Goal: Task Accomplishment & Management: Contribute content

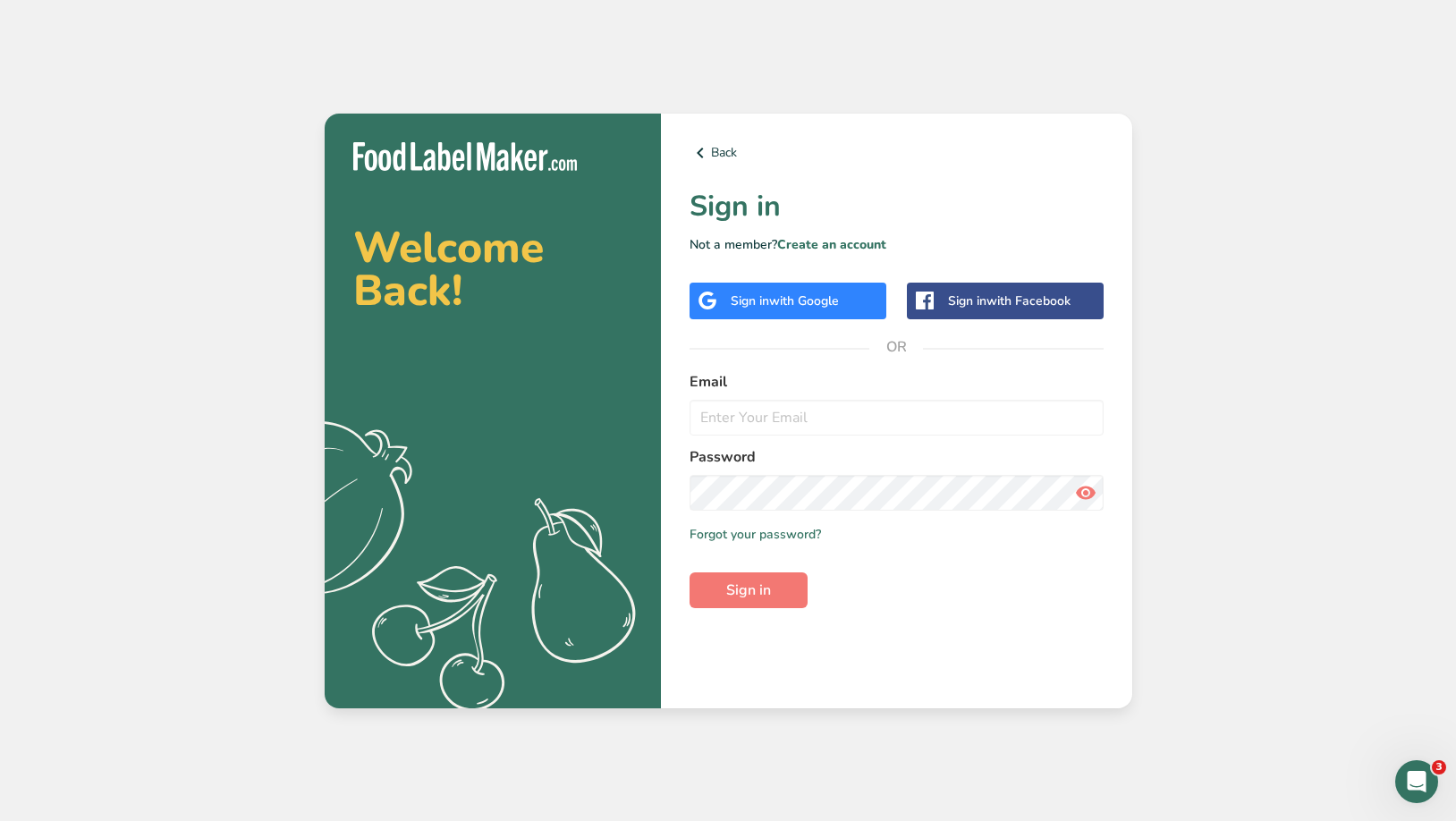
click at [819, 304] on span "with Google" at bounding box center [804, 301] width 69 height 17
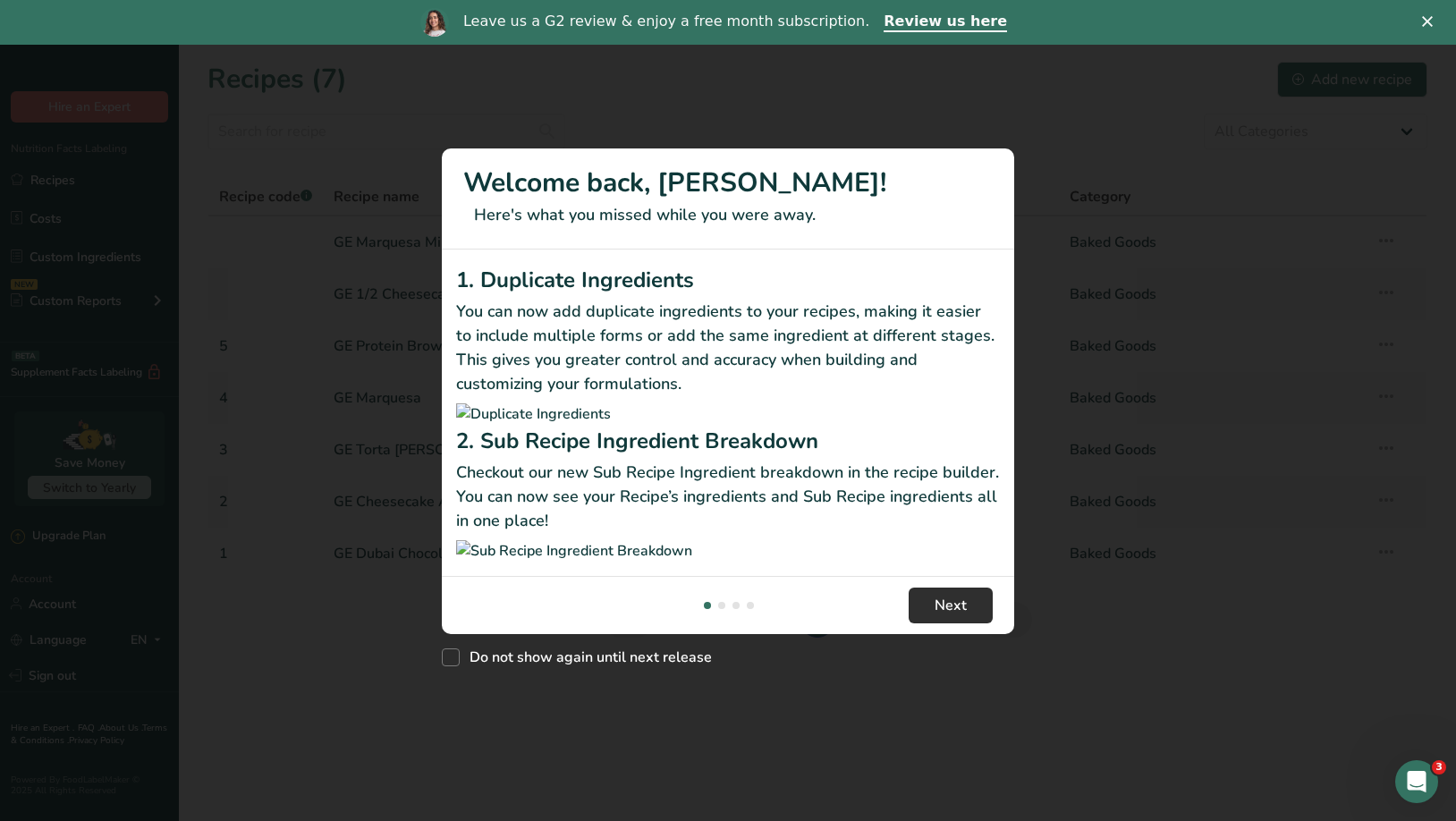
click at [955, 616] on span "Next" at bounding box center [950, 605] width 32 height 21
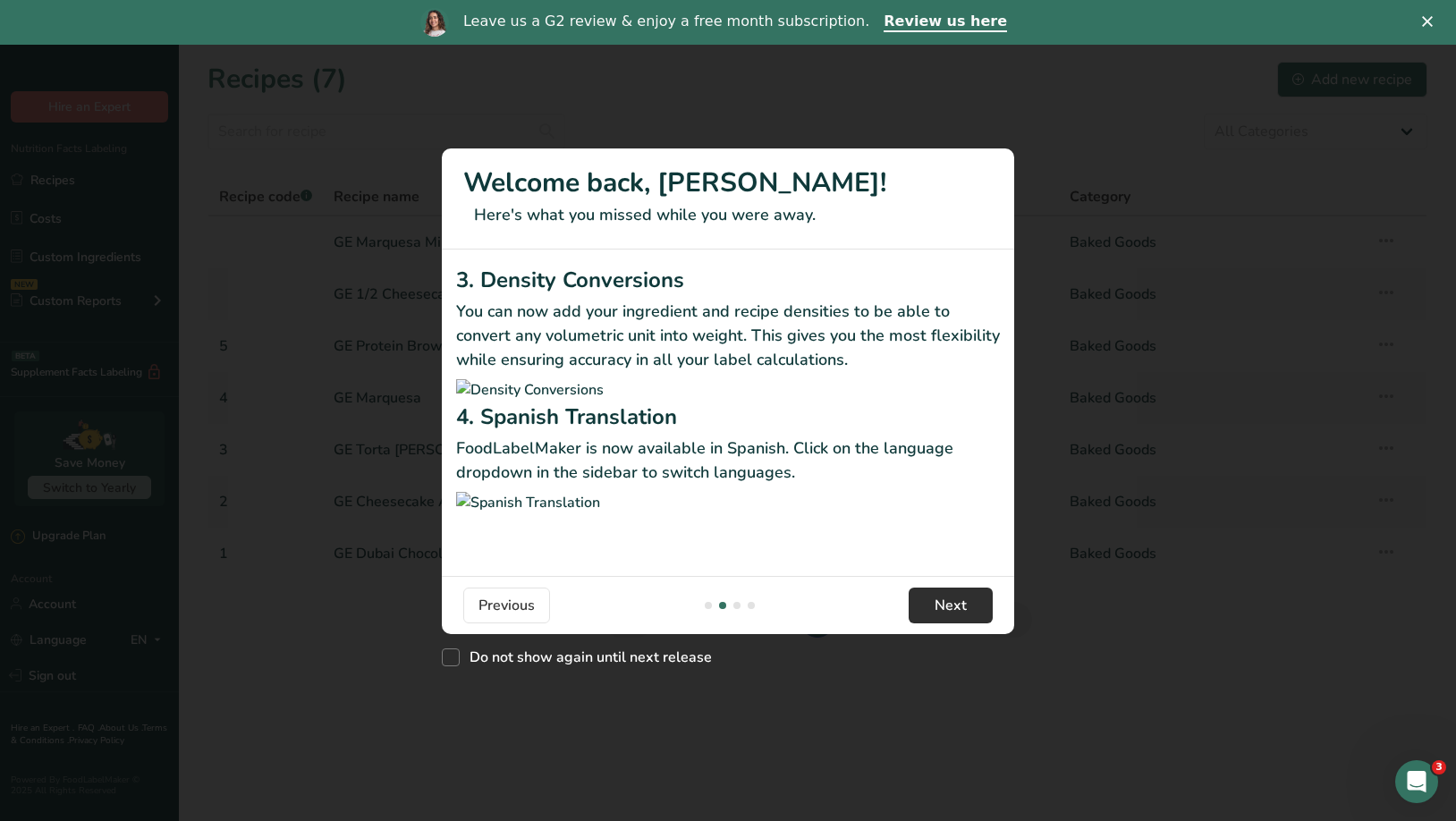
click at [955, 616] on span "Next" at bounding box center [950, 605] width 32 height 21
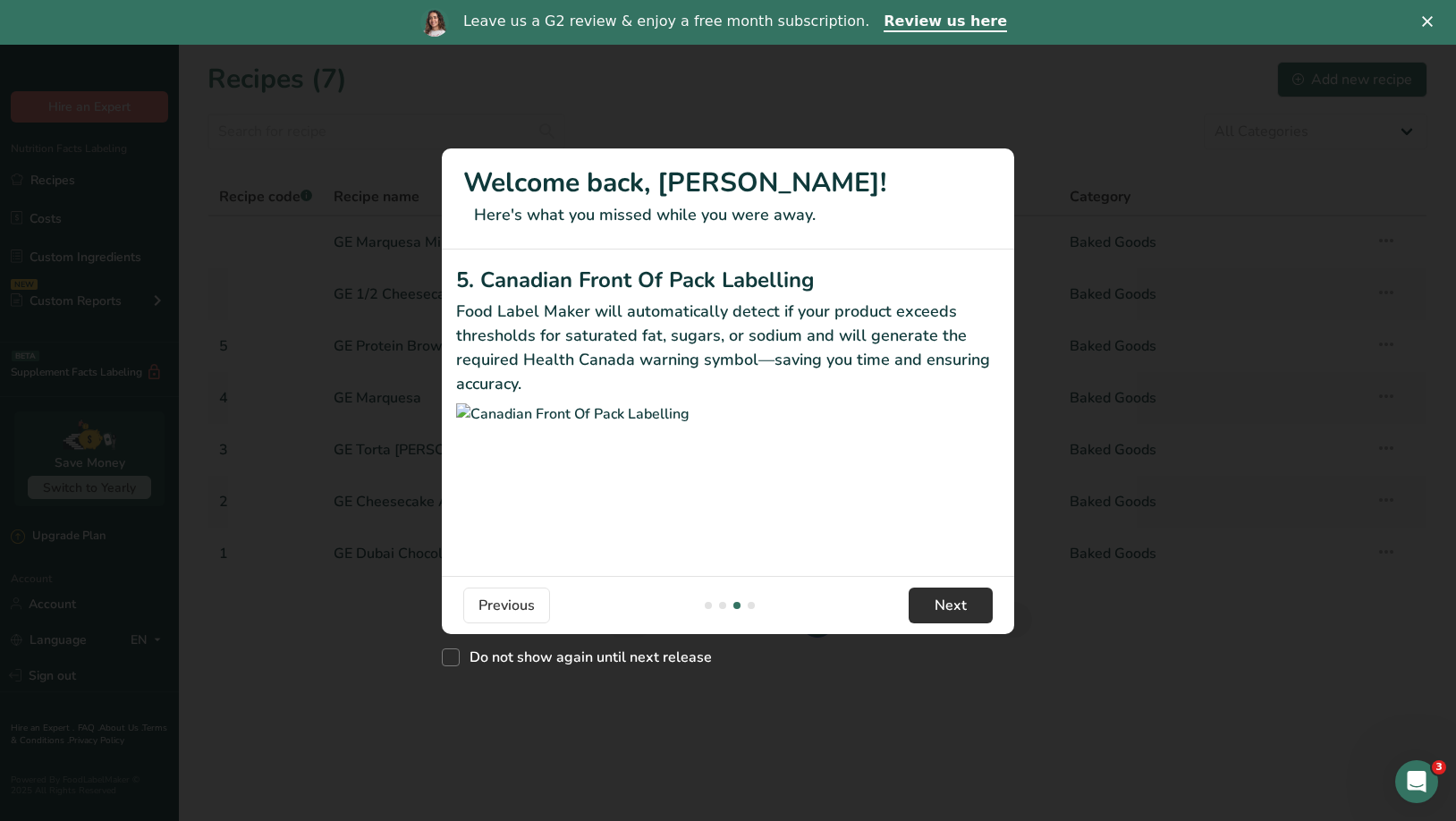
click at [955, 616] on span "Next" at bounding box center [950, 605] width 32 height 21
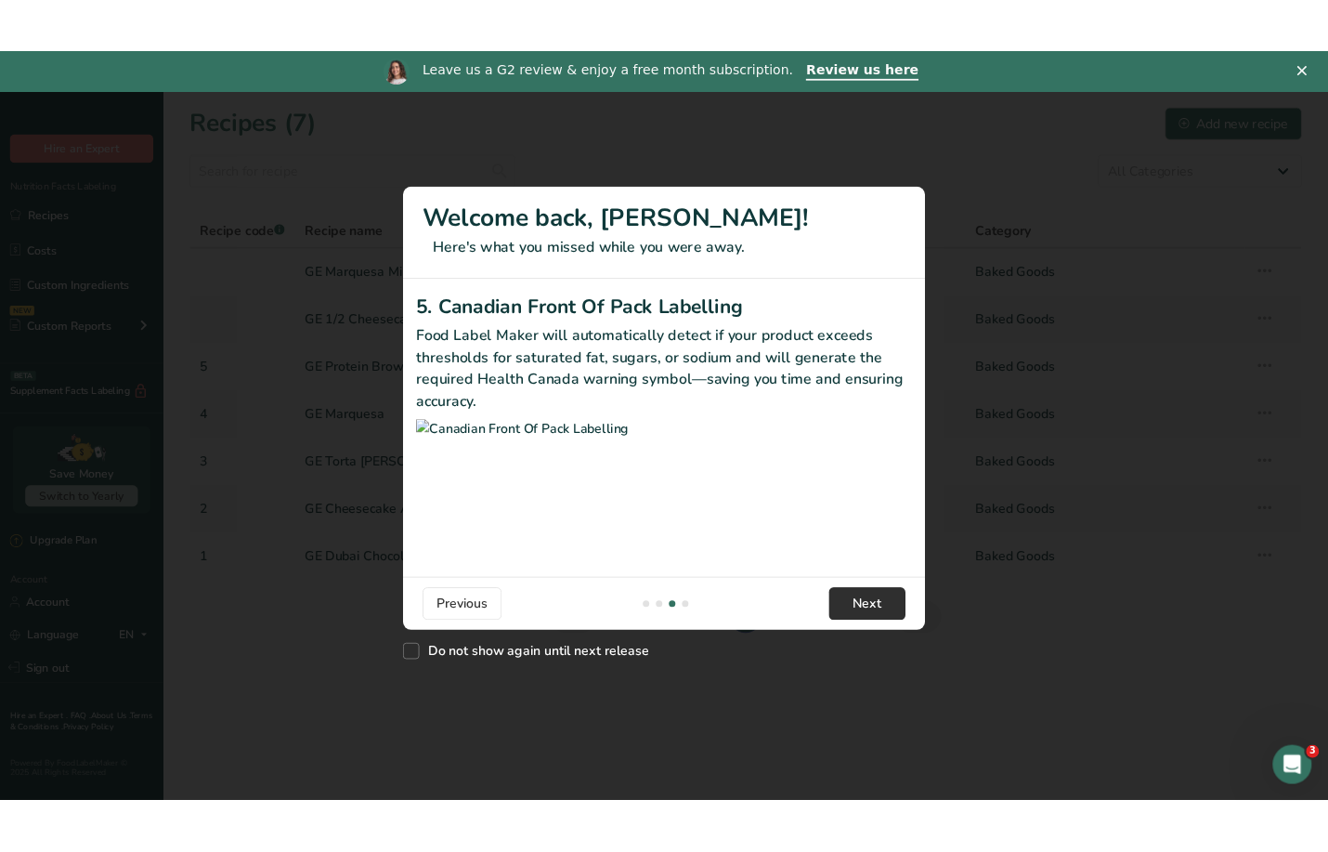
scroll to position [0, 1784]
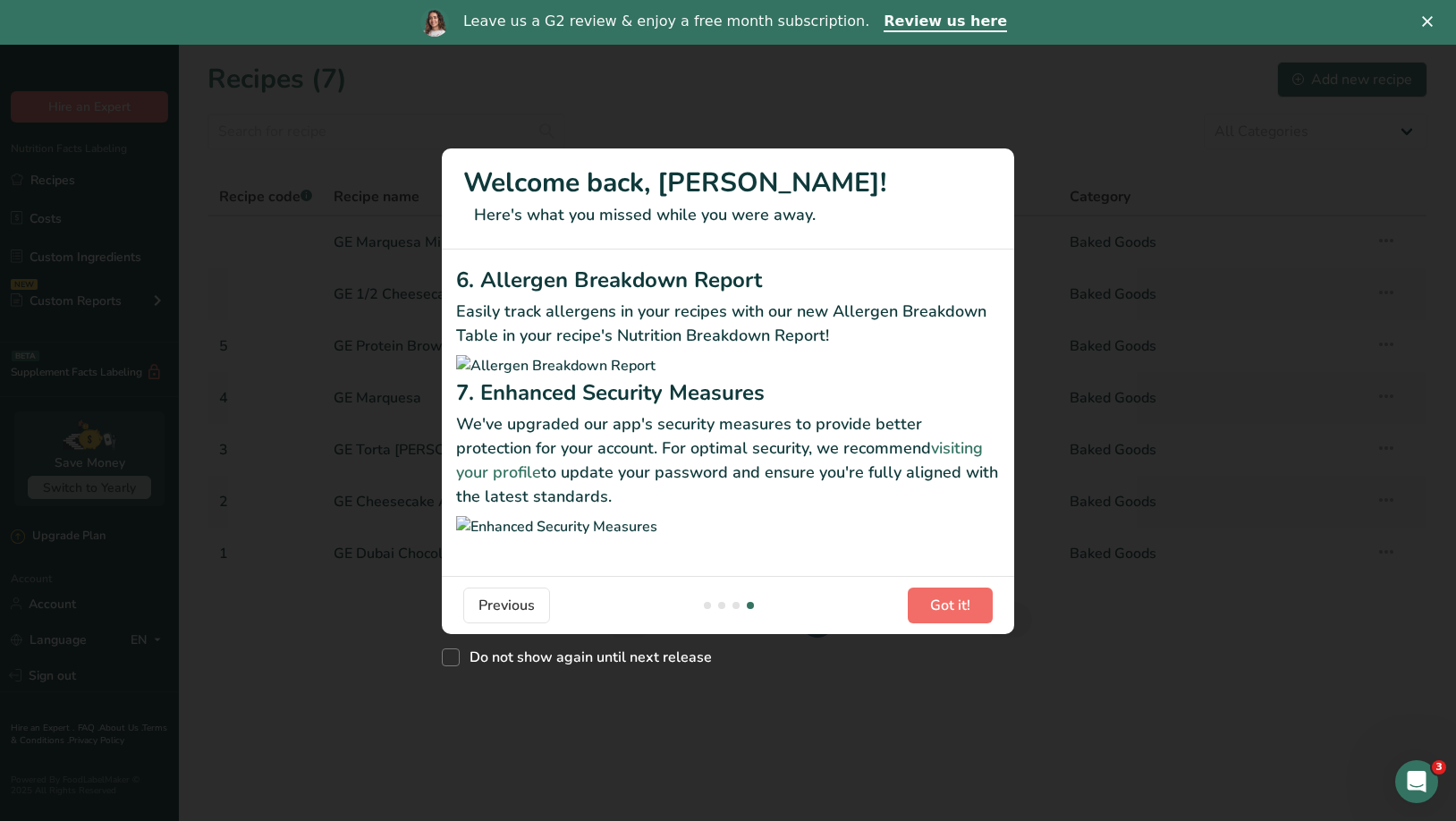
click at [955, 616] on span "Got it!" at bounding box center [950, 605] width 40 height 21
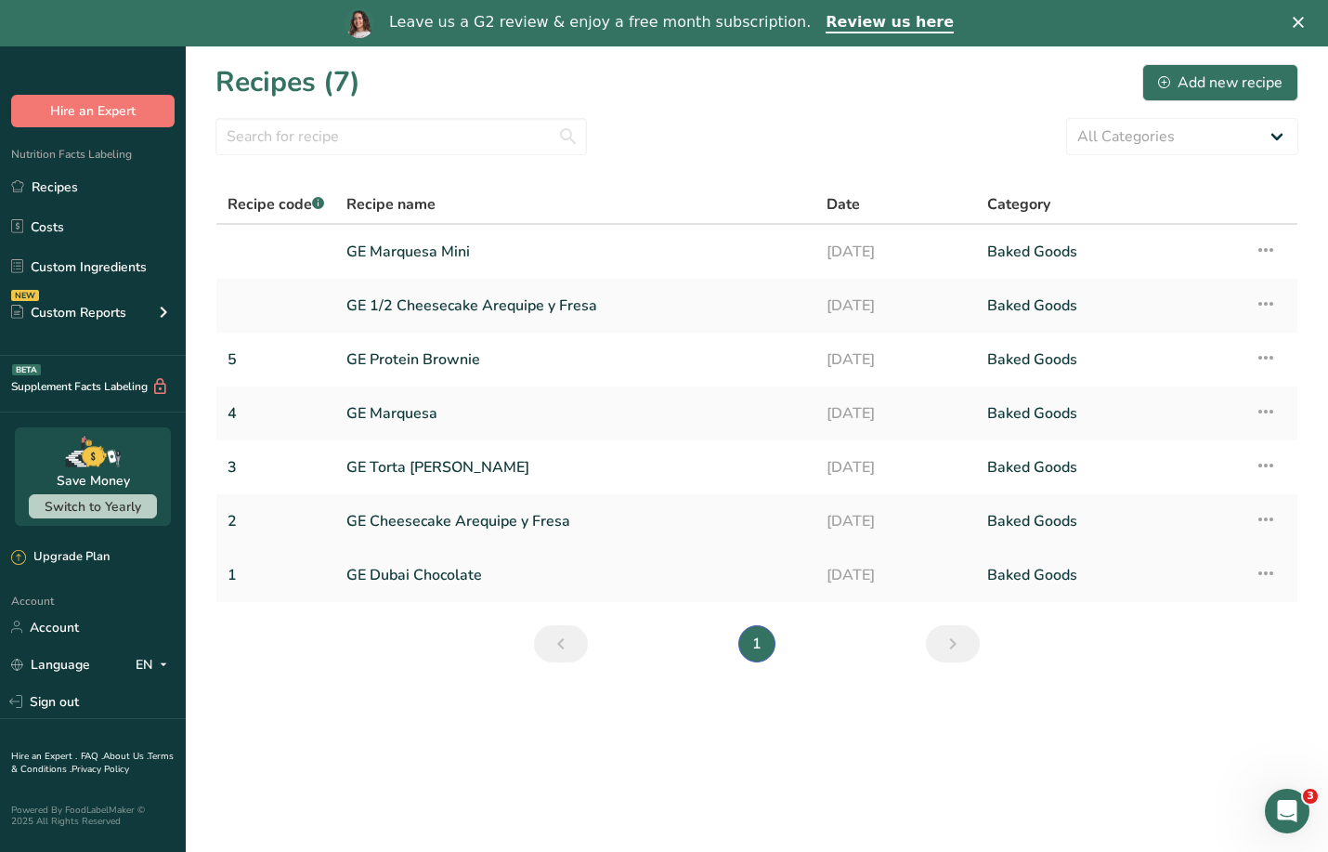
click at [563, 577] on link "GE Dubai Chocolate" at bounding box center [576, 575] width 458 height 39
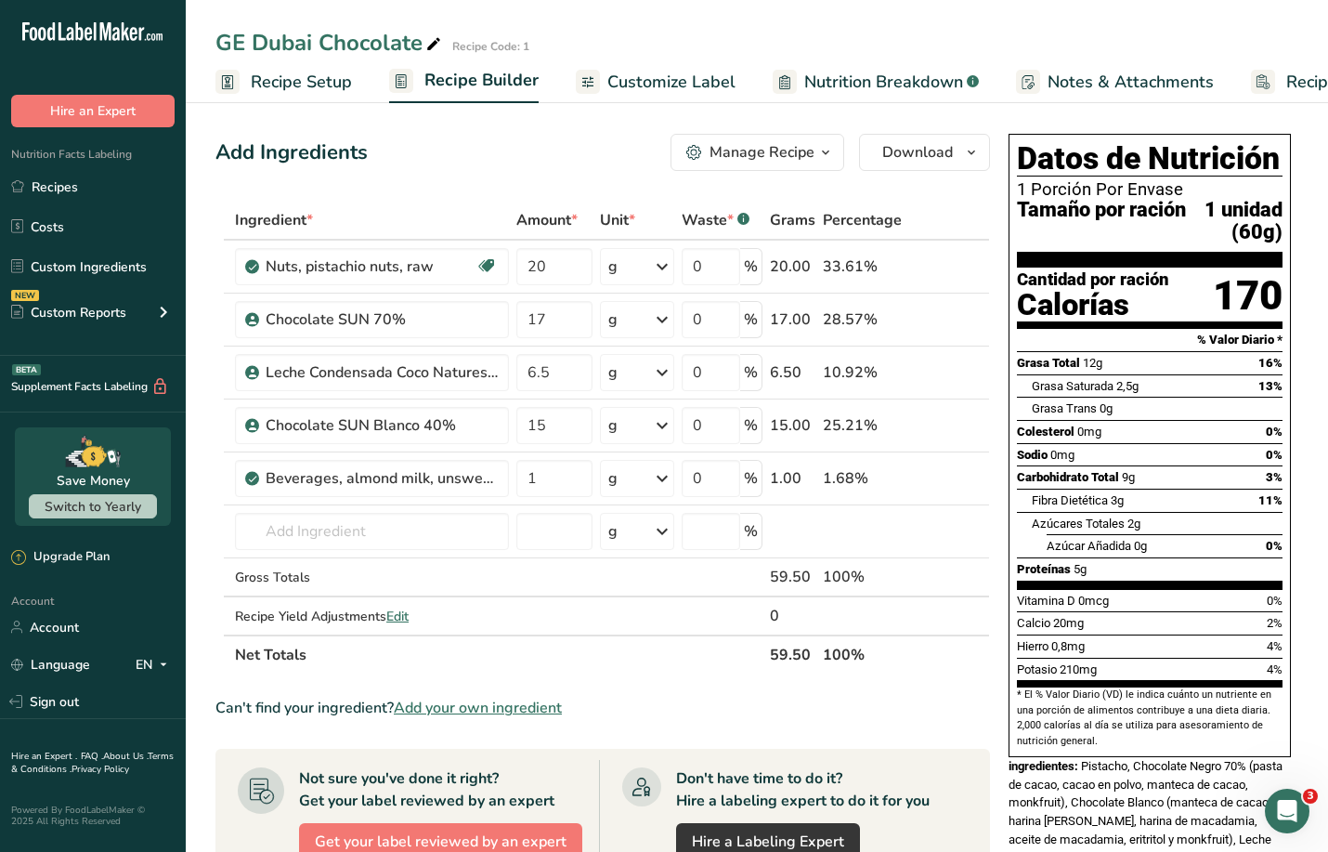
click at [727, 79] on span "Customize Label" at bounding box center [672, 82] width 128 height 25
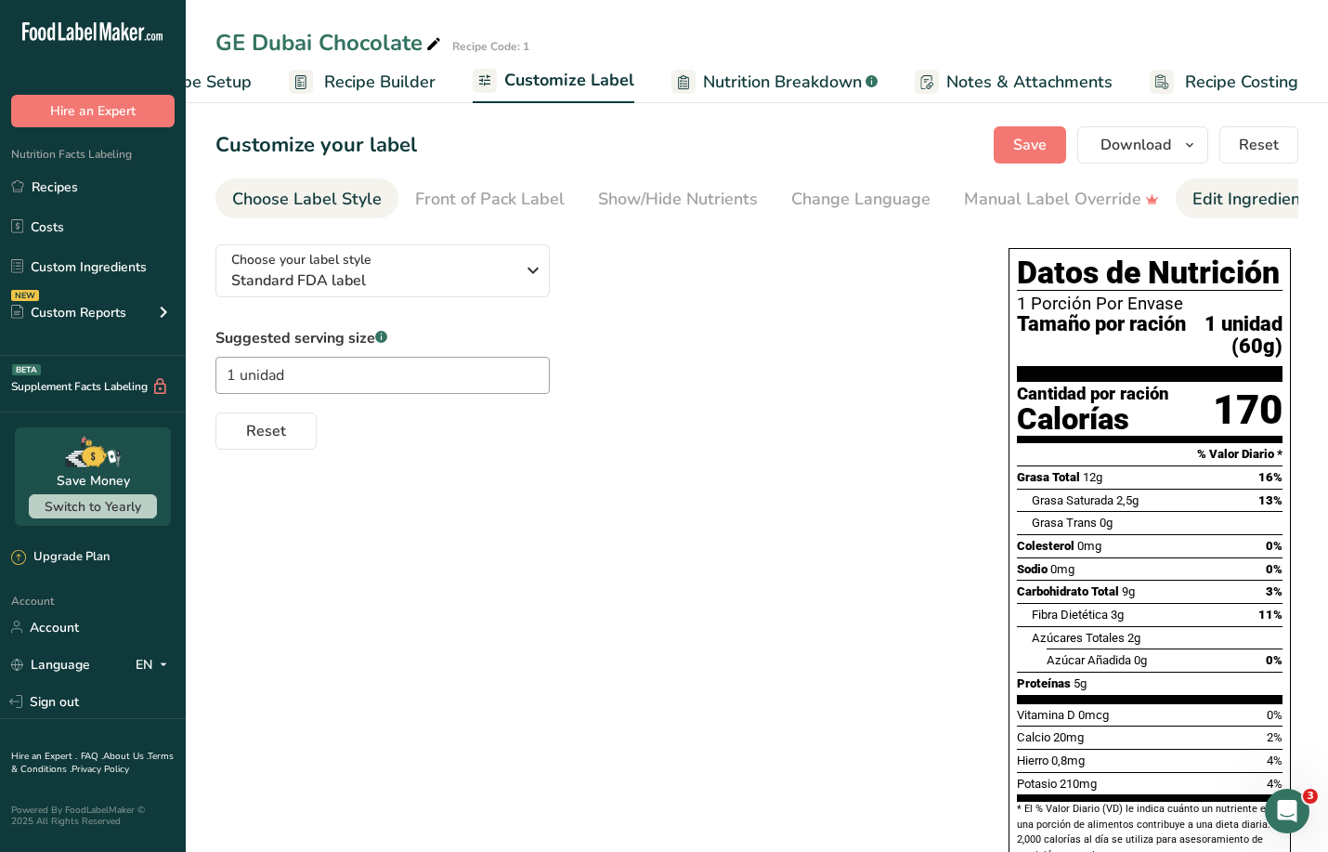
click at [1253, 207] on div "Edit Ingredients/Allergens List" at bounding box center [1311, 199] width 236 height 25
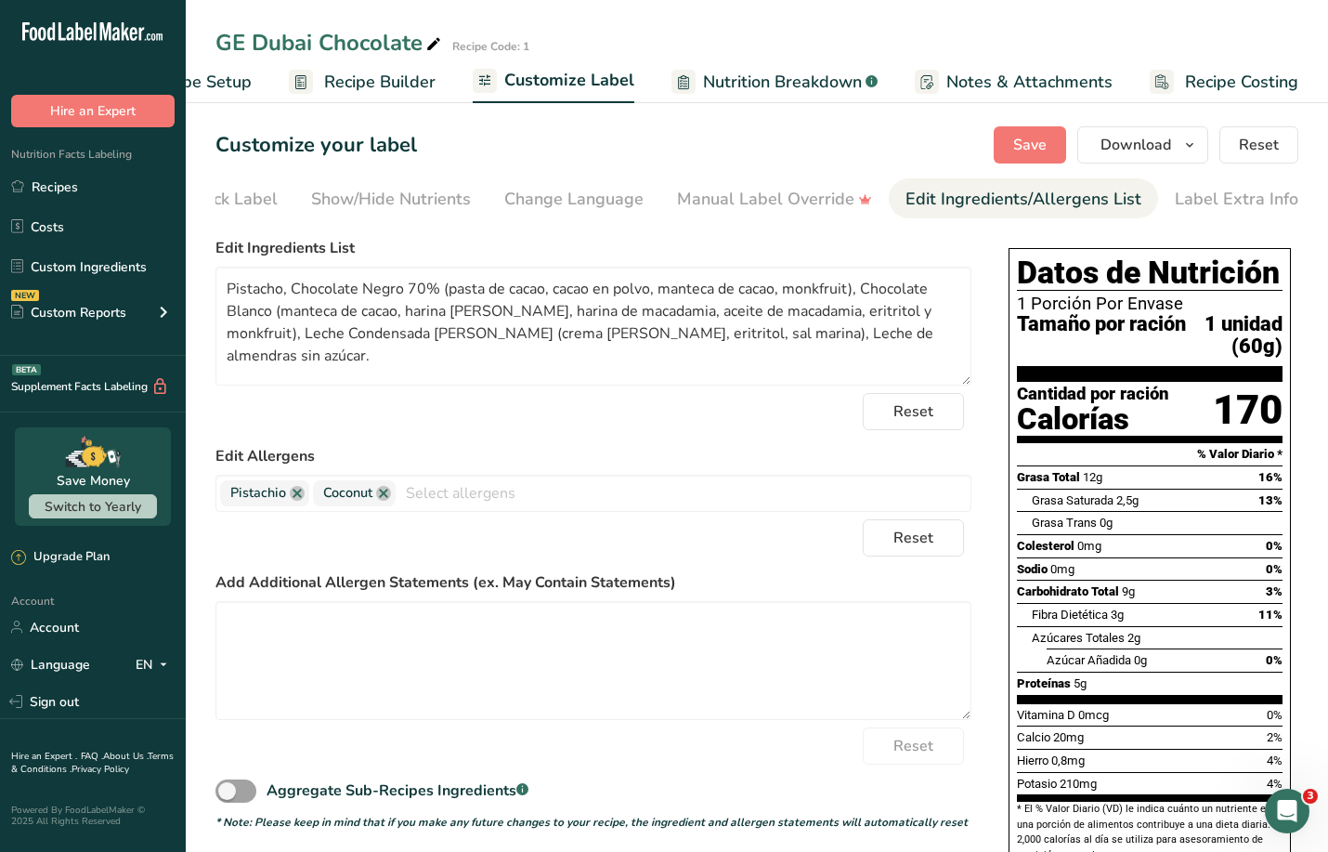
scroll to position [0, 289]
drag, startPoint x: 950, startPoint y: 340, endPoint x: 873, endPoint y: 345, distance: 77.2
click at [873, 345] on textarea "Pistacho, Chocolate Negro 70% (pasta de cacao, cacao en polvo, manteca de cacao…" at bounding box center [594, 326] width 756 height 119
click at [898, 369] on textarea "Pistacho, Chocolate Negro 70% (pasta de cacao, cacao en polvo, manteca de cacao…" at bounding box center [594, 326] width 756 height 119
type textarea "Pistacho, Chocolate Negro 70% (pasta de cacao, cacao en polvo, manteca de cacao…"
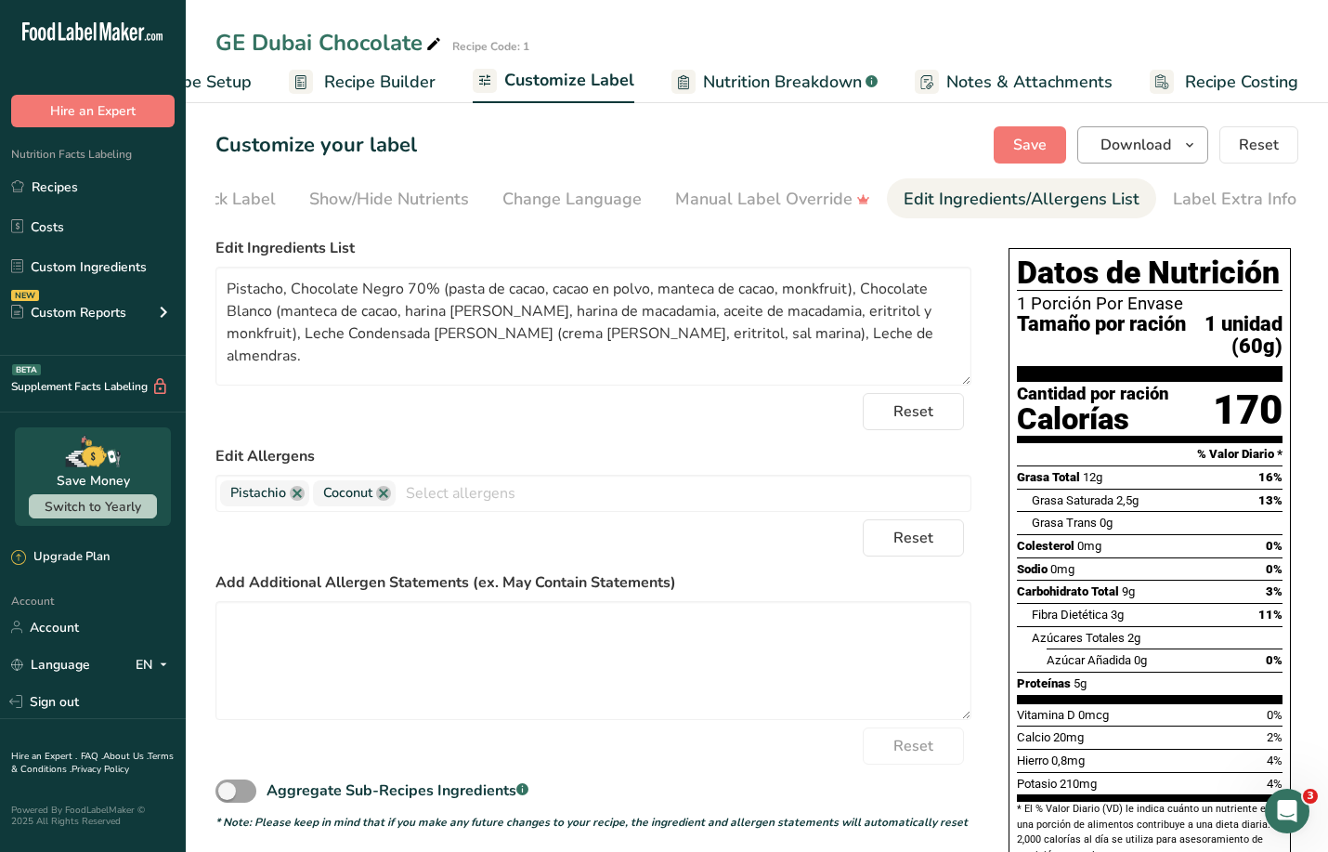
click at [1121, 144] on span "Download" at bounding box center [1136, 145] width 71 height 22
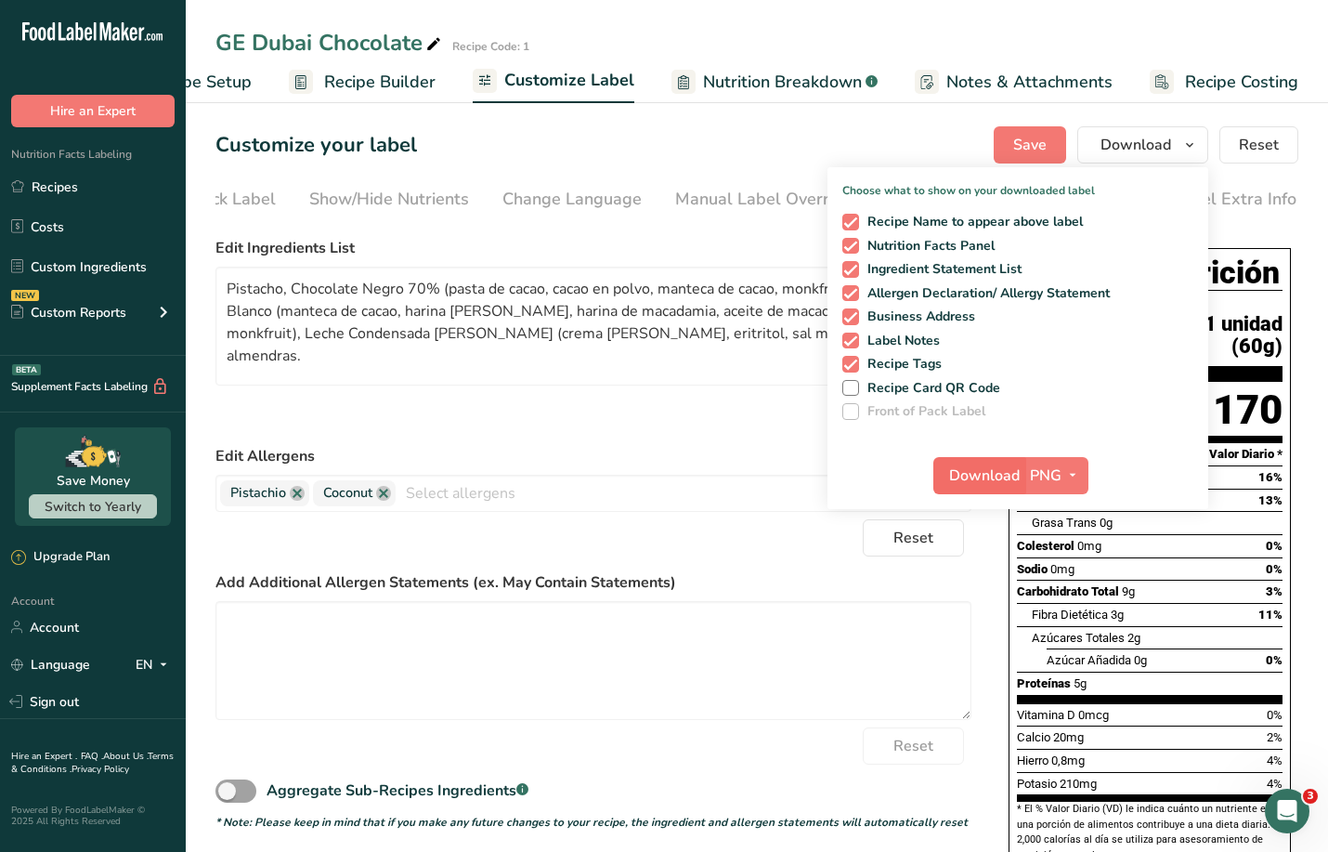
click at [975, 481] on span "Download" at bounding box center [984, 475] width 71 height 22
click at [1065, 469] on span "button" at bounding box center [1073, 475] width 22 height 22
click at [1060, 597] on link "PDF" at bounding box center [1058, 605] width 59 height 31
click at [986, 467] on span "Download" at bounding box center [985, 475] width 71 height 22
click at [1026, 137] on span "Save" at bounding box center [1030, 145] width 33 height 22
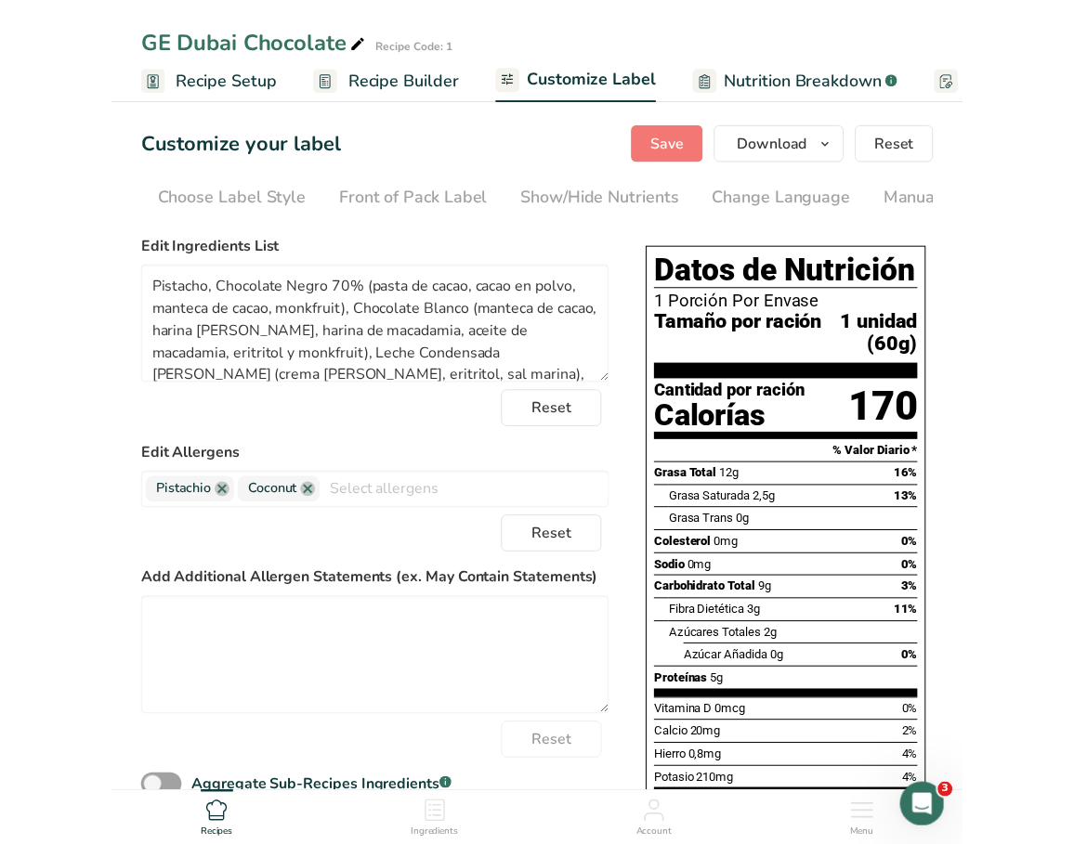
scroll to position [0, 0]
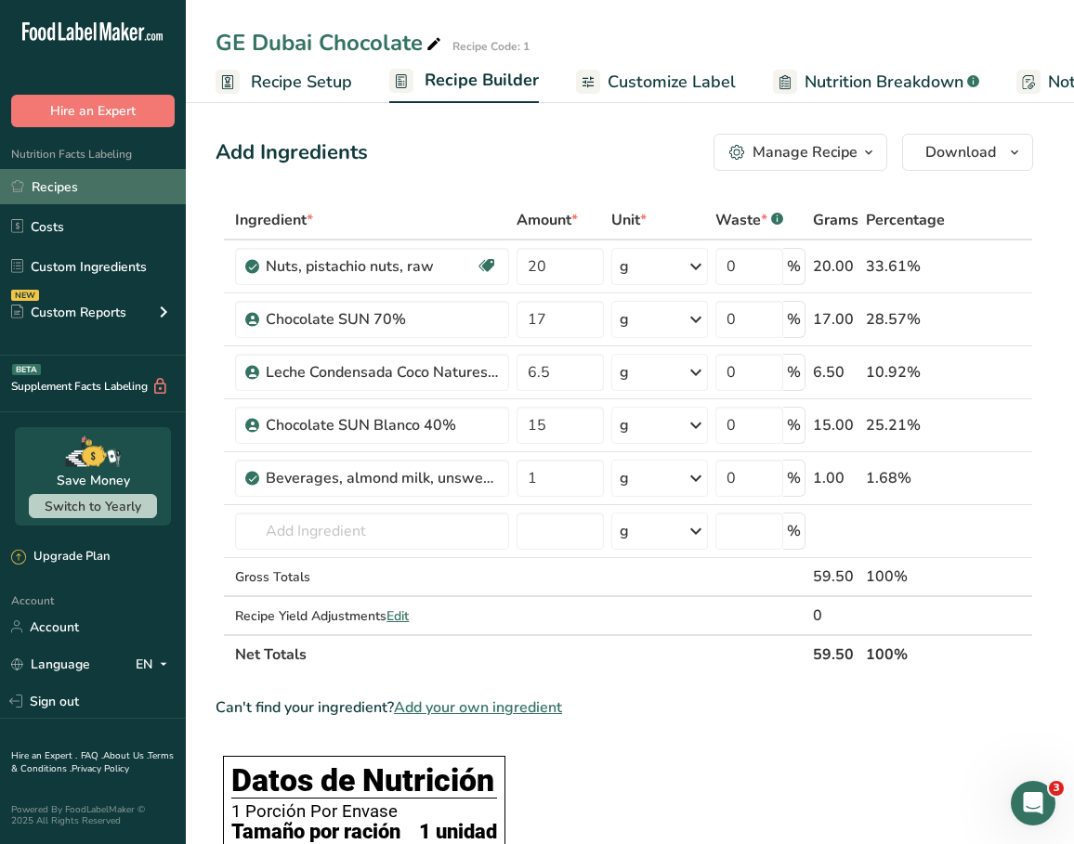
click at [125, 187] on link "Recipes" at bounding box center [93, 186] width 186 height 35
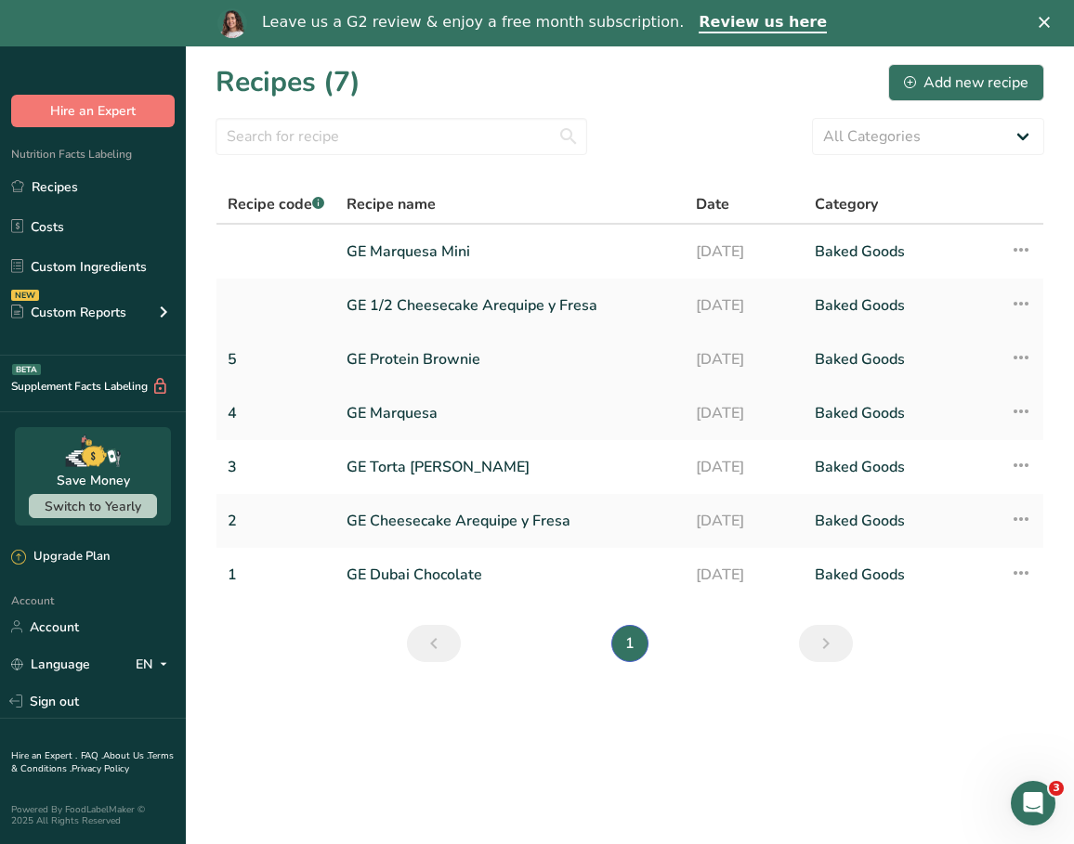
click at [451, 354] on link "GE Protein Brownie" at bounding box center [510, 359] width 327 height 39
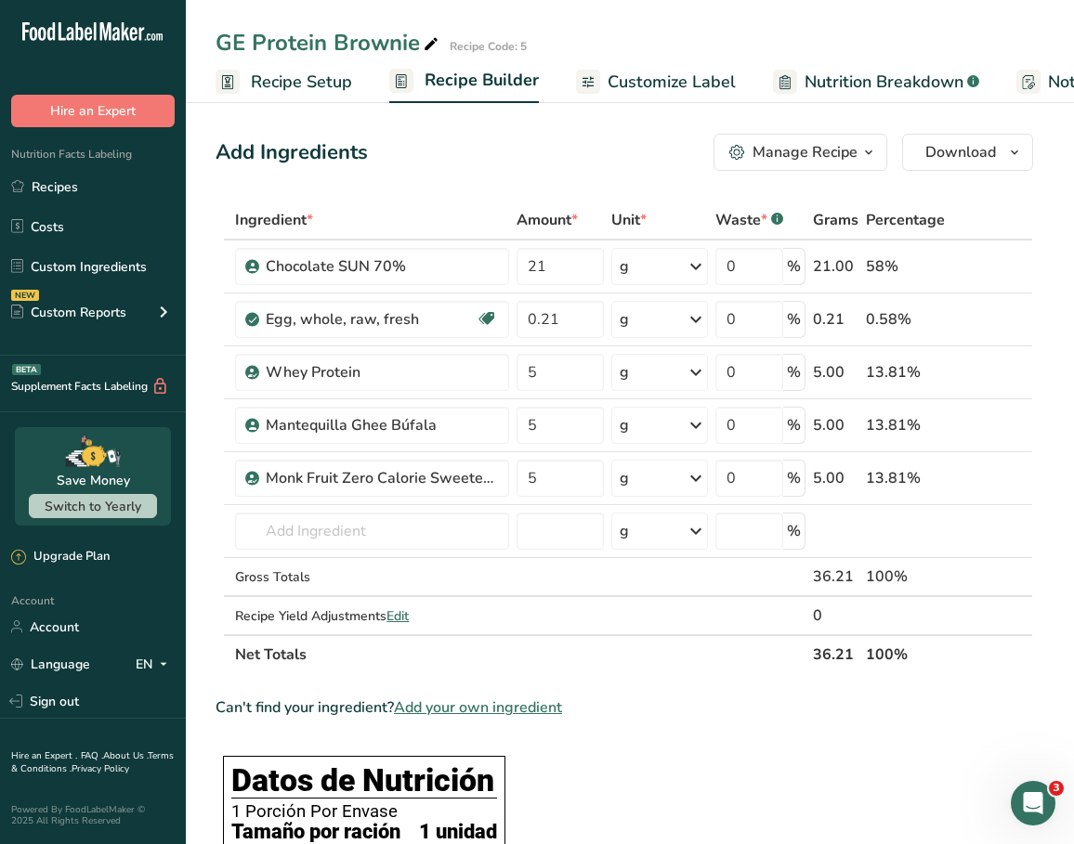
click at [698, 74] on span "Customize Label" at bounding box center [672, 82] width 128 height 25
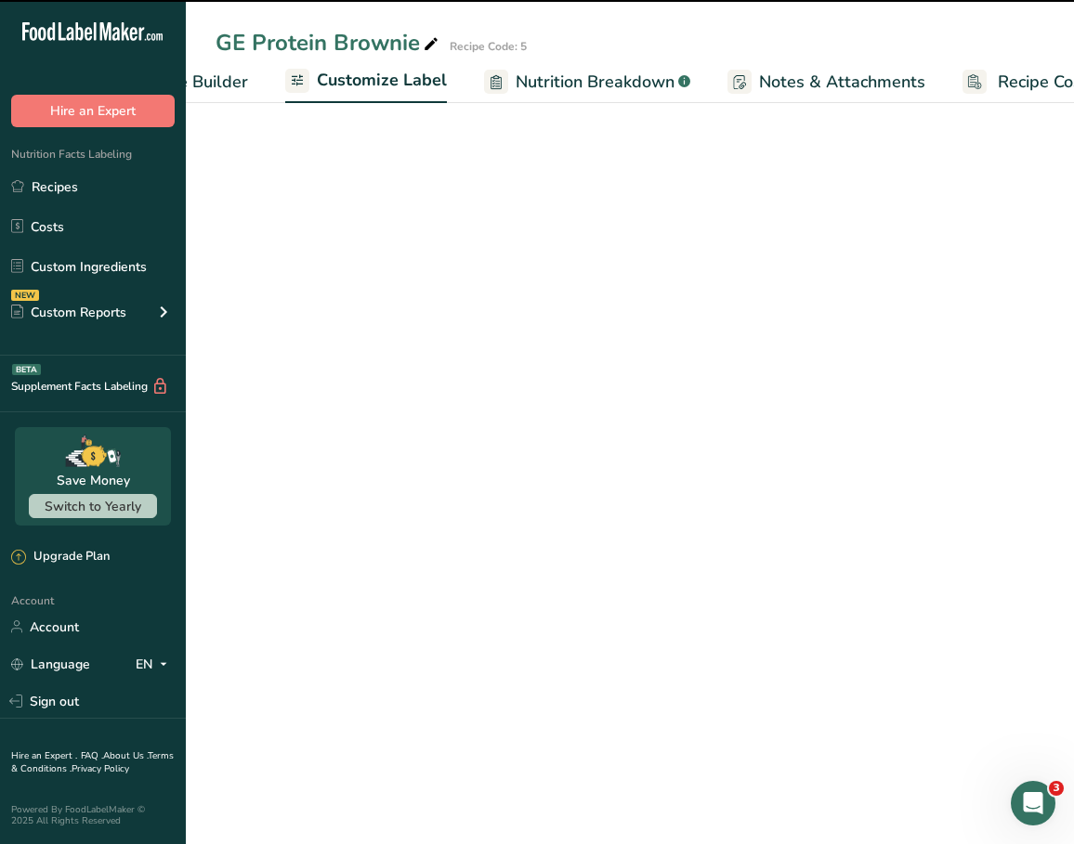
scroll to position [0, 355]
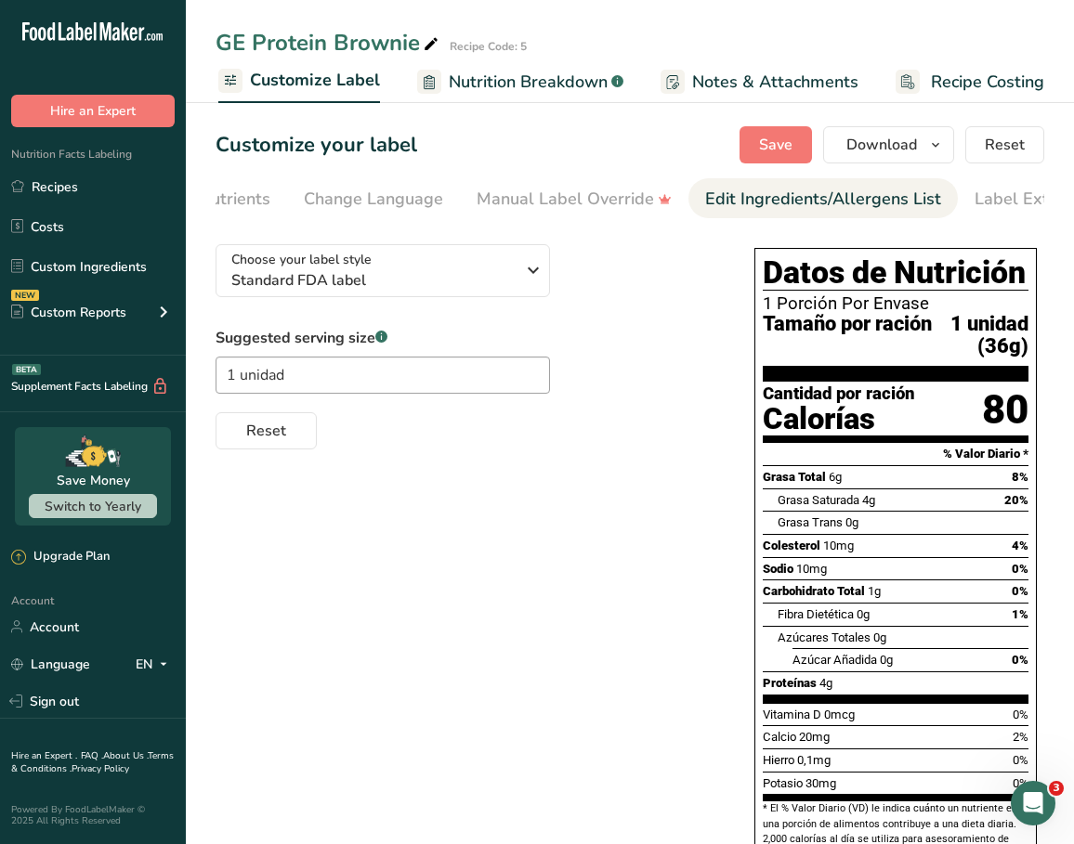
click at [804, 215] on link "Edit Ingredients/Allergens List" at bounding box center [823, 199] width 236 height 42
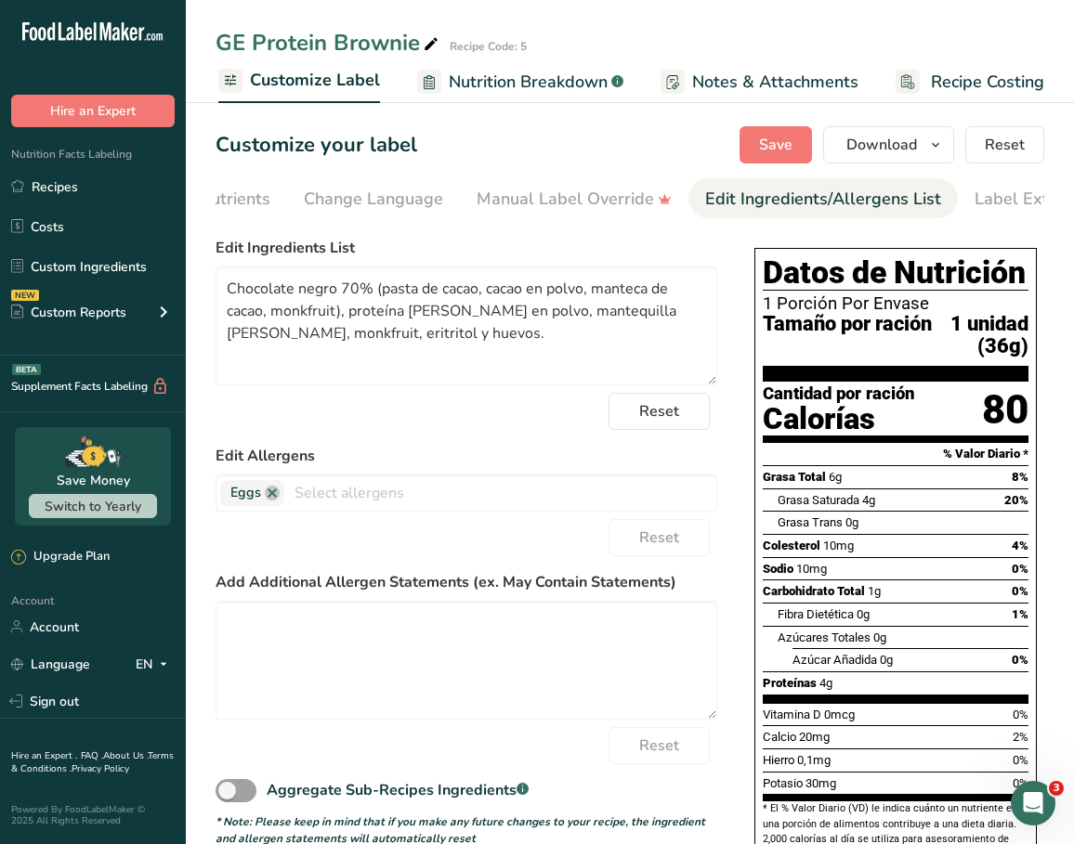
scroll to position [0, 543]
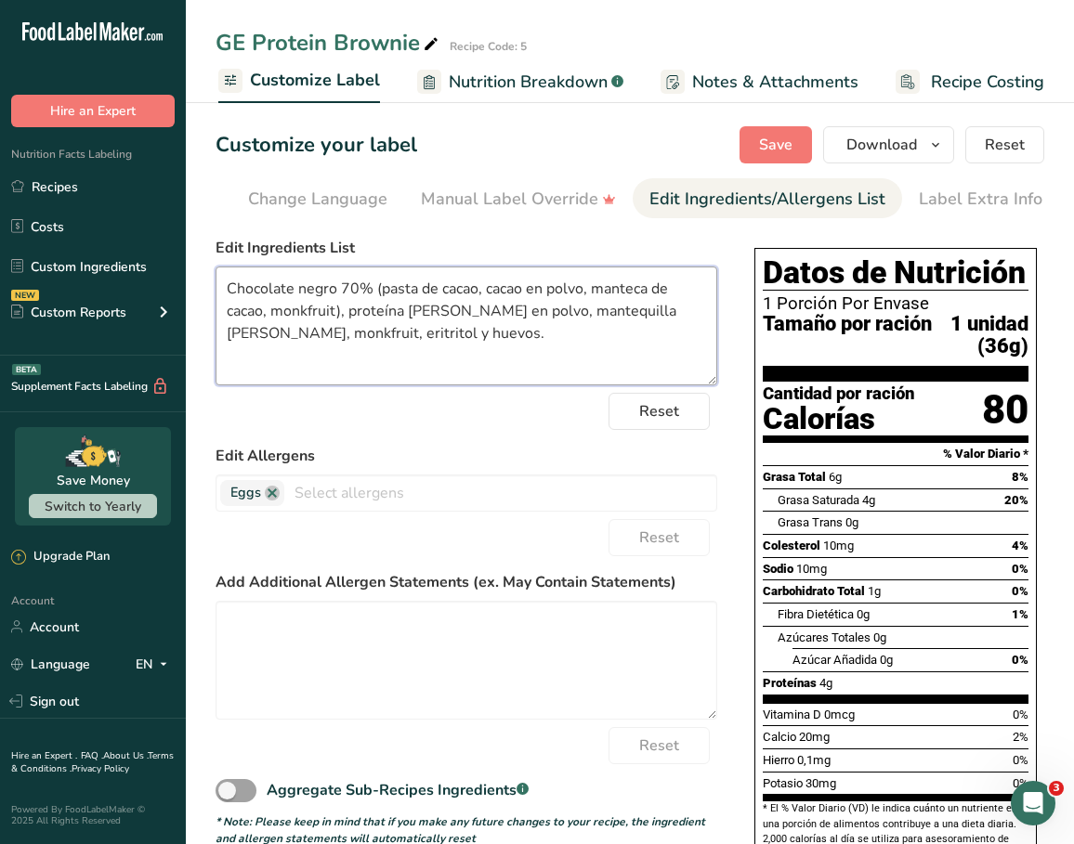
click at [500, 338] on textarea "Chocolate negro 70% (pasta de cacao, cacao en polvo, manteca de cacao, monkfrui…" at bounding box center [467, 326] width 502 height 119
type textarea "Chocolate negro 70% (pasta de cacao, cacao en polvo, manteca de cacao, monkfrui…"
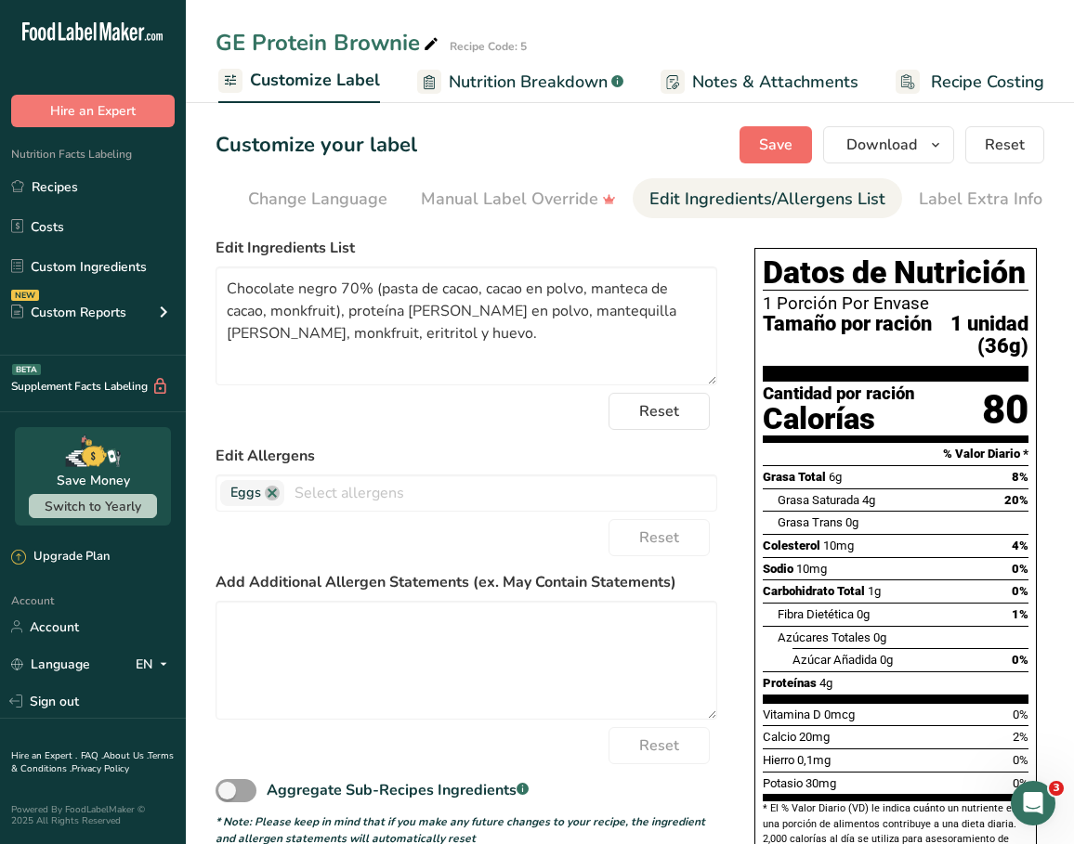
click at [789, 139] on span "Save" at bounding box center [775, 145] width 33 height 22
click at [928, 150] on span "button" at bounding box center [935, 145] width 22 height 22
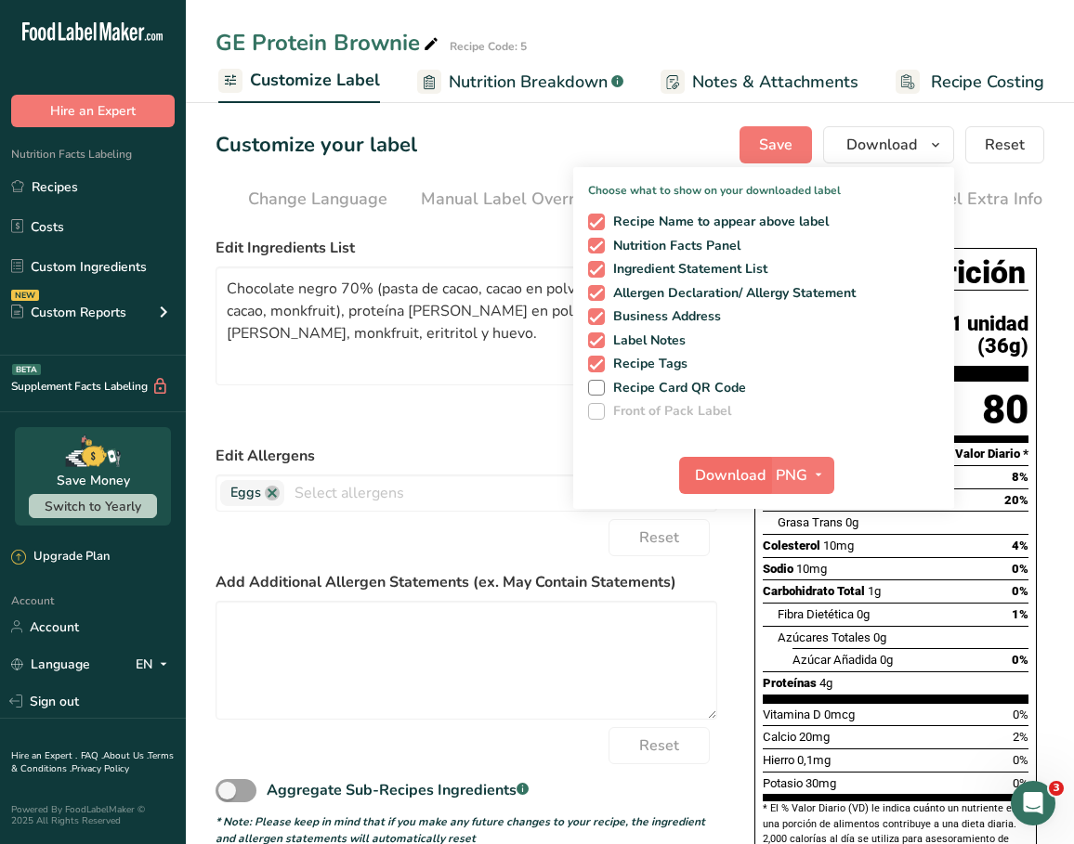
click at [746, 476] on span "Download" at bounding box center [730, 475] width 71 height 22
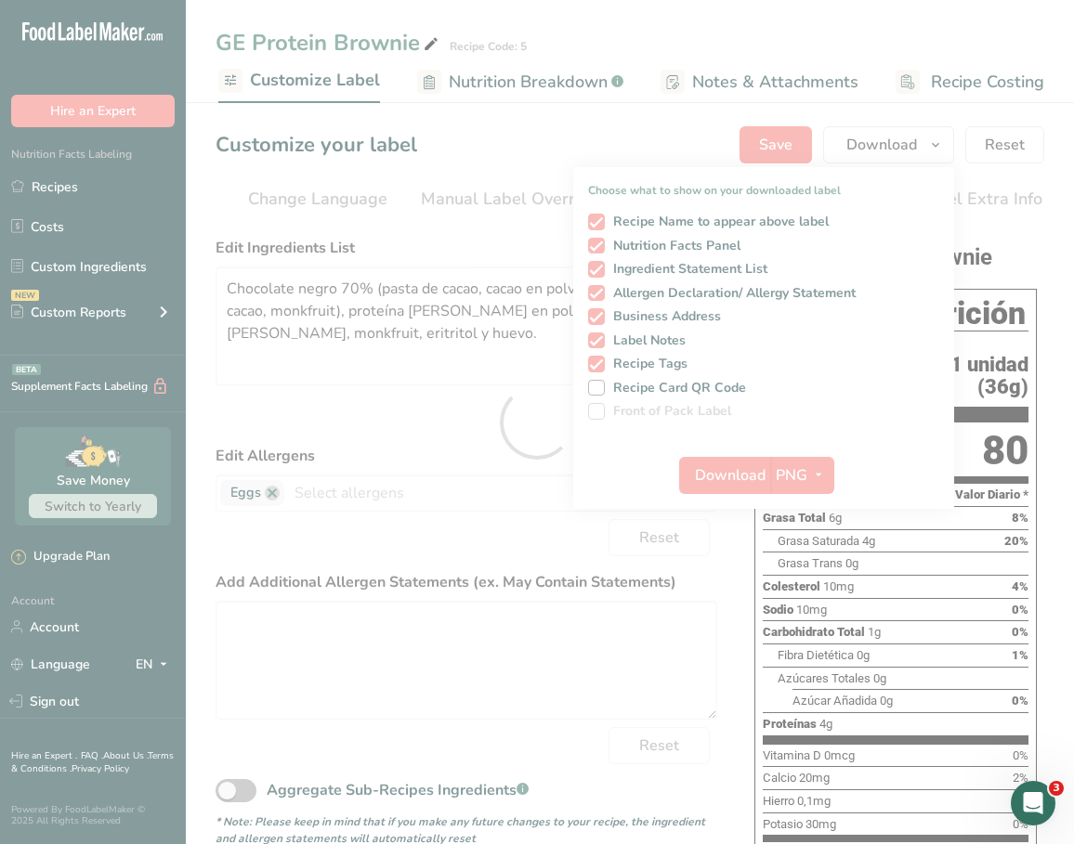
scroll to position [0, 0]
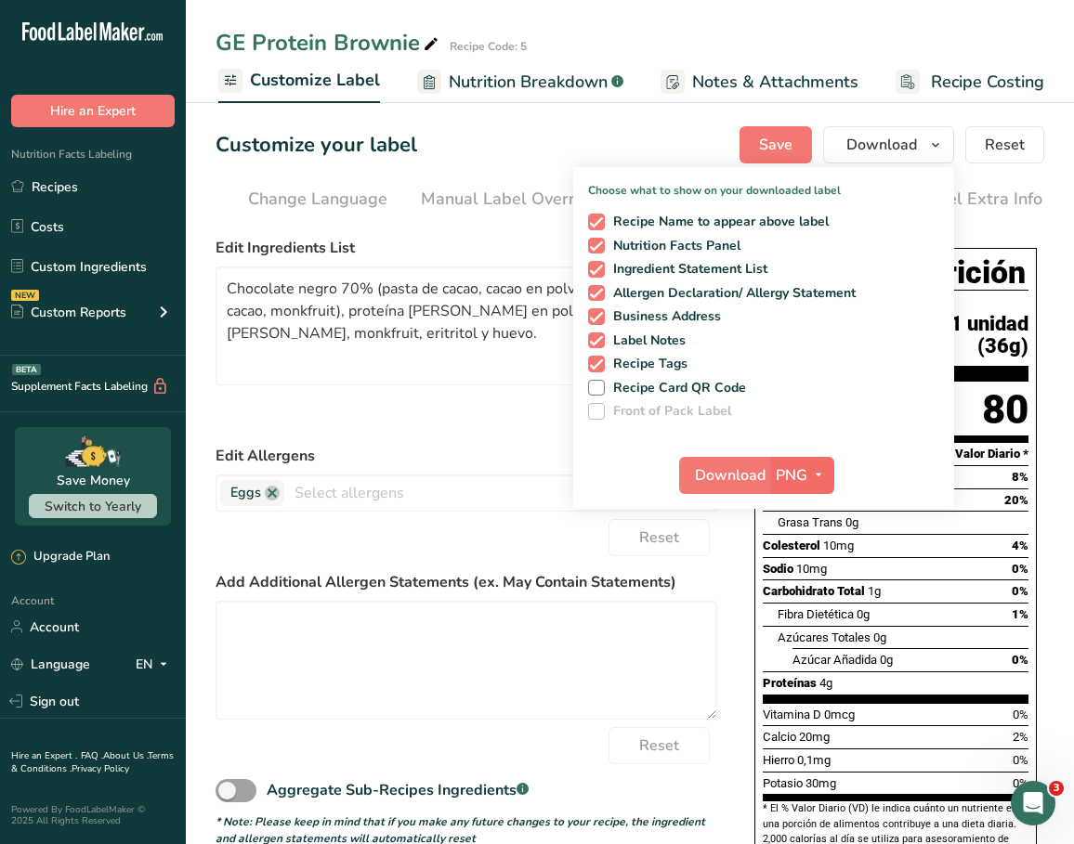
click at [813, 465] on icon "button" at bounding box center [818, 475] width 15 height 23
click at [809, 609] on link "PDF" at bounding box center [804, 605] width 59 height 31
click at [744, 474] on span "Download" at bounding box center [731, 475] width 71 height 22
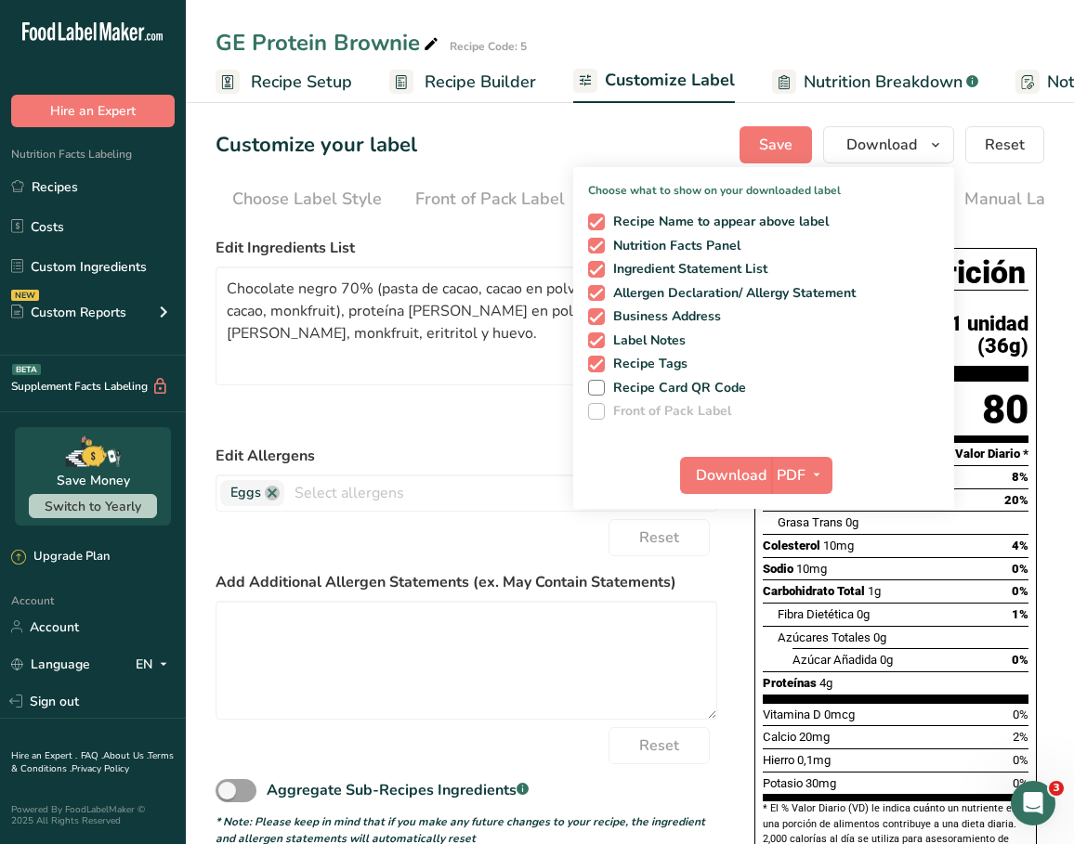
scroll to position [0, 543]
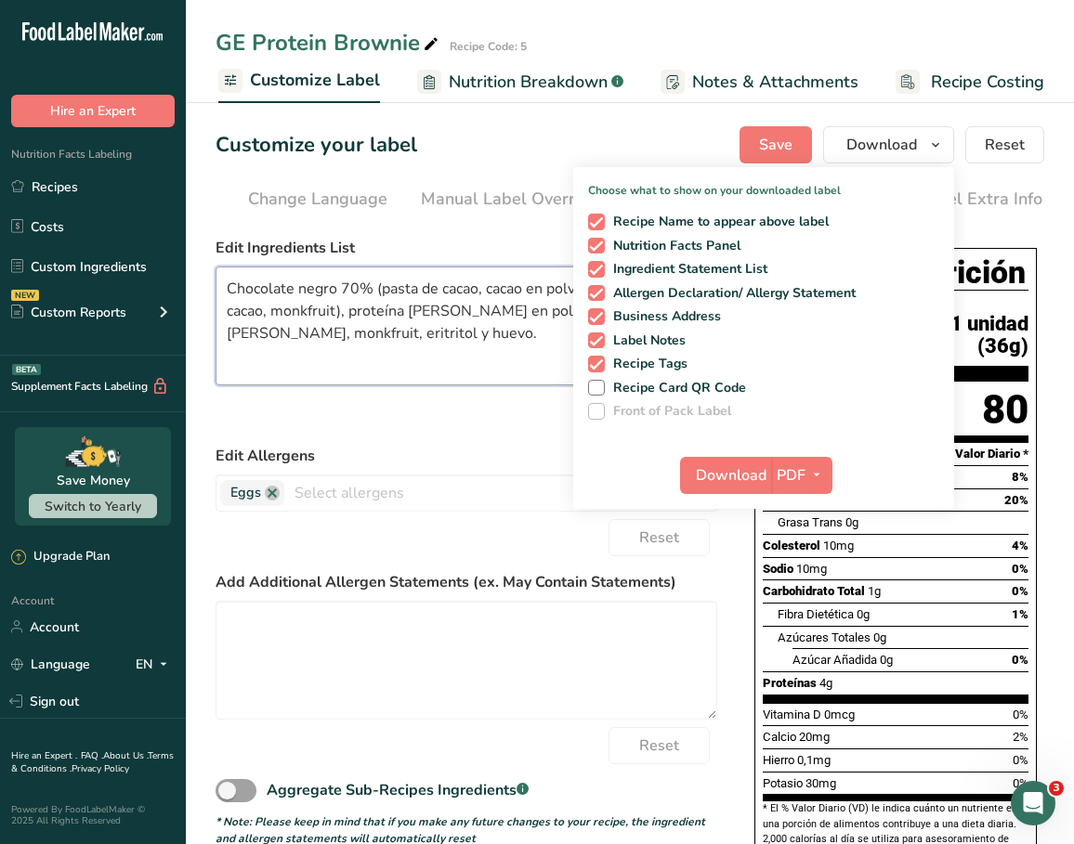
click at [476, 375] on textarea "Chocolate negro 70% (pasta de cacao, cacao en polvo, manteca de cacao, monkfrui…" at bounding box center [467, 326] width 502 height 119
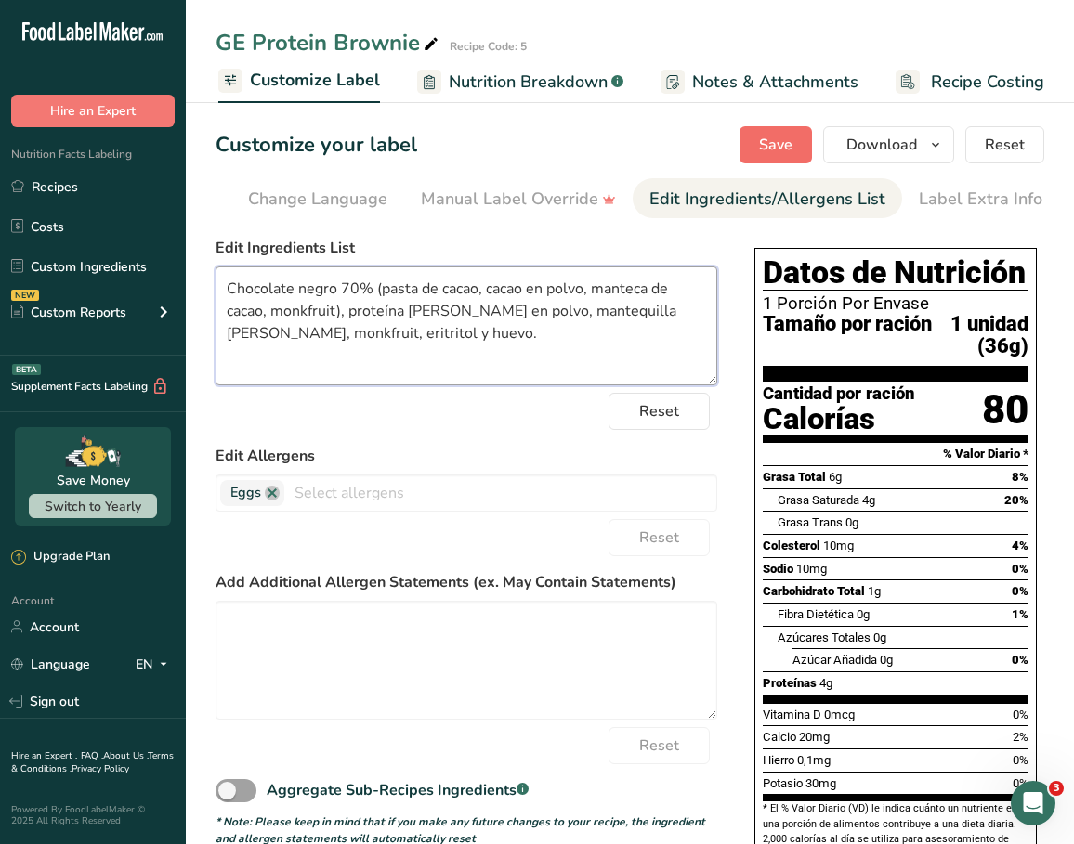
click at [771, 147] on span "Save" at bounding box center [775, 145] width 33 height 22
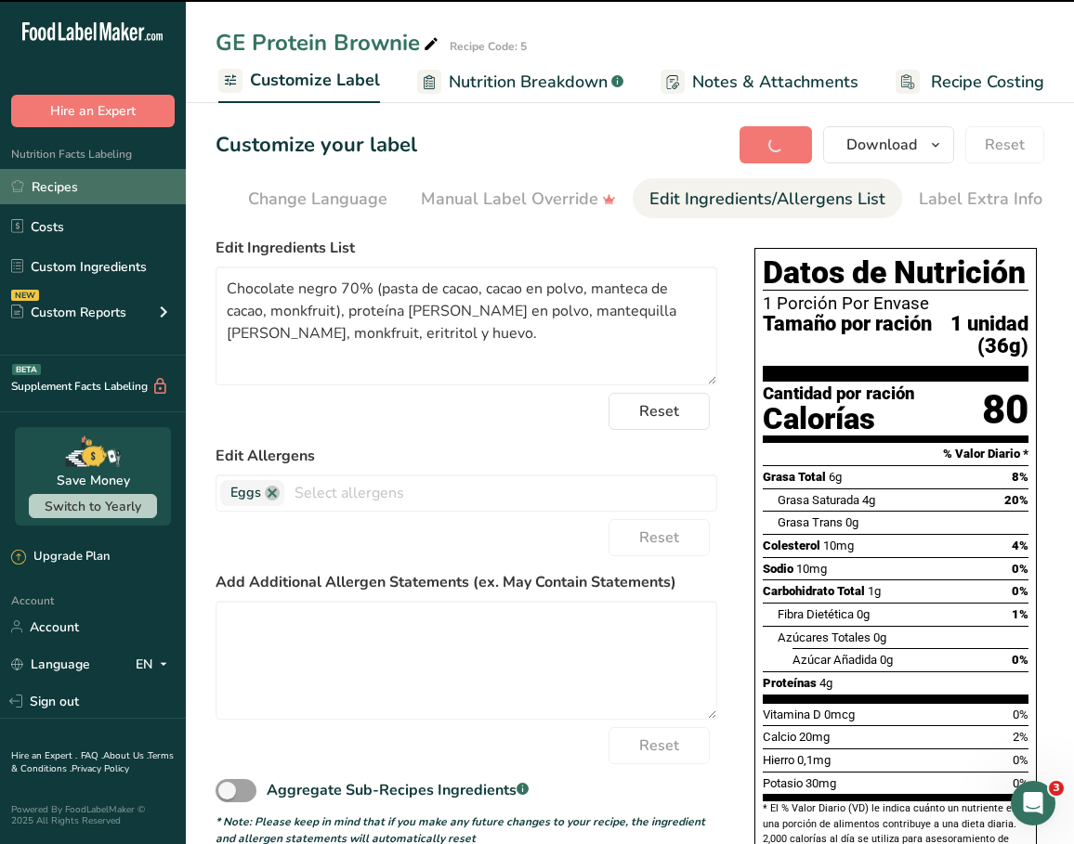
click at [92, 201] on link "Recipes" at bounding box center [93, 186] width 186 height 35
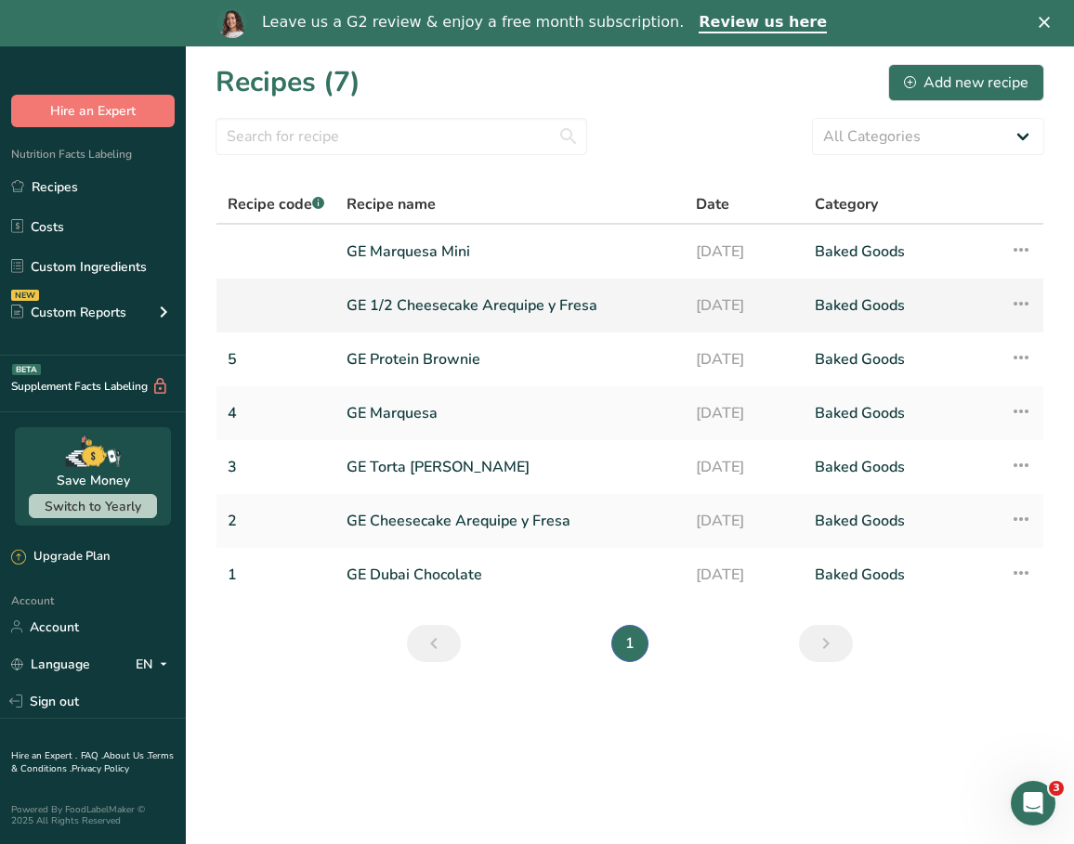
click at [317, 301] on link at bounding box center [276, 305] width 97 height 39
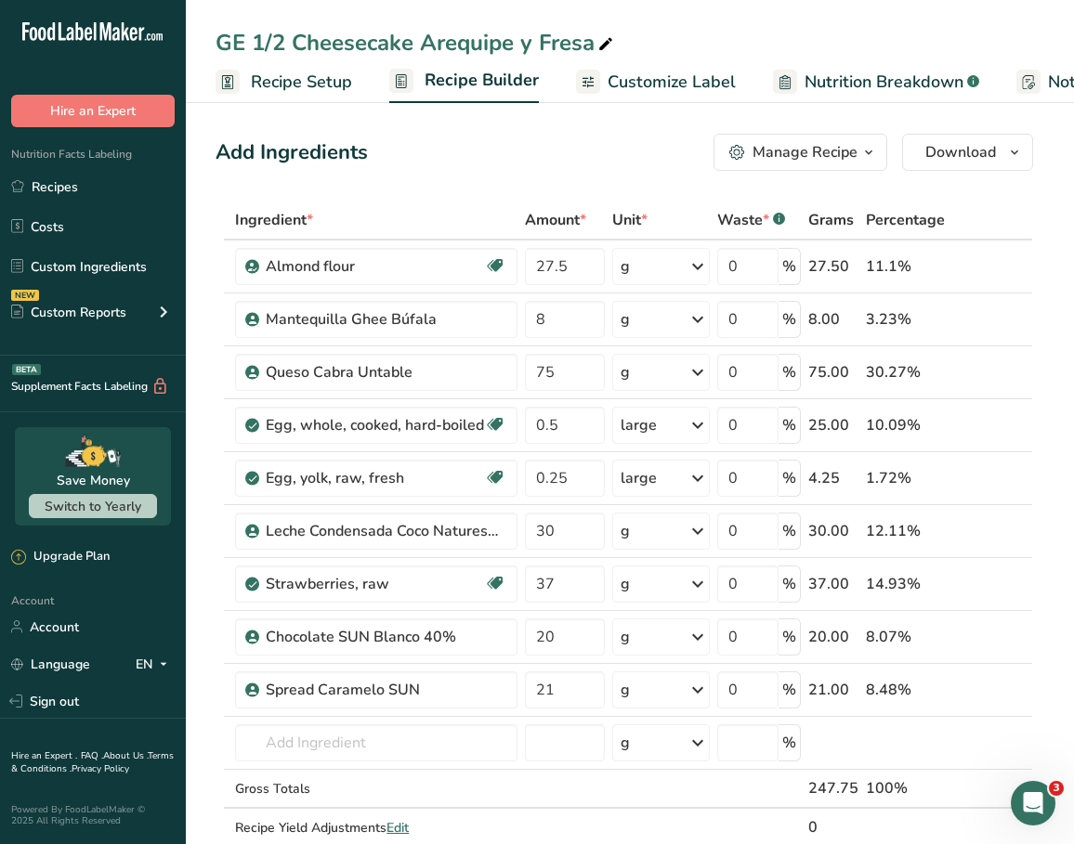
click at [292, 98] on link "Recipe Setup" at bounding box center [284, 82] width 137 height 42
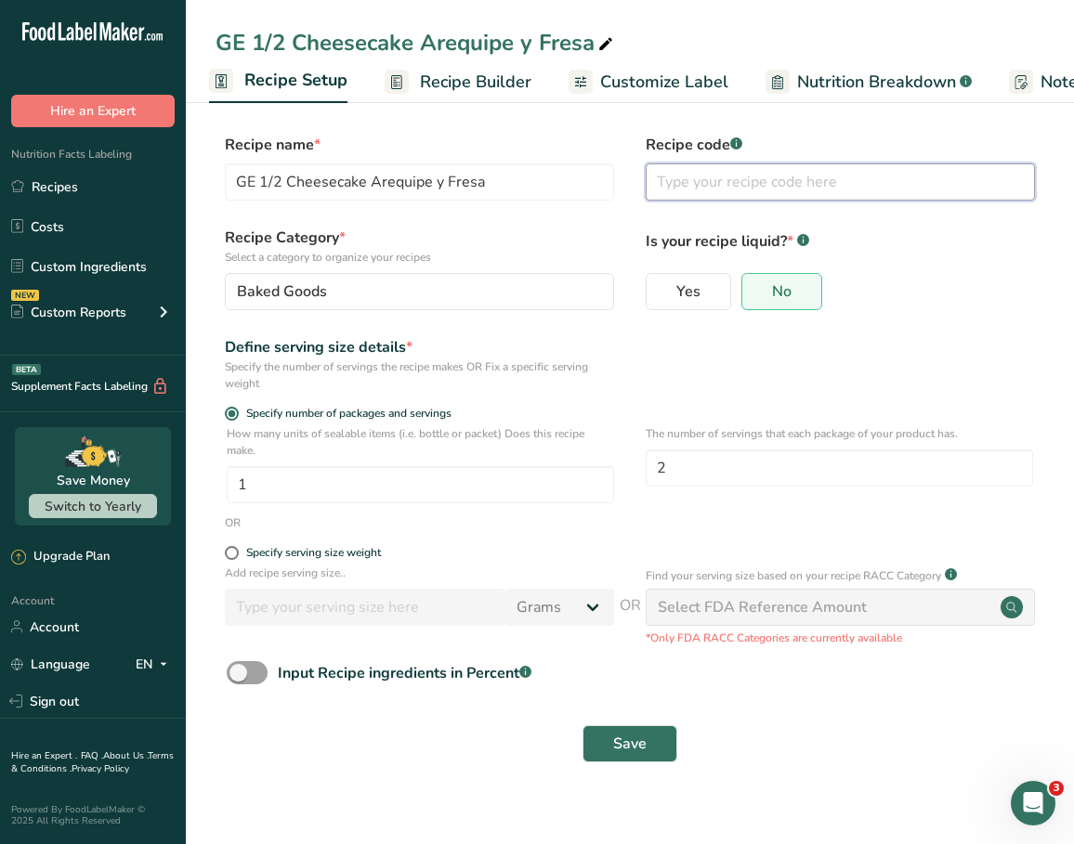
click at [722, 174] on input "text" at bounding box center [840, 182] width 389 height 37
type input "2B"
click at [630, 743] on button "Save" at bounding box center [629, 744] width 95 height 37
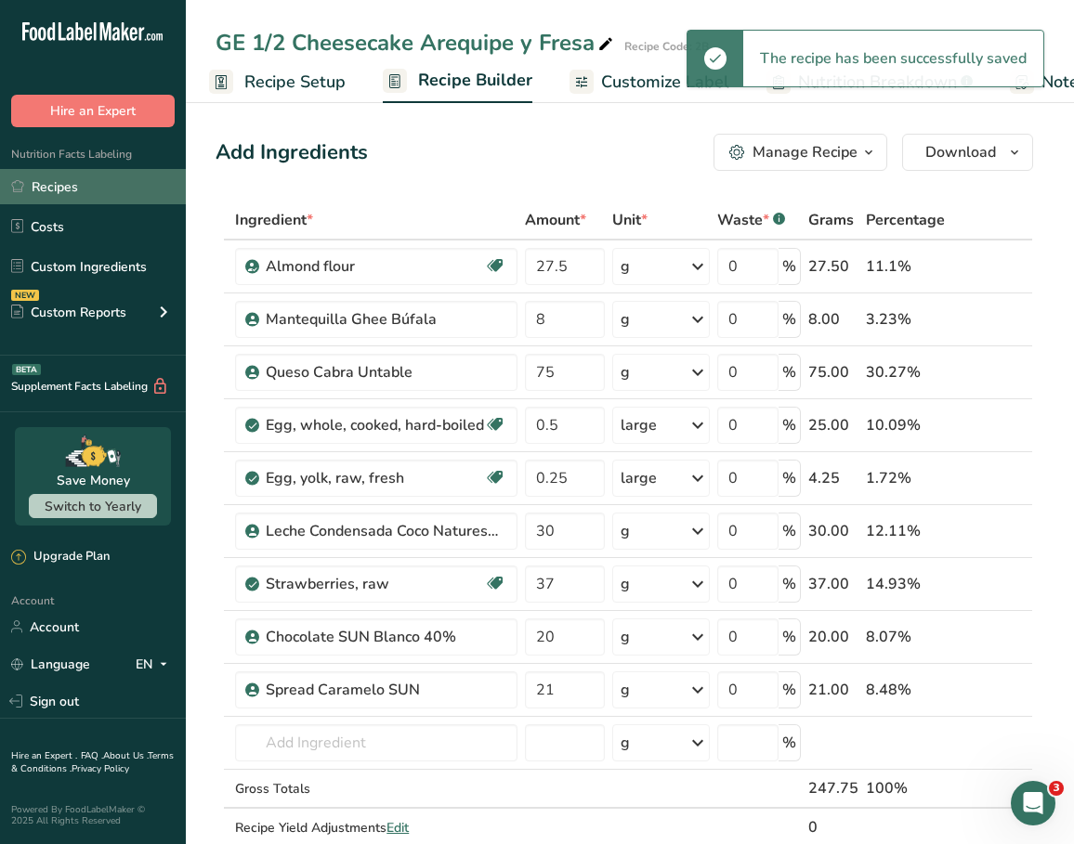
click at [83, 185] on link "Recipes" at bounding box center [93, 186] width 186 height 35
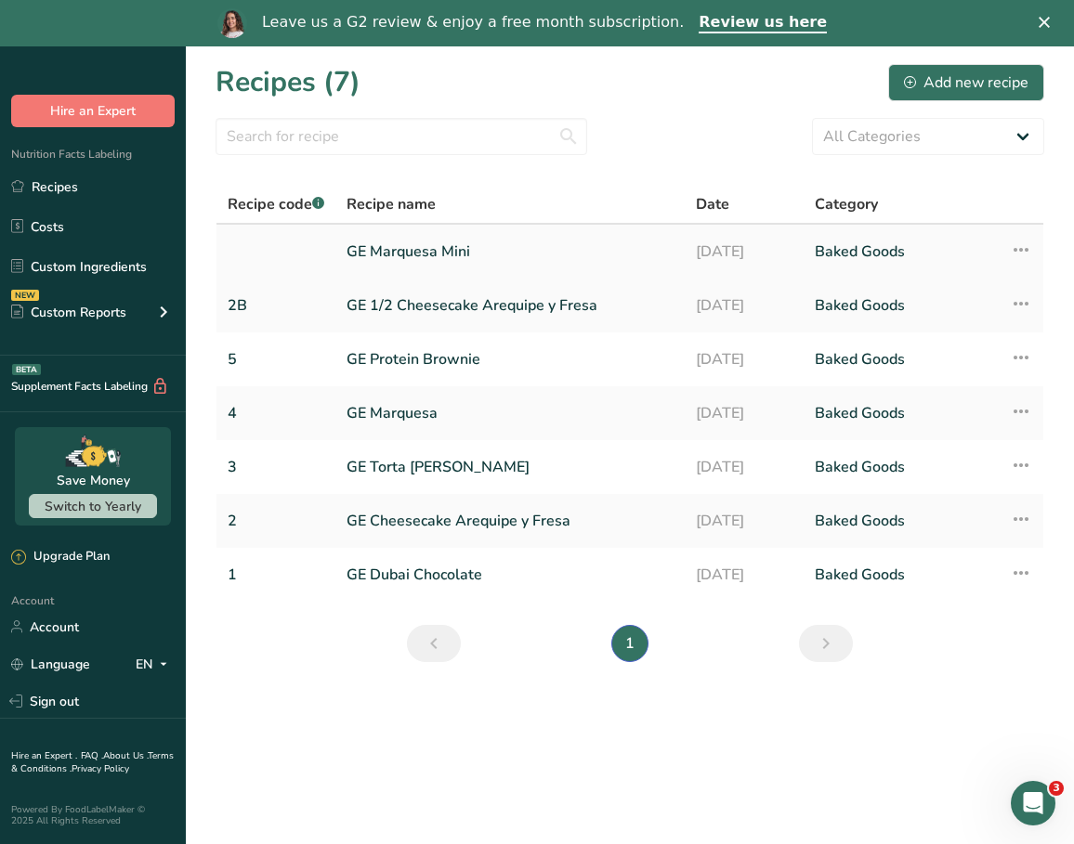
click at [453, 249] on link "GE Marquesa Mini" at bounding box center [510, 251] width 327 height 39
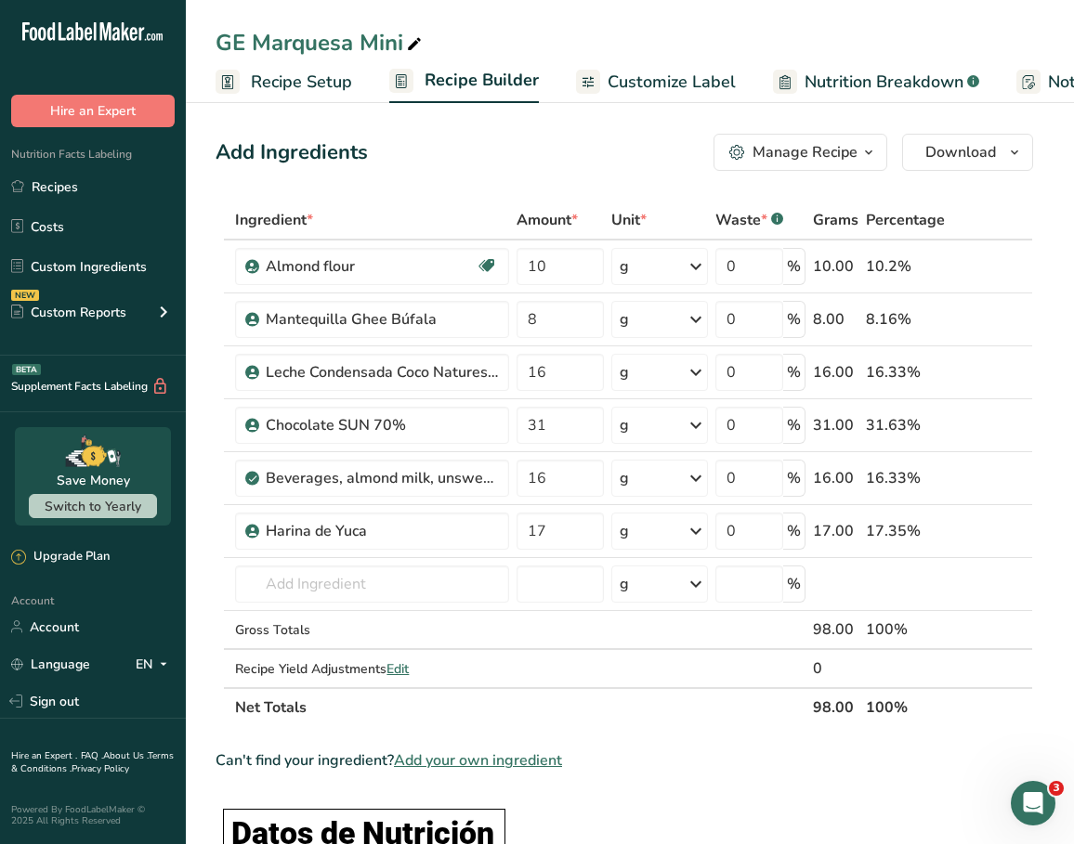
click at [323, 95] on link "Recipe Setup" at bounding box center [284, 82] width 137 height 42
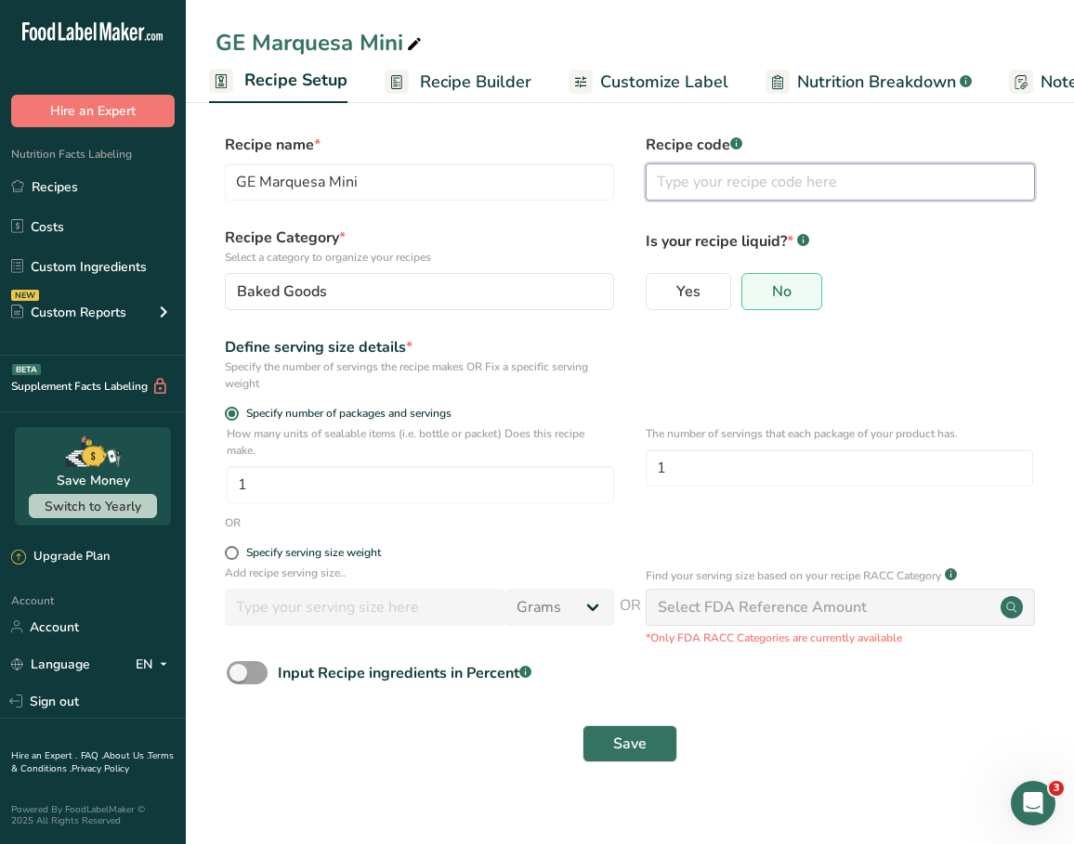
click at [691, 197] on input "text" at bounding box center [840, 182] width 389 height 37
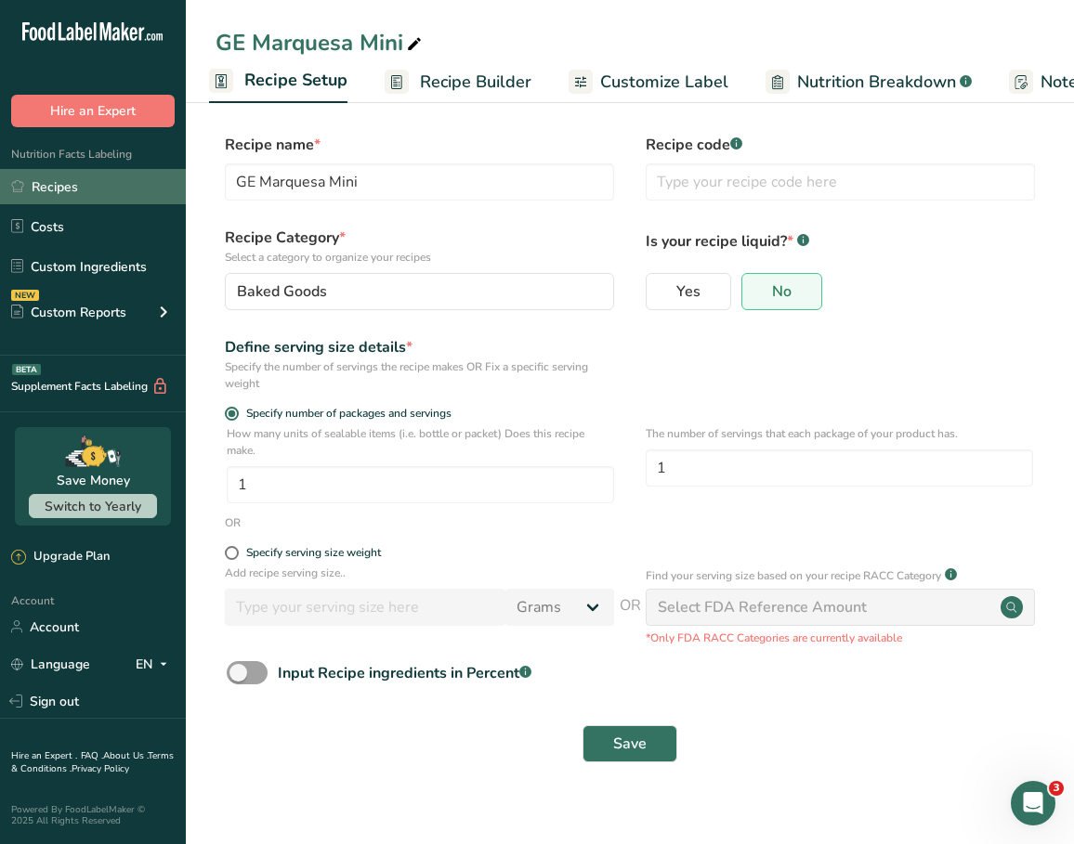
click at [130, 191] on link "Recipes" at bounding box center [93, 186] width 186 height 35
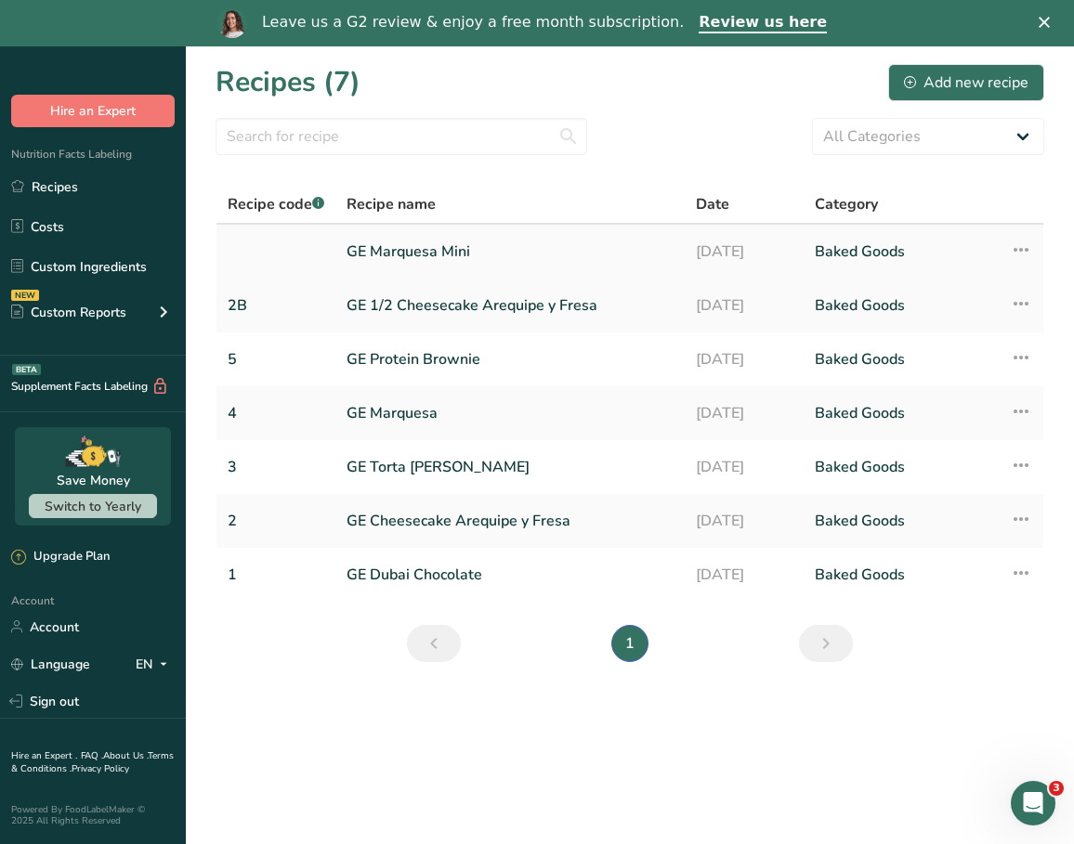
click at [431, 256] on link "GE Marquesa Mini" at bounding box center [510, 251] width 327 height 39
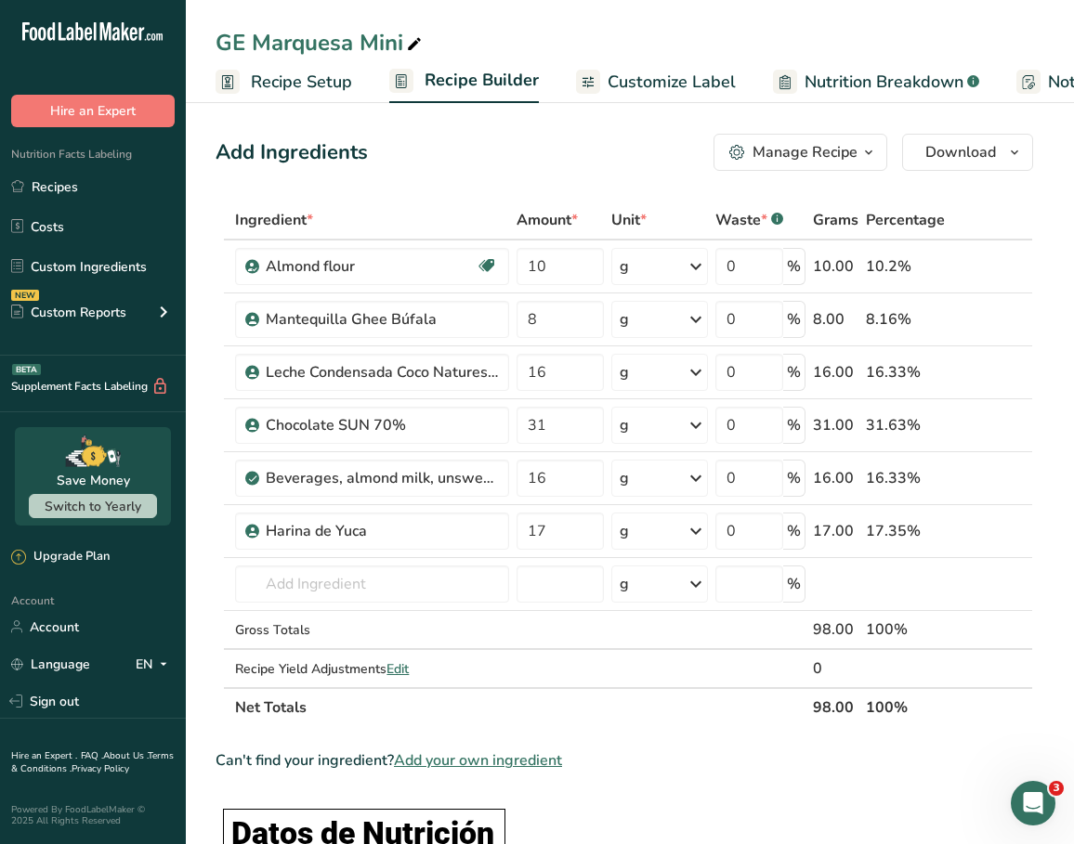
click at [293, 71] on span "Recipe Setup" at bounding box center [301, 82] width 101 height 25
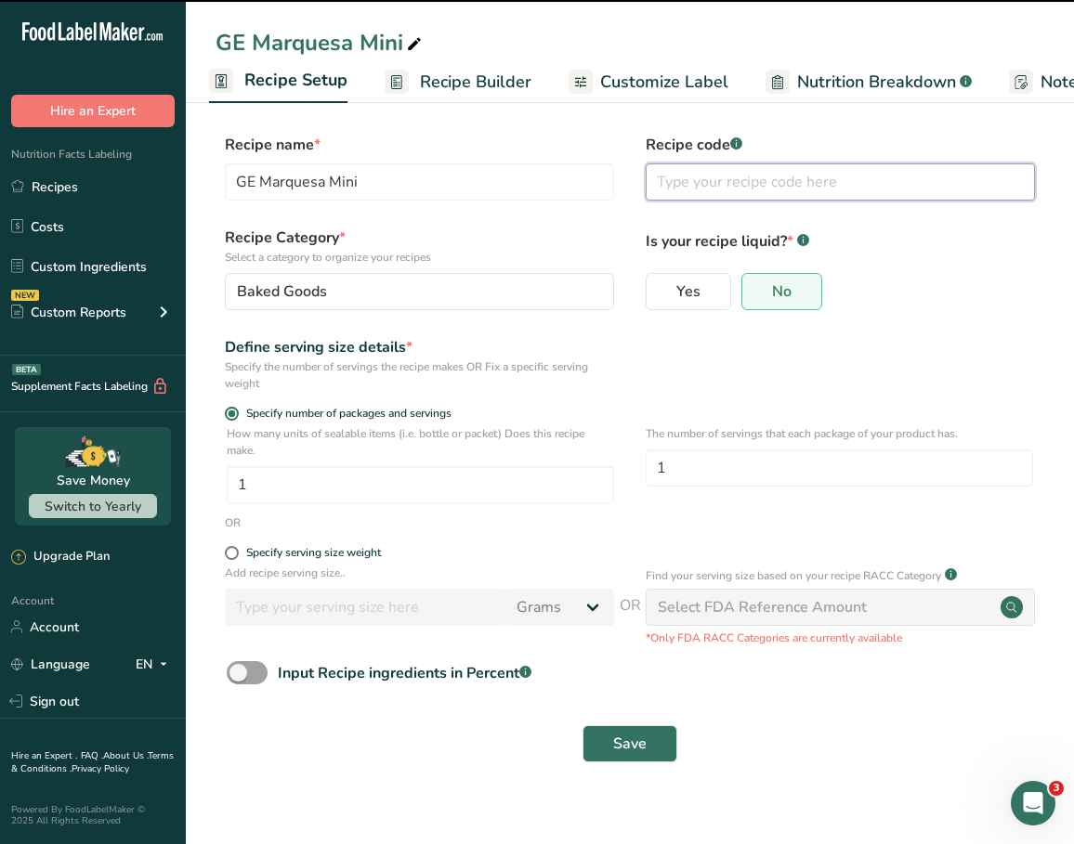
click at [737, 185] on input "text" at bounding box center [840, 182] width 389 height 37
type input "4B"
click at [630, 743] on button "Save" at bounding box center [629, 744] width 95 height 37
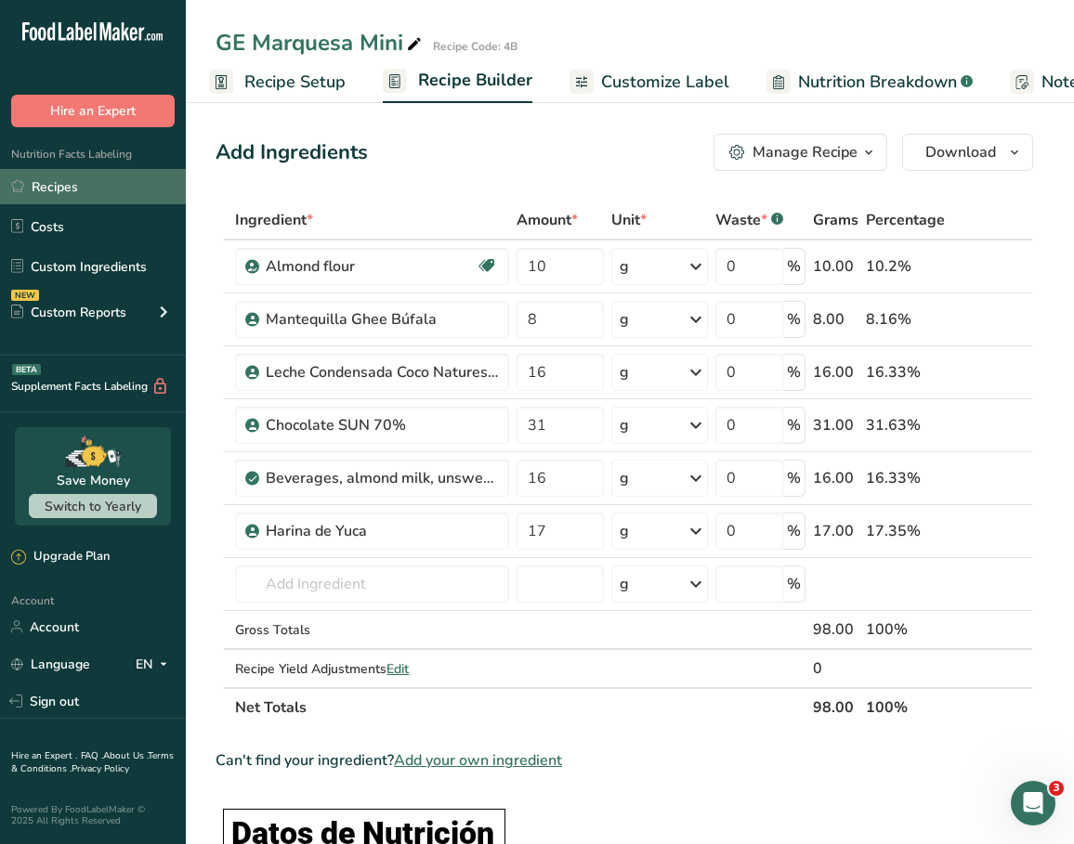
click at [87, 185] on link "Recipes" at bounding box center [93, 186] width 186 height 35
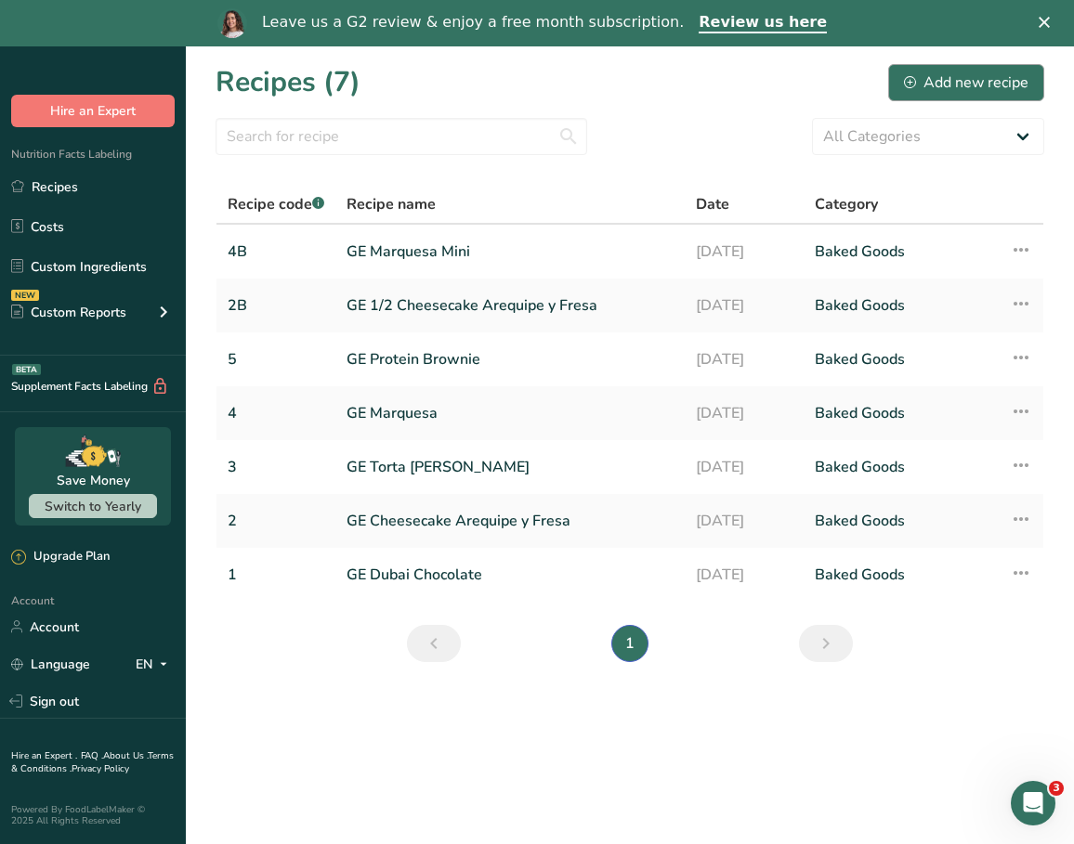
click at [981, 91] on div "Add new recipe" at bounding box center [966, 83] width 124 height 22
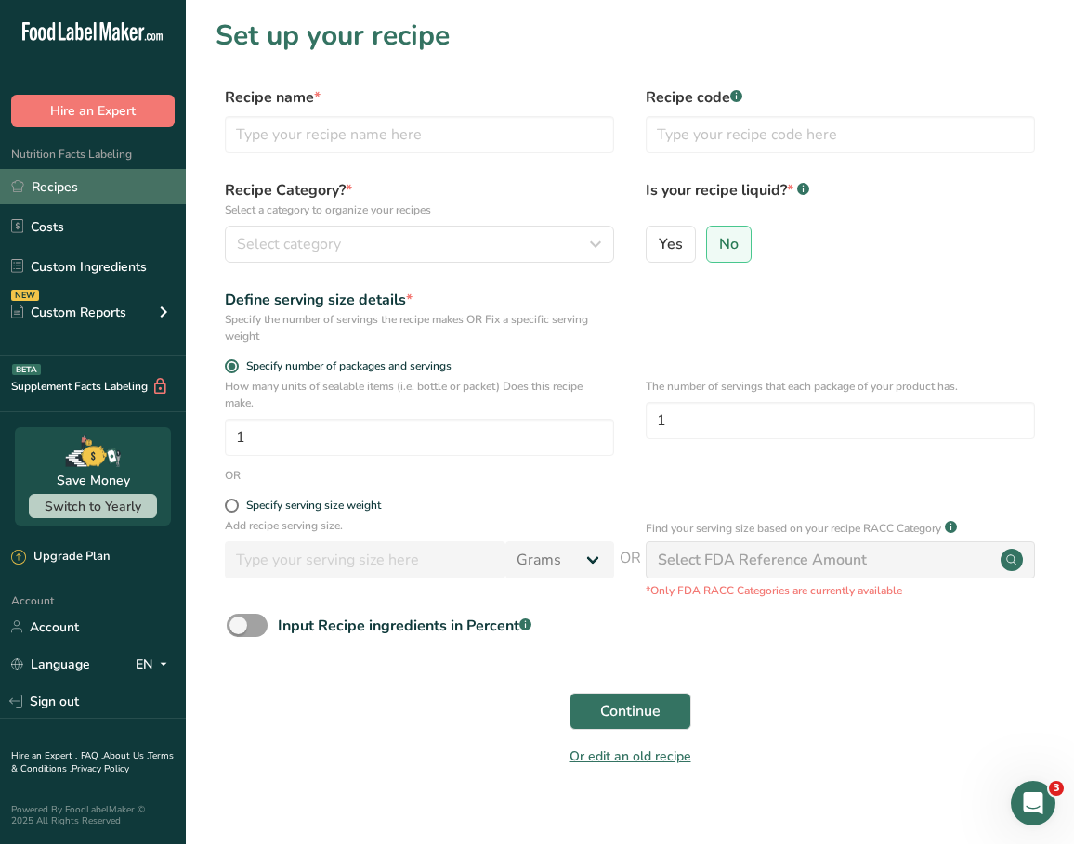
click at [86, 190] on link "Recipes" at bounding box center [93, 186] width 186 height 35
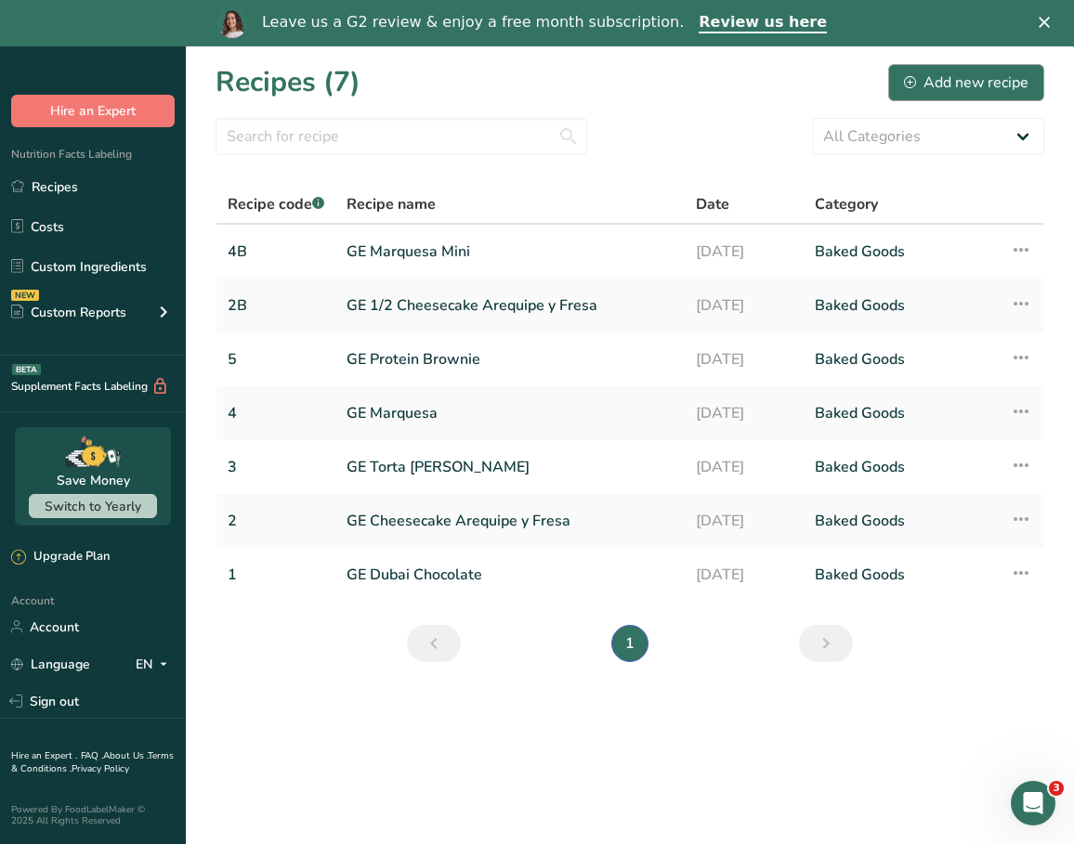
click at [902, 86] on button "Add new recipe" at bounding box center [966, 82] width 156 height 37
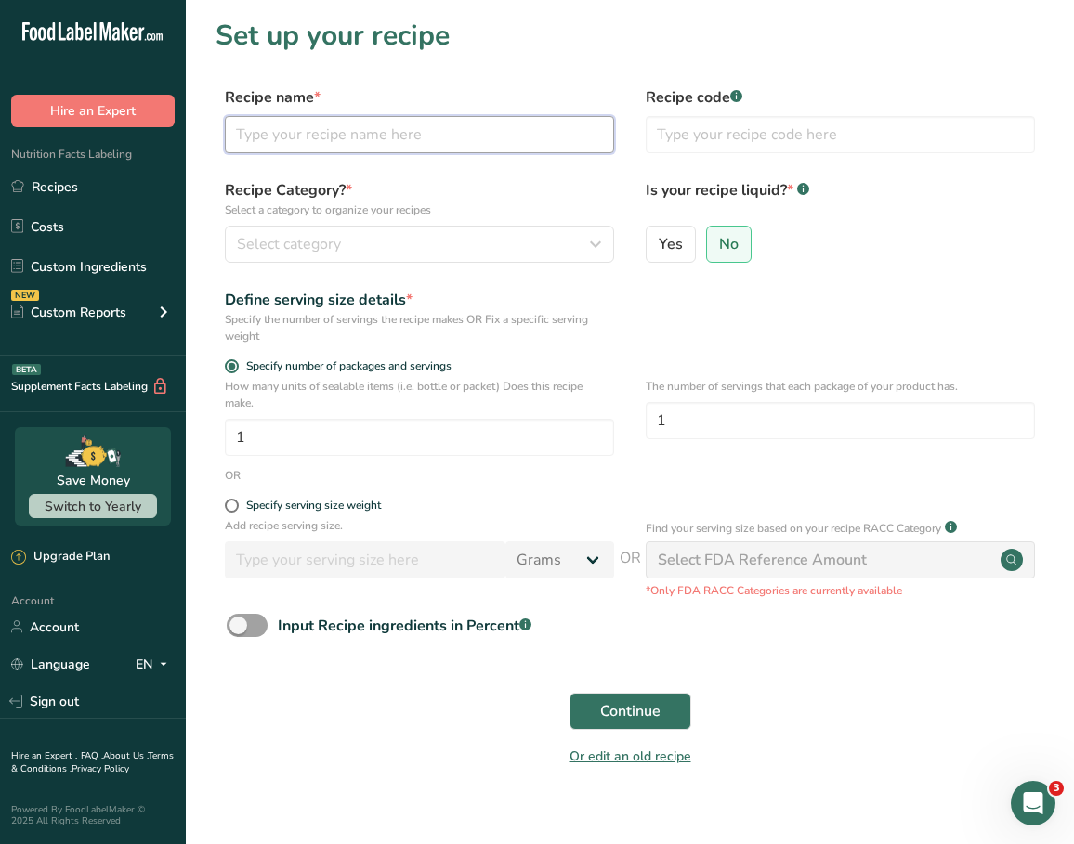
click at [504, 139] on input "text" at bounding box center [419, 134] width 389 height 37
type input "Galleta Pistacho"
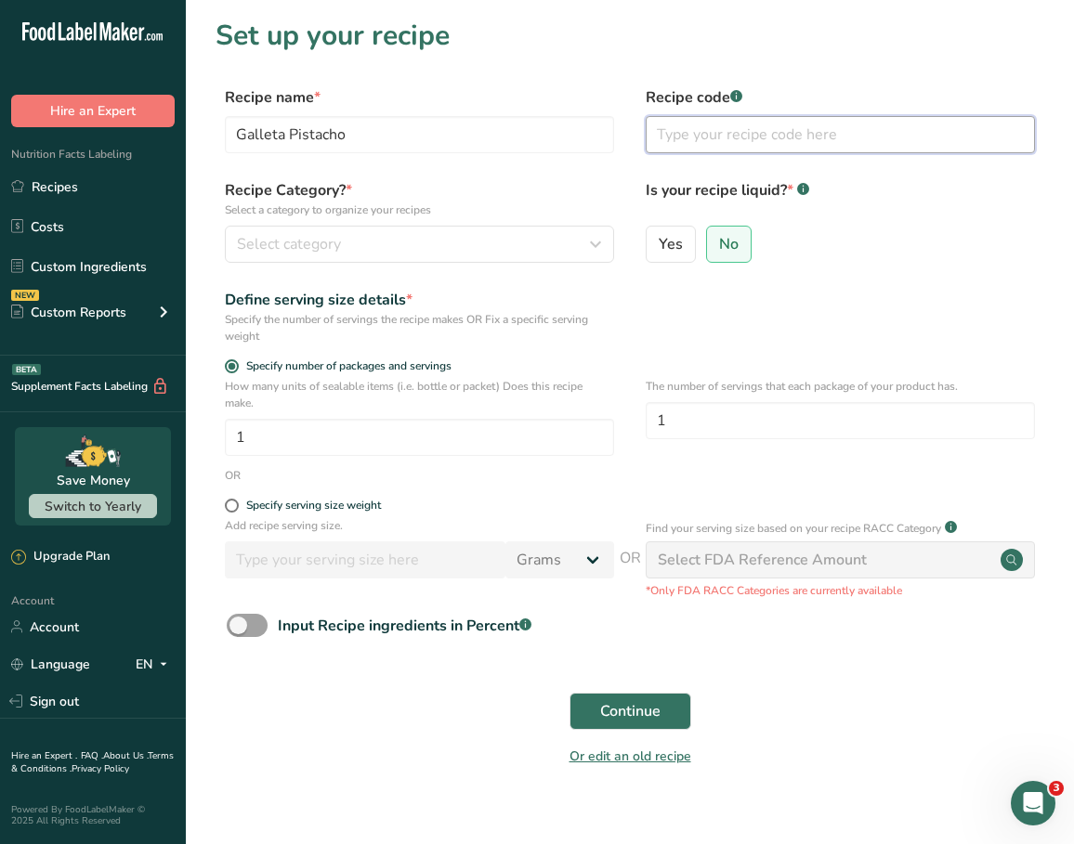
click at [709, 133] on input "text" at bounding box center [840, 134] width 389 height 37
type input "6"
click at [438, 252] on div "Select category" at bounding box center [414, 244] width 354 height 22
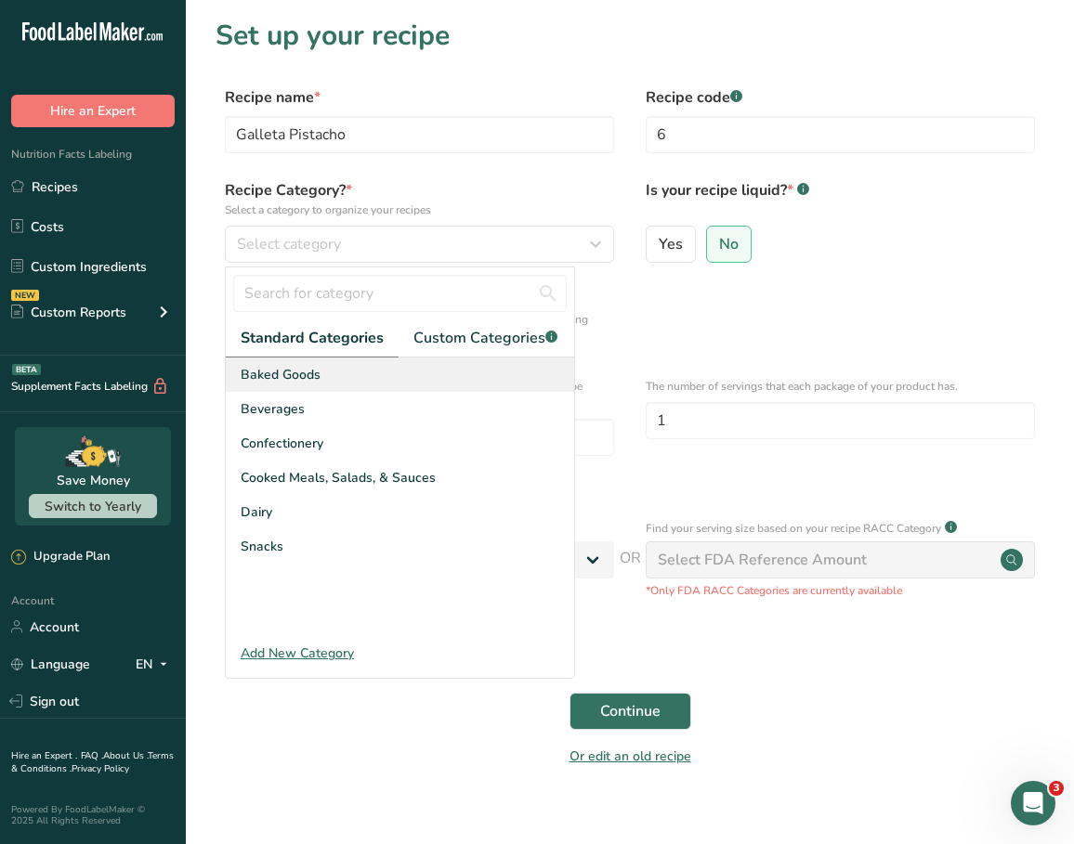
click at [409, 381] on div "Baked Goods" at bounding box center [400, 375] width 348 height 34
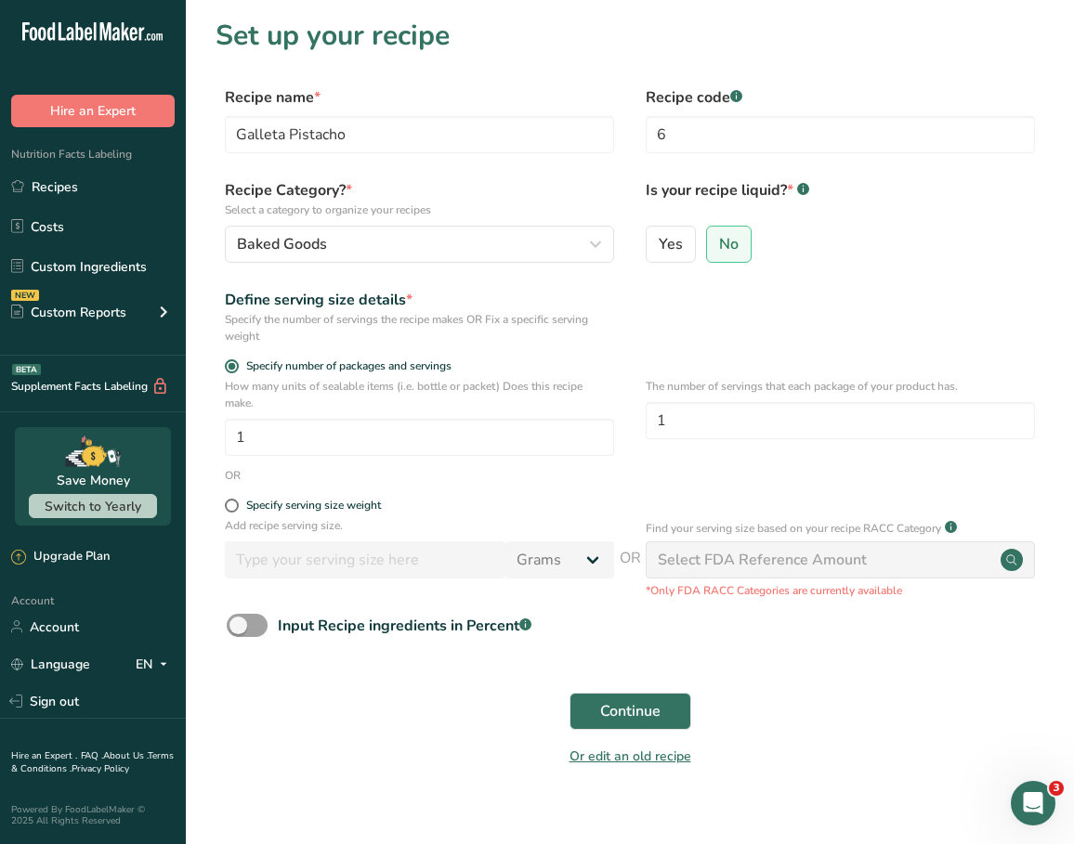
click at [754, 285] on form "Recipe name * Galleta Pistacho Recipe code .a-a{fill:#347362;}.b-a{fill:#fff;} …" at bounding box center [630, 432] width 829 height 692
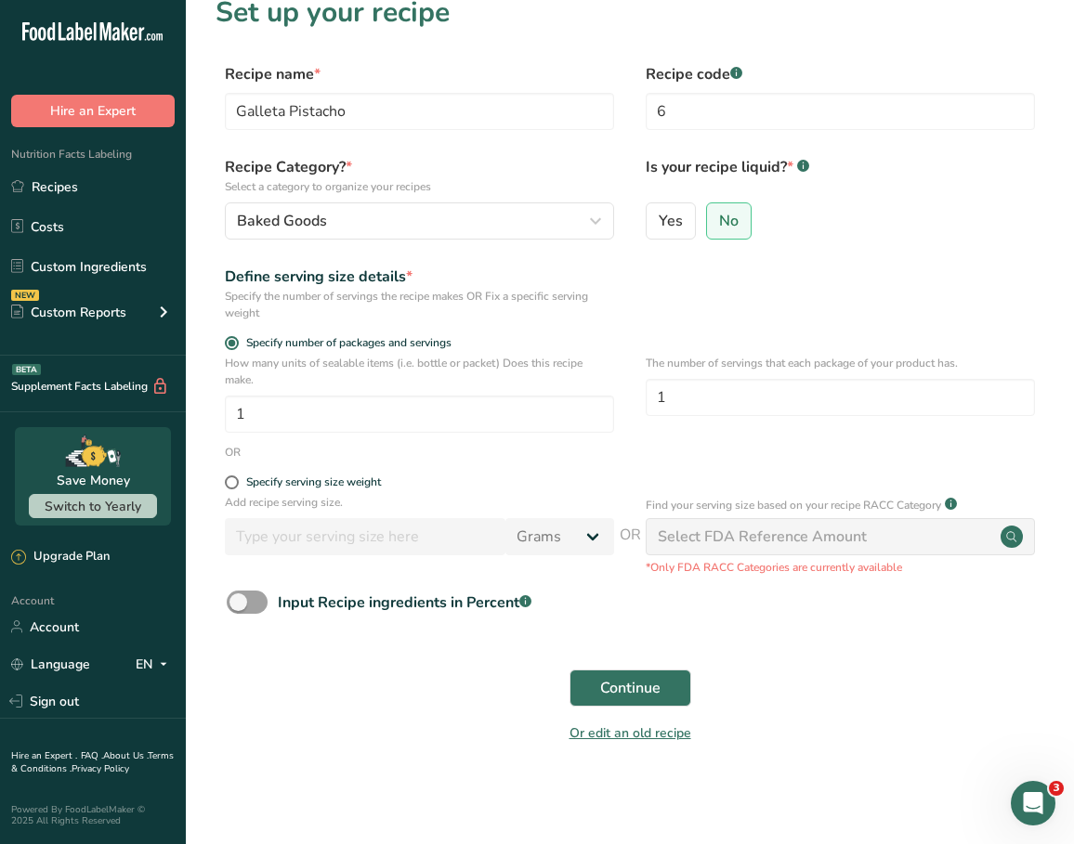
scroll to position [22, 0]
click at [626, 682] on span "Continue" at bounding box center [630, 689] width 60 height 22
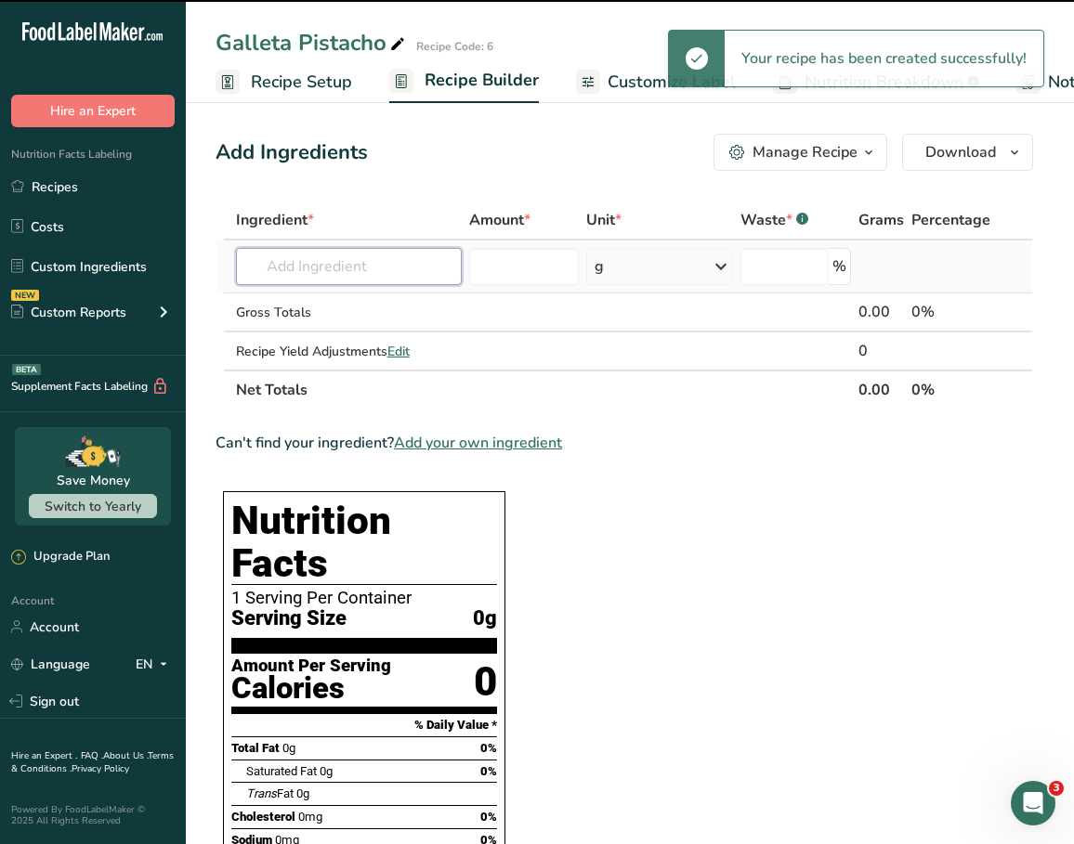
click at [316, 263] on input "text" at bounding box center [349, 266] width 226 height 37
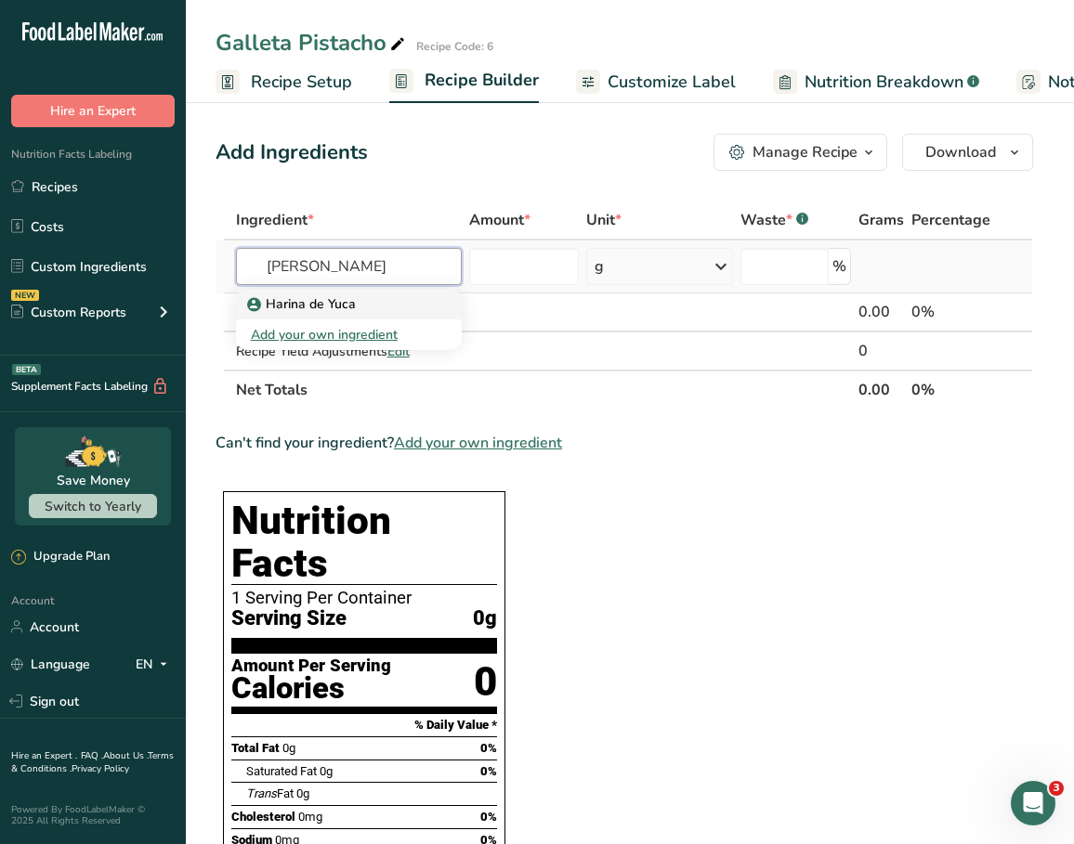
type input "[PERSON_NAME]"
click at [291, 305] on p "Harina de Yuca" at bounding box center [303, 304] width 105 height 20
type input "Harina de Yuca"
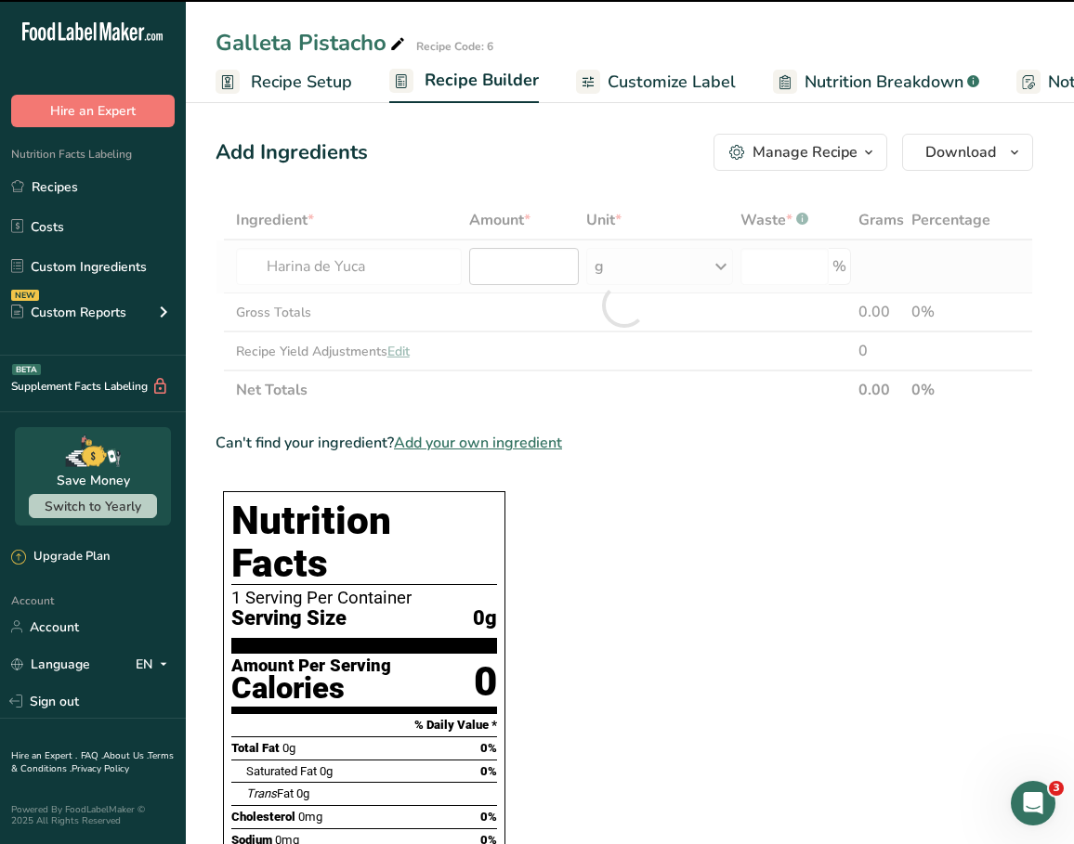
type input "0"
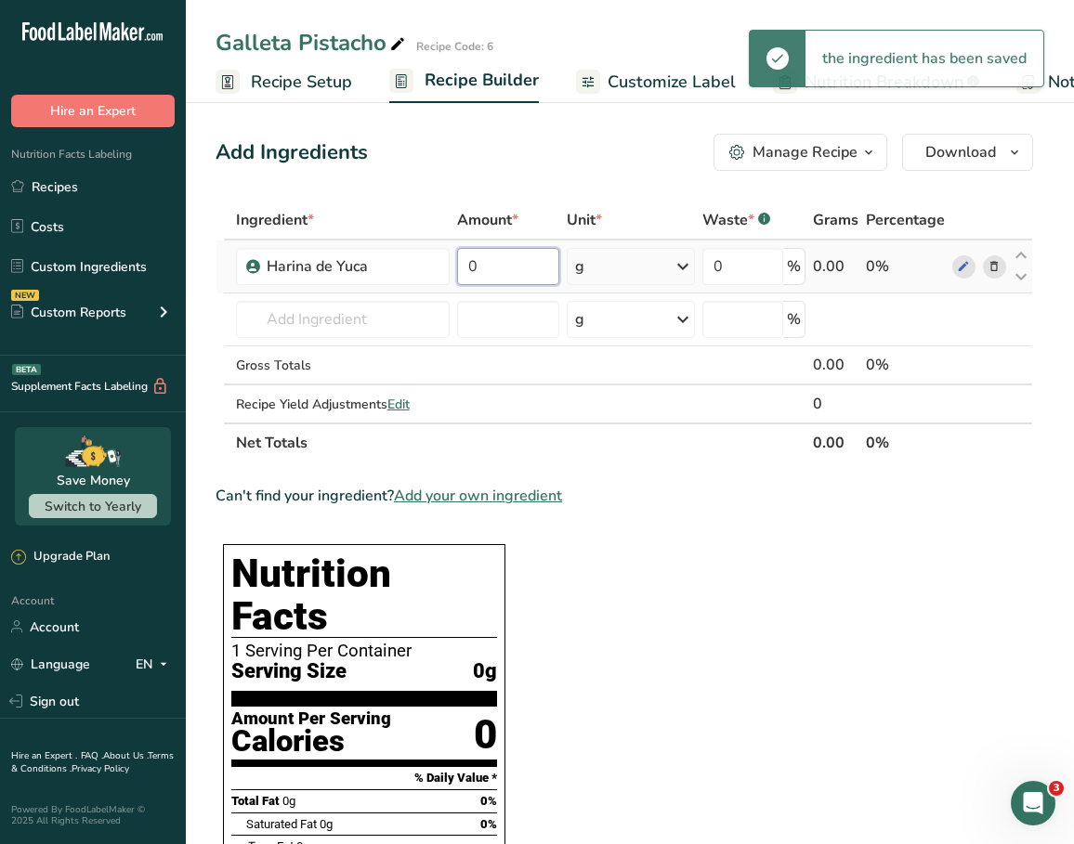
click at [534, 275] on input "0" at bounding box center [508, 266] width 102 height 37
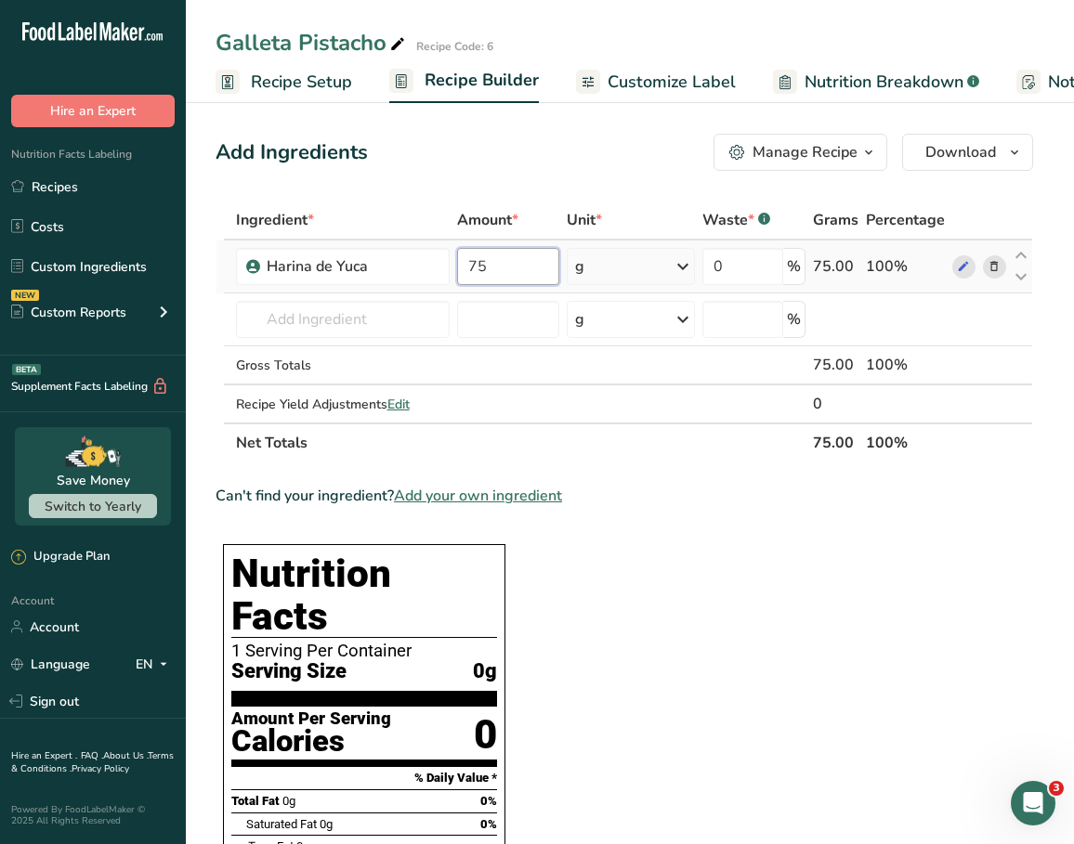
type input "75"
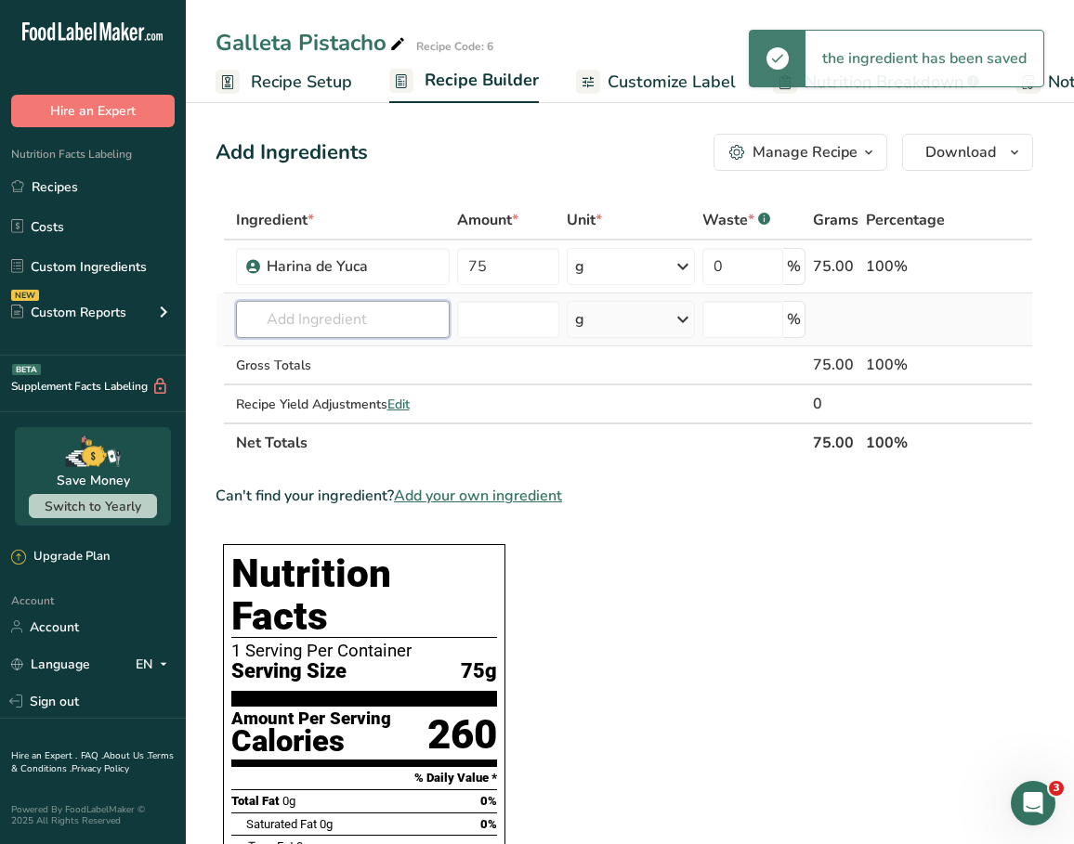
click at [360, 327] on input "text" at bounding box center [343, 319] width 215 height 37
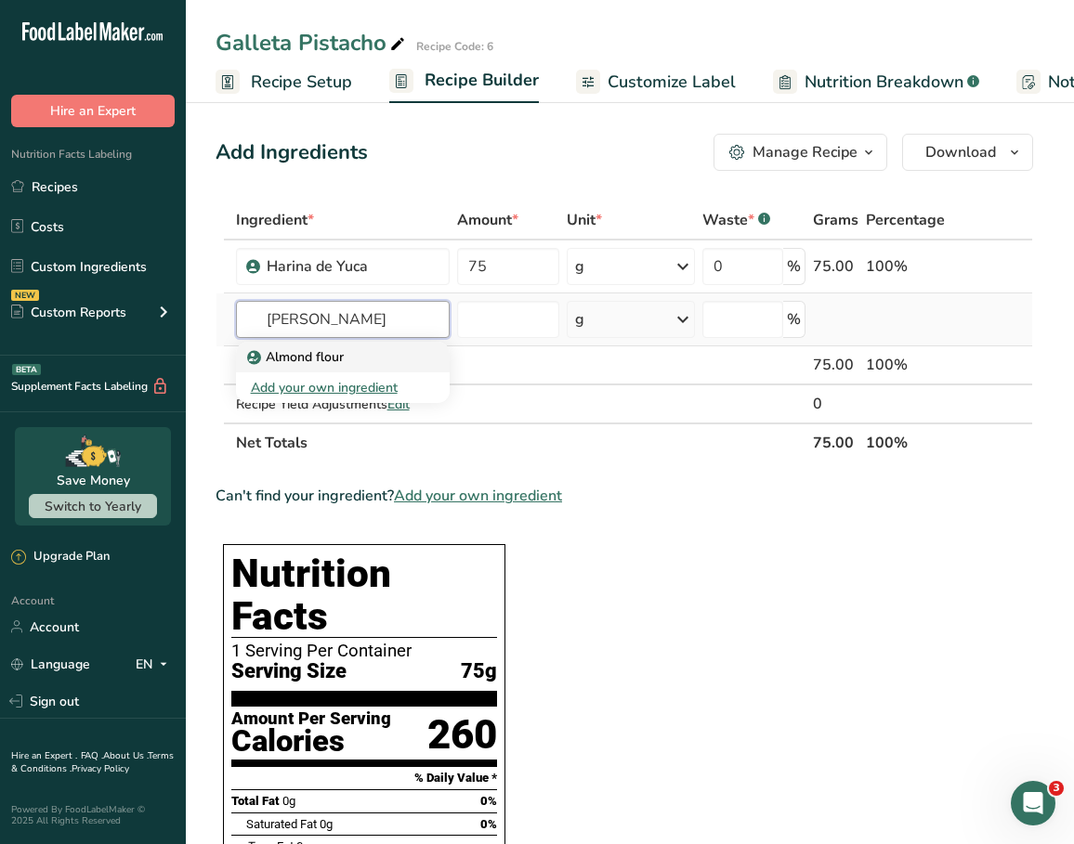
type input "[PERSON_NAME]"
click at [333, 357] on p "Almond flour" at bounding box center [297, 357] width 93 height 20
type input "Almond flour"
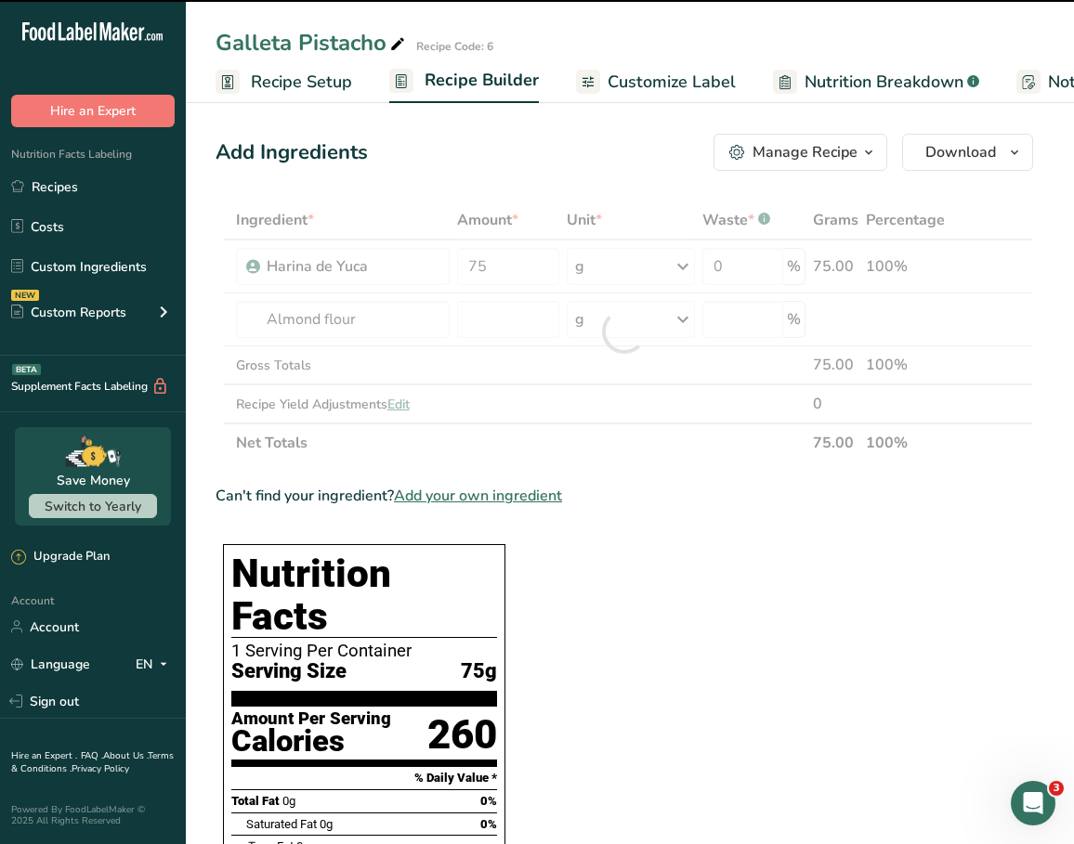
type input "0"
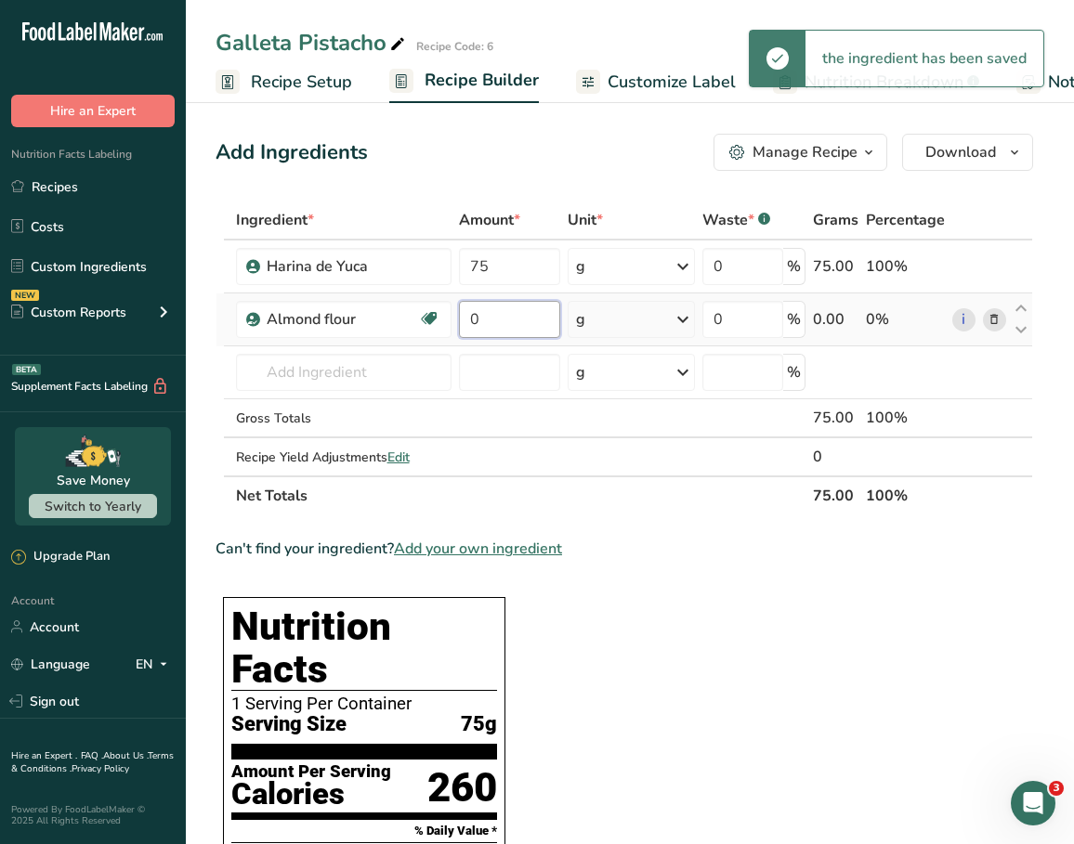
click at [524, 324] on input "0" at bounding box center [509, 319] width 101 height 37
type input "30"
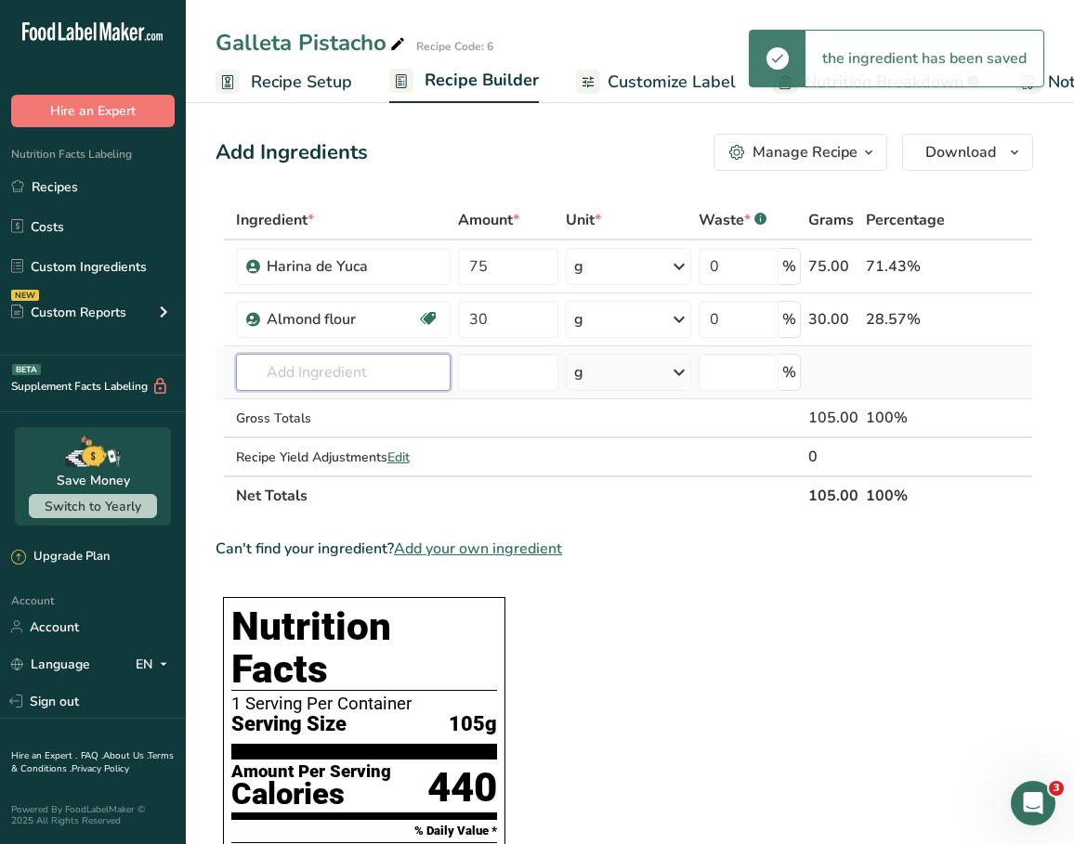
click at [297, 377] on input "text" at bounding box center [343, 372] width 215 height 37
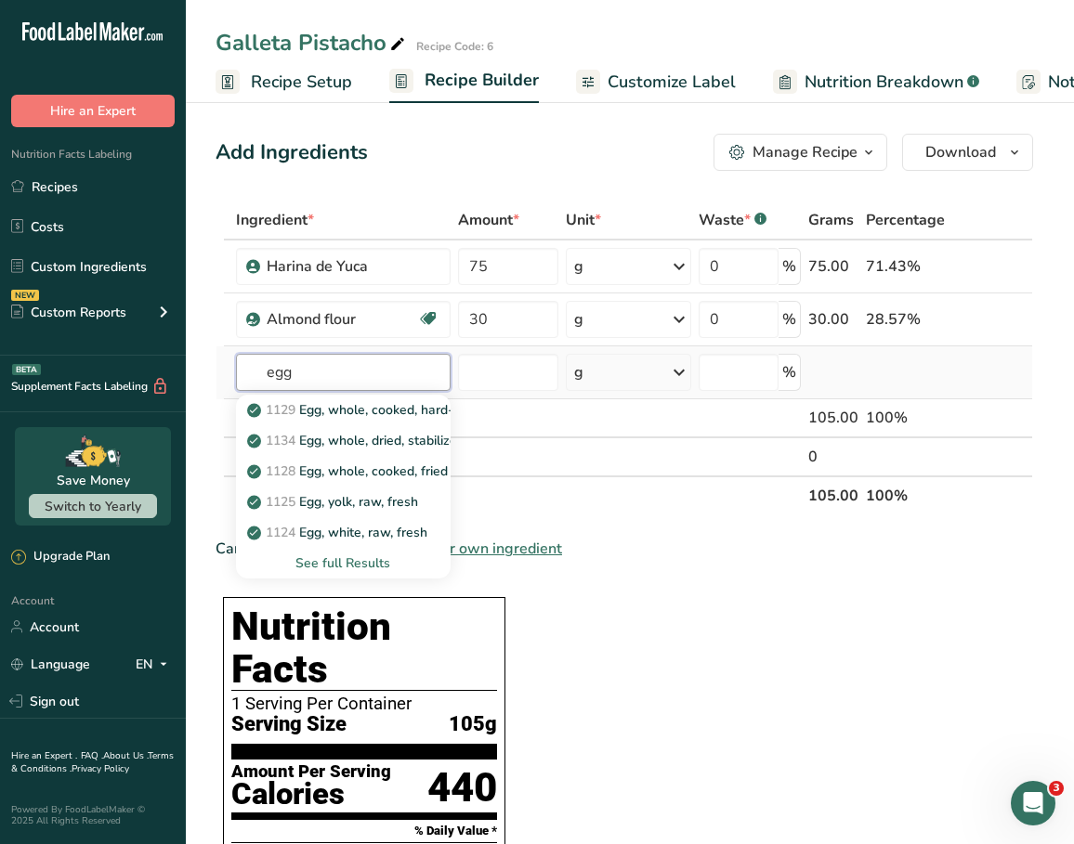
type input "egg"
click at [375, 562] on div "See full Results" at bounding box center [343, 564] width 185 height 20
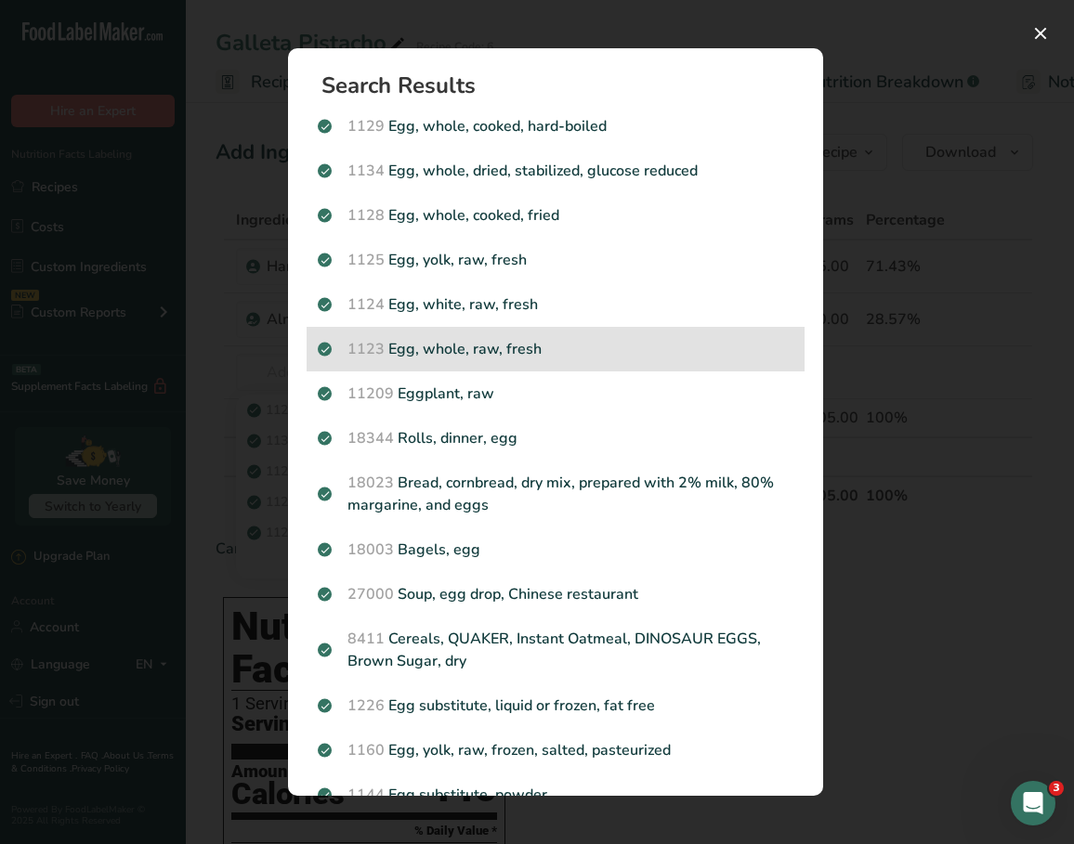
click at [526, 351] on p "1123 Egg, whole, raw, fresh" at bounding box center [556, 349] width 476 height 22
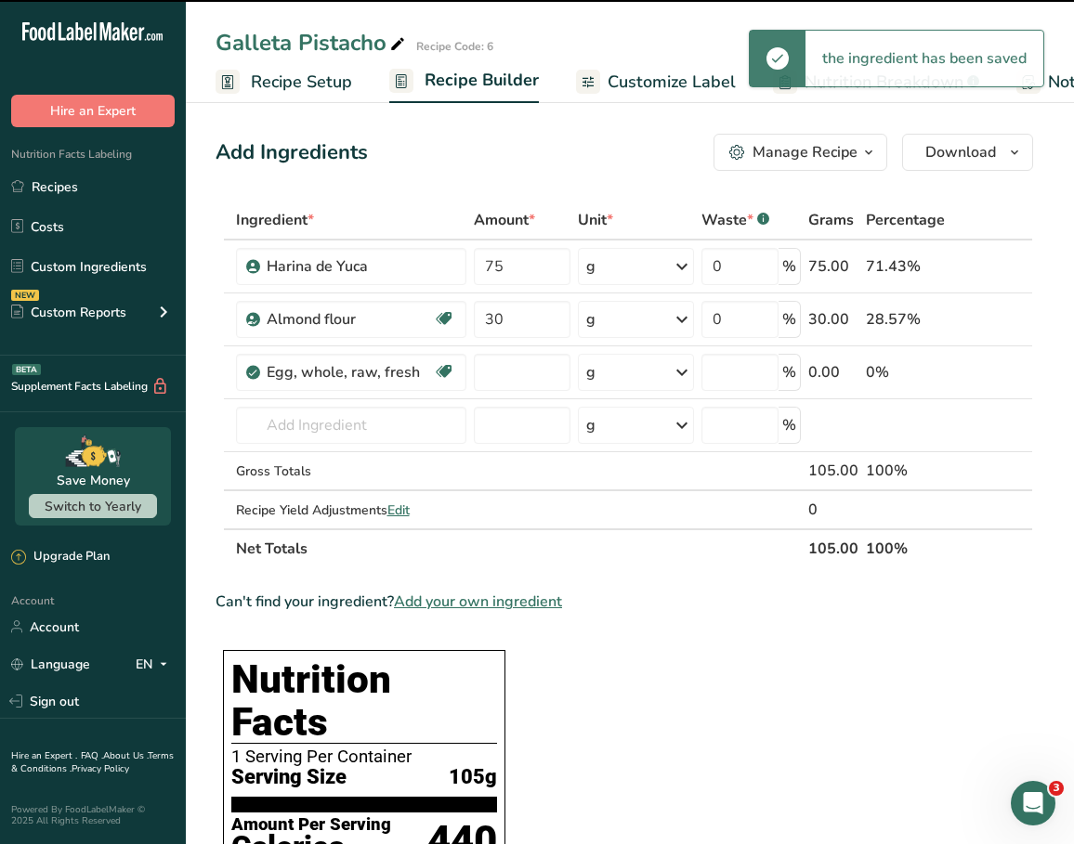
type input "0"
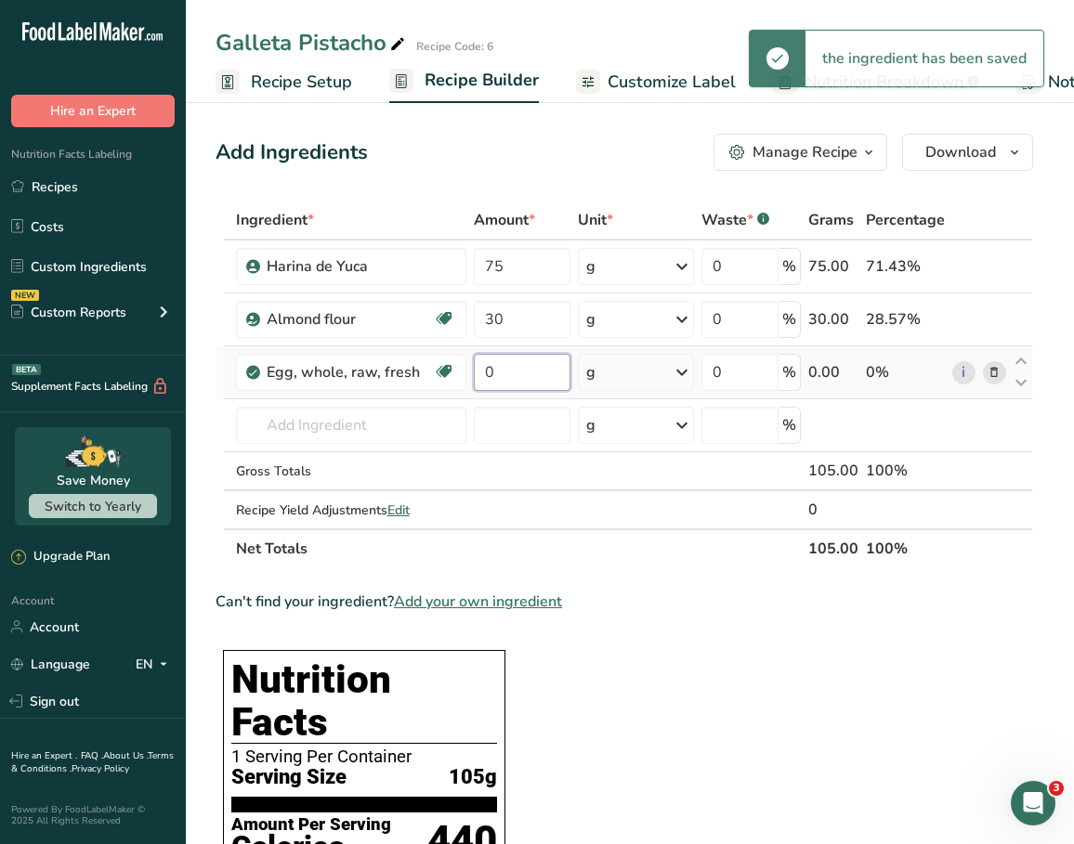
click at [543, 385] on input "0" at bounding box center [522, 372] width 97 height 37
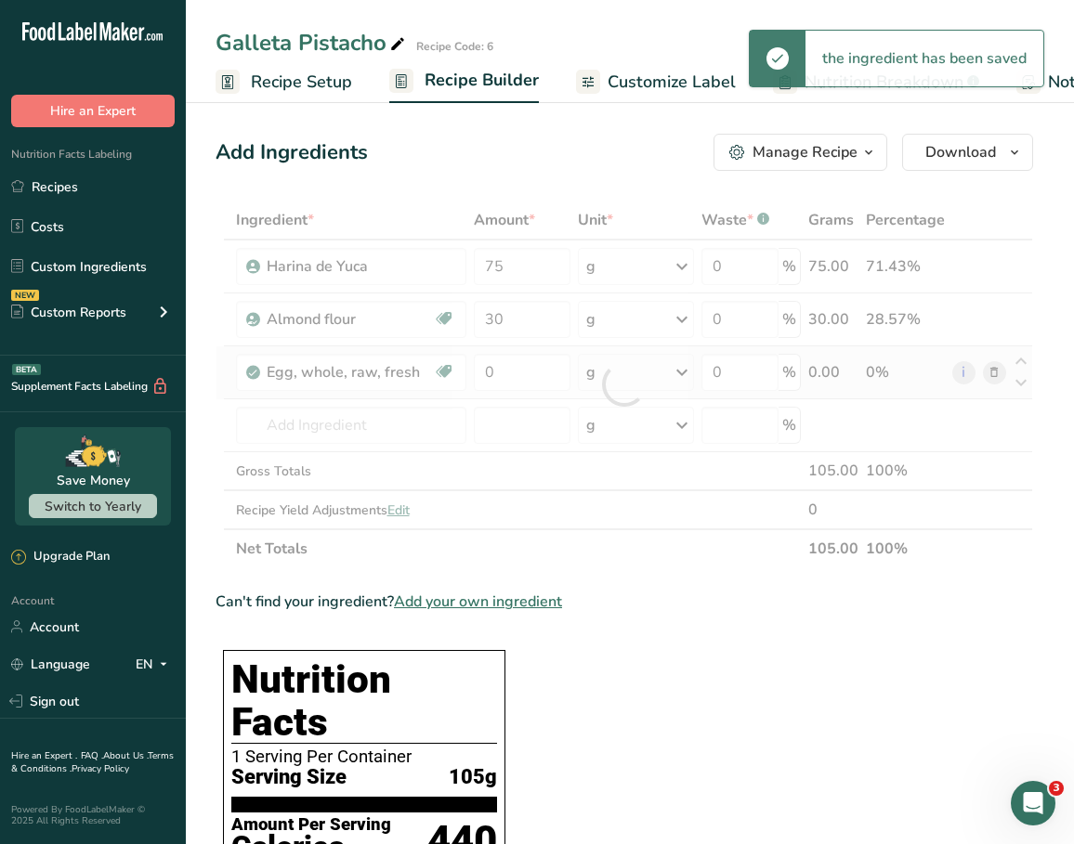
click at [604, 379] on div "Ingredient * Amount * Unit * Waste * .a-a{fill:#347362;}.b-a{fill:#fff;} Grams …" at bounding box center [625, 385] width 818 height 368
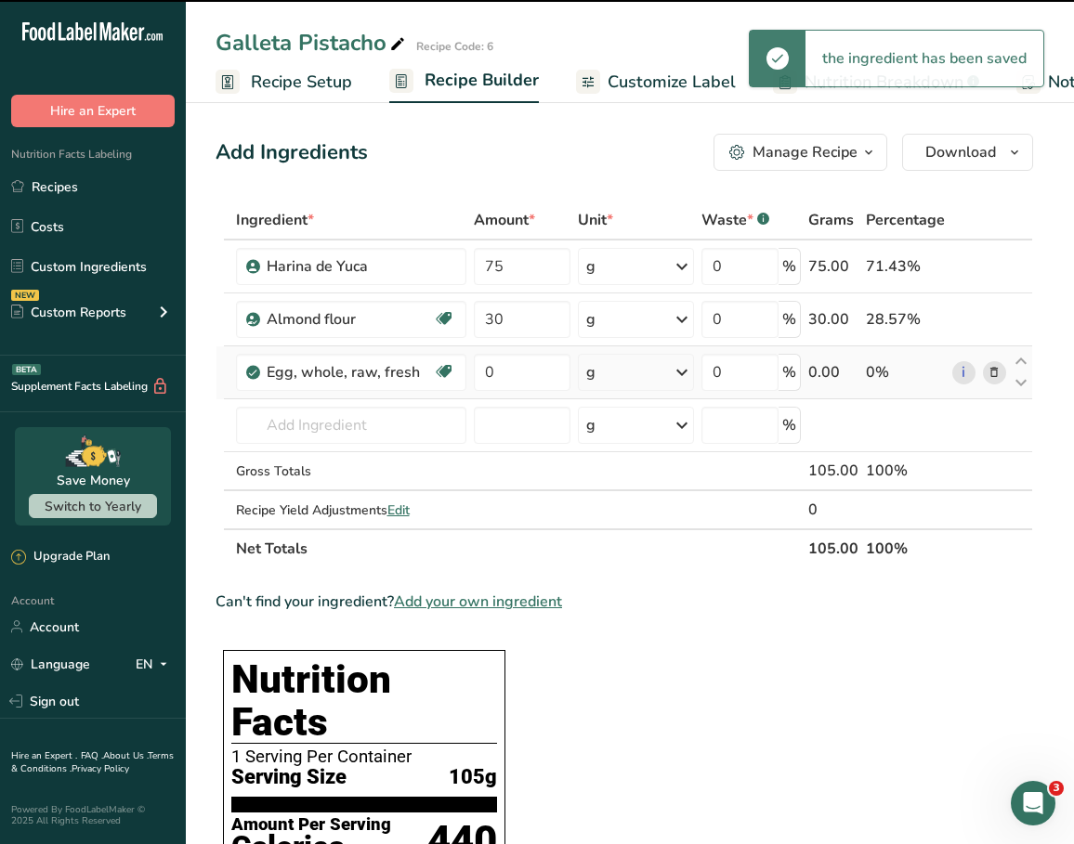
click at [631, 376] on div "g" at bounding box center [636, 372] width 117 height 37
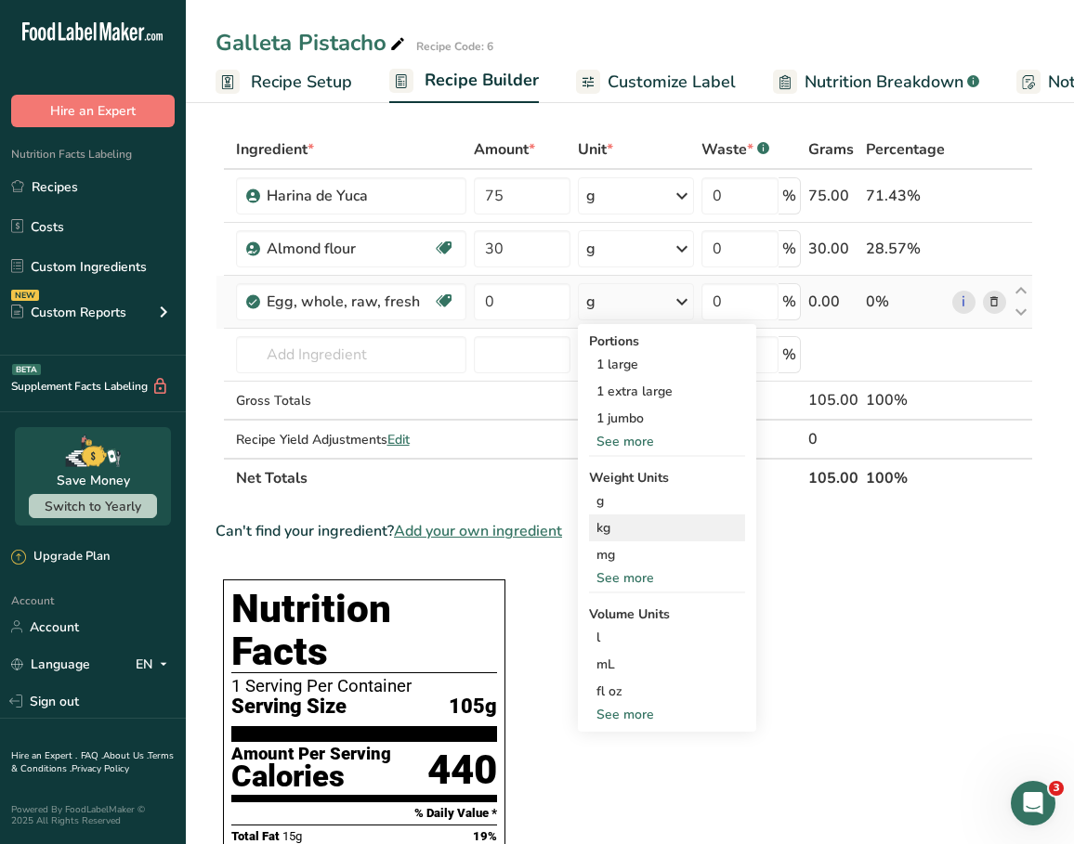
scroll to position [48, 0]
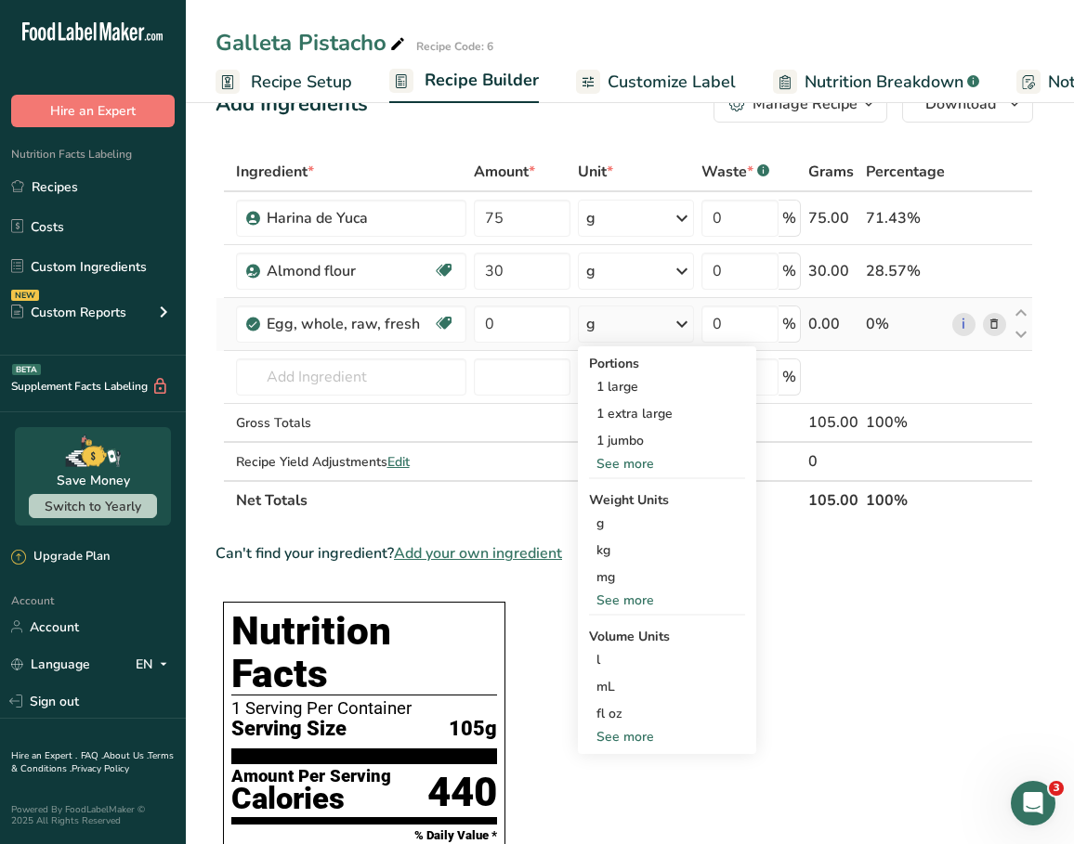
click at [638, 468] on div "See more" at bounding box center [667, 464] width 156 height 20
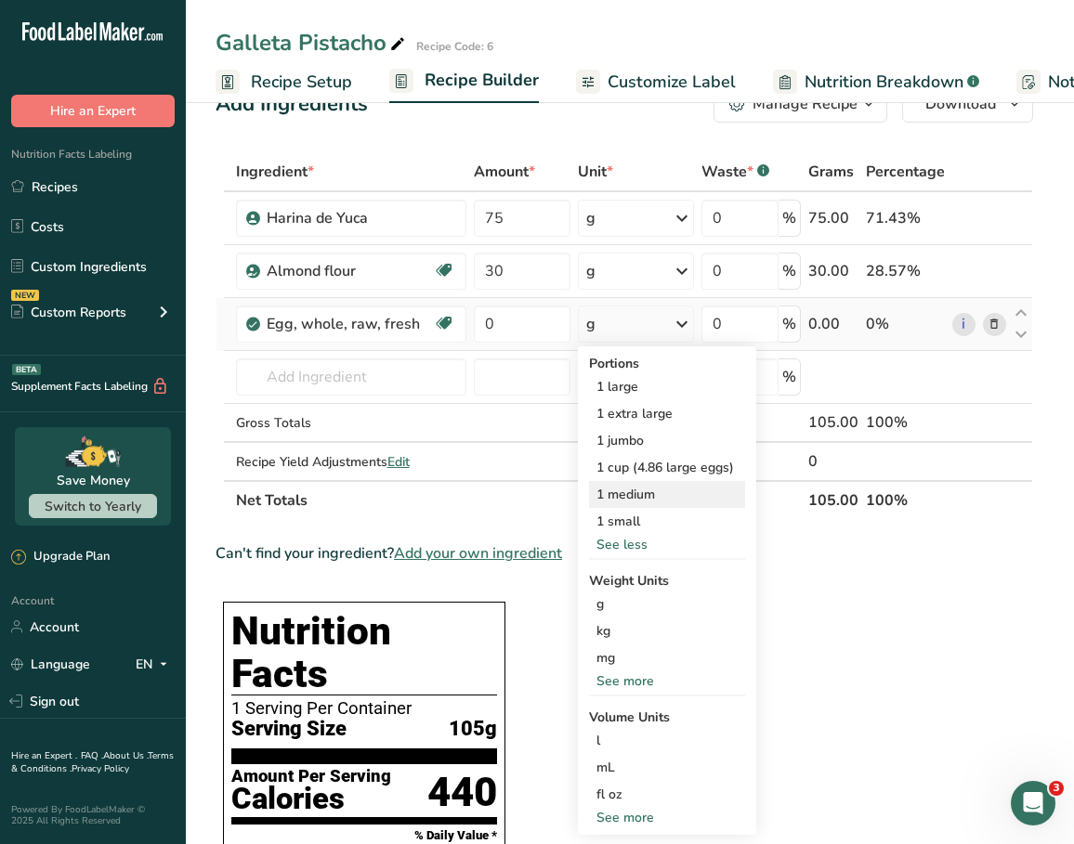
click at [643, 496] on div "1 medium" at bounding box center [667, 494] width 156 height 27
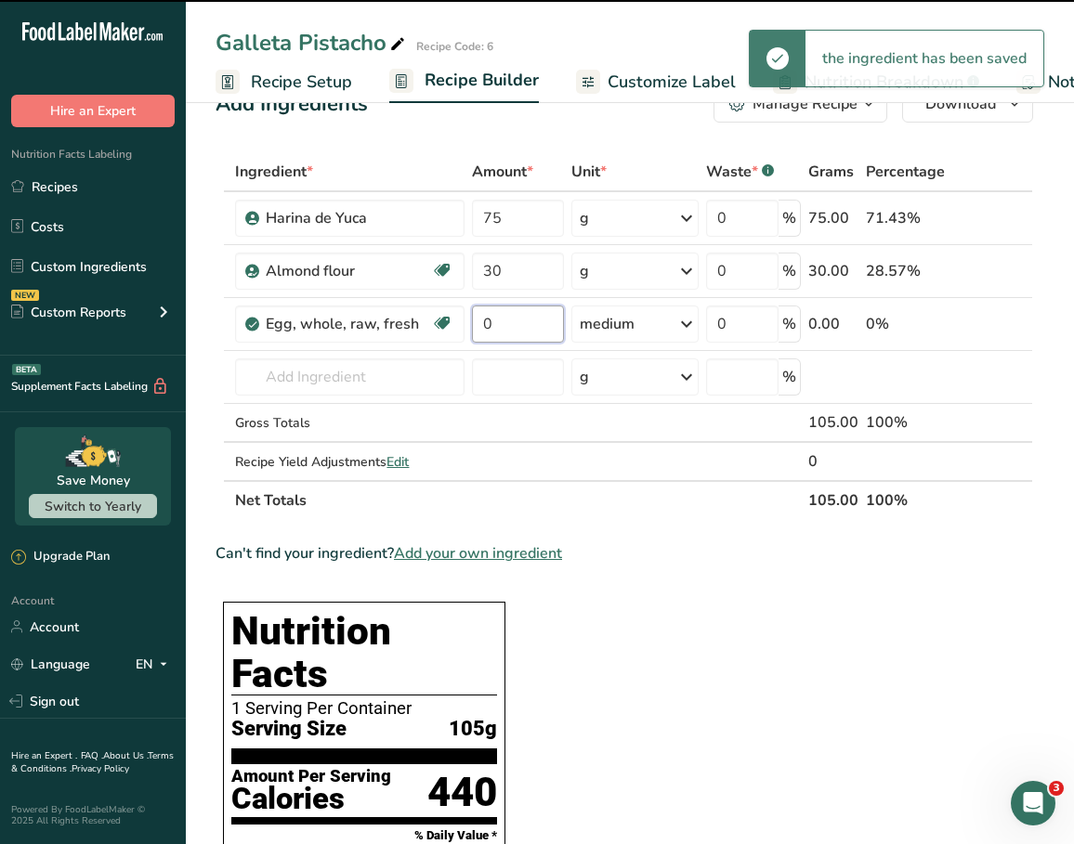
click at [533, 324] on input "0" at bounding box center [518, 324] width 92 height 37
type input "1"
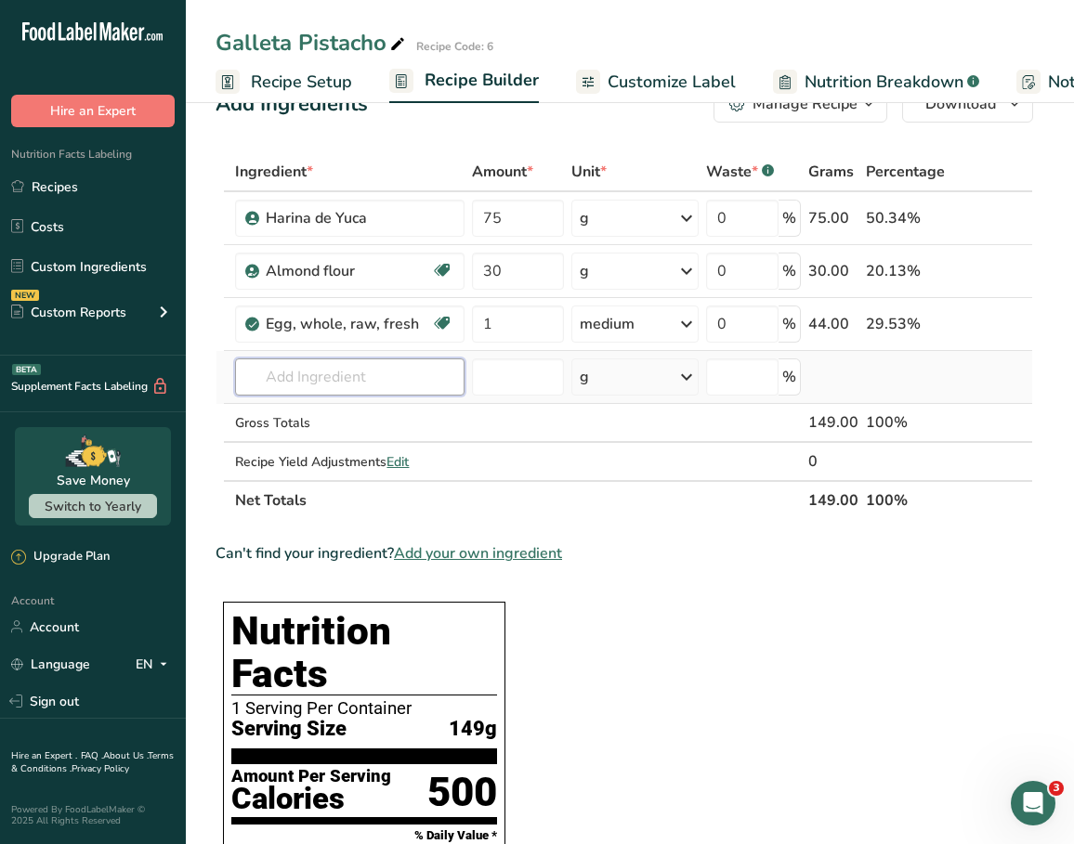
click at [333, 369] on input "text" at bounding box center [349, 377] width 229 height 37
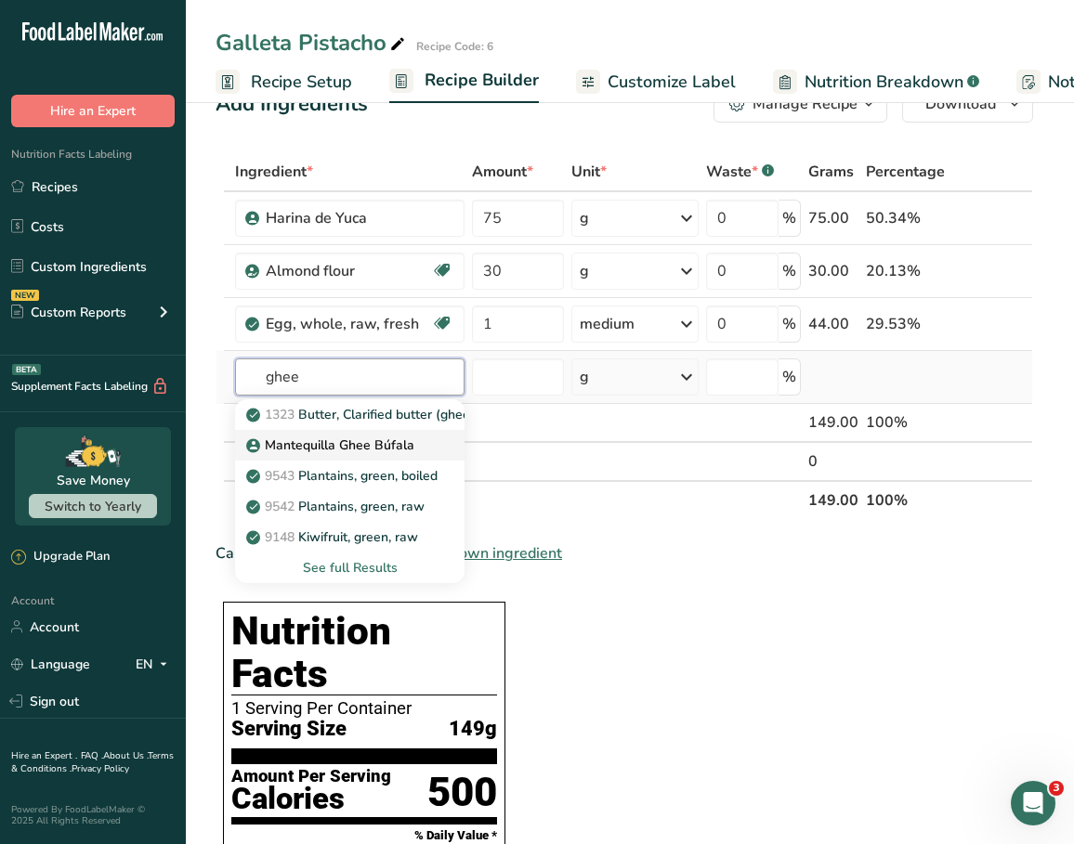
type input "ghee"
click at [321, 446] on p "Mantequilla Ghee Búfala" at bounding box center [332, 446] width 164 height 20
type input "Mantequilla Ghee Búfala"
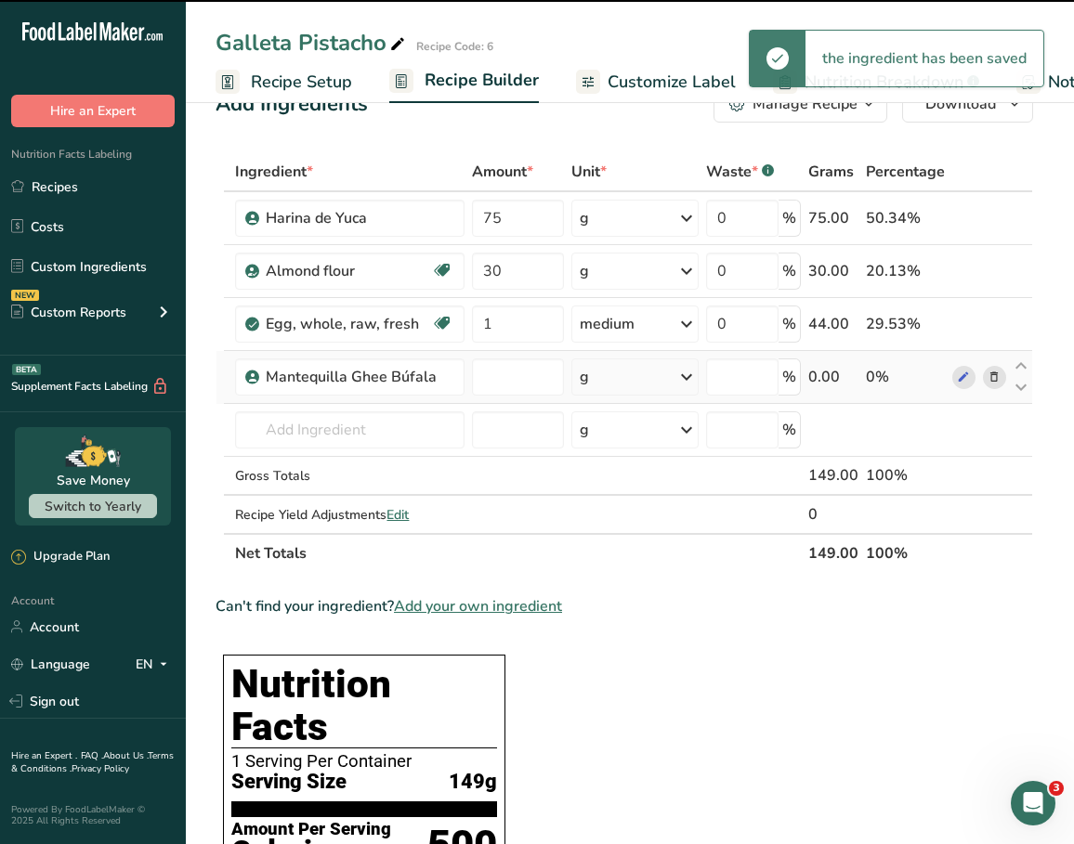
type input "0"
click at [541, 385] on input "0" at bounding box center [518, 377] width 92 height 37
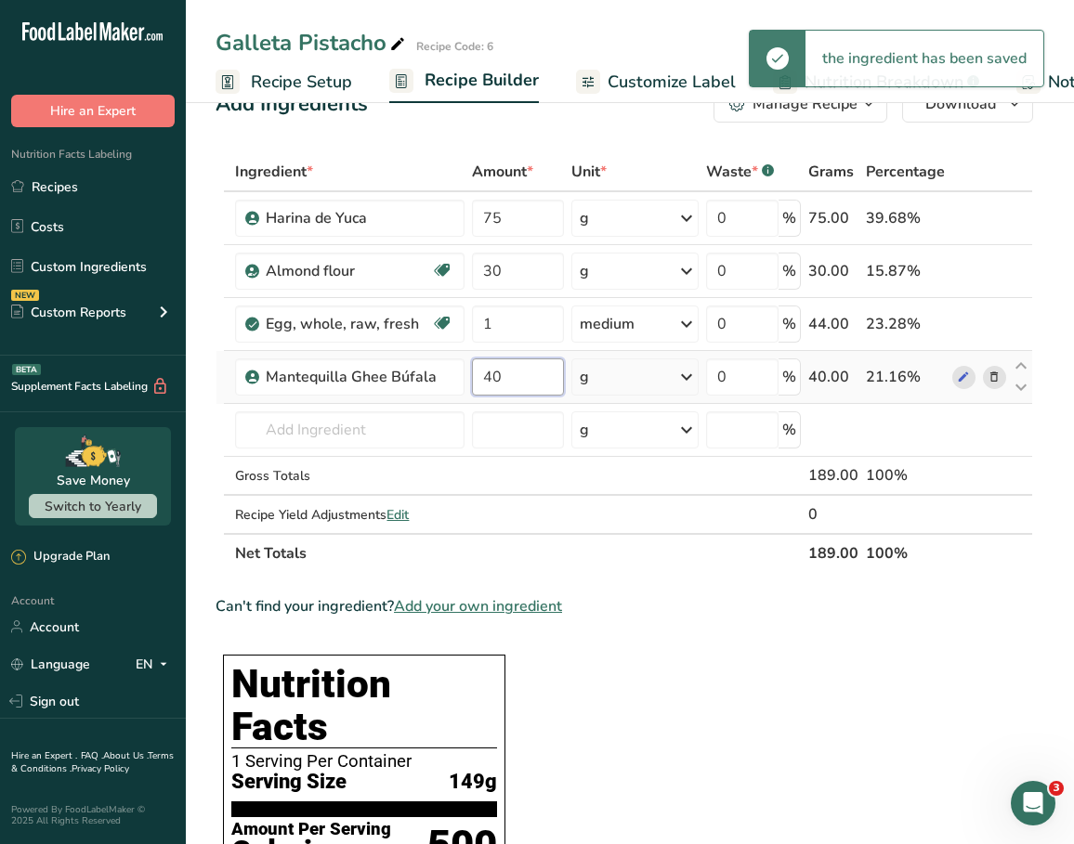
type input "40"
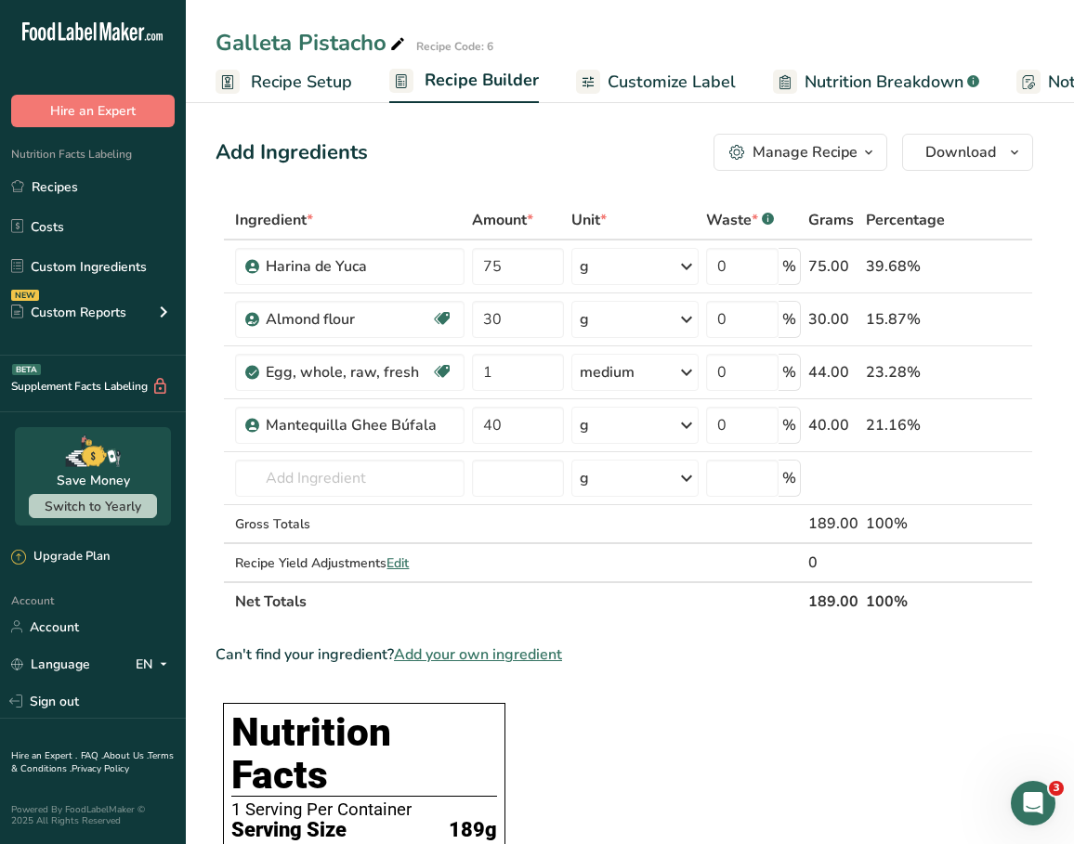
scroll to position [0, 0]
click at [374, 474] on input "text" at bounding box center [349, 478] width 229 height 37
type input "a"
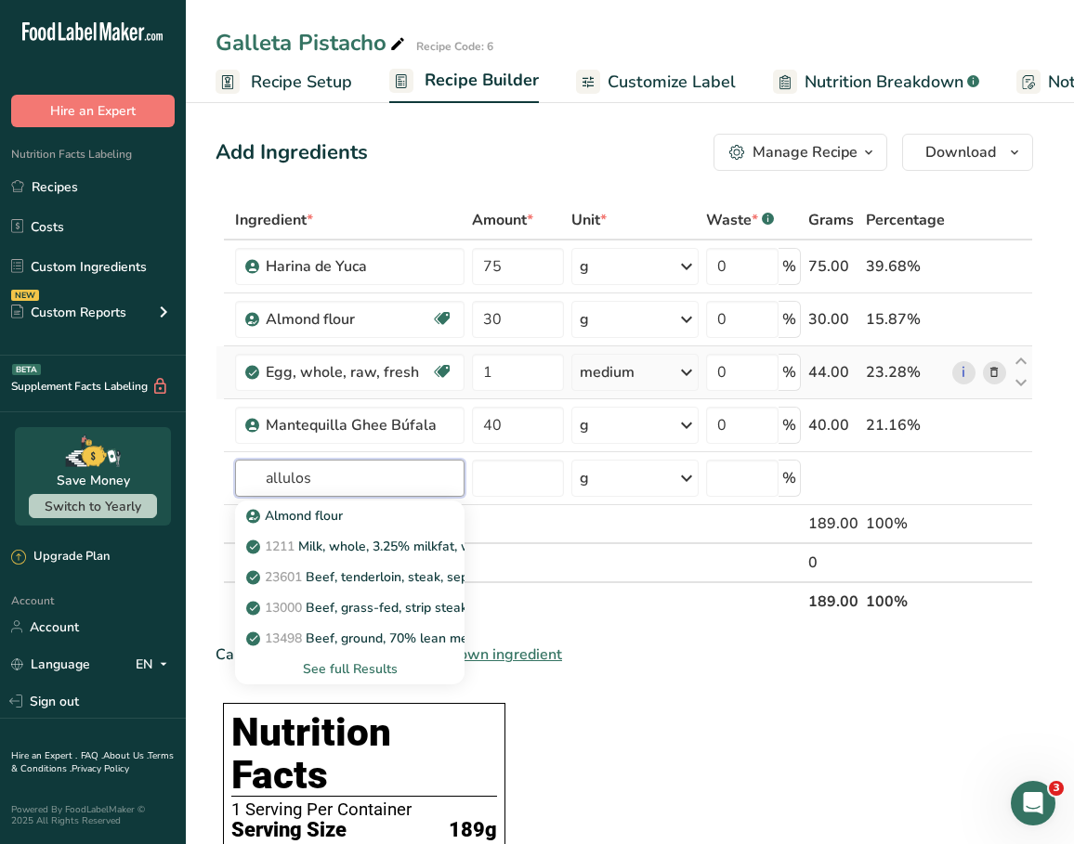
type input "allulose"
type input "sweetener"
drag, startPoint x: 412, startPoint y: 448, endPoint x: 366, endPoint y: 674, distance: 230.3
click at [366, 674] on div "See full Results" at bounding box center [349, 670] width 199 height 20
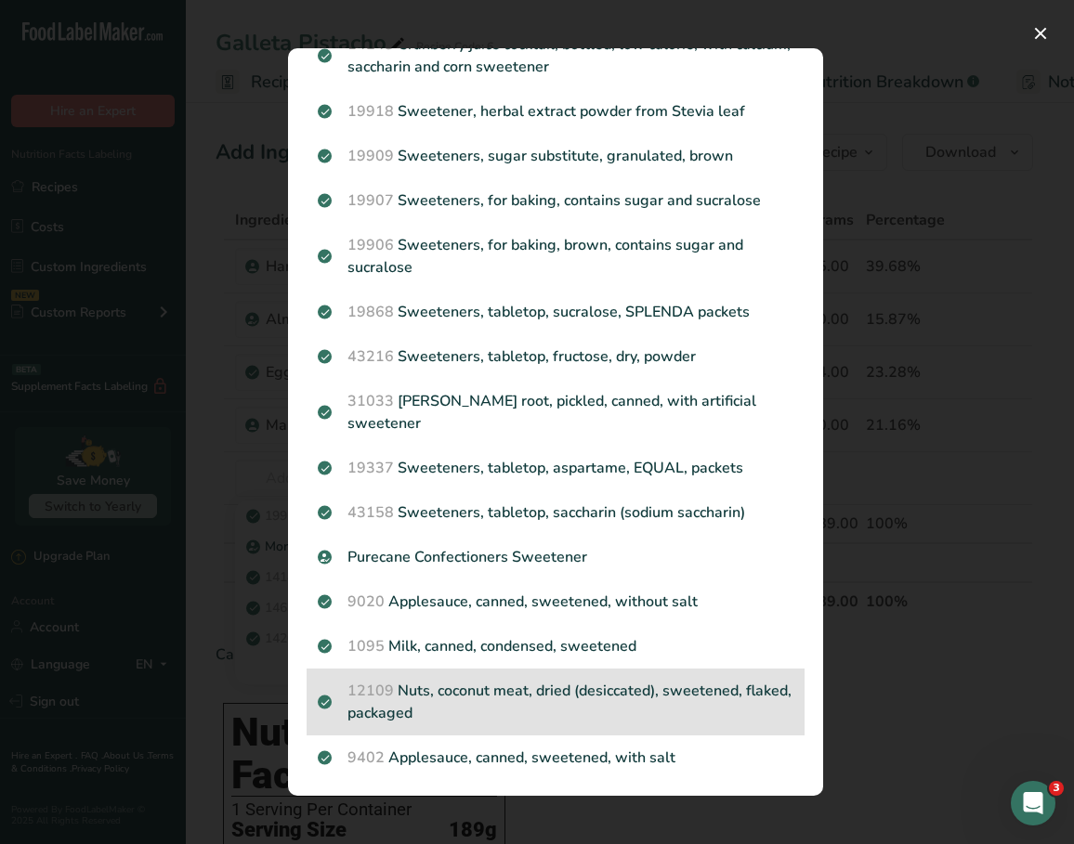
scroll to position [1068, 0]
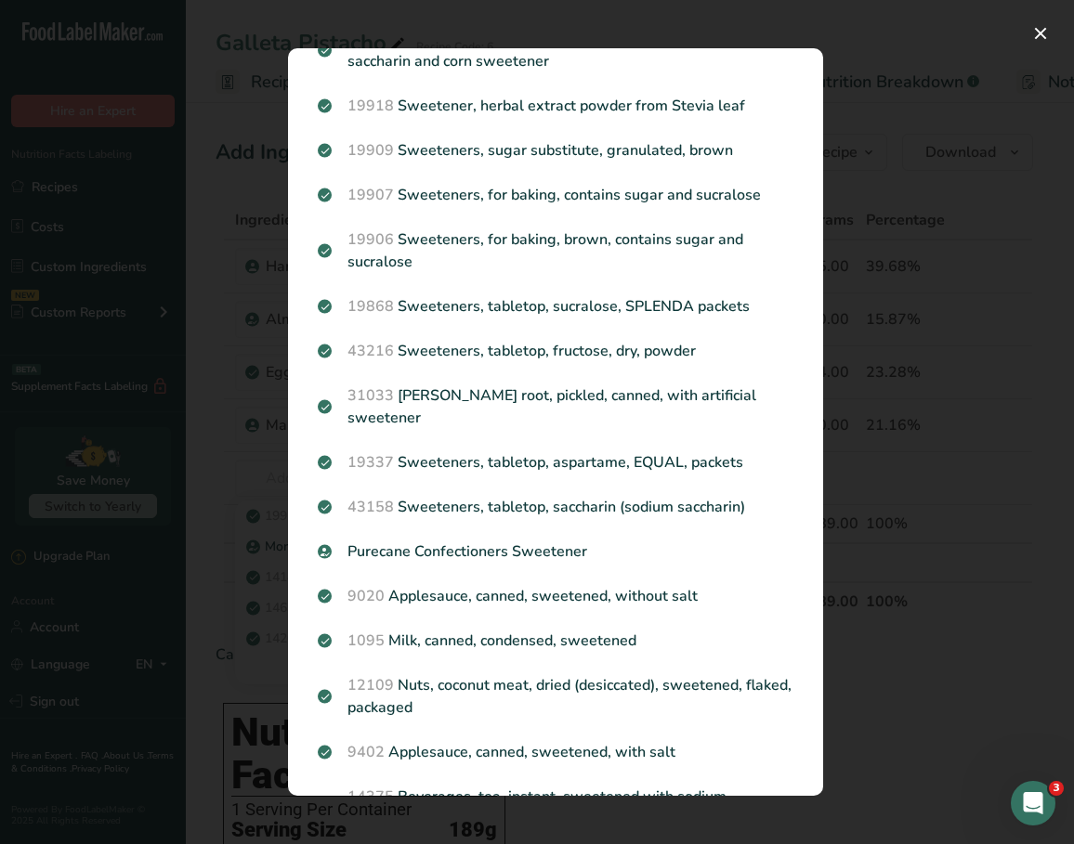
click at [879, 406] on div "Search results modal" at bounding box center [537, 422] width 1074 height 844
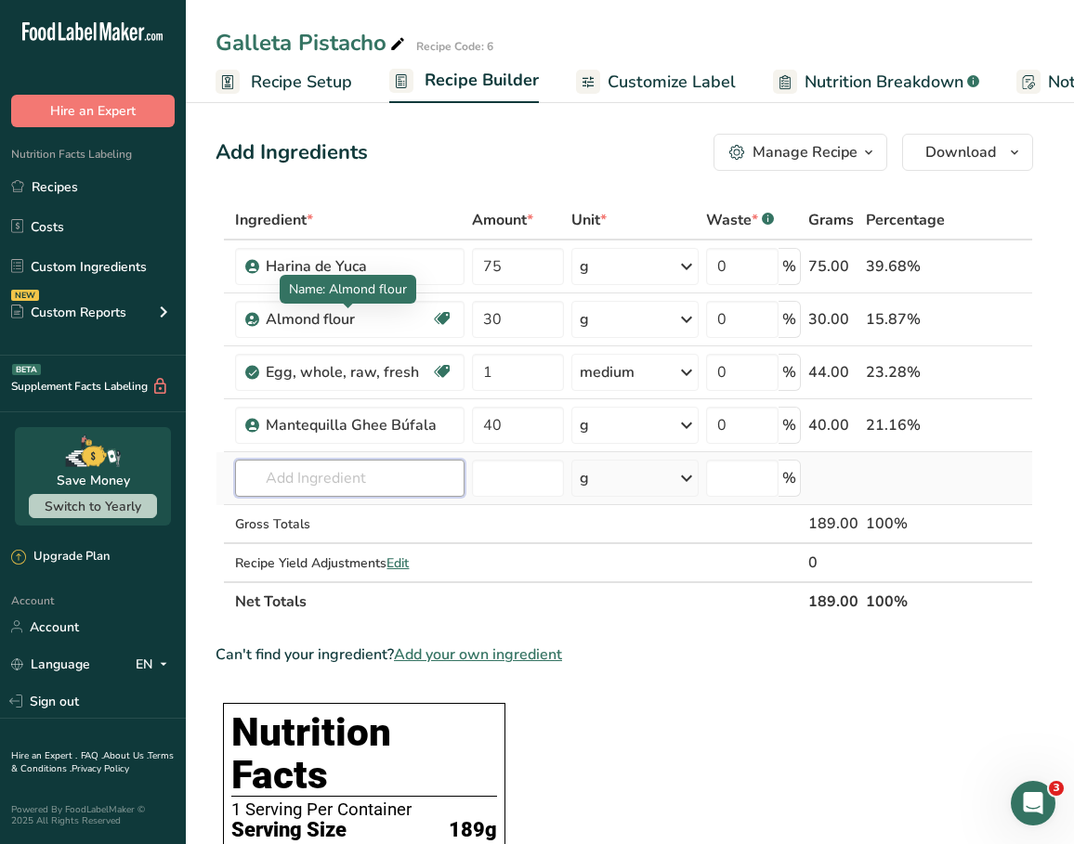
click at [299, 477] on input "text" at bounding box center [349, 478] width 229 height 37
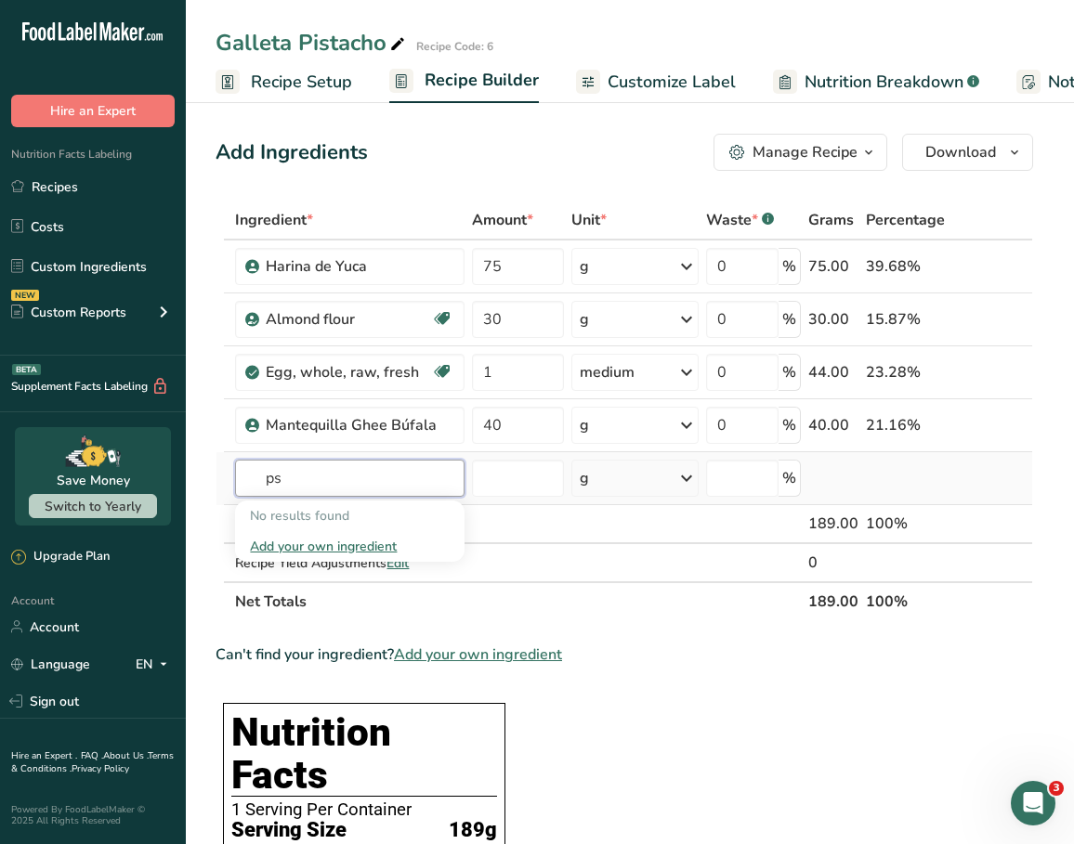
type input "p"
type input "a"
type input "[DEMOGRAPHIC_DATA]"
click at [293, 517] on p "Monk Fruit Zero Calorie Sweetener" at bounding box center [362, 516] width 224 height 20
type input "Monk Fruit Zero Calorie Sweetener"
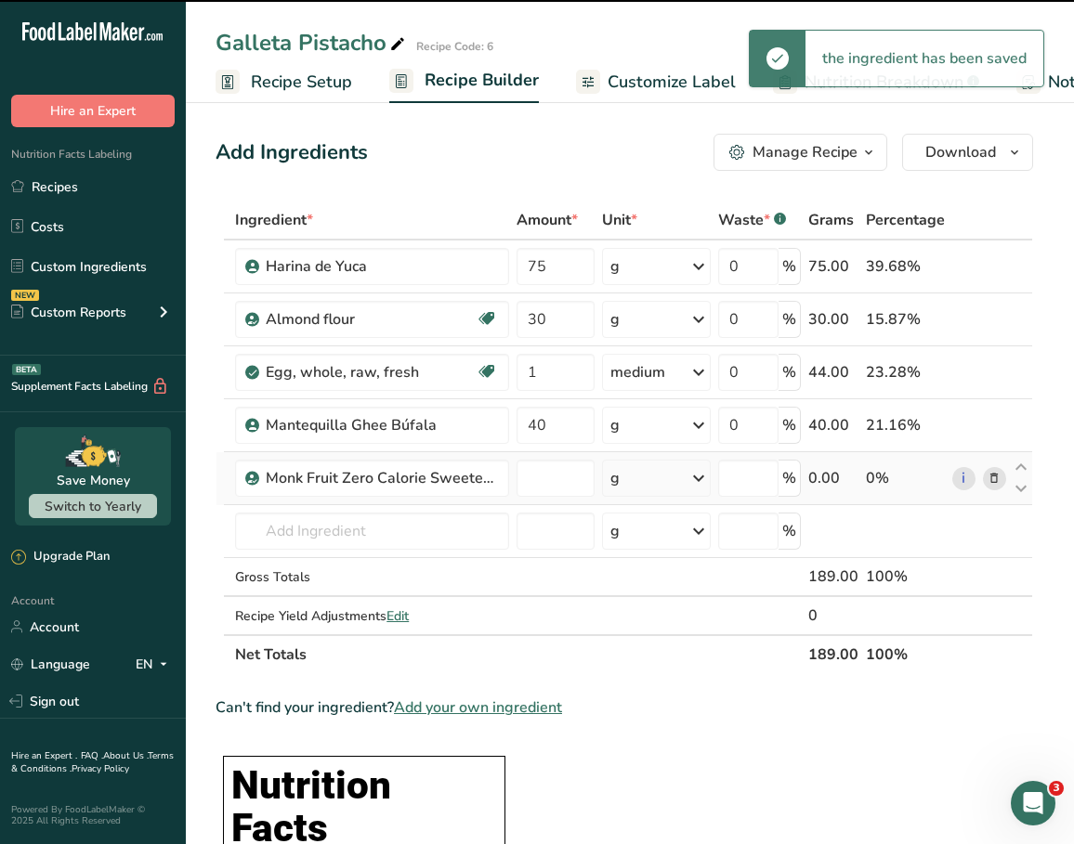
type input "0"
click at [548, 475] on input "0" at bounding box center [556, 478] width 78 height 37
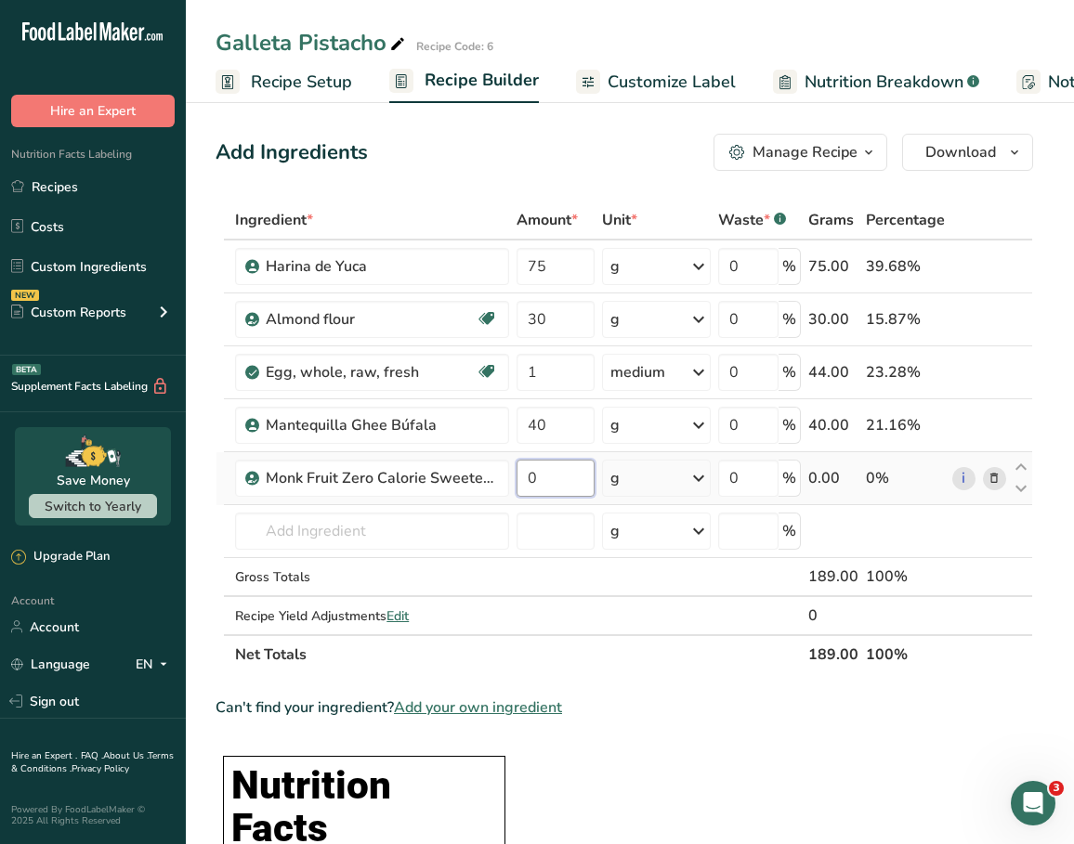
type input "5"
type input "45"
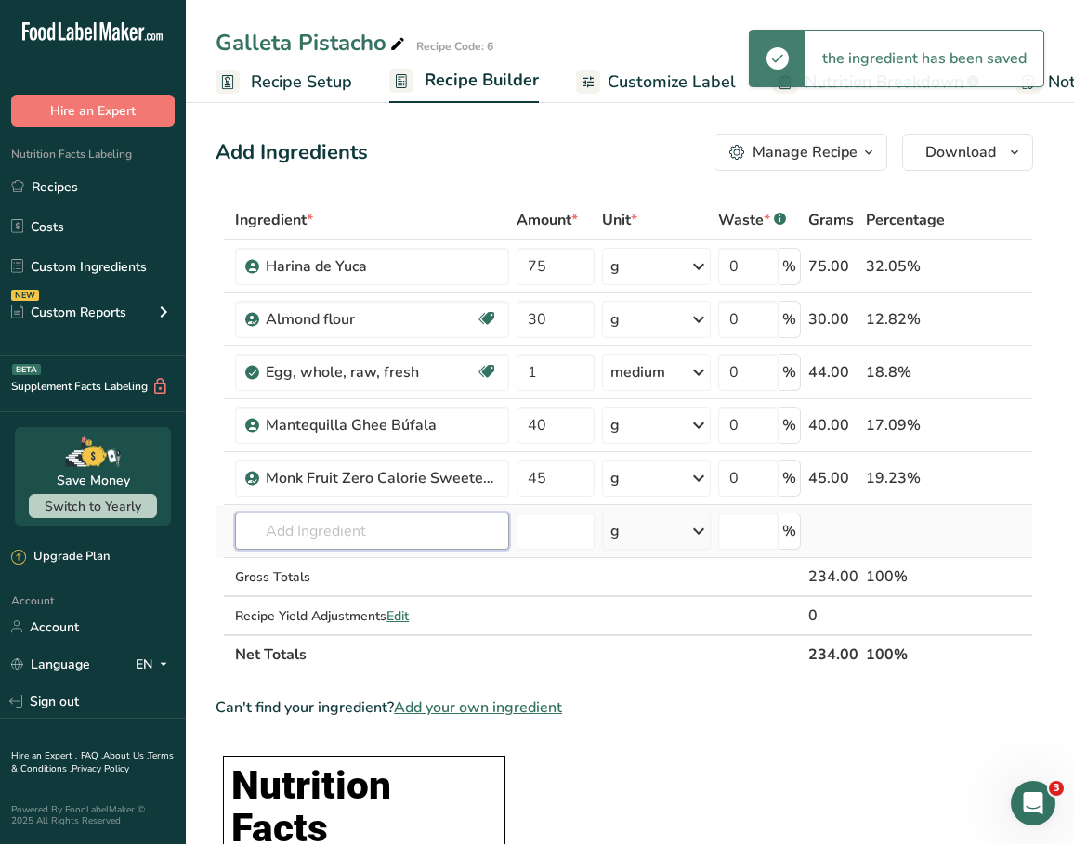
click at [438, 524] on input "text" at bounding box center [372, 531] width 274 height 37
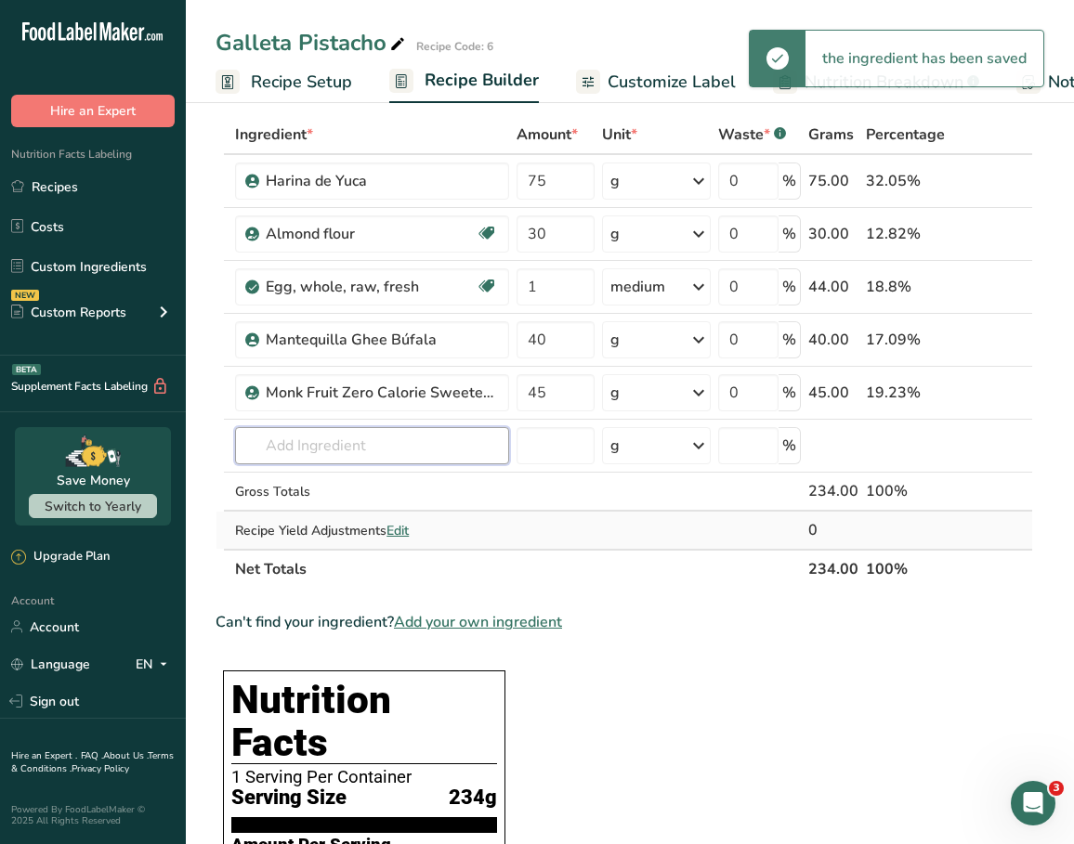
scroll to position [89, 0]
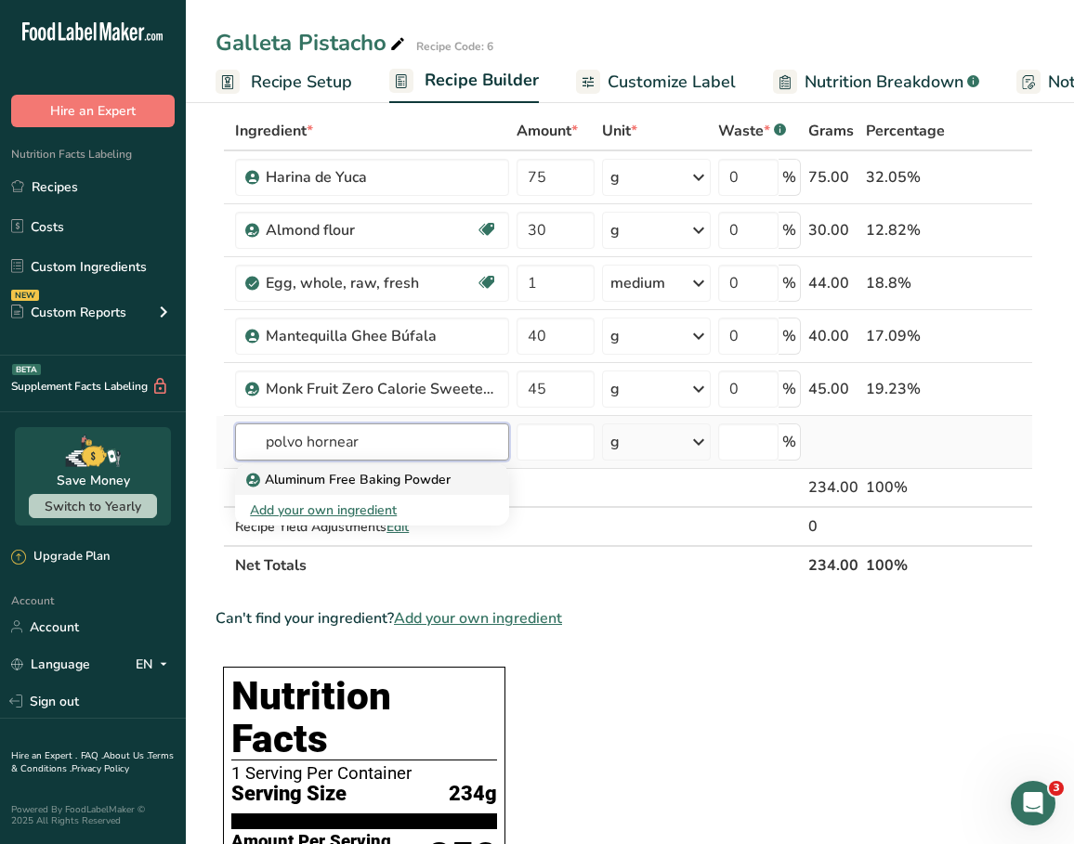
type input "polvo hornear"
click at [437, 488] on p "Aluminum Free Baking Powder" at bounding box center [350, 480] width 201 height 20
type input "Aluminum Free Baking Powder"
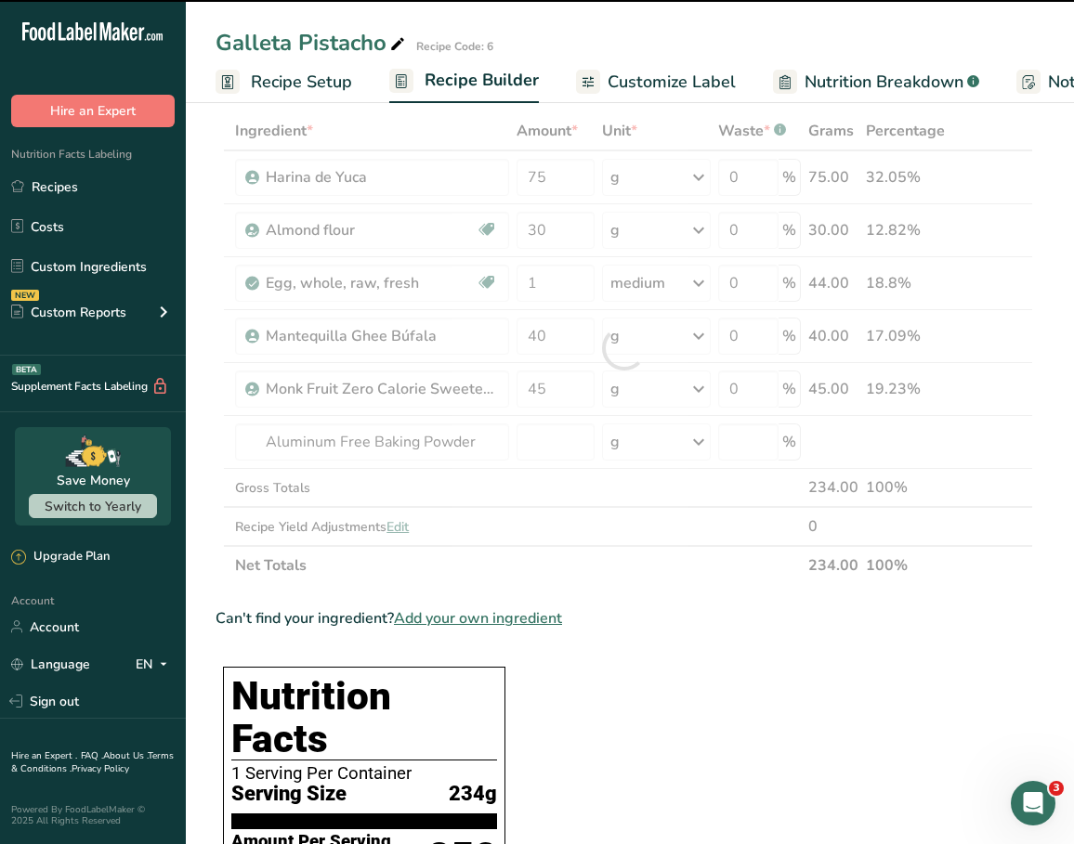
type input "0"
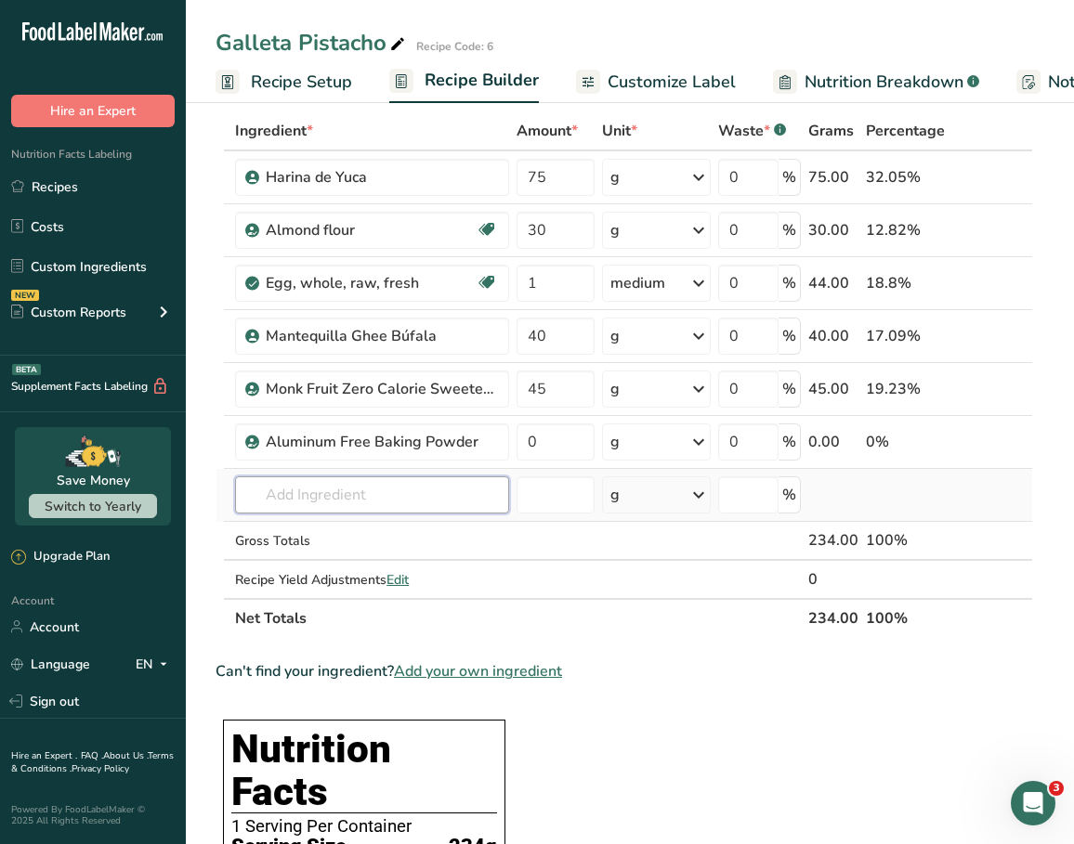
click at [468, 495] on input "text" at bounding box center [372, 495] width 274 height 37
type input "s"
type input "bicarbonate"
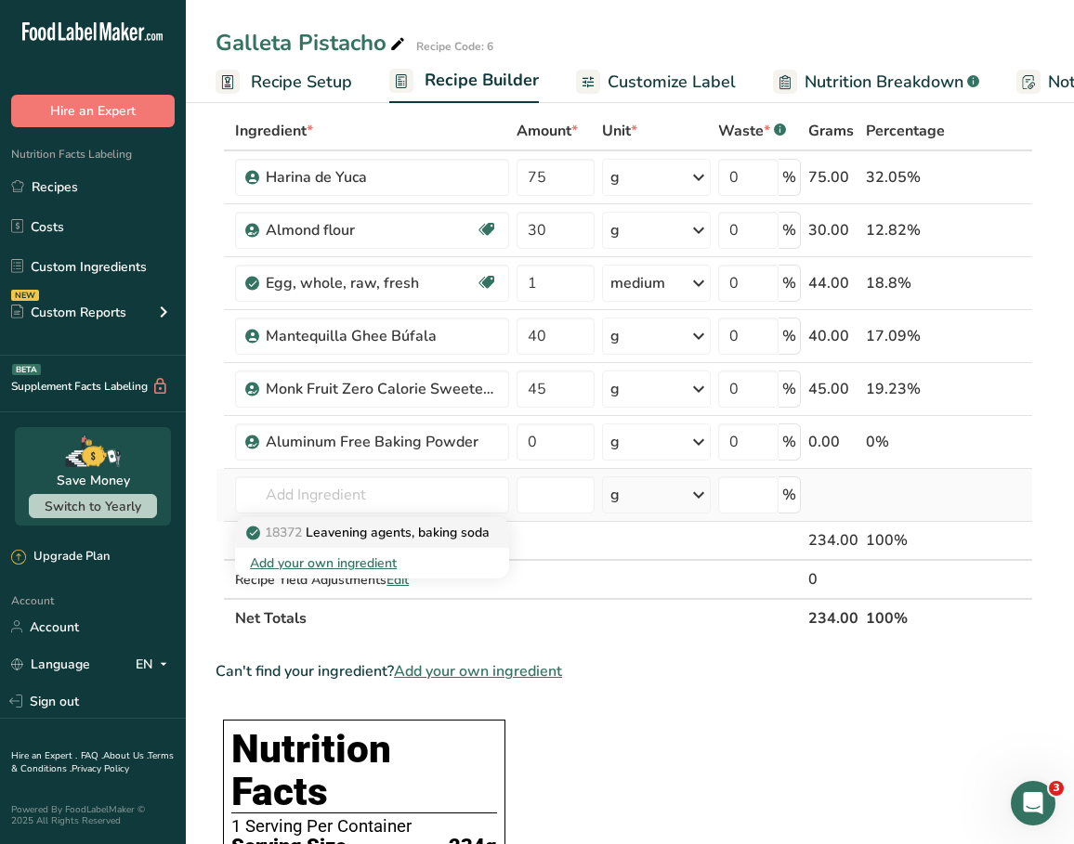
drag, startPoint x: 468, startPoint y: 495, endPoint x: 462, endPoint y: 537, distance: 42.3
click at [462, 537] on p "18372 Leavening agents, baking soda" at bounding box center [370, 533] width 240 height 20
type input "Leavening agents, baking soda"
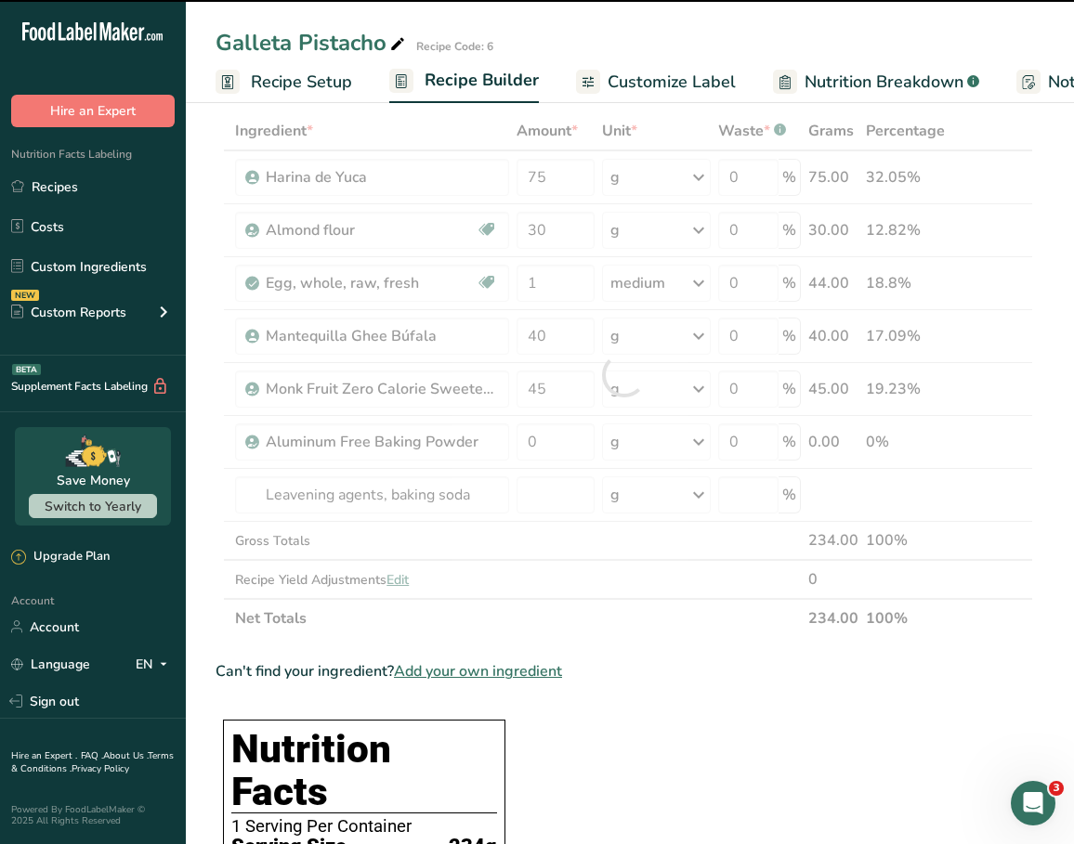
type input "0"
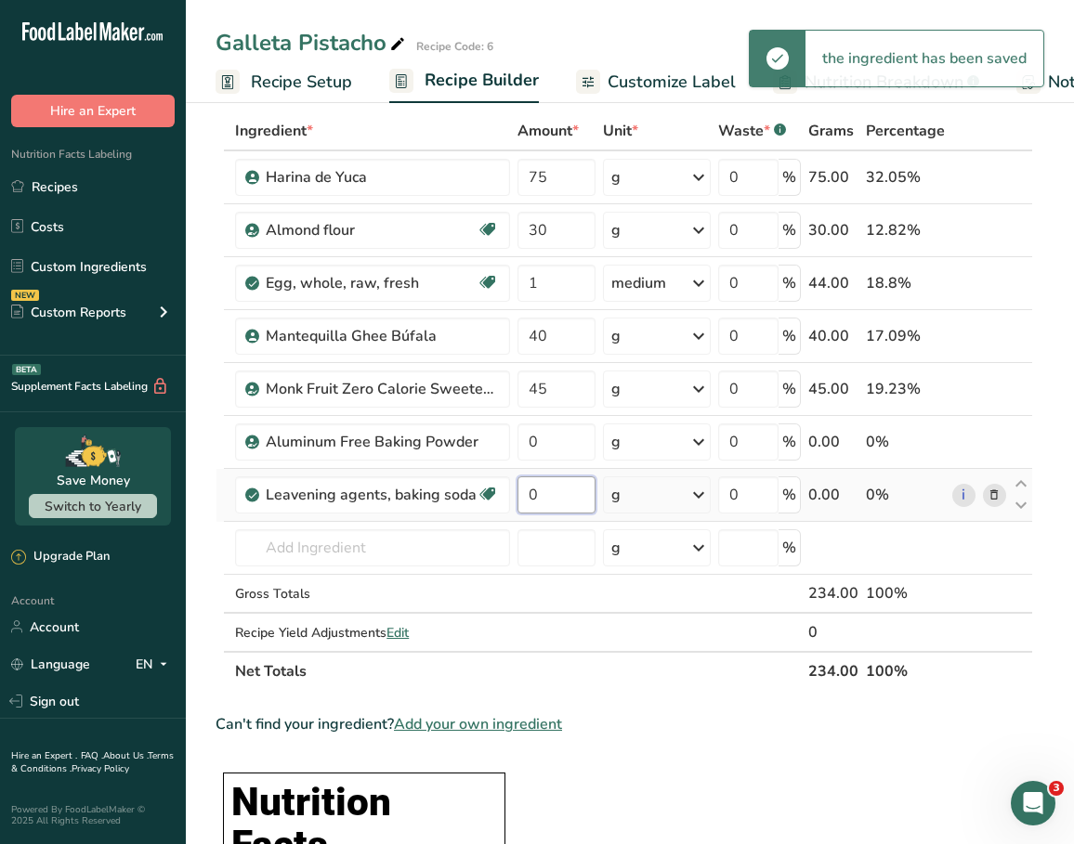
click at [562, 503] on input "0" at bounding box center [556, 495] width 78 height 37
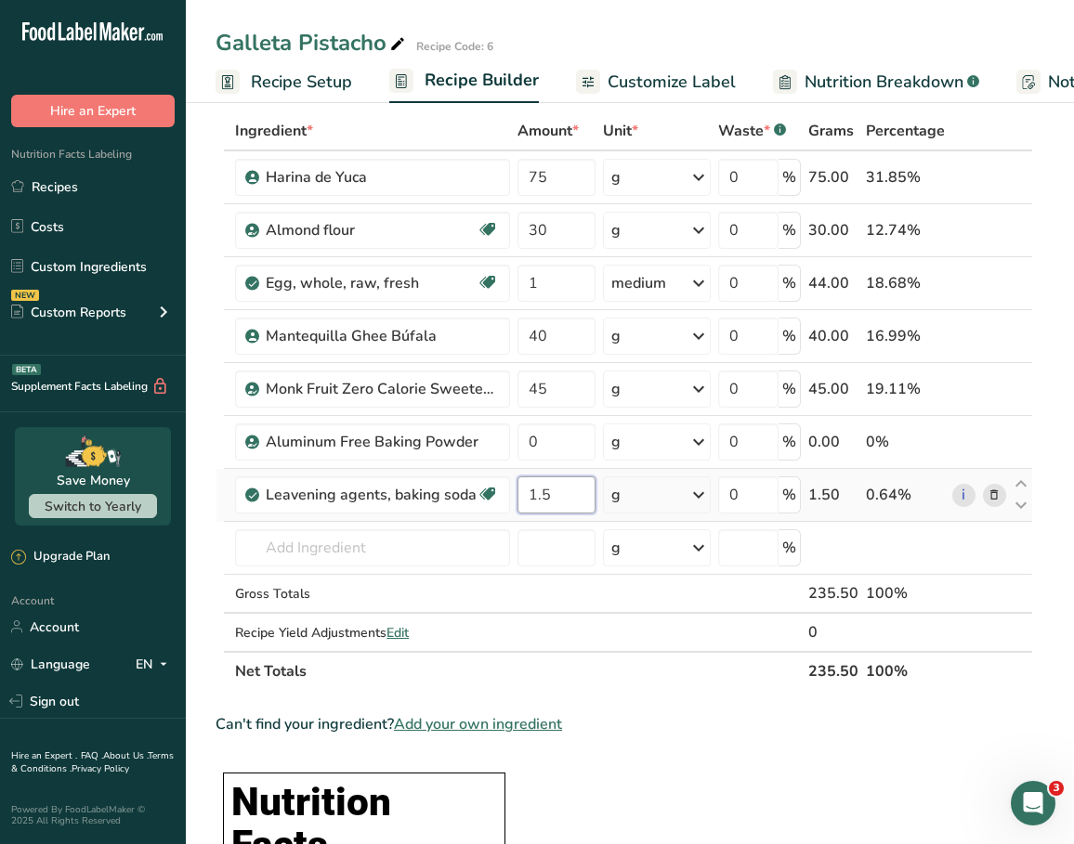
type input "1.5"
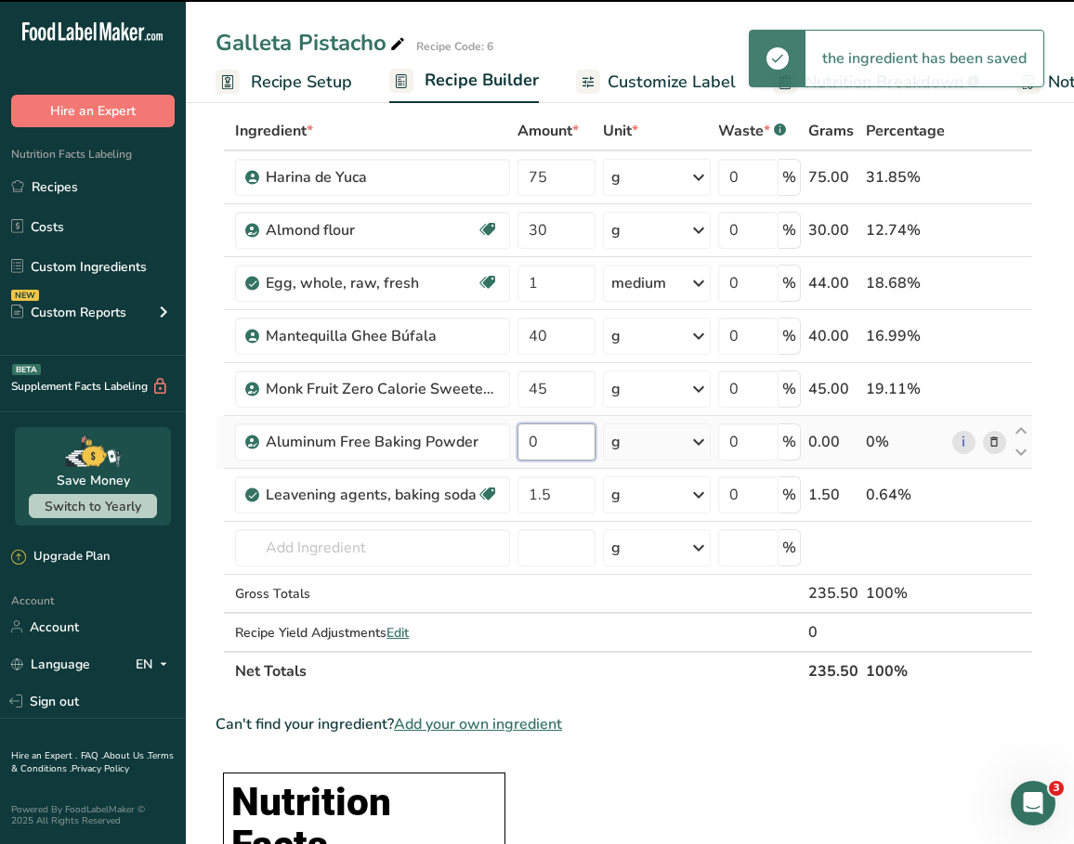
click at [551, 444] on input "0" at bounding box center [556, 442] width 78 height 37
type input "2"
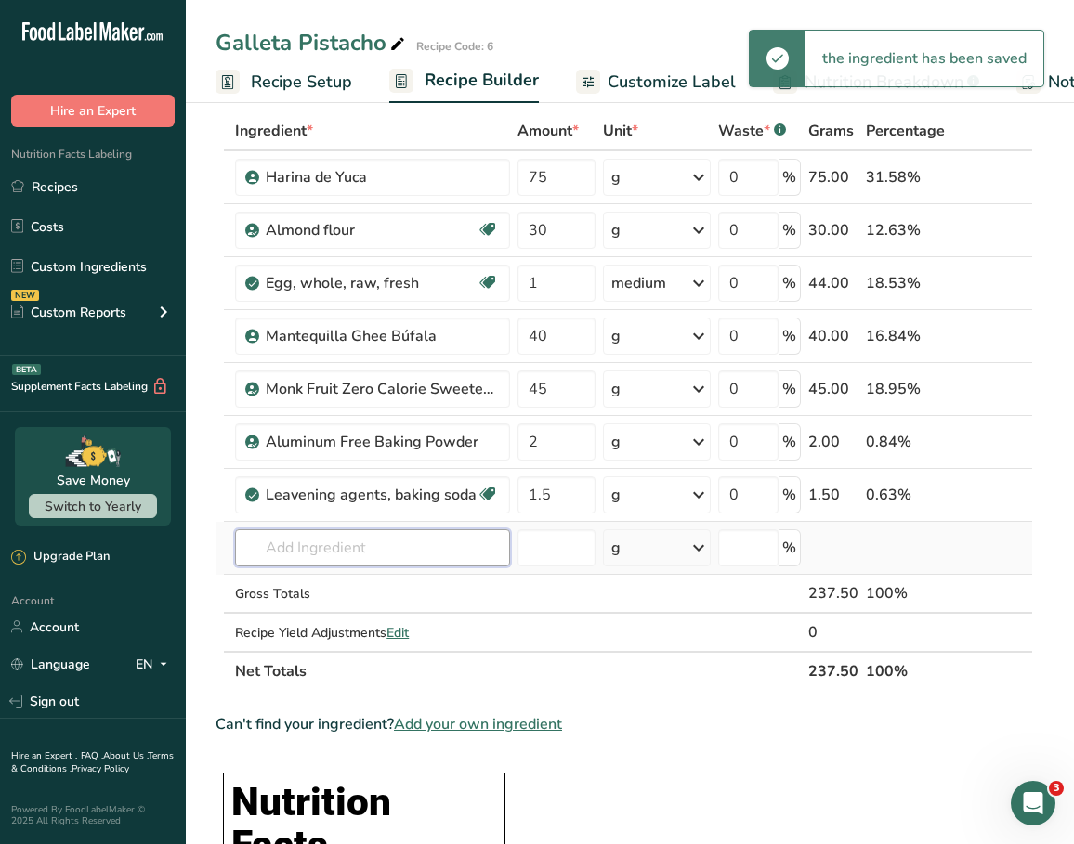
click at [383, 555] on input "text" at bounding box center [372, 548] width 275 height 37
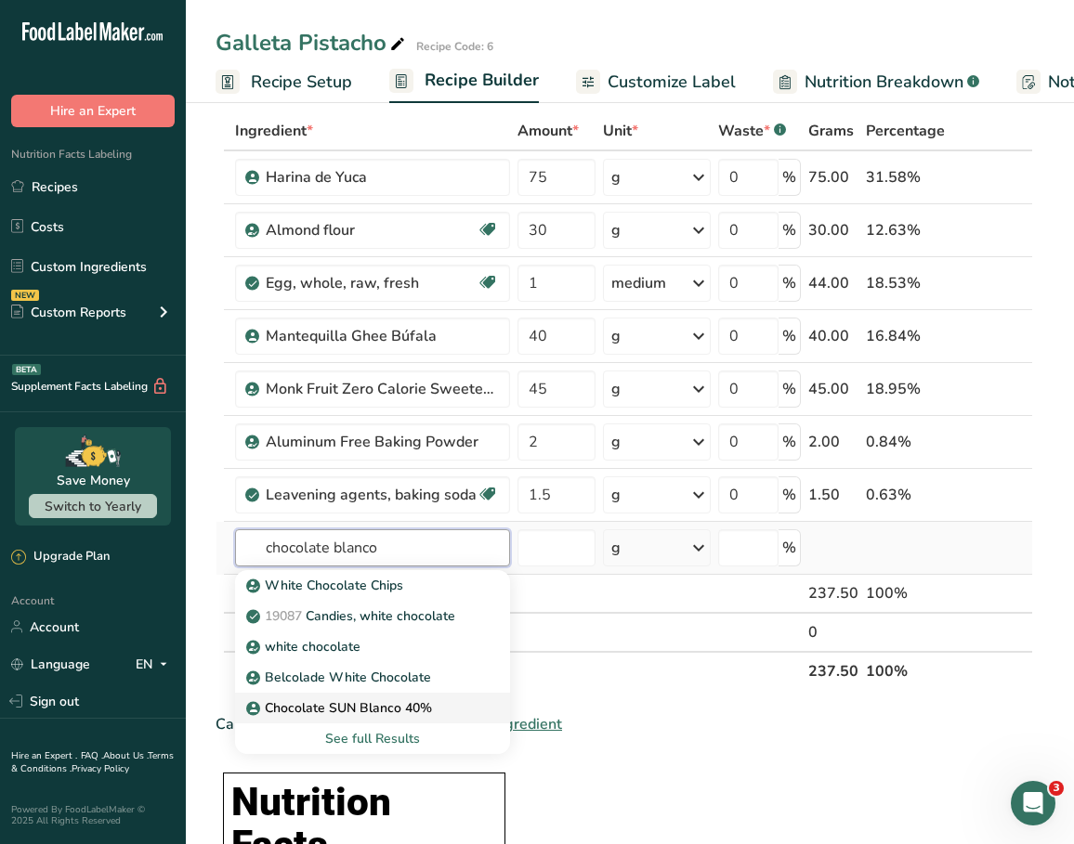
type input "chocolate blanco"
click at [371, 704] on p "Chocolate SUN Blanco 40%" at bounding box center [341, 709] width 182 height 20
type input "Chocolate SUN Blanco 40%"
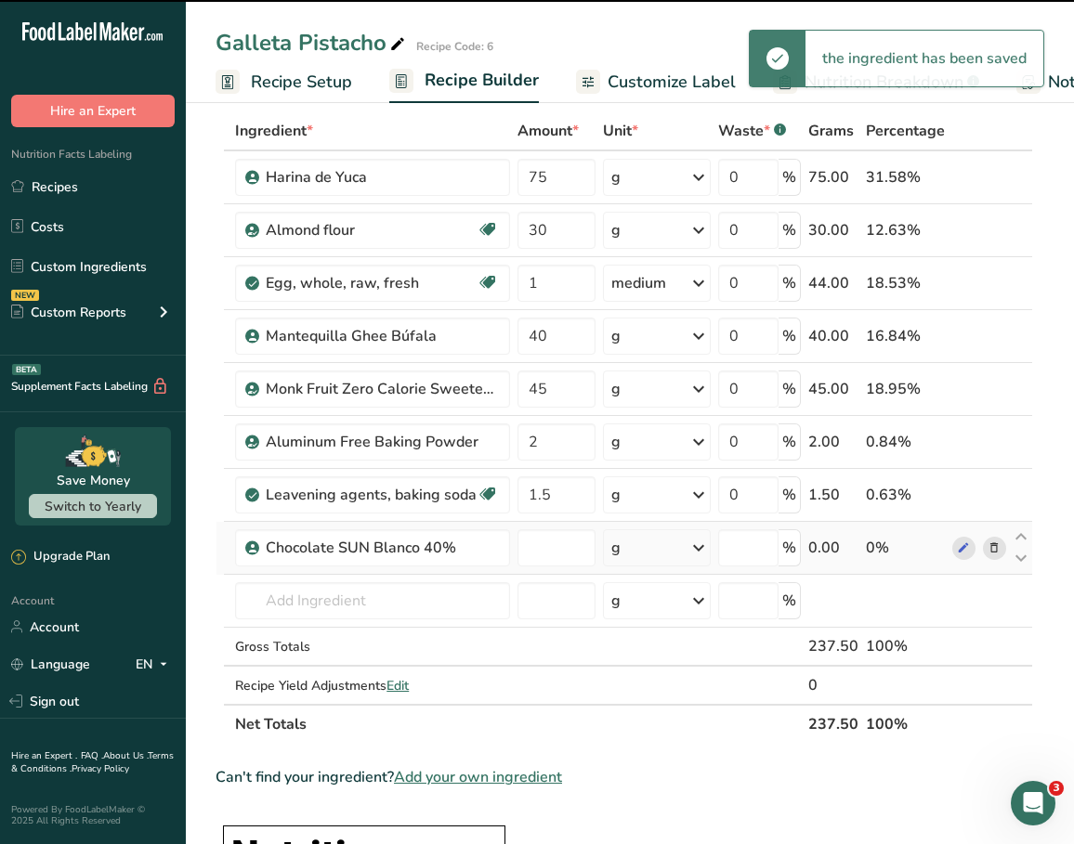
type input "0"
click at [554, 556] on input "0" at bounding box center [556, 548] width 78 height 37
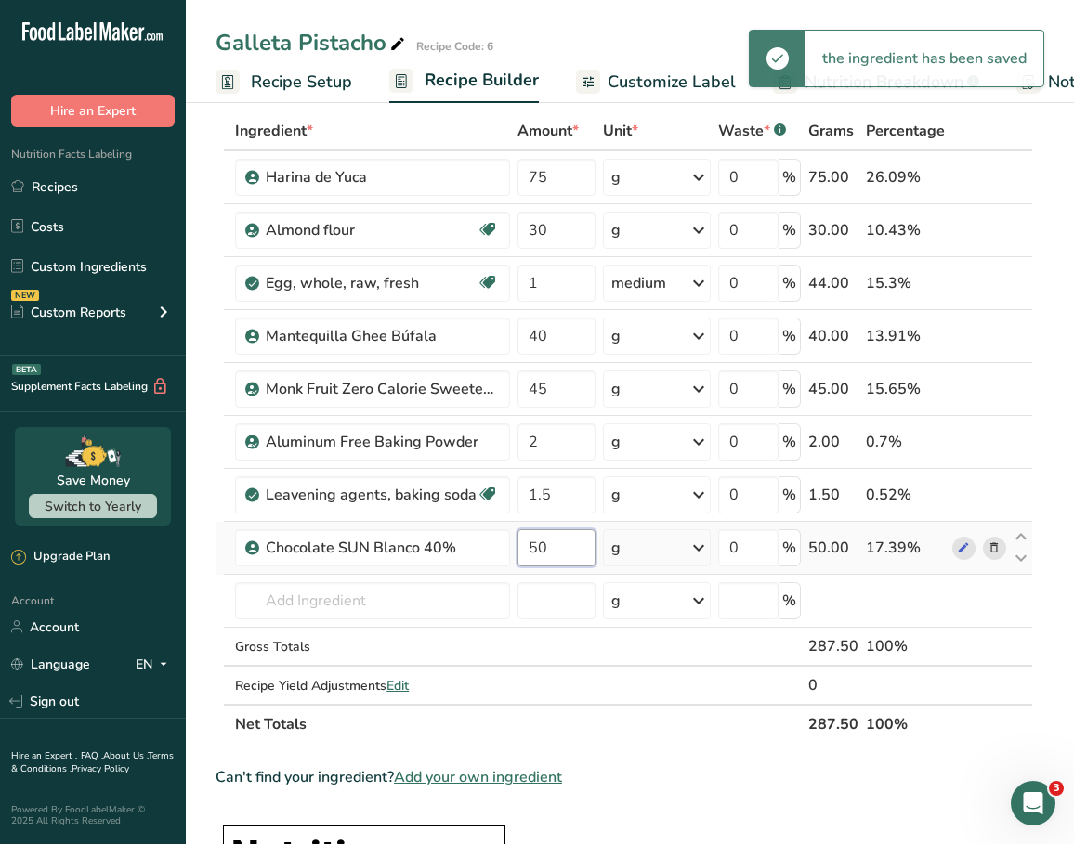
type input "50"
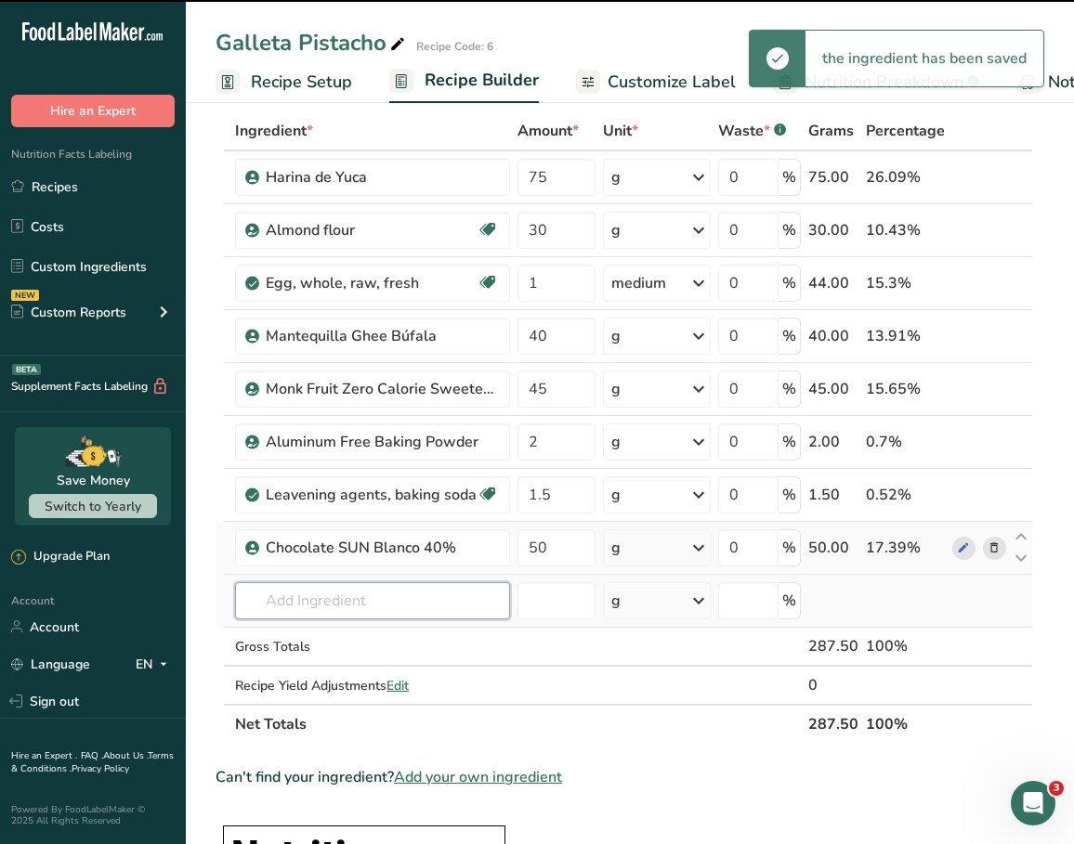
click at [418, 605] on input "text" at bounding box center [372, 600] width 275 height 37
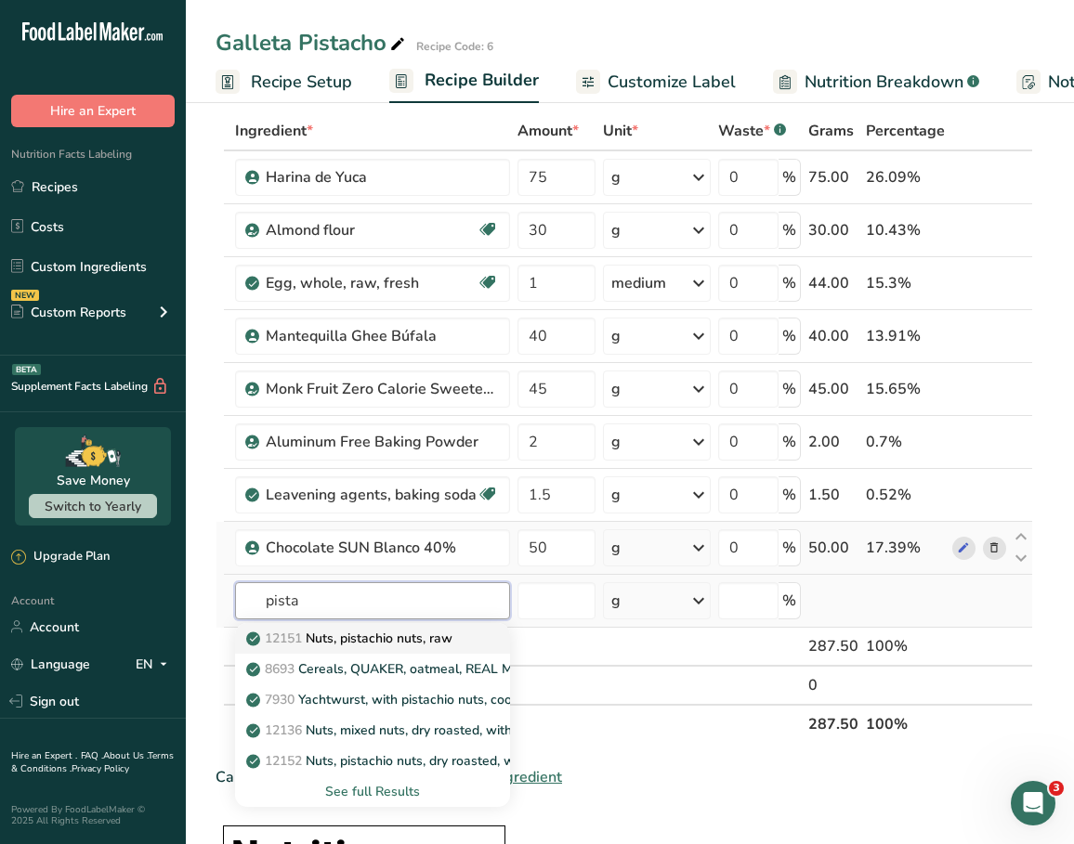
type input "pista"
click at [429, 639] on p "12151 Nuts, pistachio nuts, raw" at bounding box center [351, 639] width 203 height 20
type input "Nuts, pistachio nuts, raw"
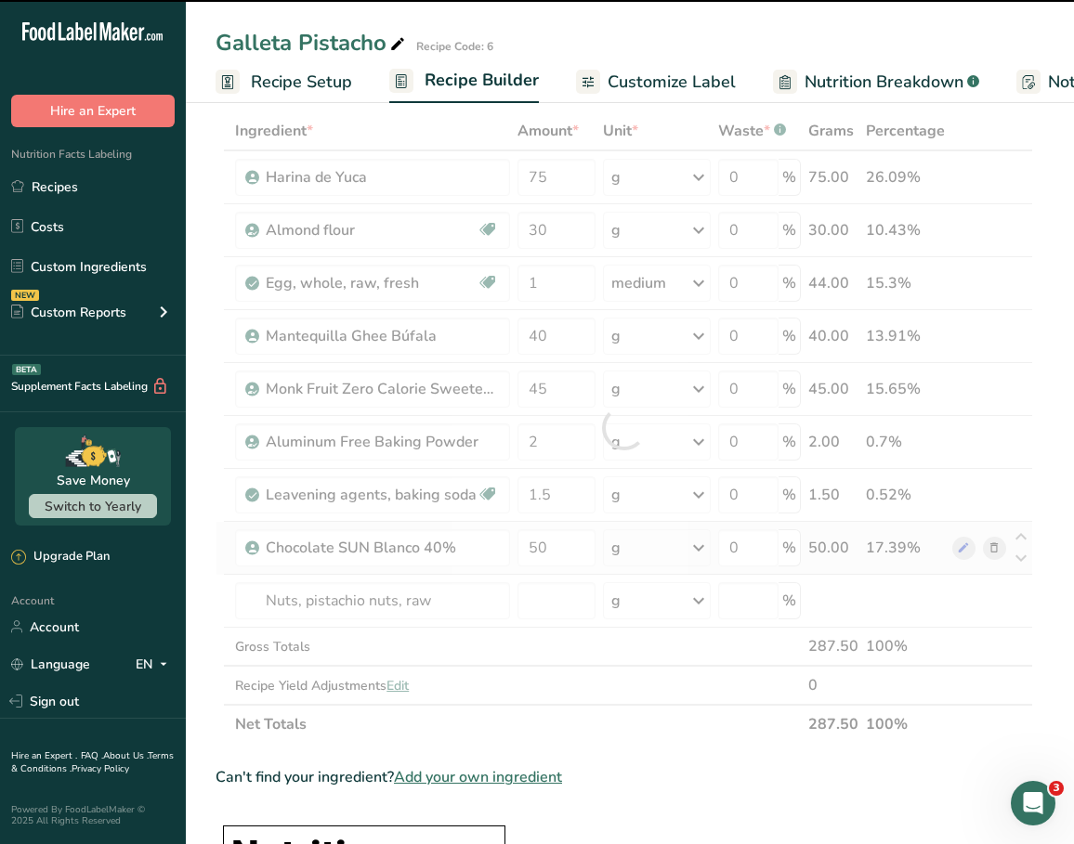
type input "0"
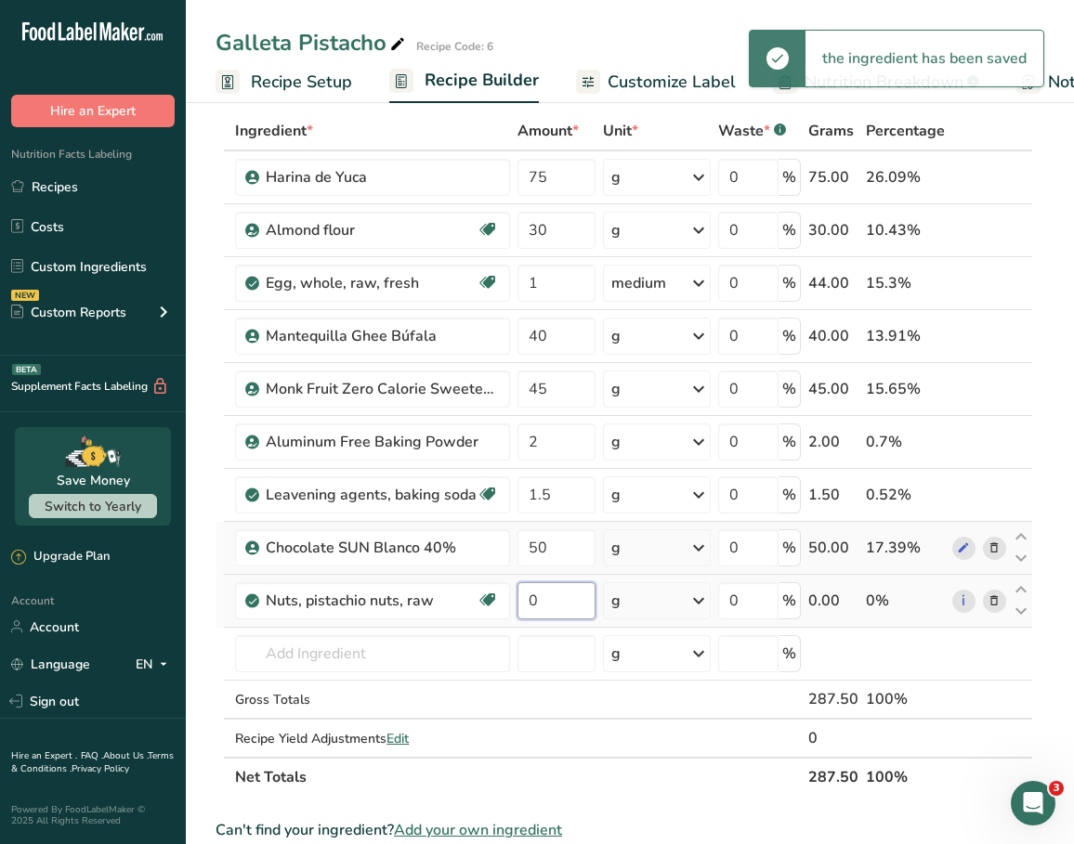
click at [546, 607] on input "0" at bounding box center [556, 600] width 78 height 37
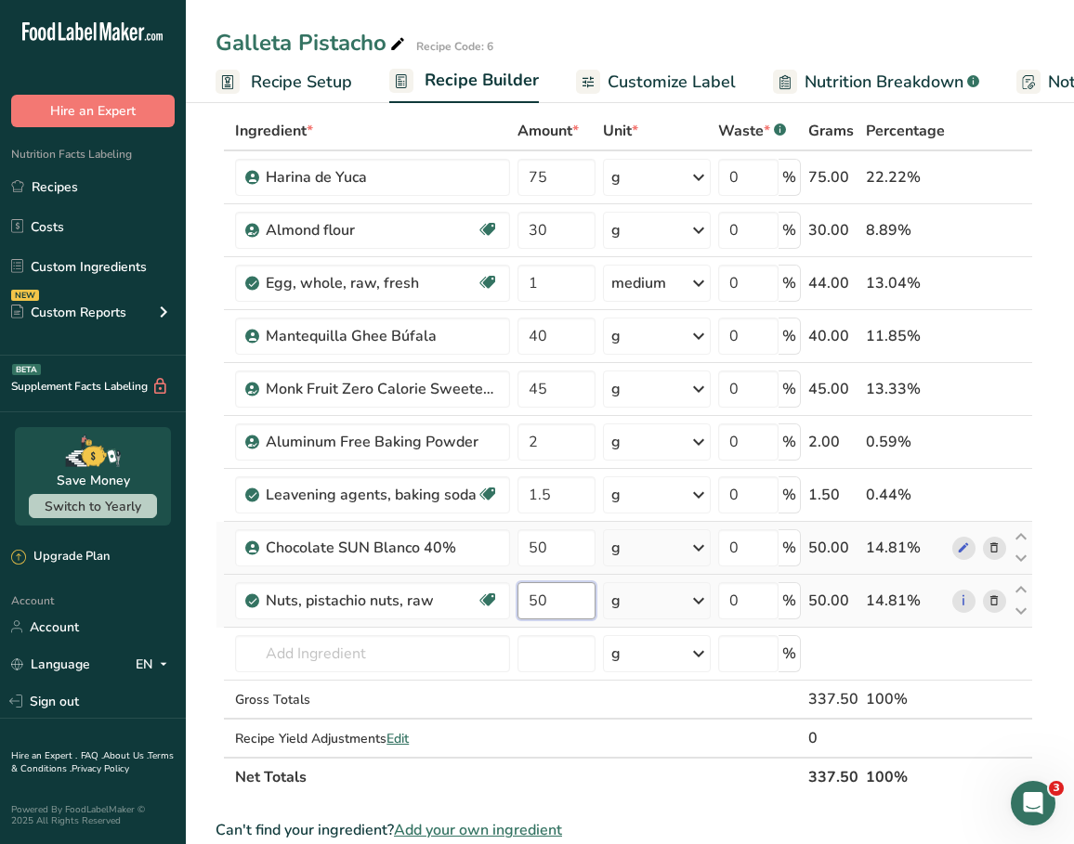
type input "50"
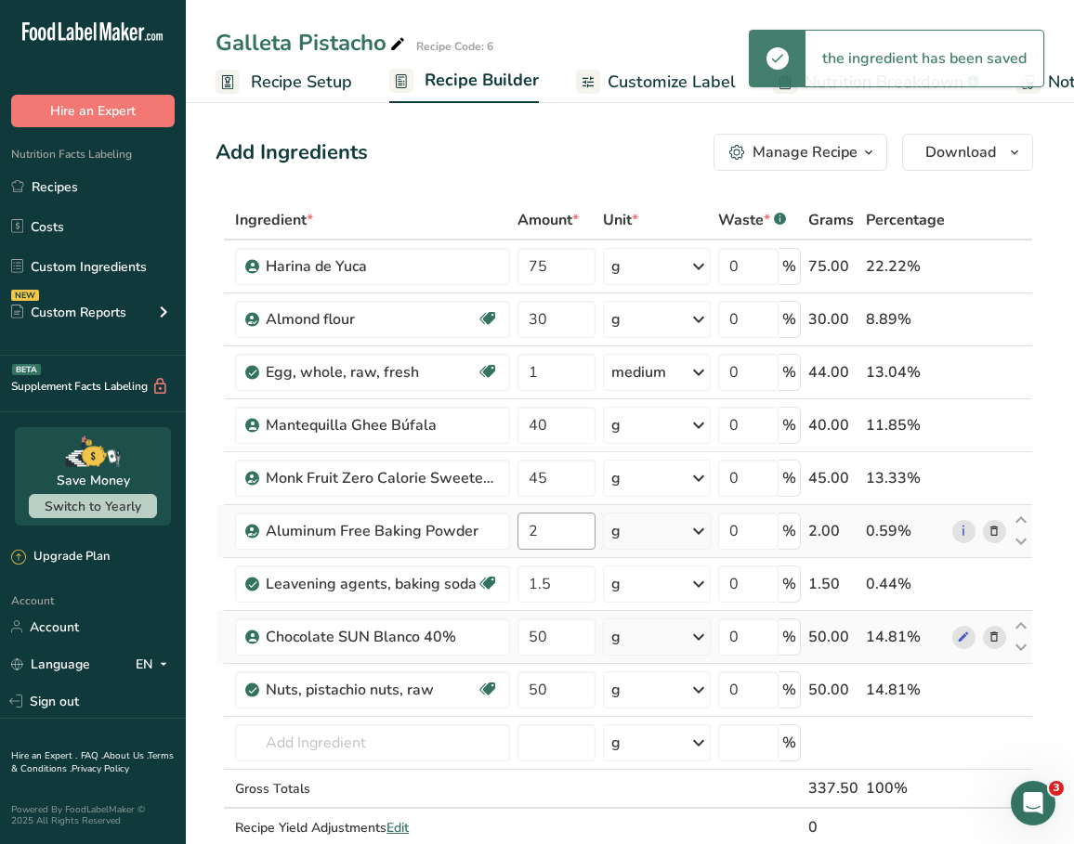
scroll to position [0, 0]
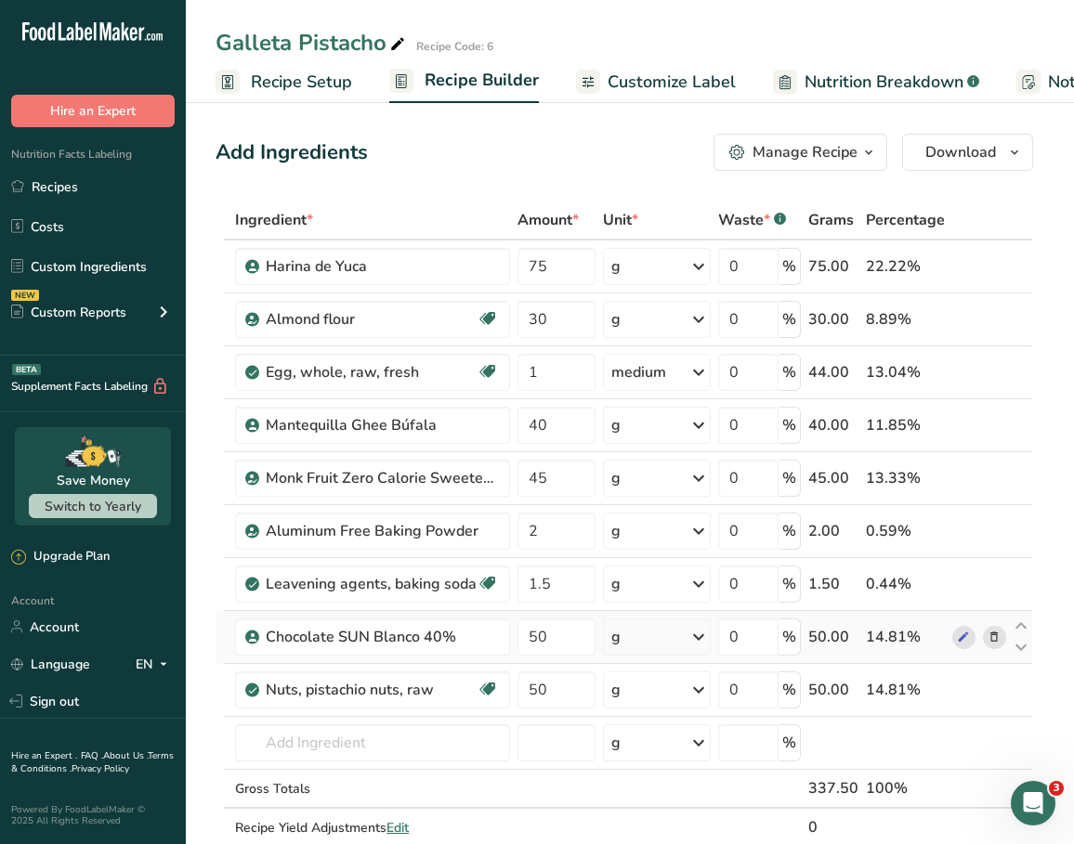
click at [292, 91] on span "Recipe Setup" at bounding box center [301, 82] width 101 height 25
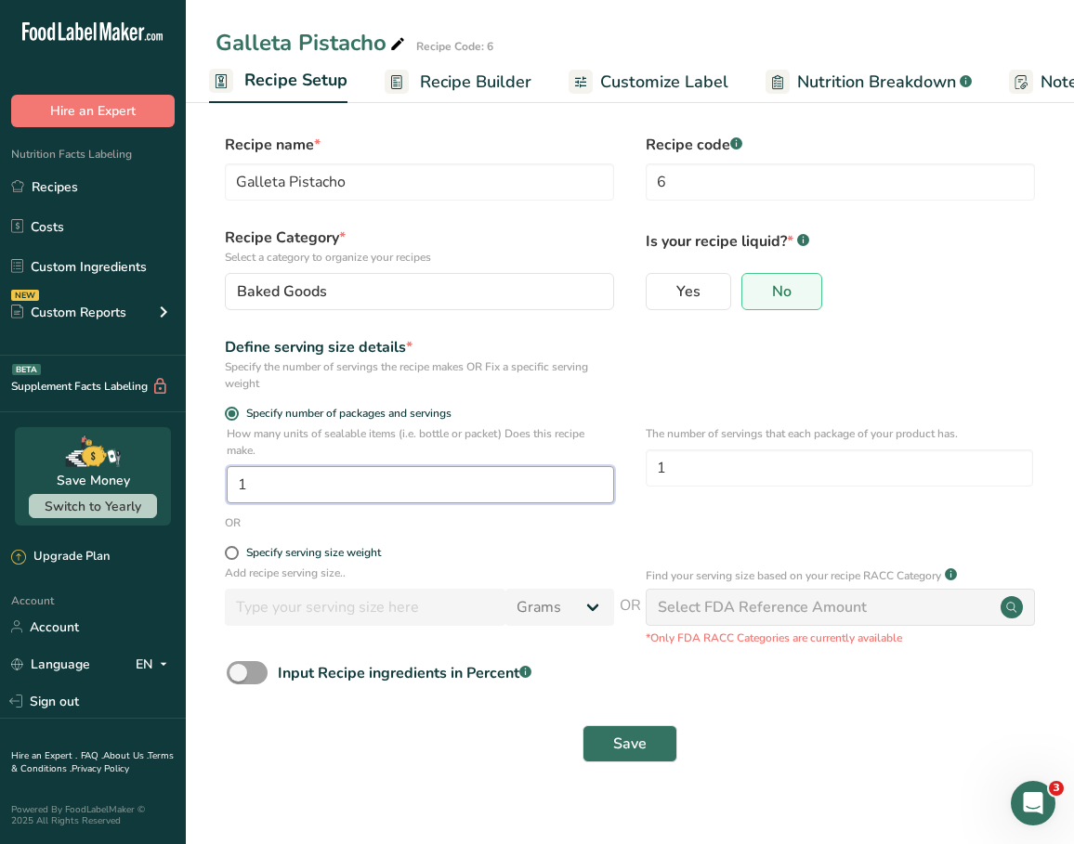
click at [475, 489] on input "1" at bounding box center [420, 484] width 387 height 37
type input "1"
type input "6"
click at [615, 739] on span "Save" at bounding box center [629, 744] width 33 height 22
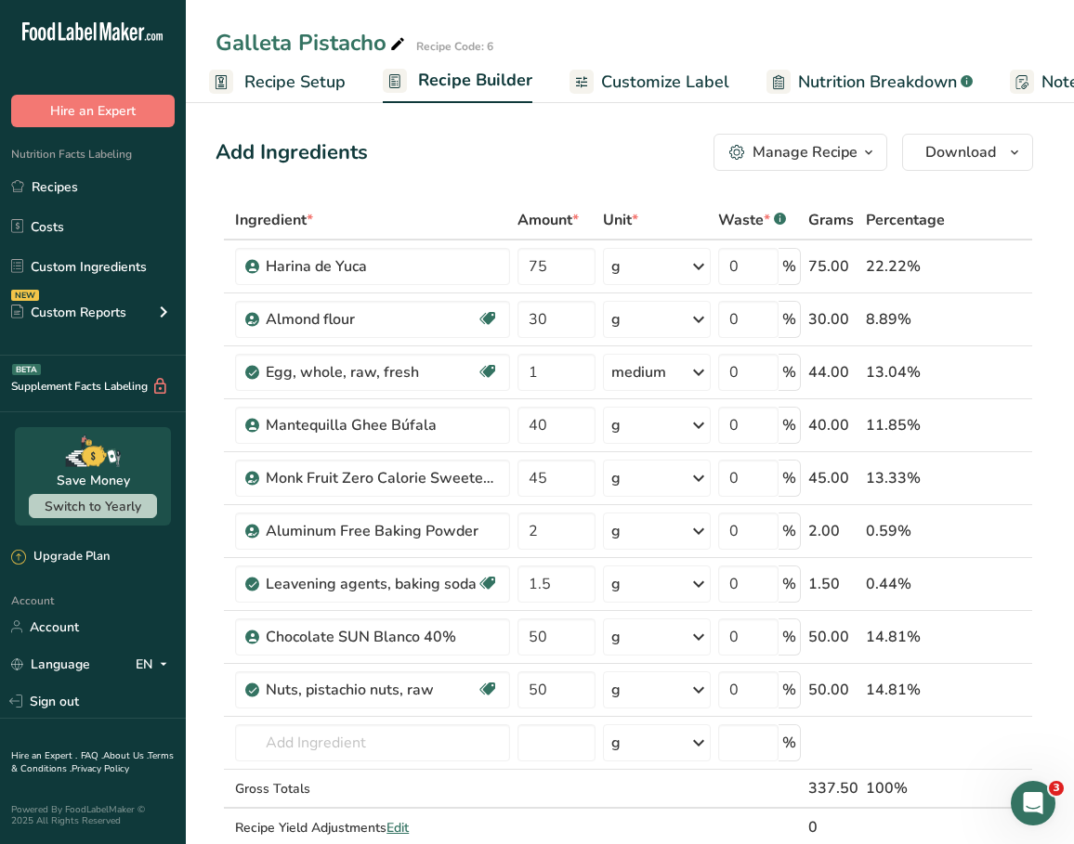
click at [651, 85] on span "Customize Label" at bounding box center [665, 82] width 128 height 25
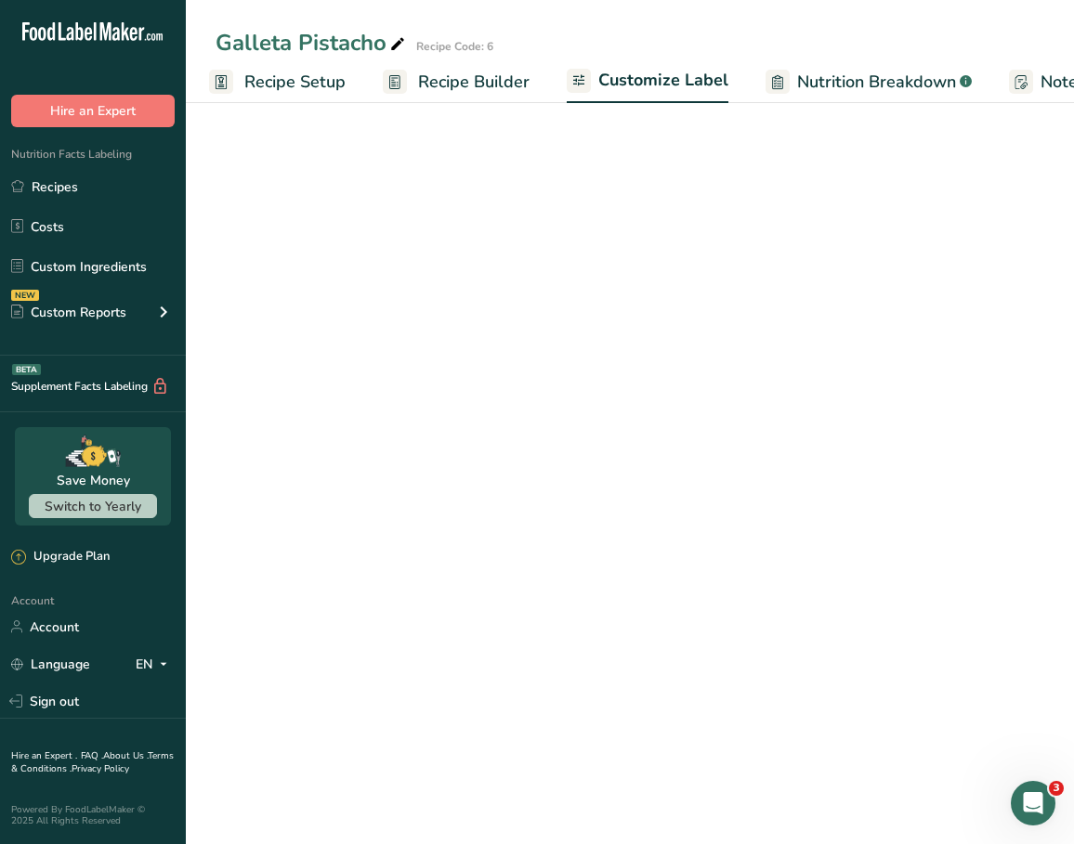
scroll to position [0, 355]
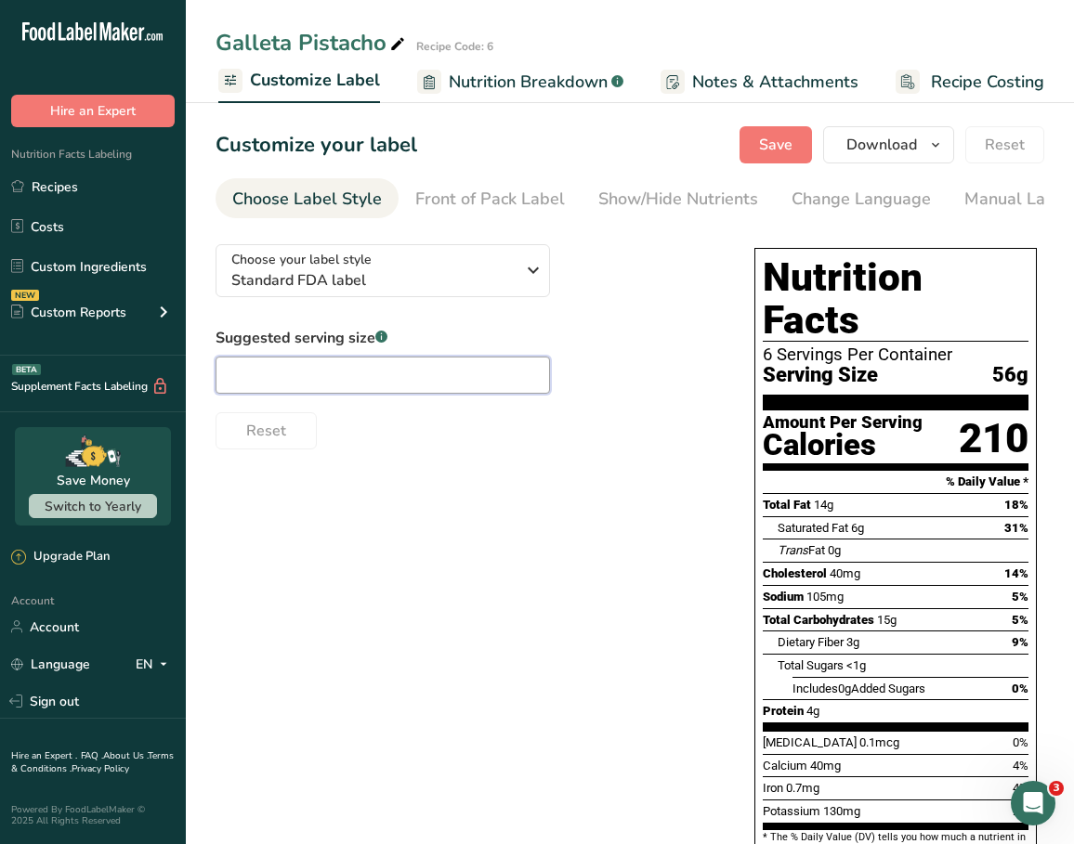
click at [414, 373] on input "text" at bounding box center [383, 375] width 334 height 37
type input "1 unidad"
click at [475, 494] on div "Choose your label style Standard FDA label USA (FDA) Standard FDA label Tabular…" at bounding box center [630, 630] width 829 height 802
click at [792, 149] on span "Save" at bounding box center [775, 145] width 33 height 22
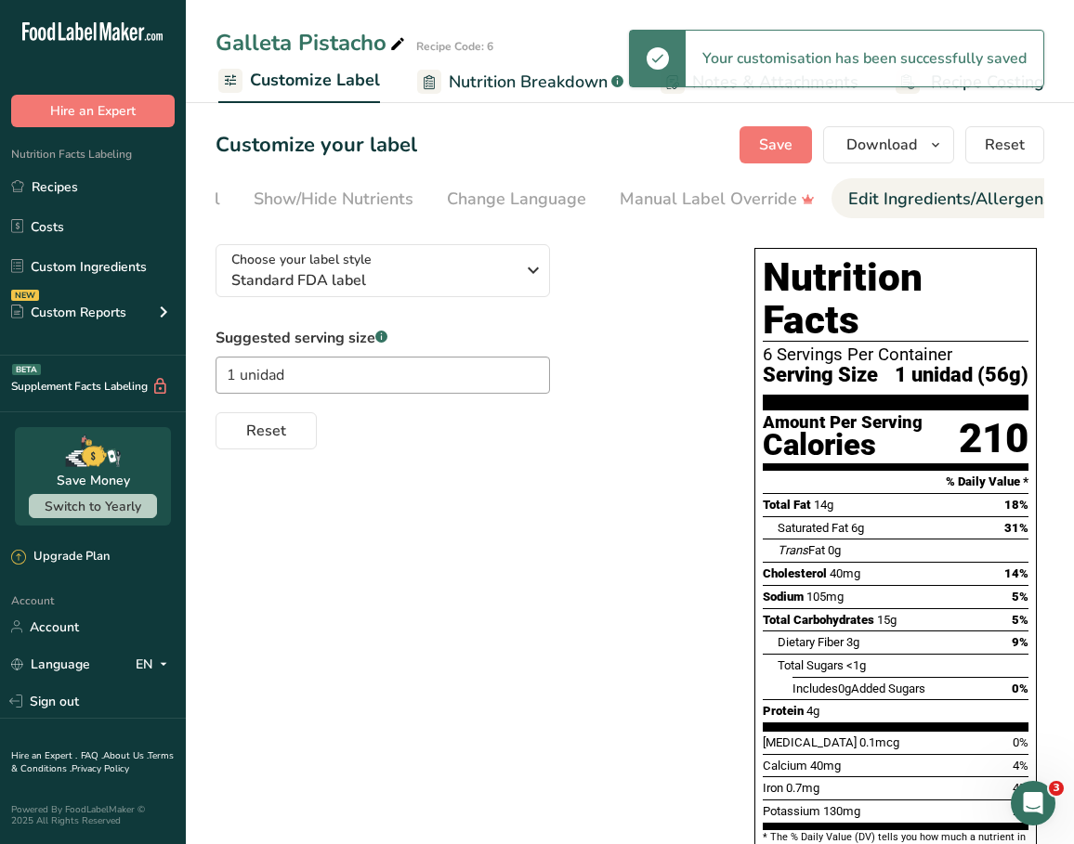
click at [883, 191] on div "Edit Ingredients/Allergens List" at bounding box center [966, 199] width 236 height 25
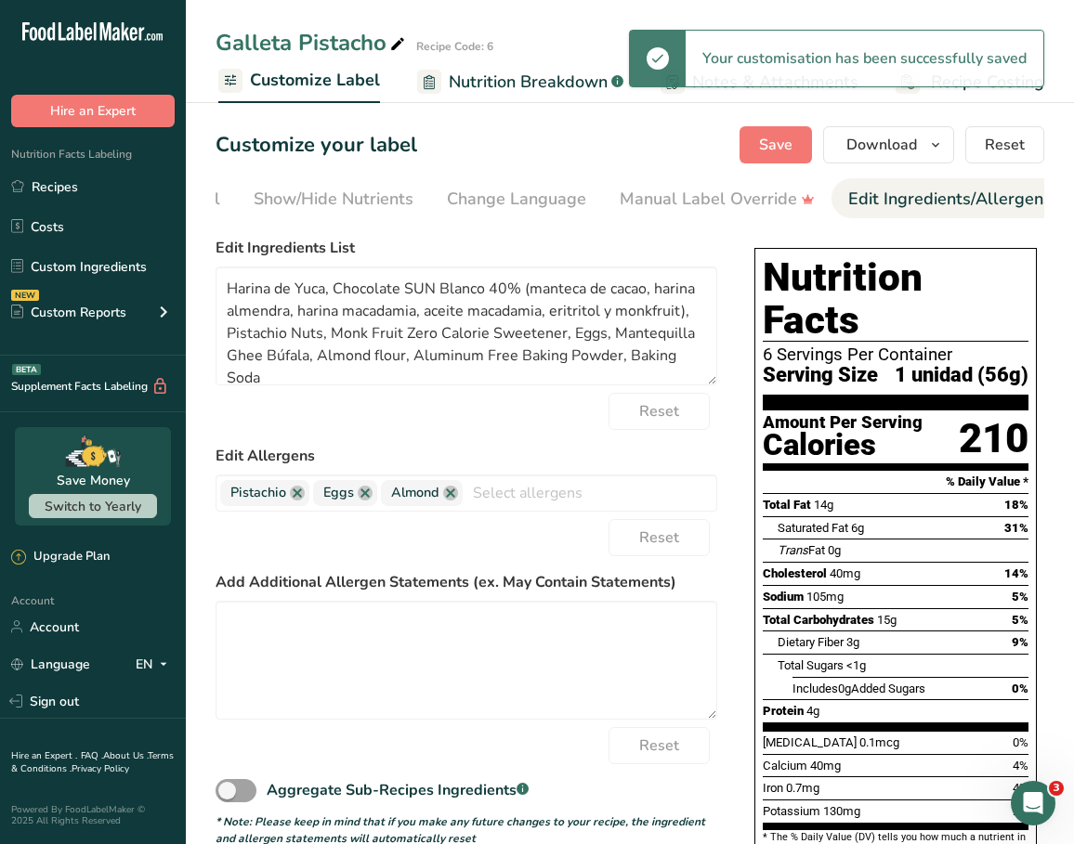
scroll to position [0, 543]
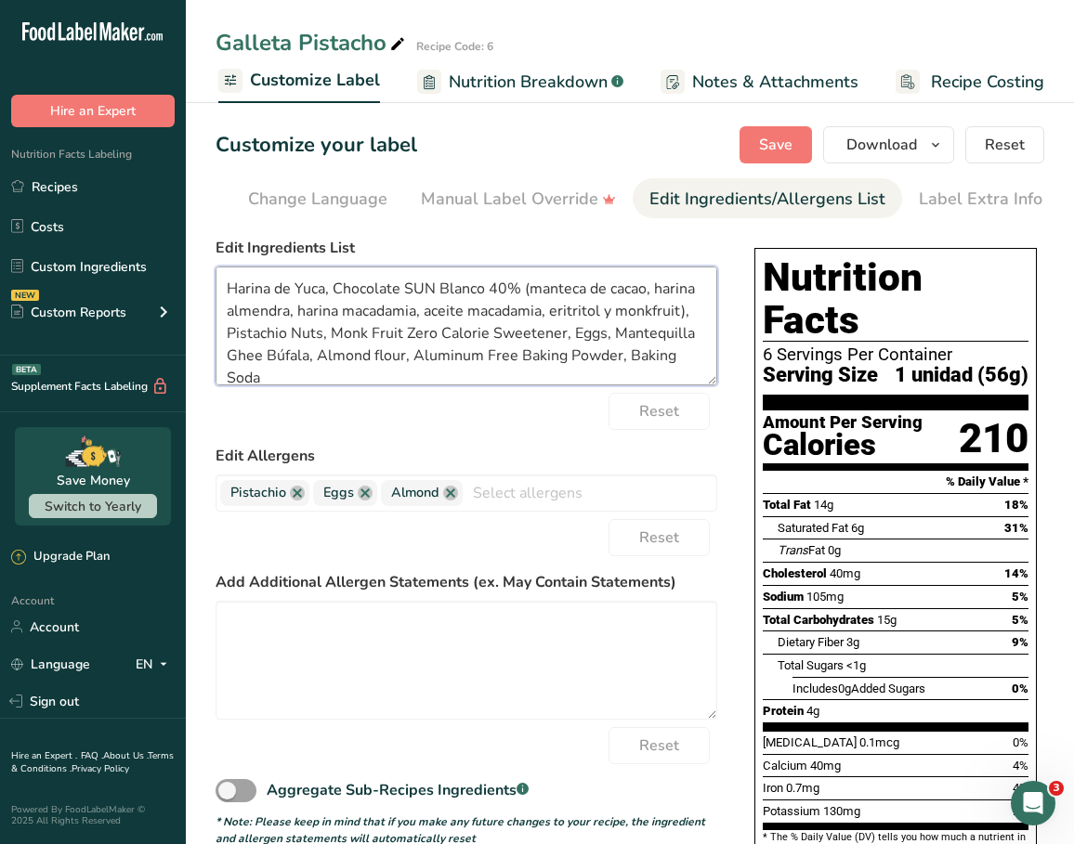
click at [304, 292] on textarea "Harina de Yuca, Chocolate SUN Blanco 40% (manteca de cacao, harina almendra, ha…" at bounding box center [467, 326] width 502 height 119
drag, startPoint x: 403, startPoint y: 292, endPoint x: 435, endPoint y: 291, distance: 31.6
click at [435, 291] on textarea "Harina de Yuca, Chocolate SUN Blanco 40% (manteca de cacao, harina almendra, ha…" at bounding box center [467, 326] width 502 height 119
click at [310, 283] on textarea "Harina de Yuca, Chocolate blanco 40% (manteca de cacao, harina almendra, harina…" at bounding box center [467, 326] width 502 height 119
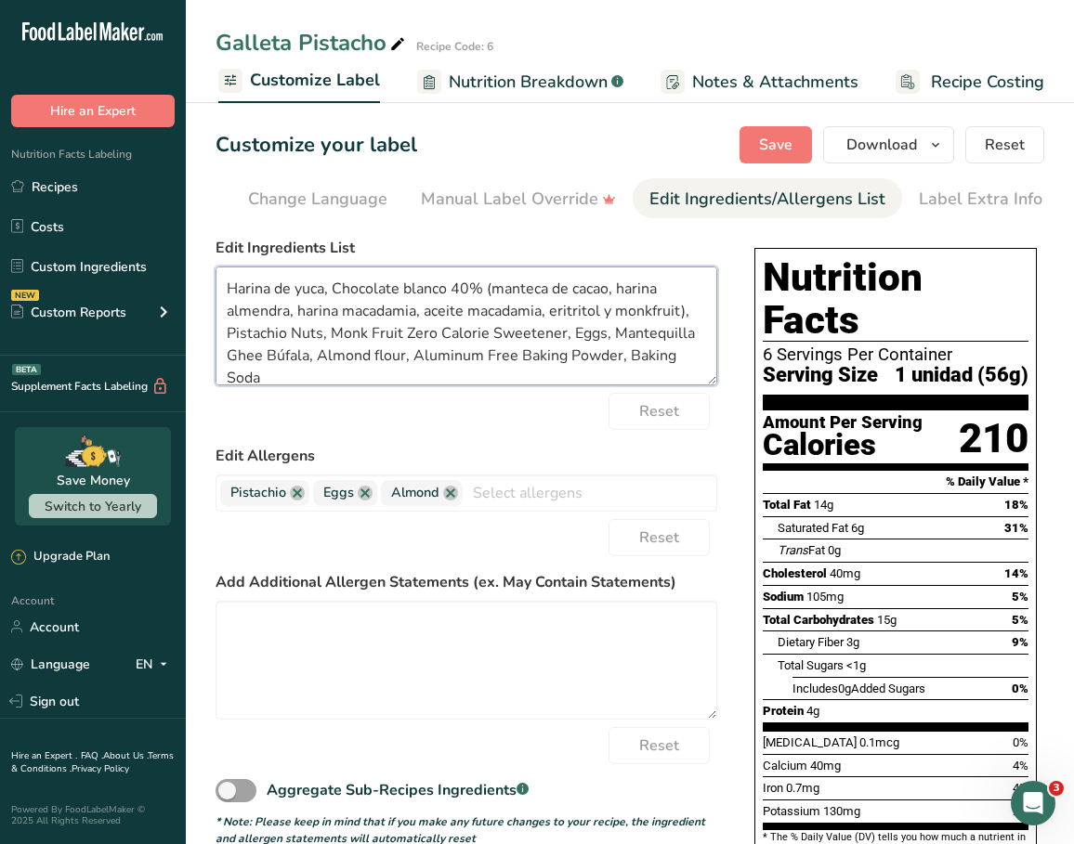
drag, startPoint x: 228, startPoint y: 331, endPoint x: 321, endPoint y: 334, distance: 92.9
click at [321, 334] on textarea "Harina de yuca, Chocolate blanco 40% (manteca de cacao, harina almendra, harina…" at bounding box center [467, 326] width 502 height 119
drag, startPoint x: 293, startPoint y: 340, endPoint x: 518, endPoint y: 336, distance: 225.8
click at [518, 336] on textarea "Harina de yuca, Chocolate blanco 40% (manteca de cacao, harina almendra, harina…" at bounding box center [467, 326] width 502 height 119
click at [396, 345] on textarea "Harina de yuca, Chocolate blanco 40% (manteca de cacao, harina almendra, harina…" at bounding box center [467, 326] width 502 height 119
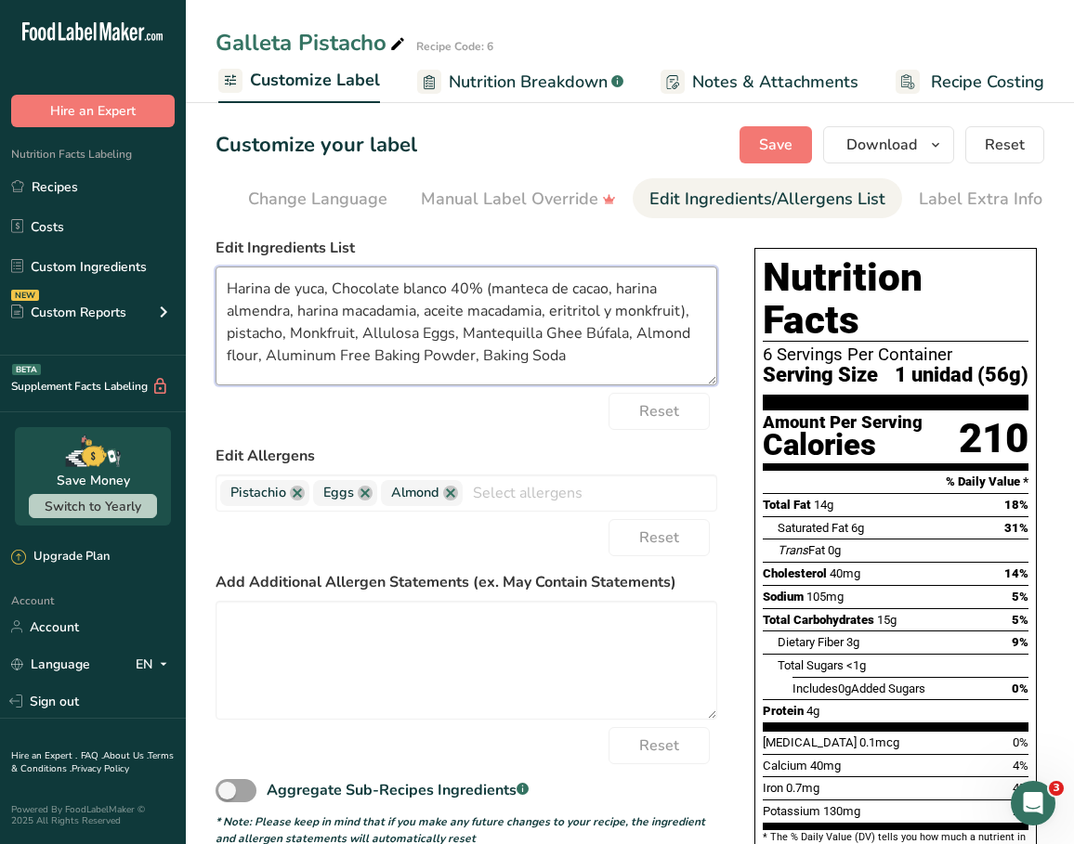
click at [396, 345] on textarea "Harina de yuca, Chocolate blanco 40% (manteca de cacao, harina almendra, harina…" at bounding box center [467, 326] width 502 height 119
click at [302, 337] on textarea "Harina de yuca, Chocolate blanco 40% (manteca de cacao, harina almendra, harina…" at bounding box center [467, 326] width 502 height 119
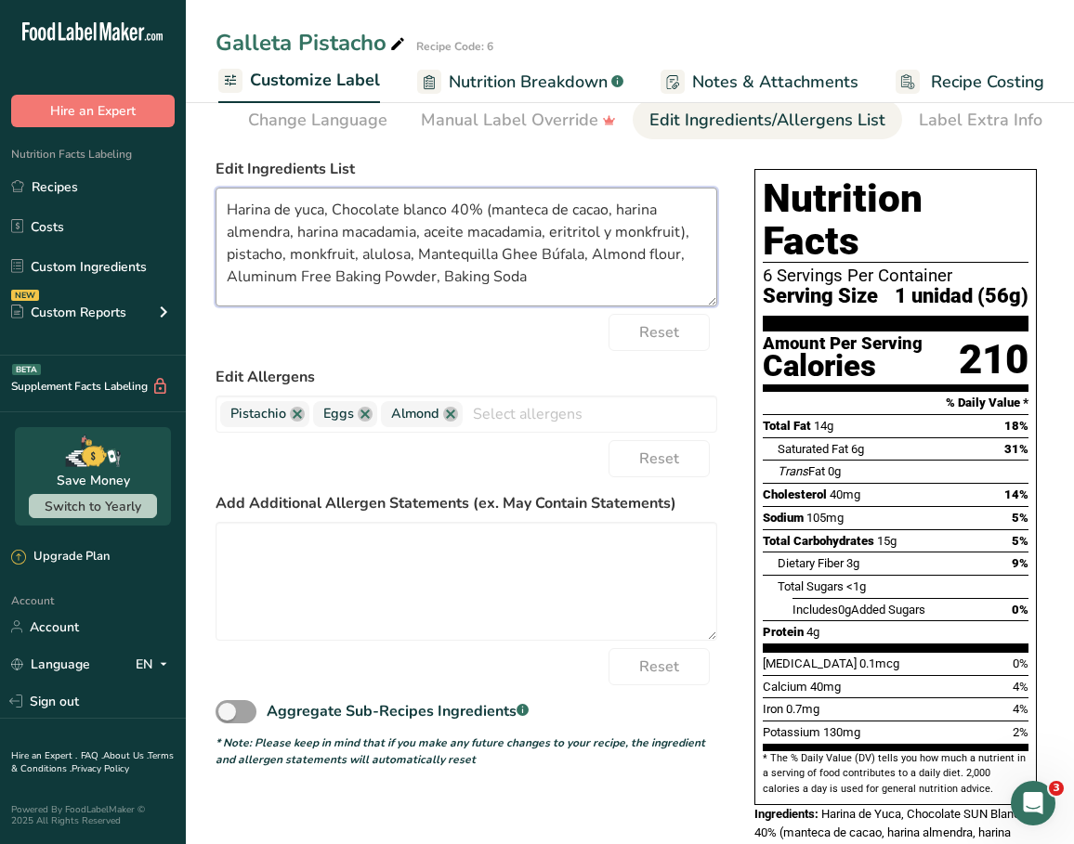
scroll to position [75, 0]
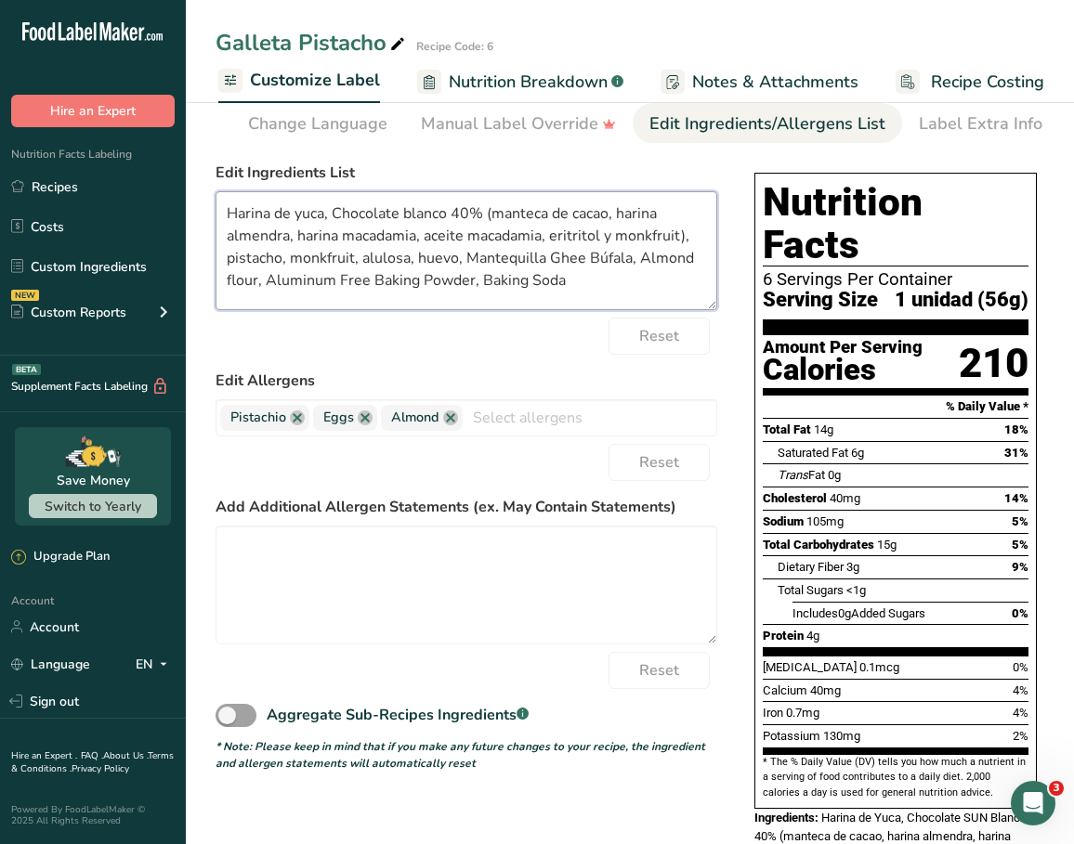
click at [475, 264] on textarea "Harina de yuca, Chocolate blanco 40% (manteca de cacao, harina almendra, harina…" at bounding box center [467, 250] width 502 height 119
click at [595, 267] on textarea "Harina de yuca, Chocolate blanco 40% (manteca de cacao, harina almendra, harina…" at bounding box center [467, 250] width 502 height 119
click at [652, 261] on textarea "Harina de yuca, Chocolate blanco 40% (manteca de cacao, harina almendra, harina…" at bounding box center [467, 250] width 502 height 119
click at [304, 286] on textarea "Harina de yuca, Chocolate blanco 40% (manteca de cacao, harina almendra, harina…" at bounding box center [467, 250] width 502 height 119
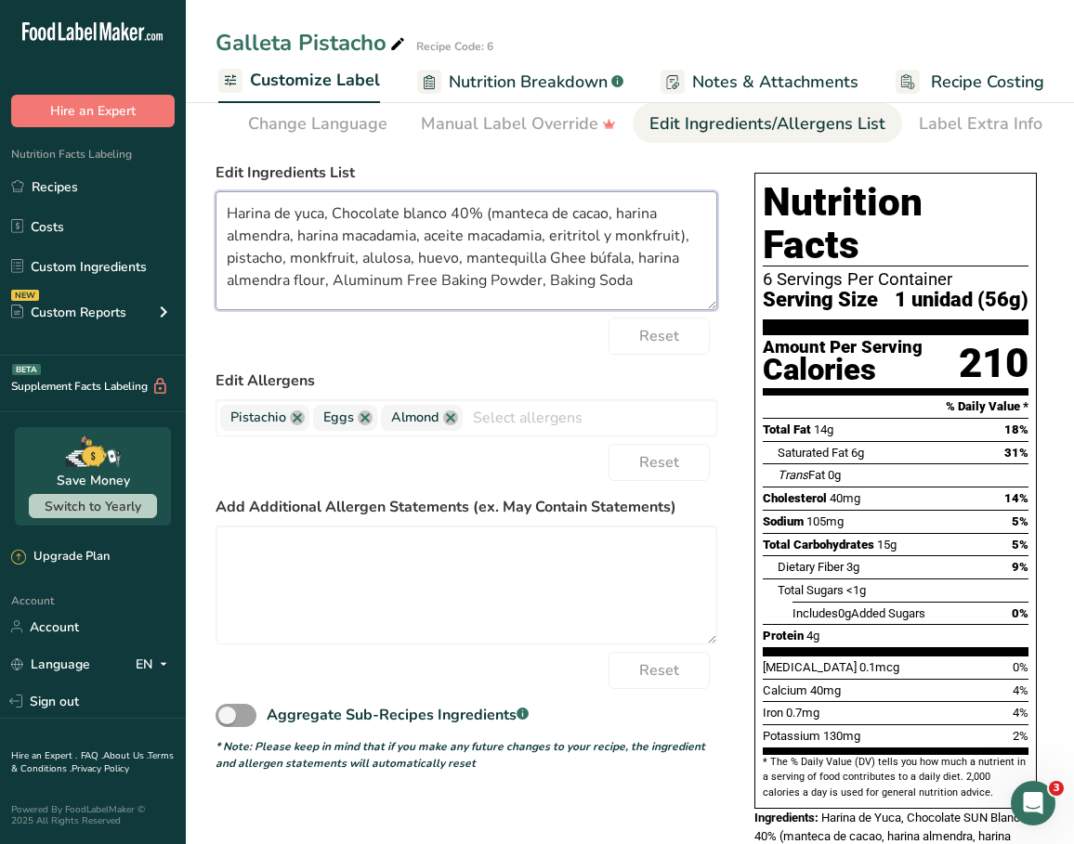
click at [304, 286] on textarea "Harina de yuca, Chocolate blanco 40% (manteca de cacao, harina almendra, harina…" at bounding box center [467, 250] width 502 height 119
drag, startPoint x: 297, startPoint y: 286, endPoint x: 504, endPoint y: 287, distance: 206.2
click at [504, 287] on textarea "Harina de yuca, Chocolate blanco 40% (manteca de cacao, harina almendra, harina…" at bounding box center [467, 250] width 502 height 119
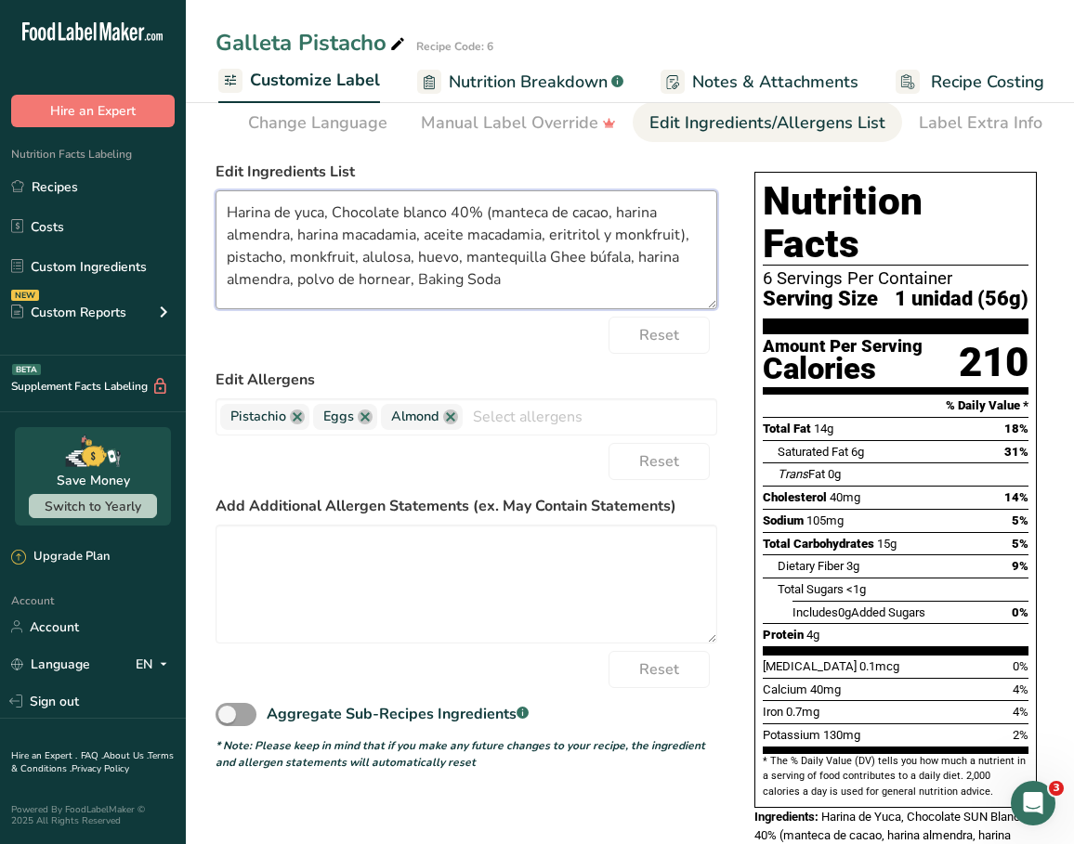
drag, startPoint x: 549, startPoint y: 281, endPoint x: 417, endPoint y: 284, distance: 131.9
click at [417, 284] on textarea "Harina de yuca, Chocolate blanco 40% (manteca de cacao, harina almendra, harina…" at bounding box center [467, 249] width 502 height 119
click at [480, 328] on div "Reset" at bounding box center [467, 335] width 502 height 37
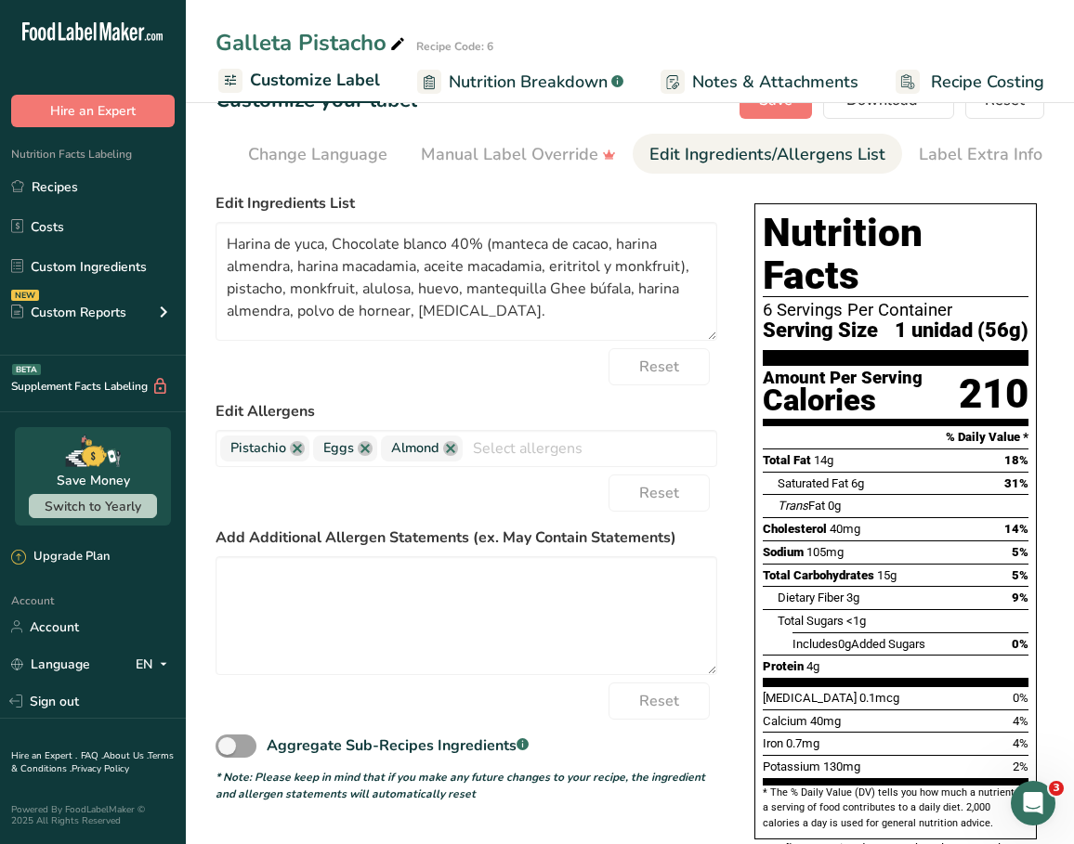
scroll to position [0, 0]
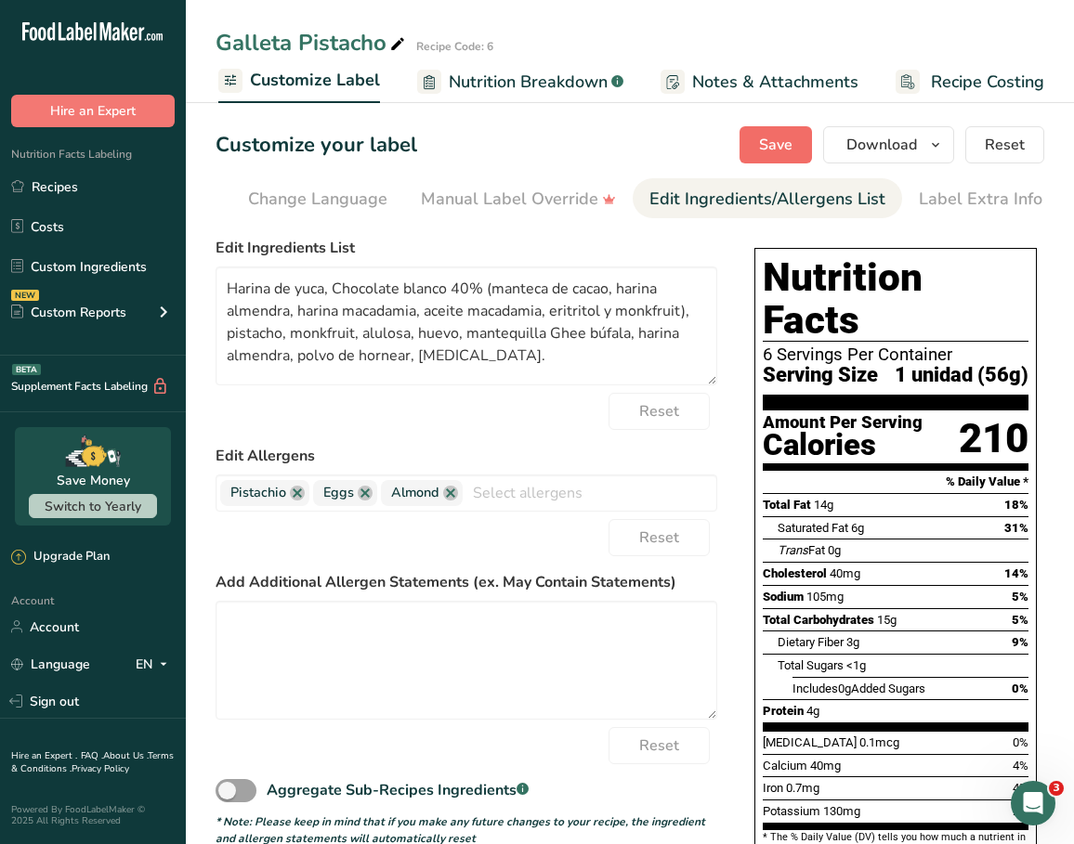
click at [779, 147] on span "Save" at bounding box center [775, 145] width 33 height 22
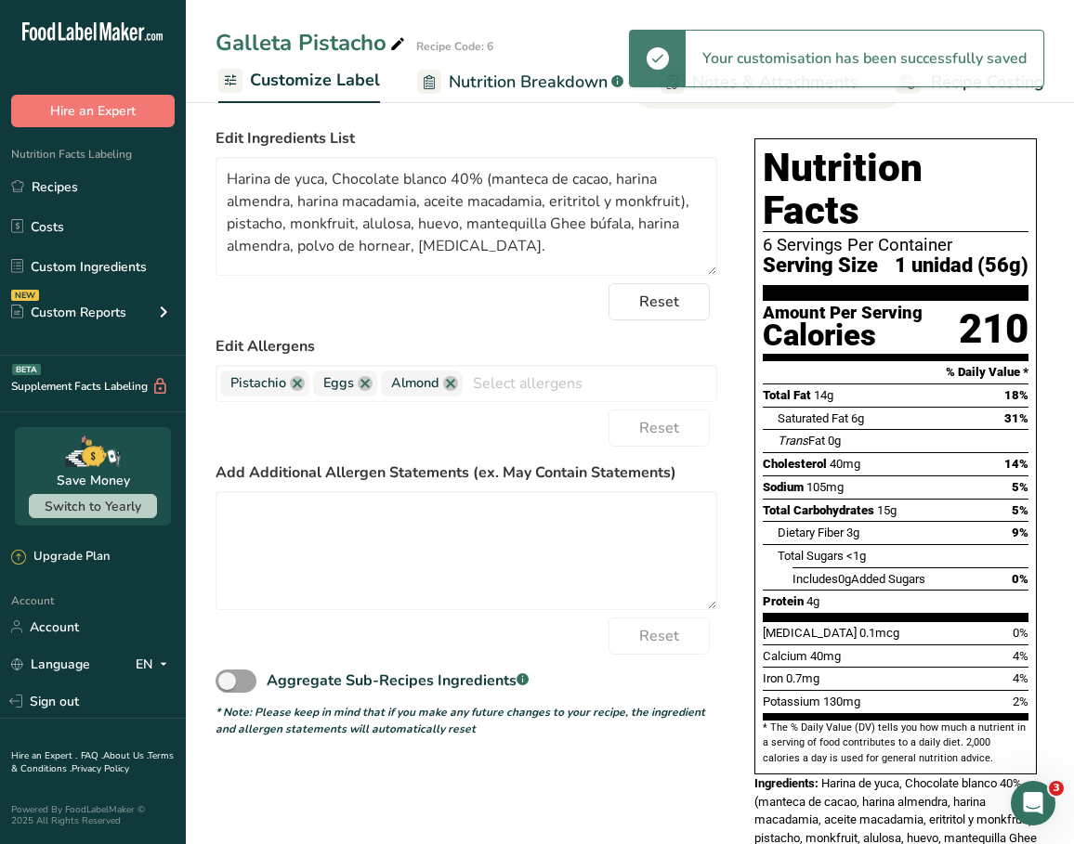
scroll to position [106, 0]
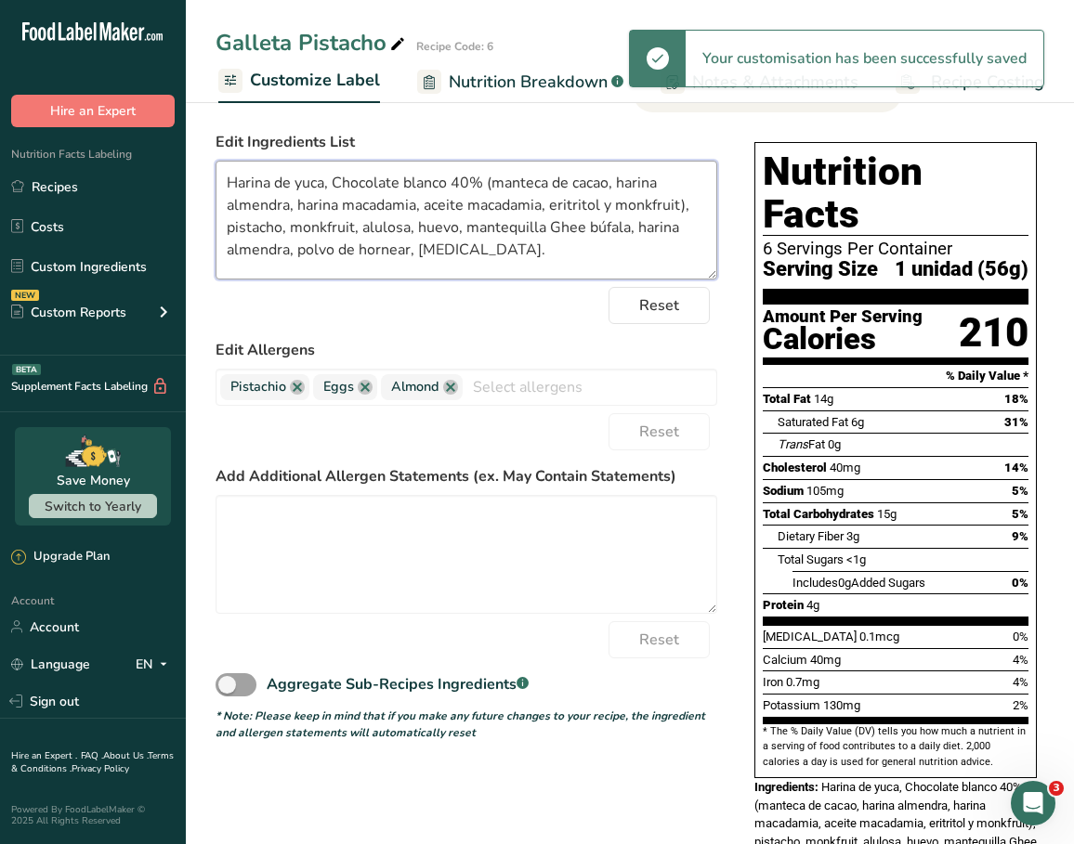
click at [482, 186] on textarea "Harina de yuca, Chocolate blanco 40% (manteca de cacao, harina almendra, harina…" at bounding box center [467, 220] width 502 height 119
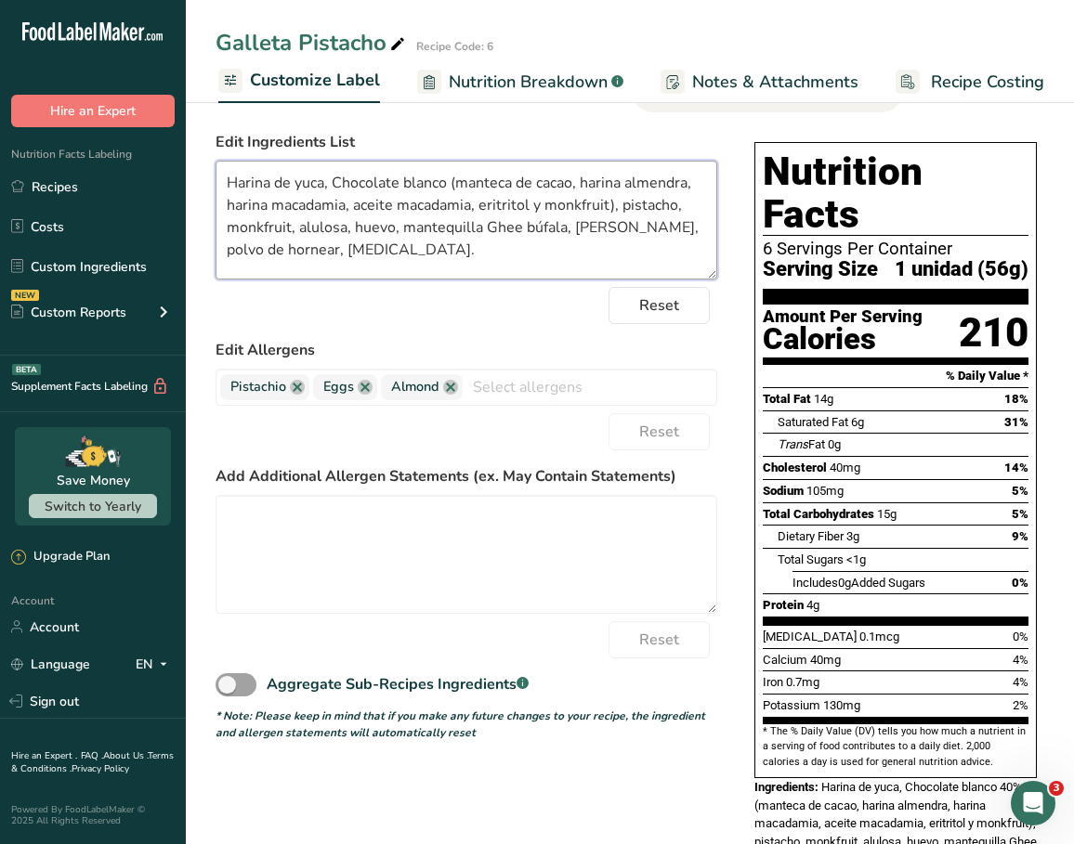
click at [339, 186] on textarea "Harina de yuca, Chocolate blanco (manteca de cacao, harina almendra, harina mac…" at bounding box center [467, 220] width 502 height 119
click at [520, 311] on div "Reset" at bounding box center [467, 305] width 502 height 37
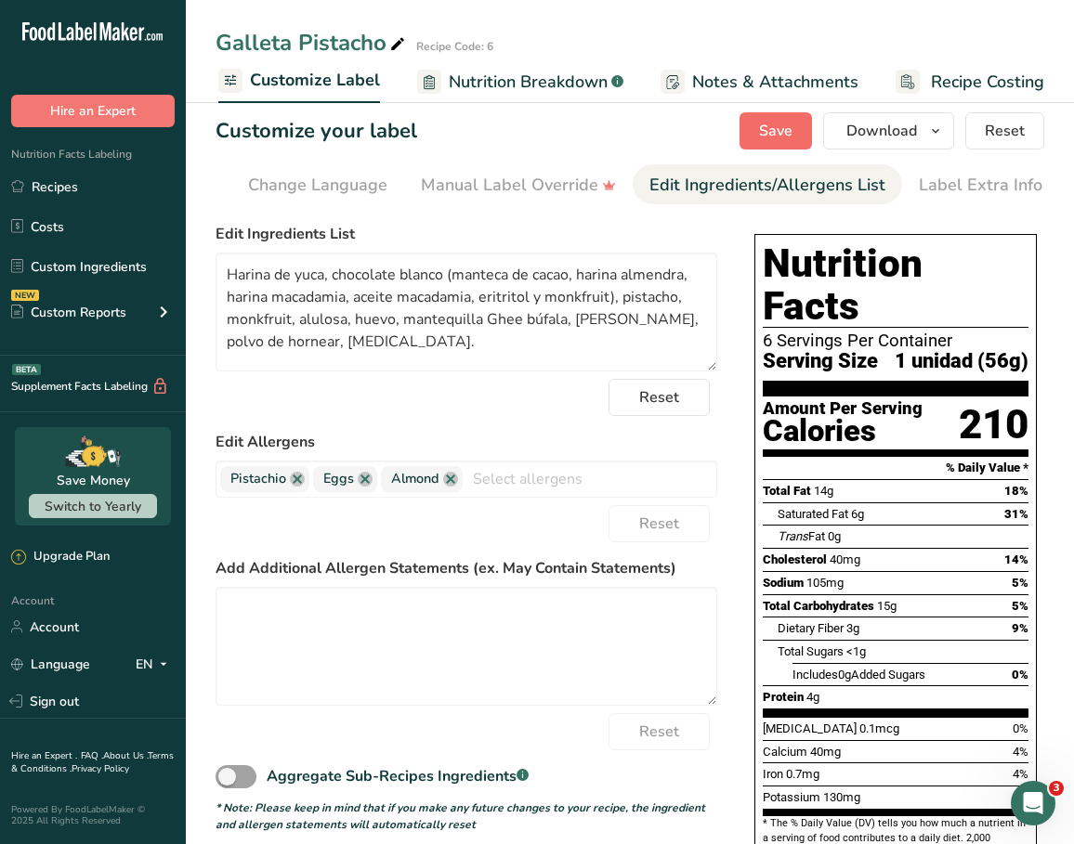
click at [785, 137] on span "Save" at bounding box center [775, 131] width 33 height 22
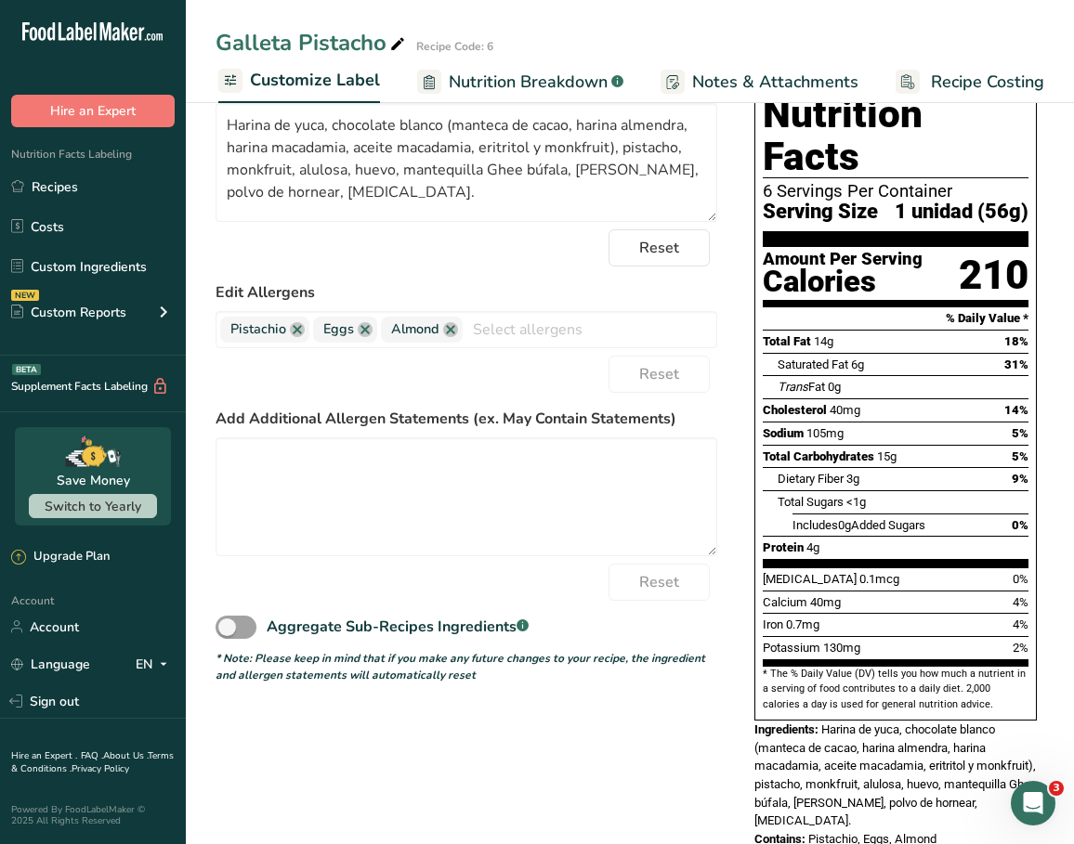
scroll to position [162, 0]
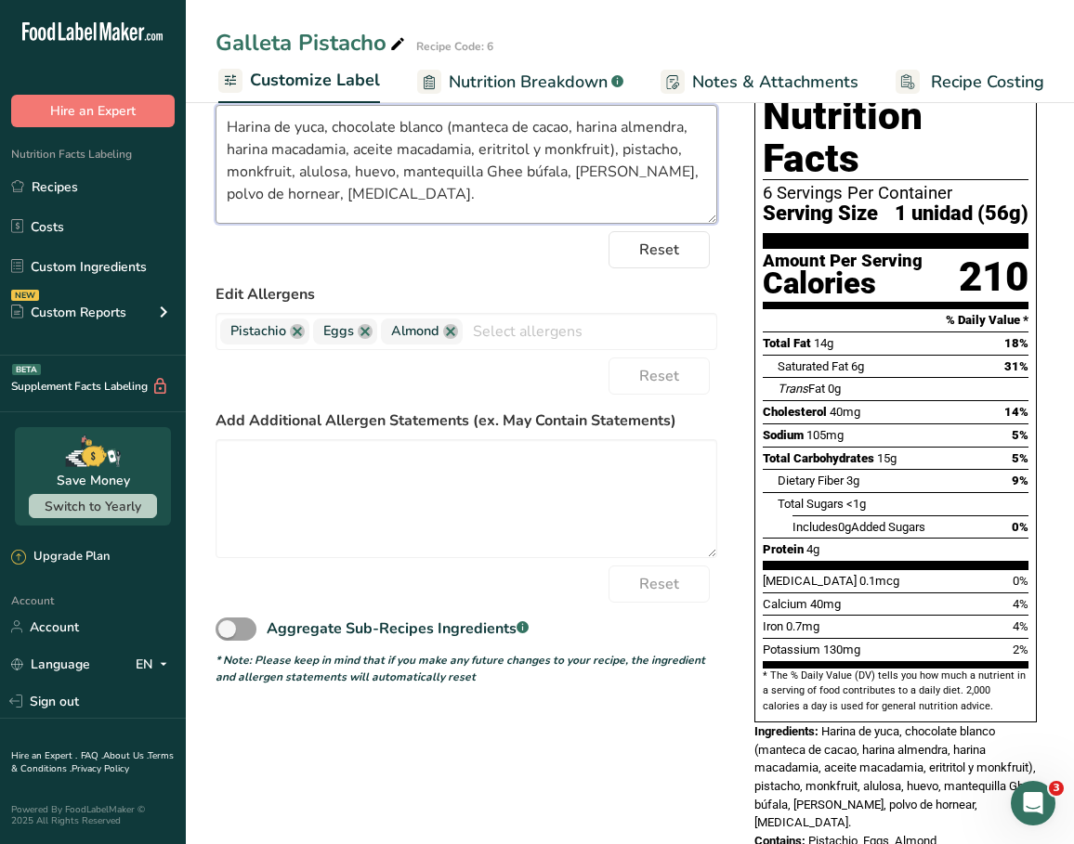
click at [616, 177] on textarea "Harina de yuca, chocolate blanco (manteca de cacao, harina almendra, harina mac…" at bounding box center [467, 164] width 502 height 119
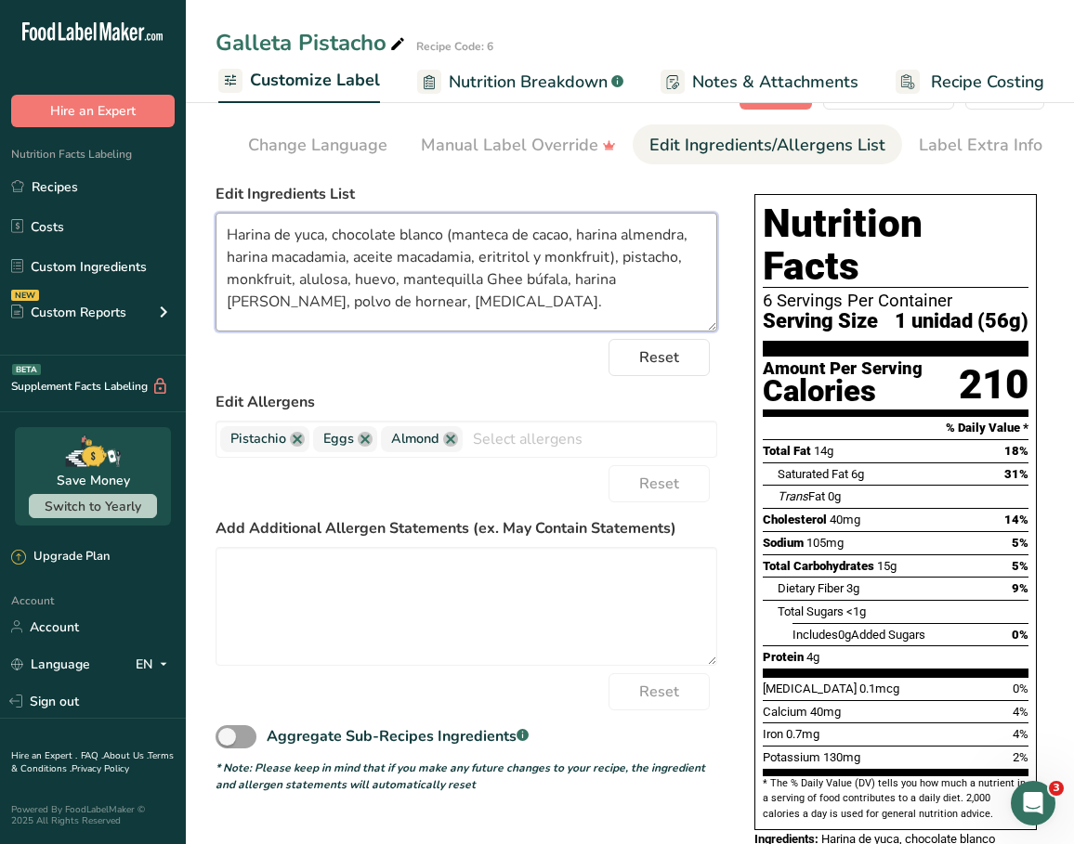
scroll to position [3, 0]
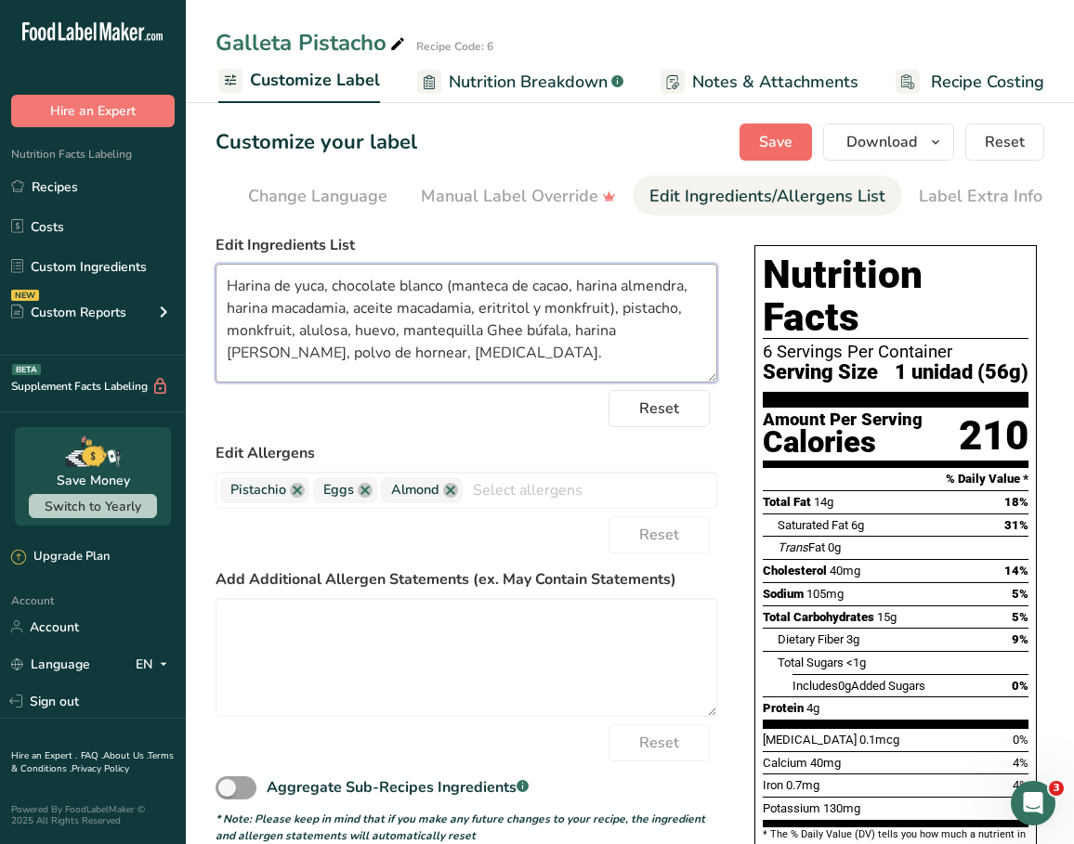
type textarea "Harina de yuca, chocolate blanco (manteca de cacao, harina almendra, harina mac…"
click at [797, 141] on button "Save" at bounding box center [775, 142] width 72 height 37
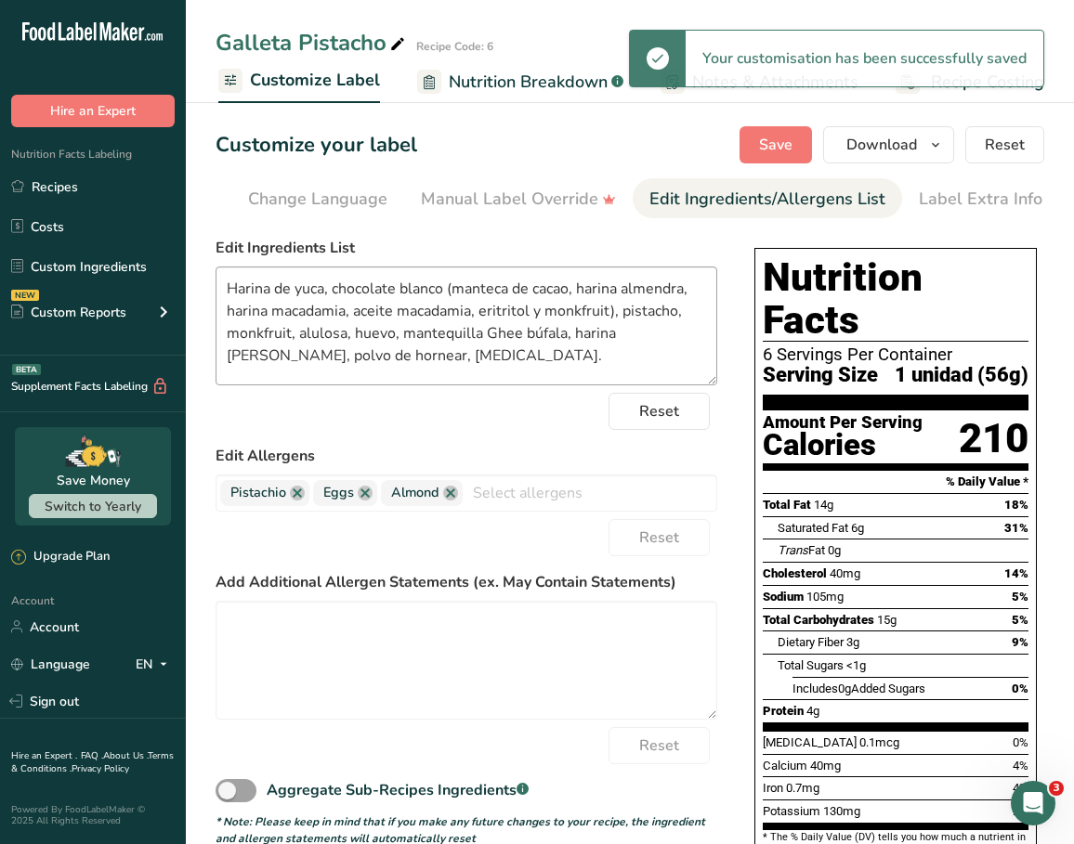
scroll to position [0, 0]
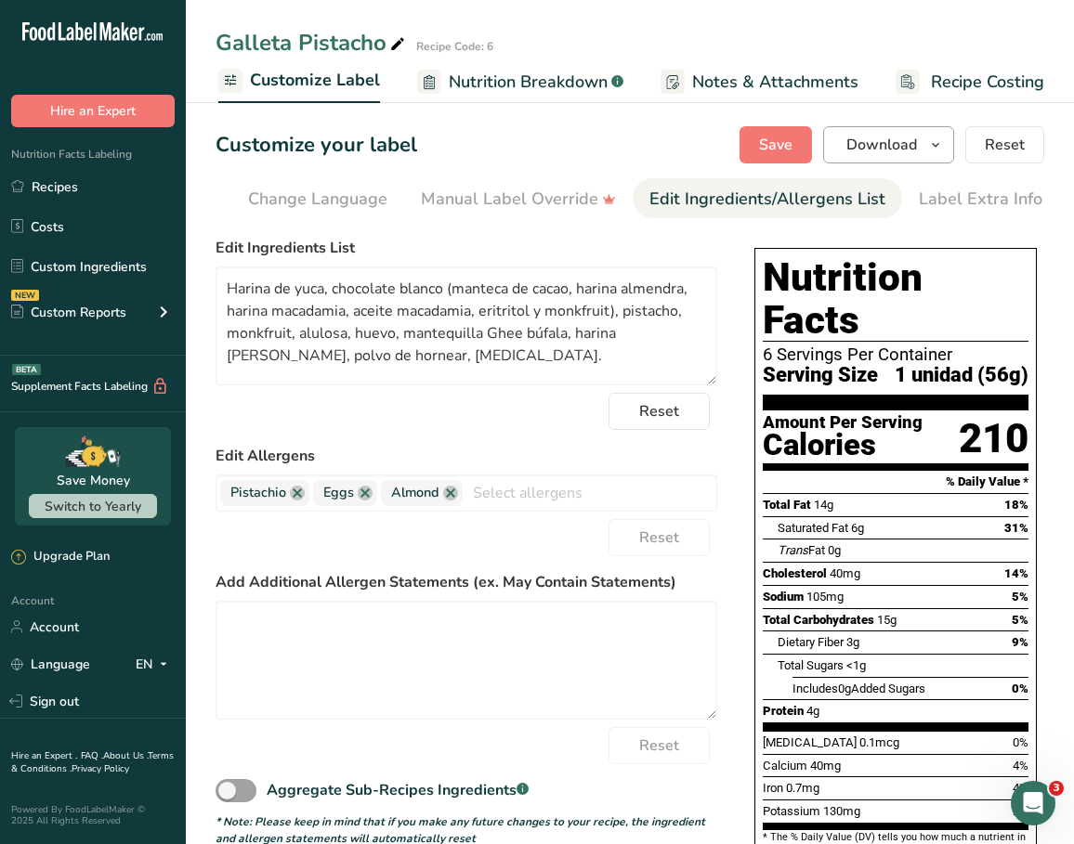
click at [872, 142] on span "Download" at bounding box center [881, 145] width 71 height 22
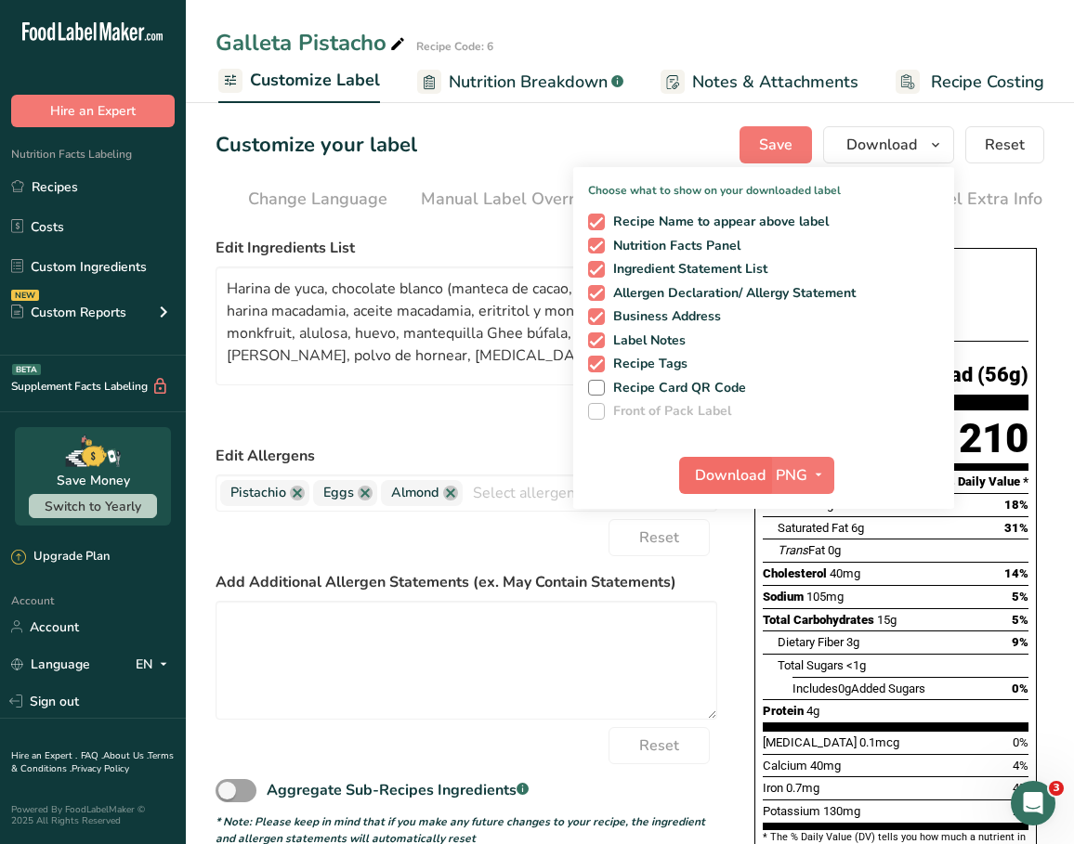
click at [745, 477] on span "Download" at bounding box center [730, 475] width 71 height 22
click at [791, 473] on span "PNG" at bounding box center [792, 475] width 32 height 22
click at [805, 606] on link "PDF" at bounding box center [804, 605] width 59 height 31
click at [738, 478] on span "Download" at bounding box center [731, 475] width 71 height 22
click at [684, 144] on div "Customize your label Save Download Choose what to show on your downloaded label…" at bounding box center [630, 144] width 829 height 37
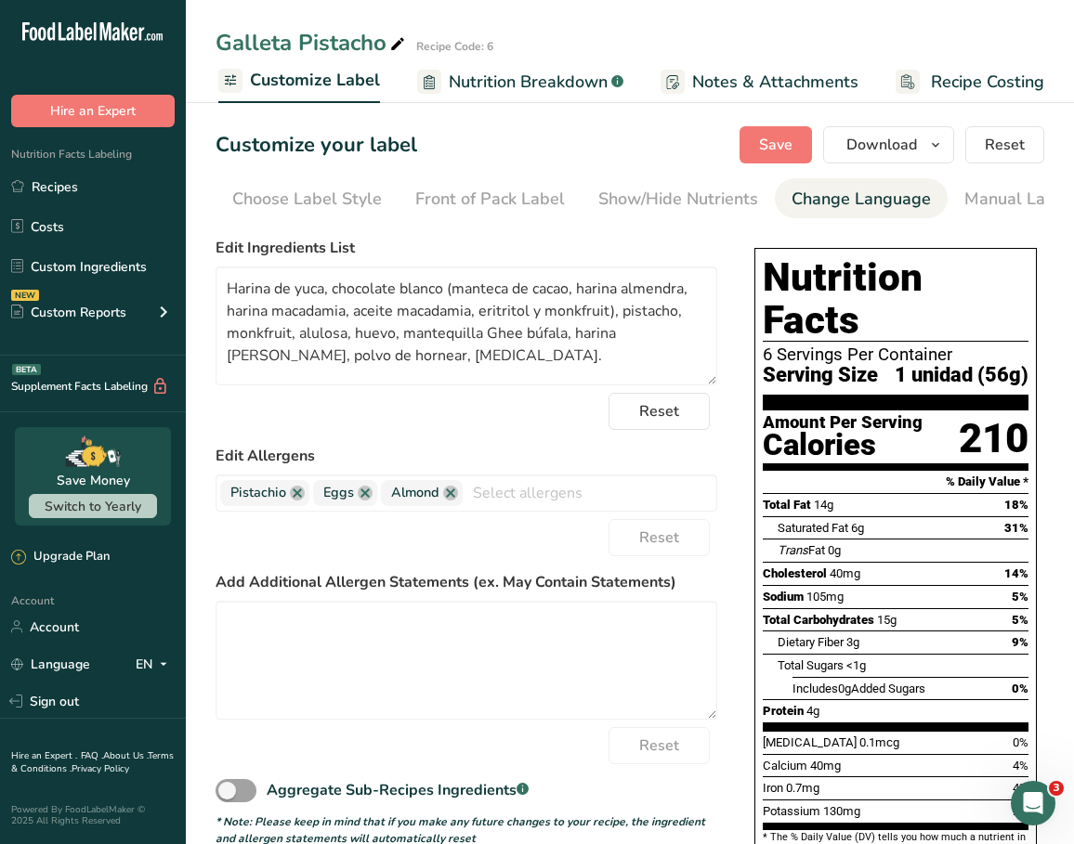
click at [804, 186] on link "Change Language" at bounding box center [860, 199] width 139 height 42
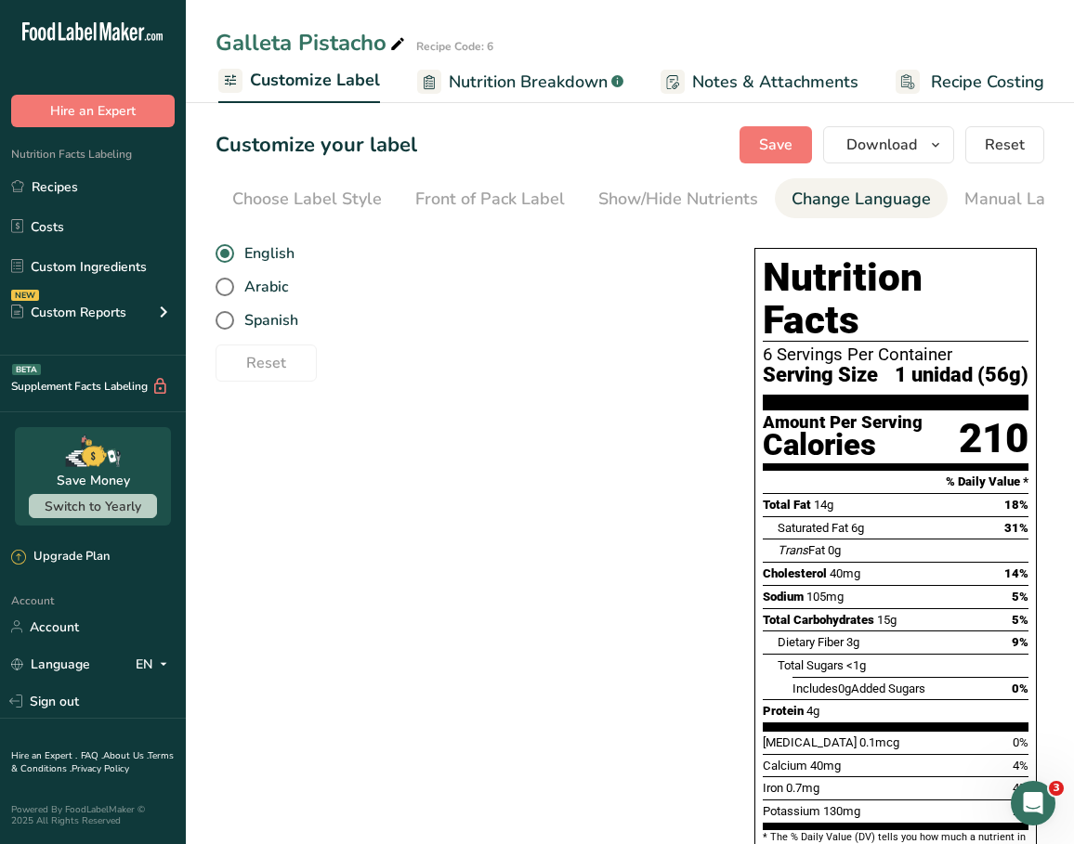
scroll to position [0, 543]
click at [268, 318] on span "Spanish" at bounding box center [266, 320] width 64 height 19
click at [228, 318] on input "Spanish" at bounding box center [222, 321] width 12 height 12
radio input "true"
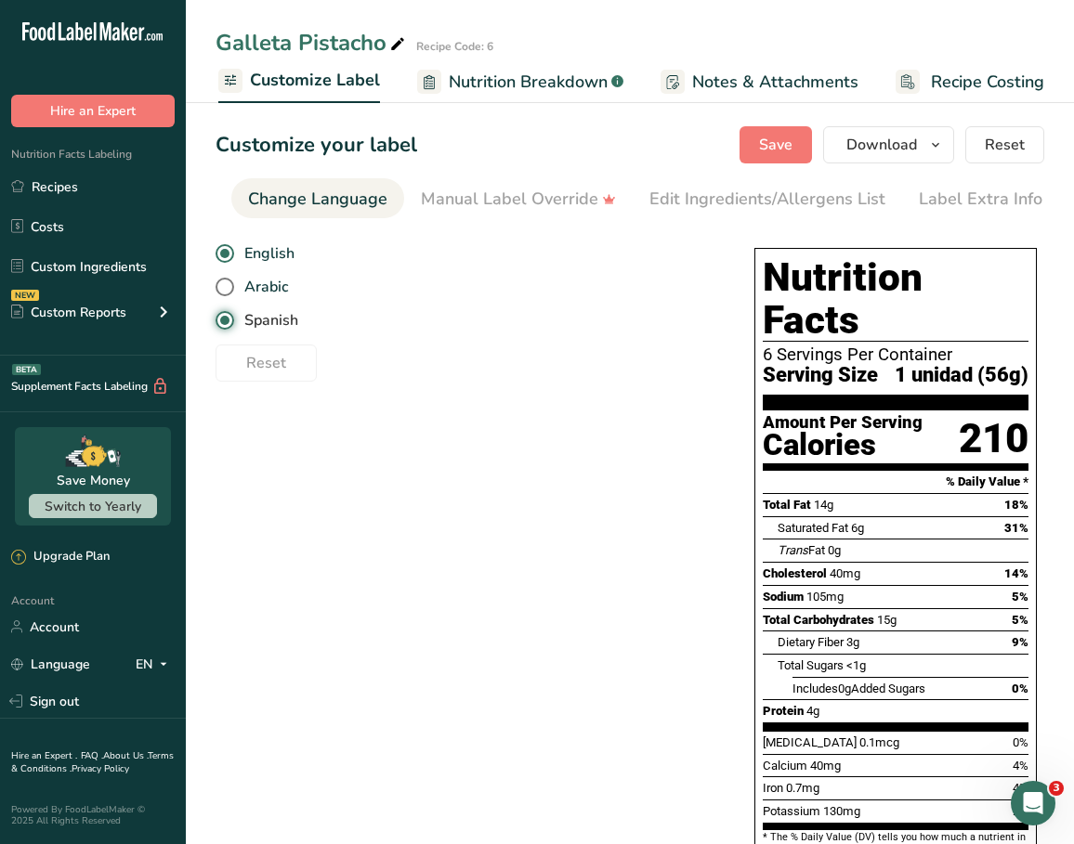
radio input "false"
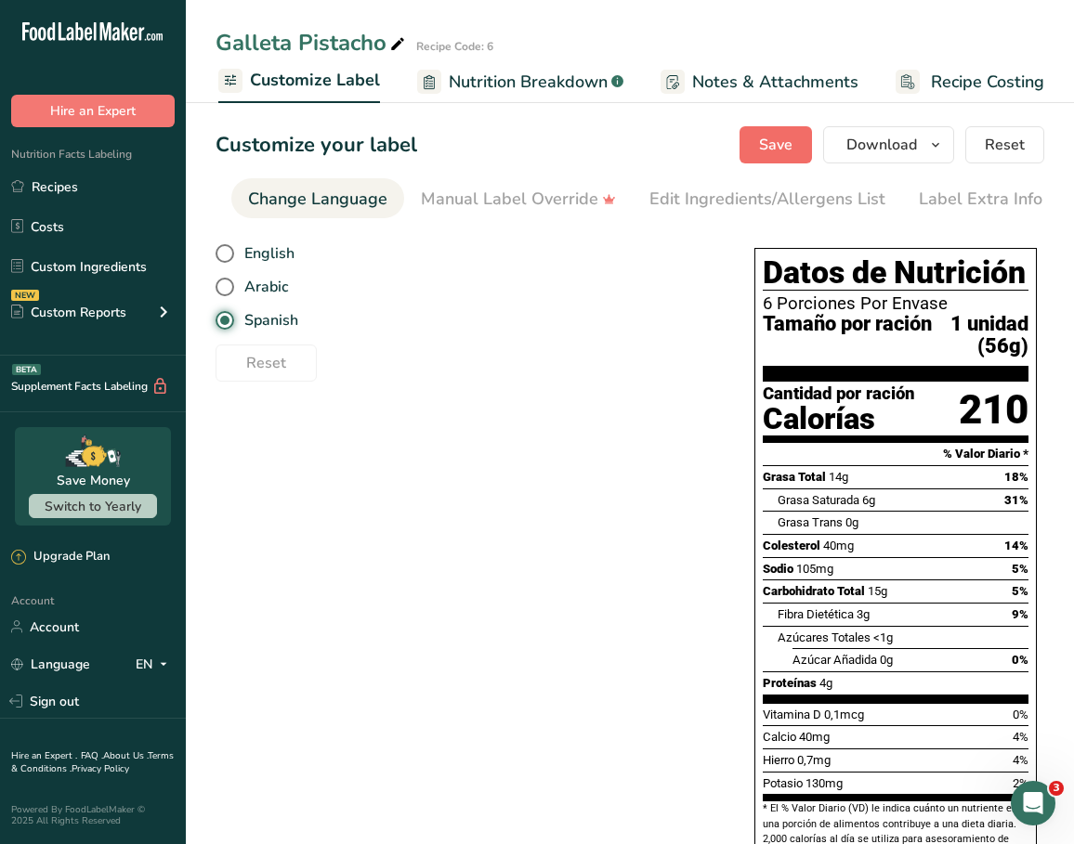
click at [778, 148] on span "Save" at bounding box center [775, 145] width 33 height 22
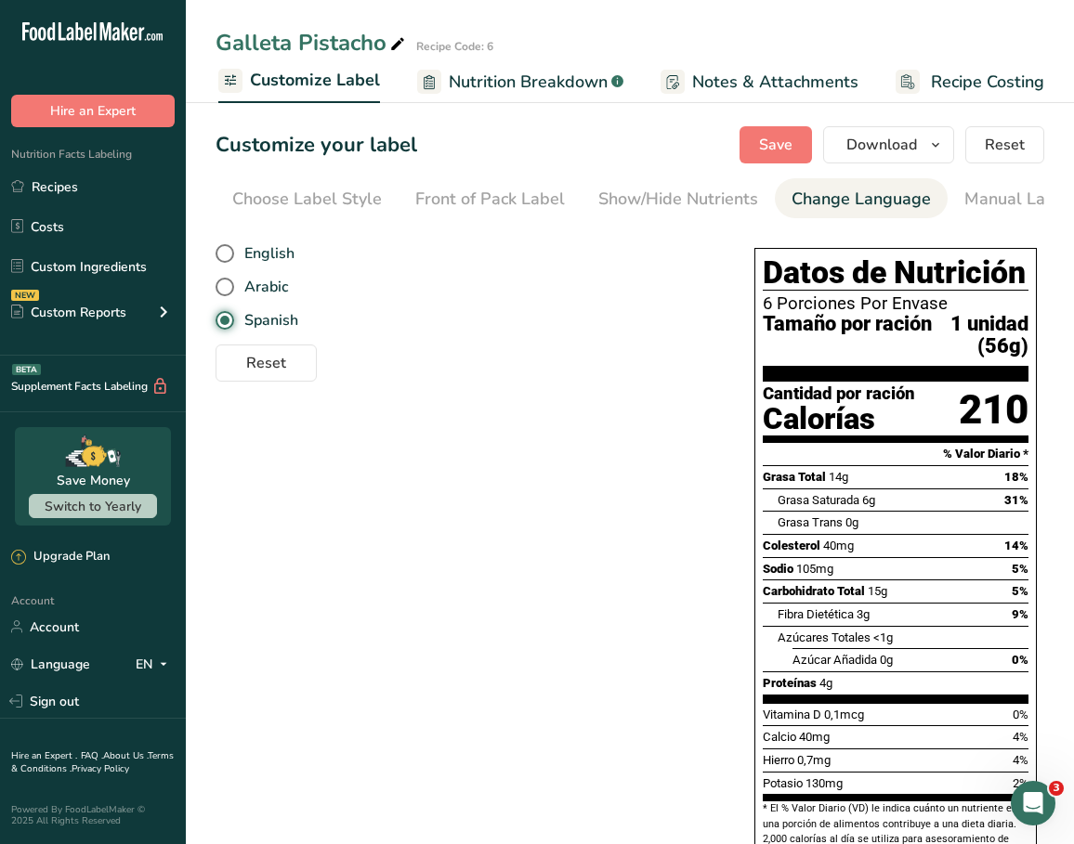
scroll to position [0, 0]
click at [894, 141] on span "Download" at bounding box center [881, 145] width 71 height 22
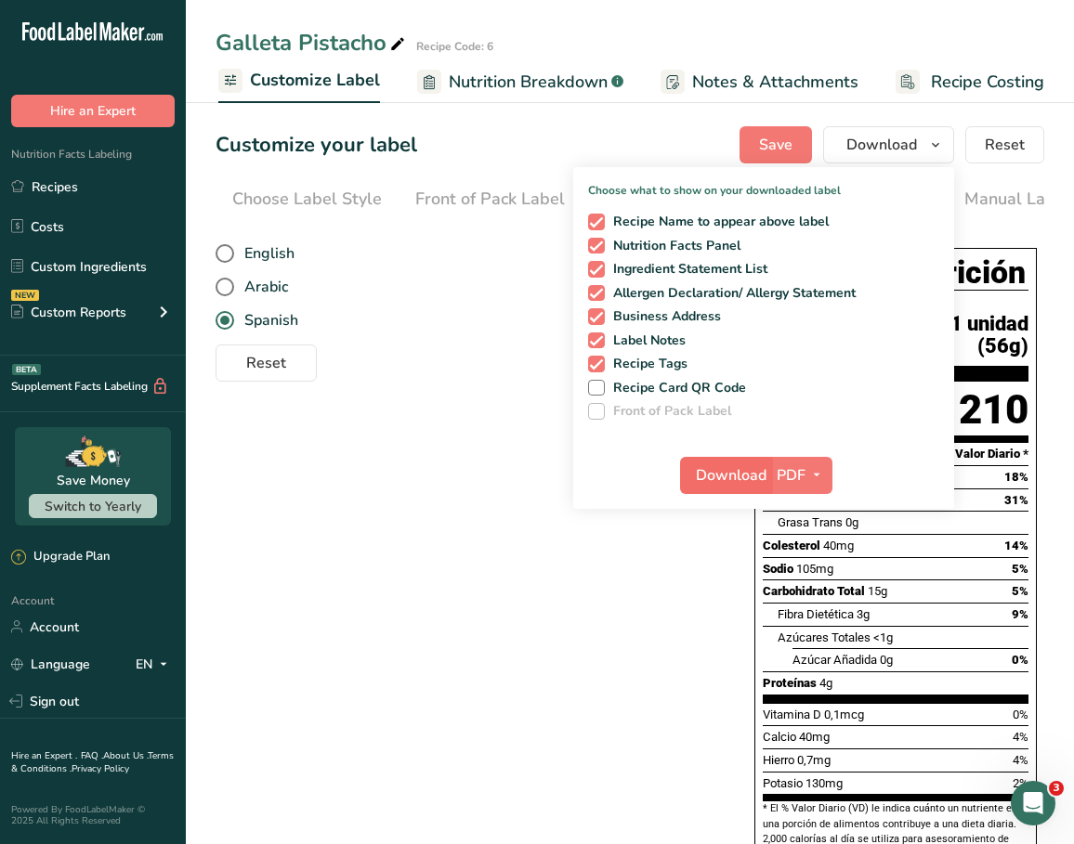
click at [739, 473] on span "Download" at bounding box center [731, 475] width 71 height 22
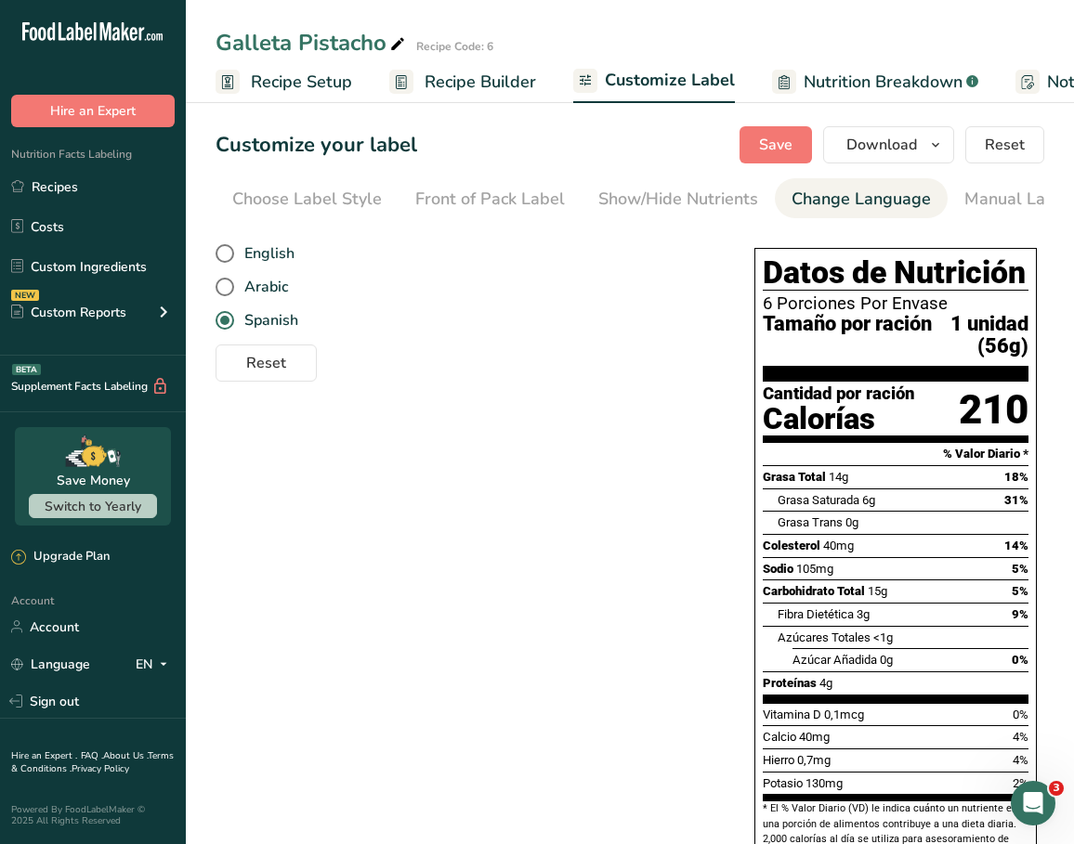
scroll to position [0, 355]
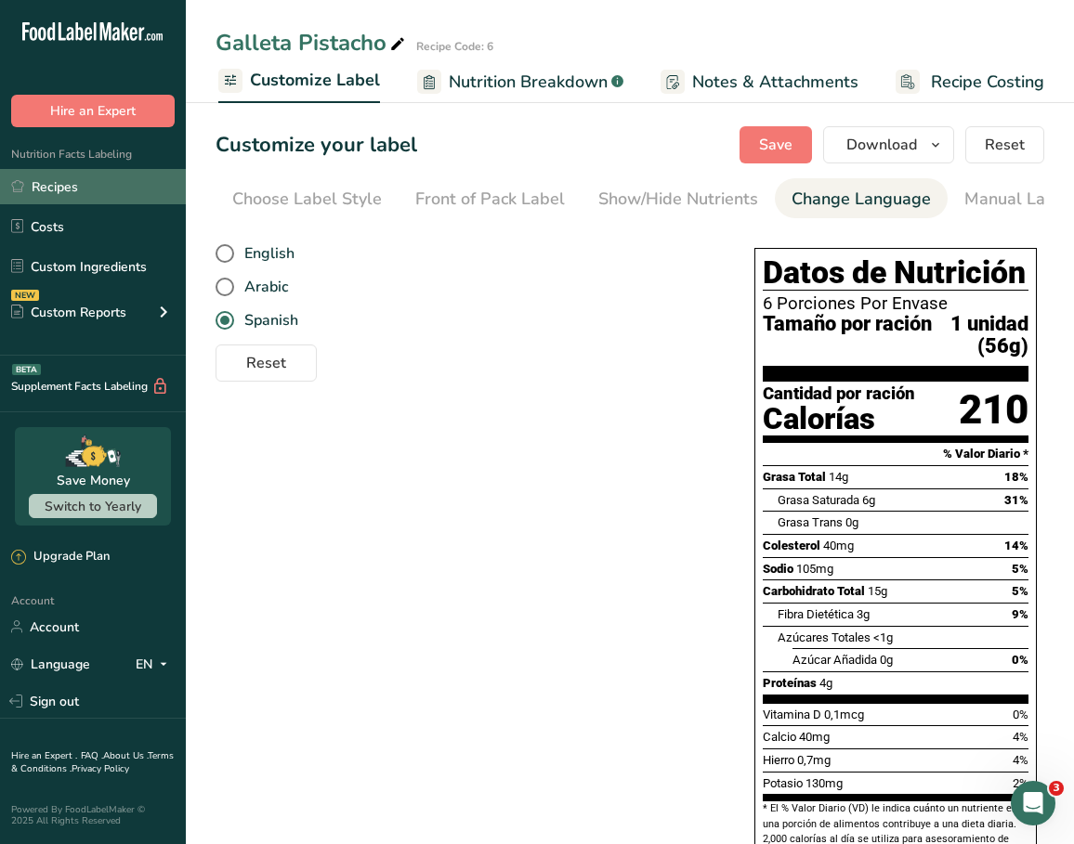
click at [99, 177] on link "Recipes" at bounding box center [93, 186] width 186 height 35
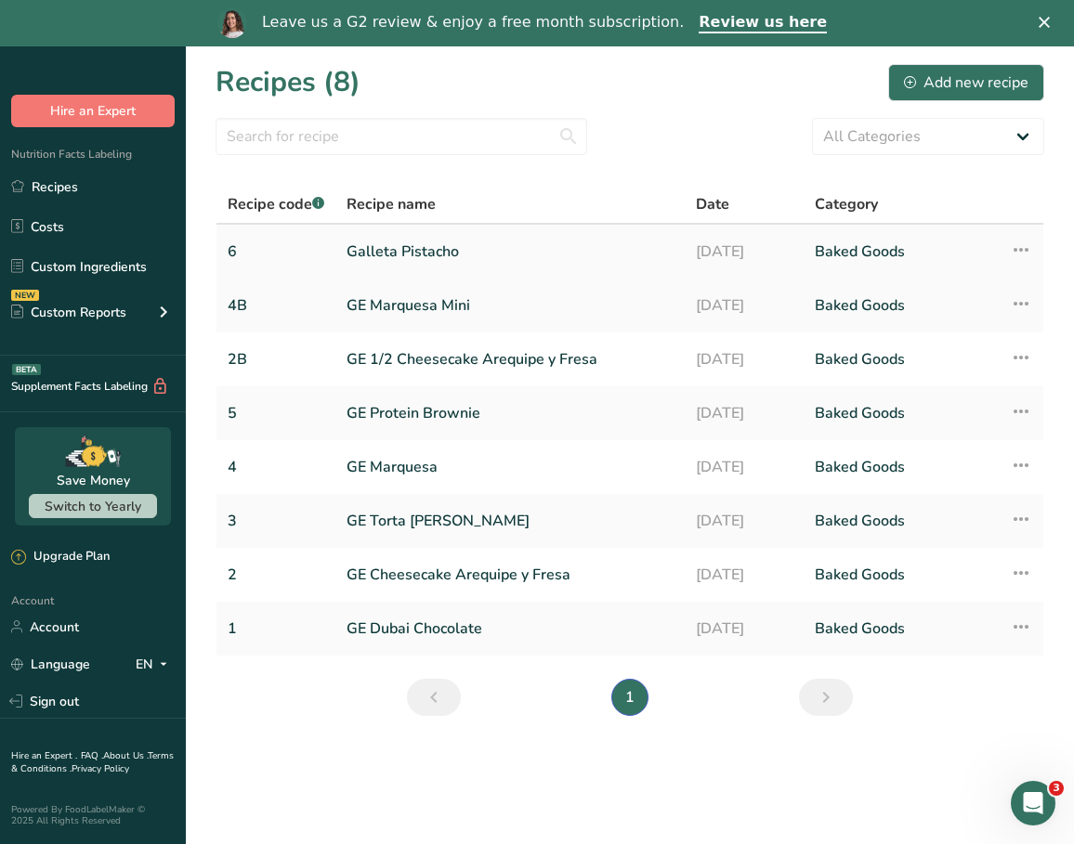
click at [1007, 250] on td "Recipe Setup Delete Recipe Duplicate Recipe Scale Recipe Save as Sub-Recipe .a-…" at bounding box center [1021, 252] width 45 height 54
click at [1019, 250] on icon at bounding box center [1021, 249] width 22 height 33
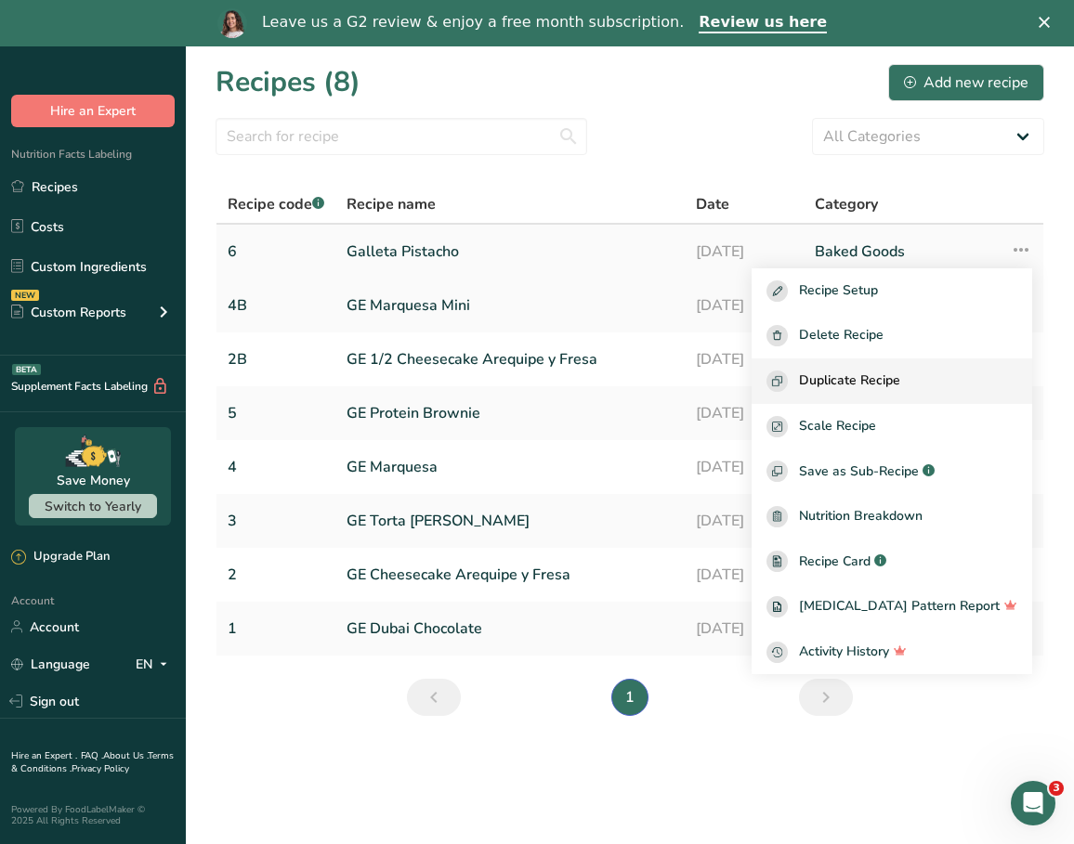
click at [945, 376] on div "Duplicate Recipe" at bounding box center [891, 381] width 251 height 21
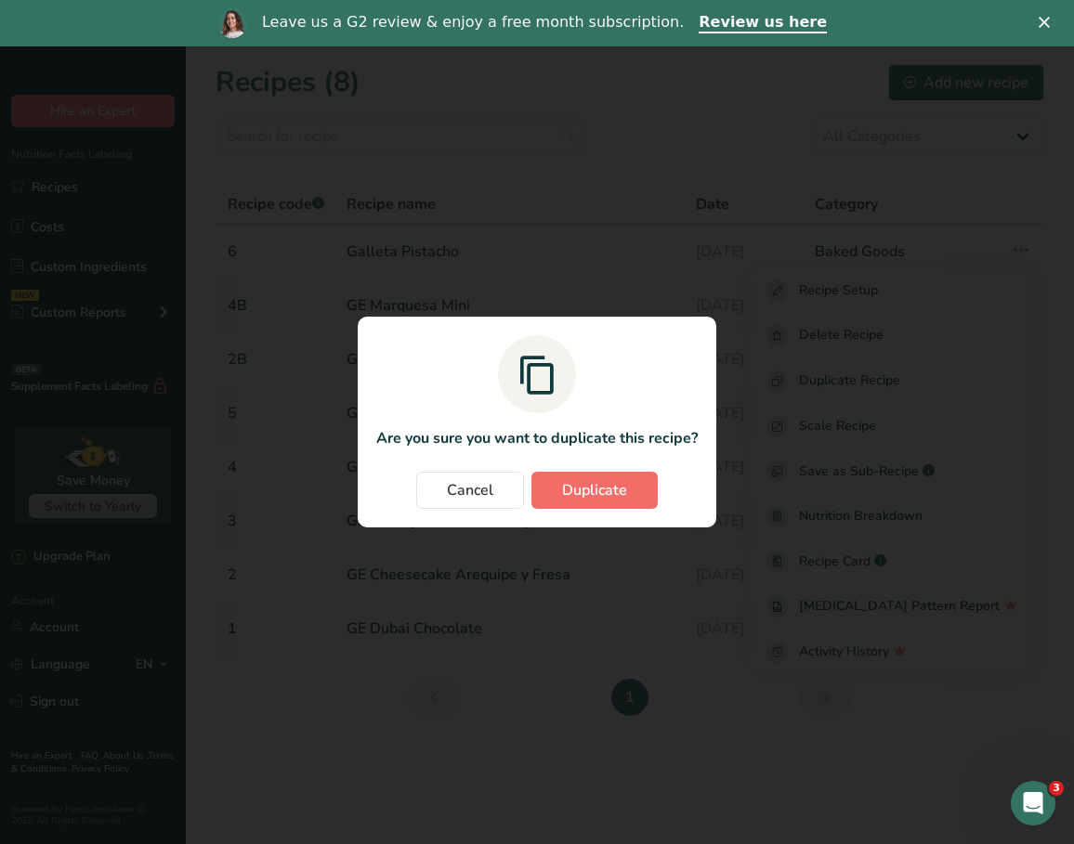
click at [619, 493] on span "Duplicate" at bounding box center [594, 490] width 65 height 22
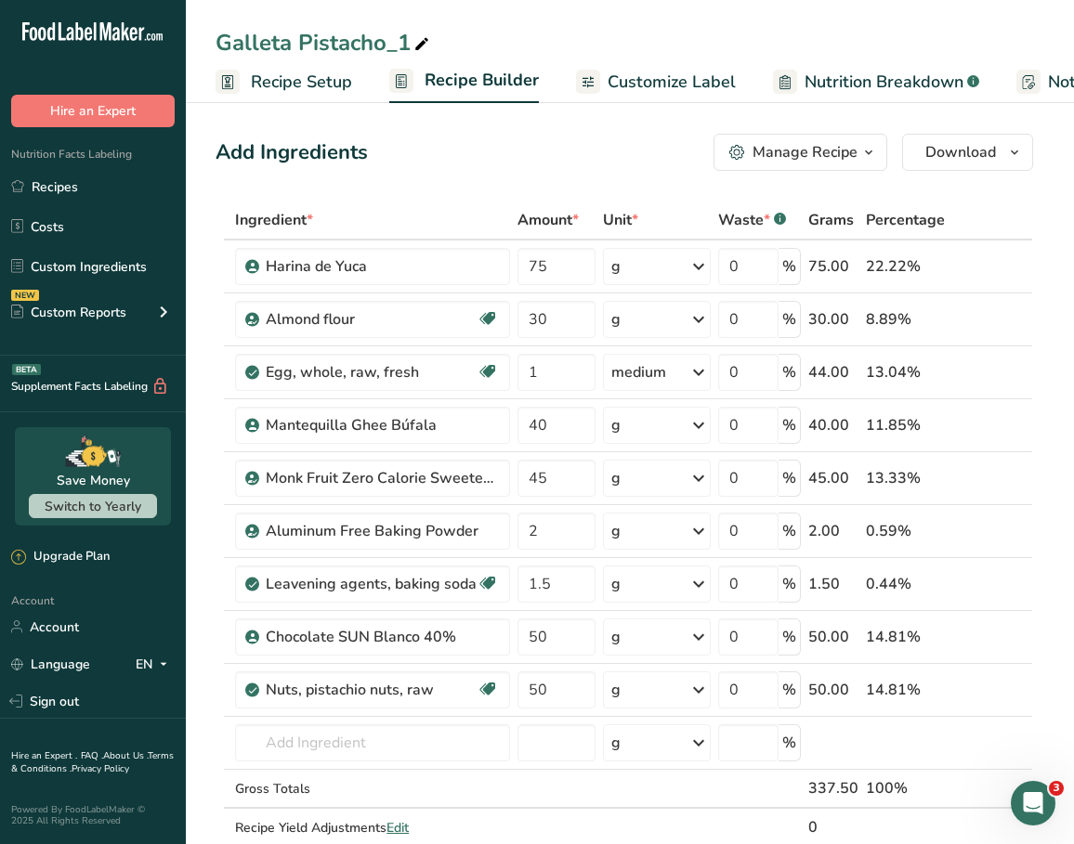
click at [391, 46] on div "Galleta Pistacho_1" at bounding box center [324, 42] width 217 height 33
click at [391, 46] on input "Galleta Pistacho_1" at bounding box center [630, 42] width 829 height 33
click at [87, 196] on link "Recipes" at bounding box center [93, 186] width 186 height 35
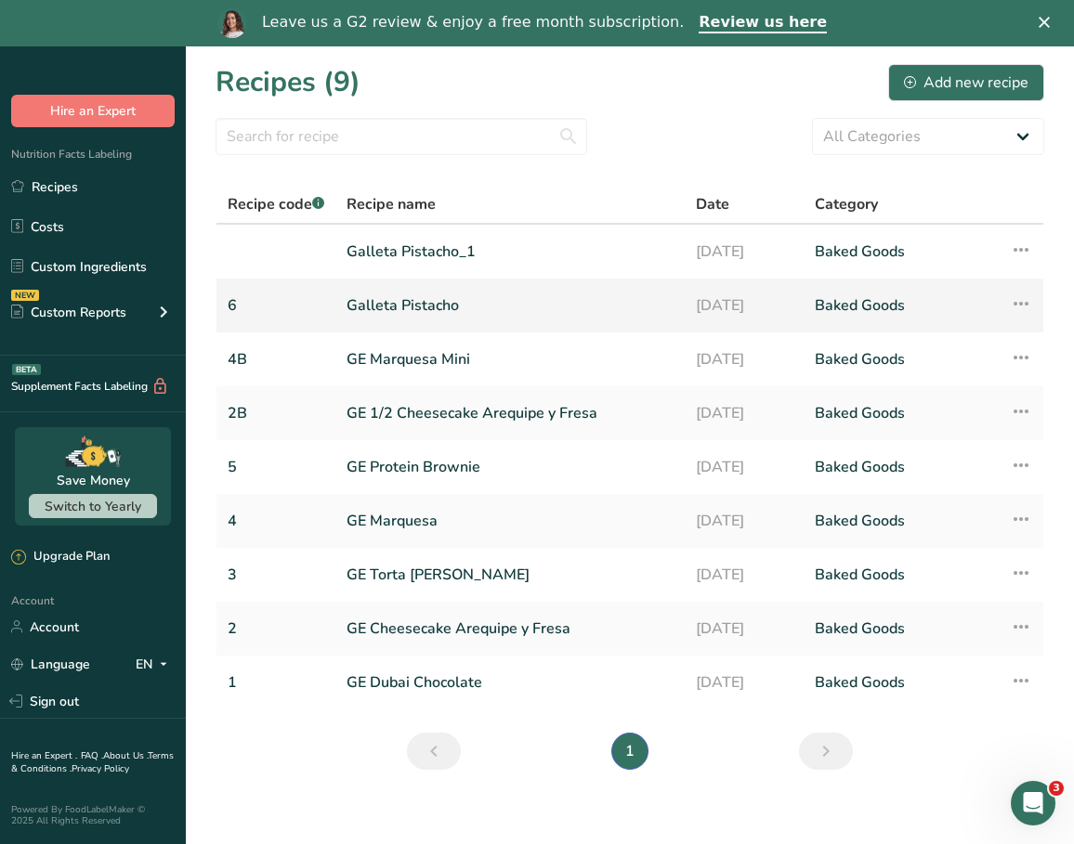
click at [483, 307] on link "Galleta Pistacho" at bounding box center [510, 305] width 327 height 39
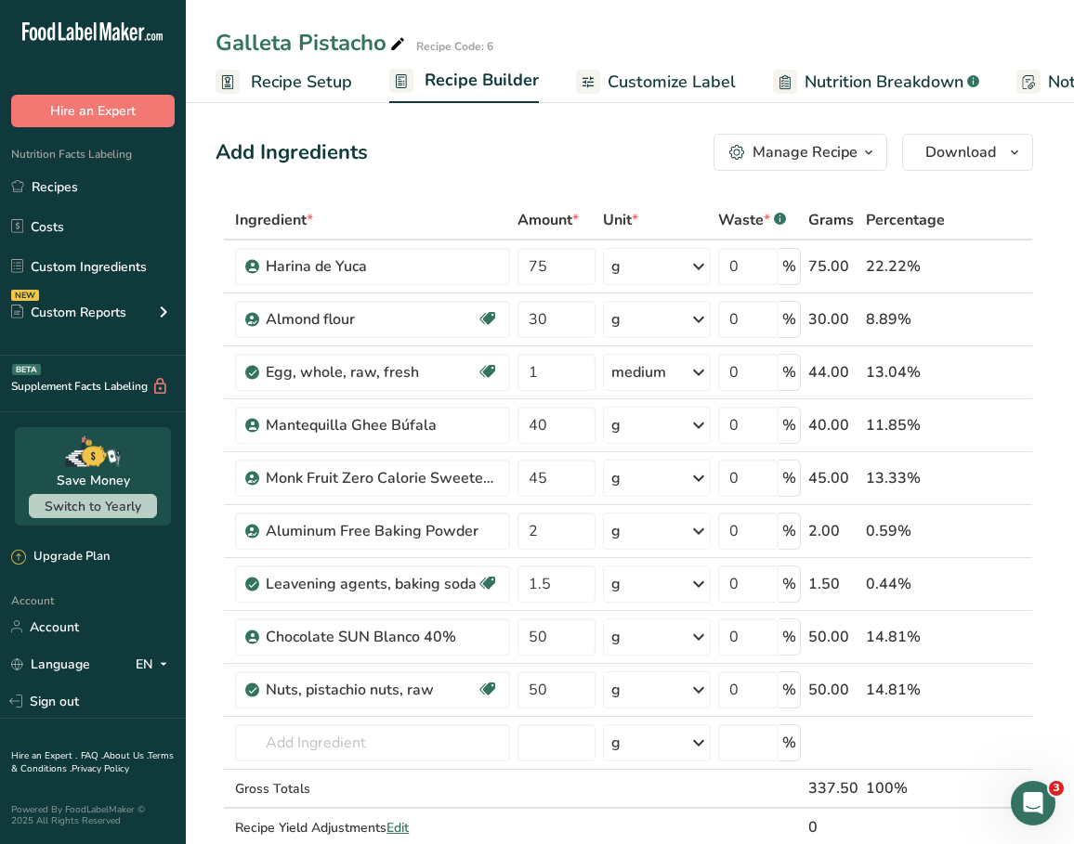
click at [639, 81] on span "Customize Label" at bounding box center [672, 82] width 128 height 25
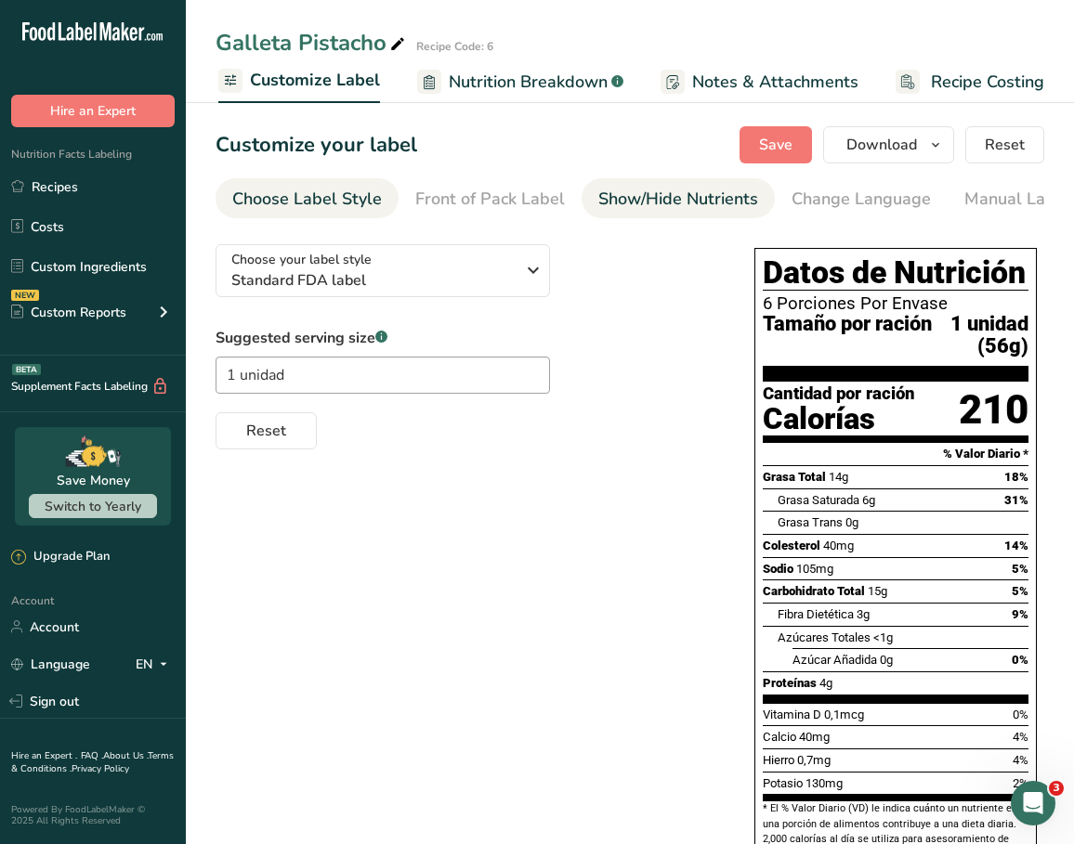
click at [661, 192] on div "Show/Hide Nutrients" at bounding box center [678, 199] width 160 height 25
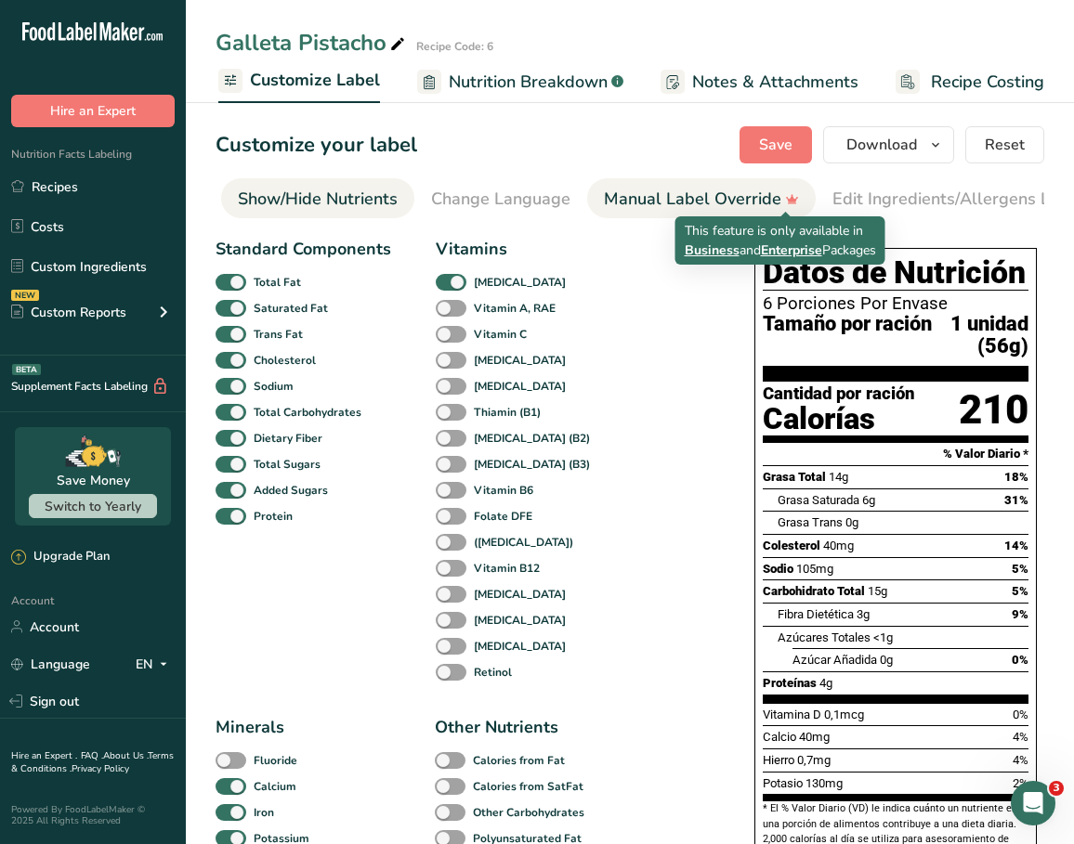
click at [734, 200] on div "Manual Label Override" at bounding box center [701, 199] width 195 height 25
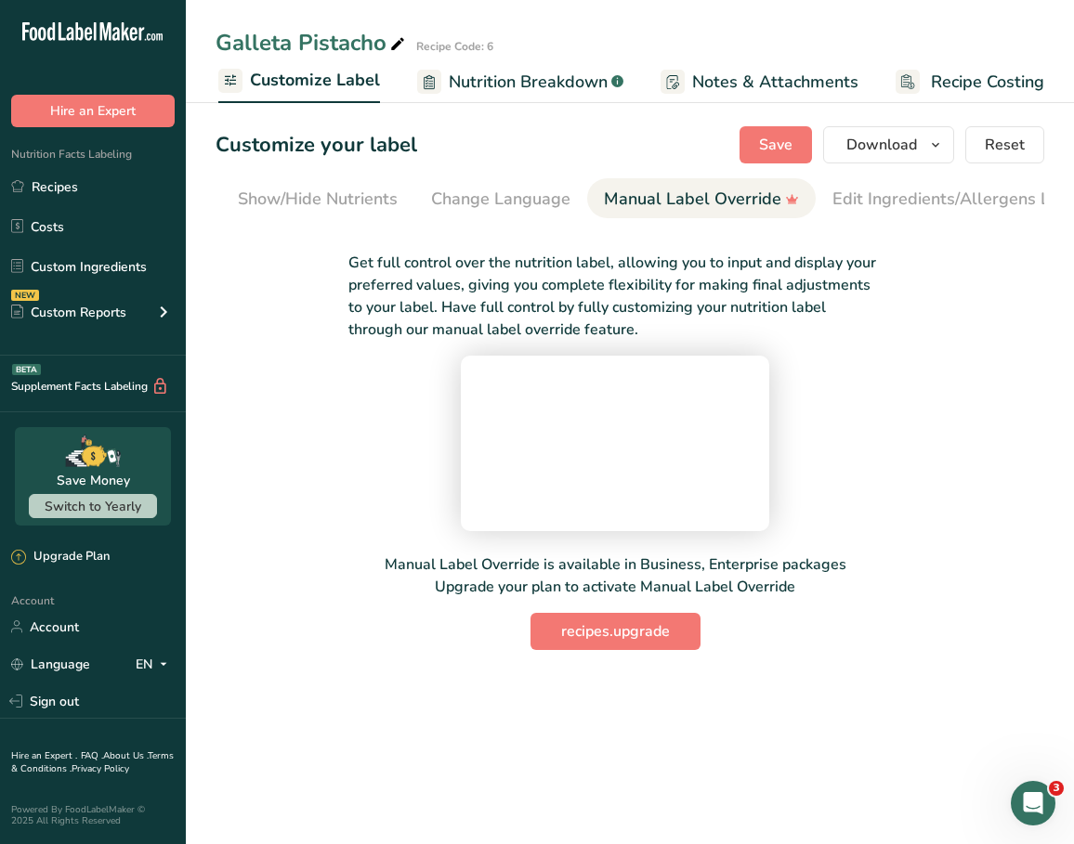
scroll to position [0, 543]
click at [832, 200] on div "Edit Ingredients/Allergens List" at bounding box center [767, 199] width 236 height 25
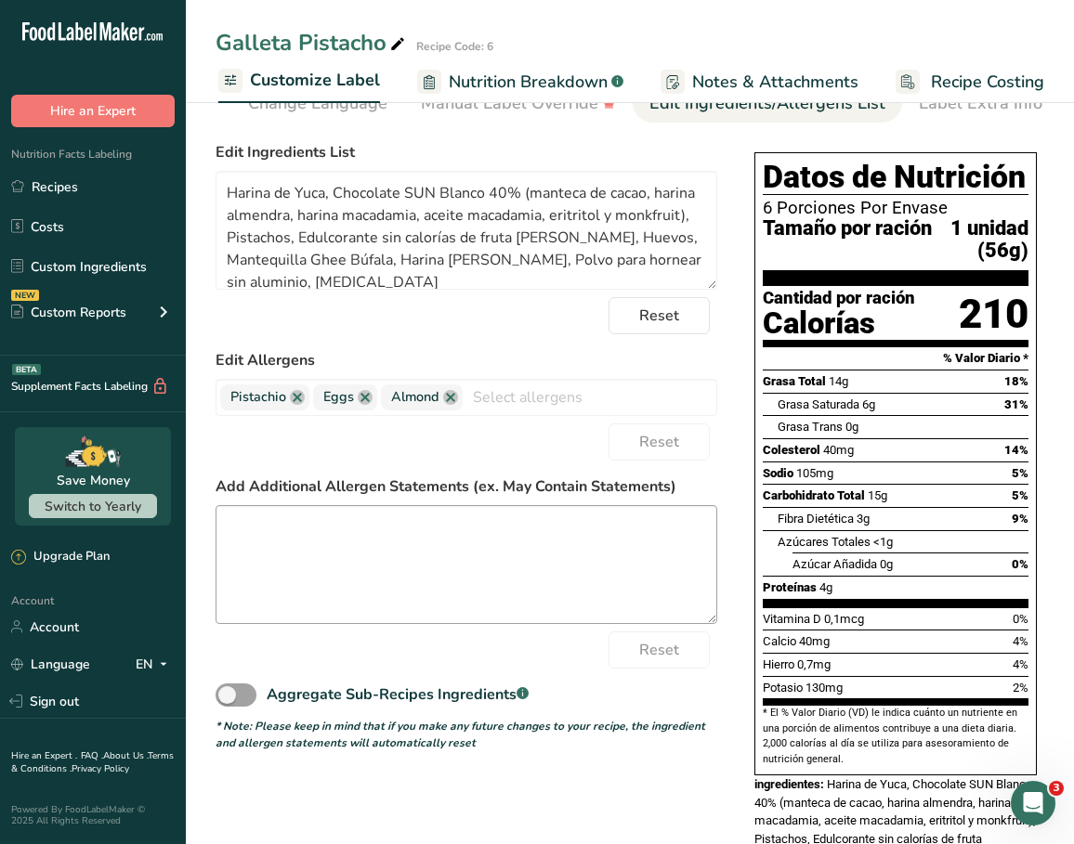
scroll to position [12, 0]
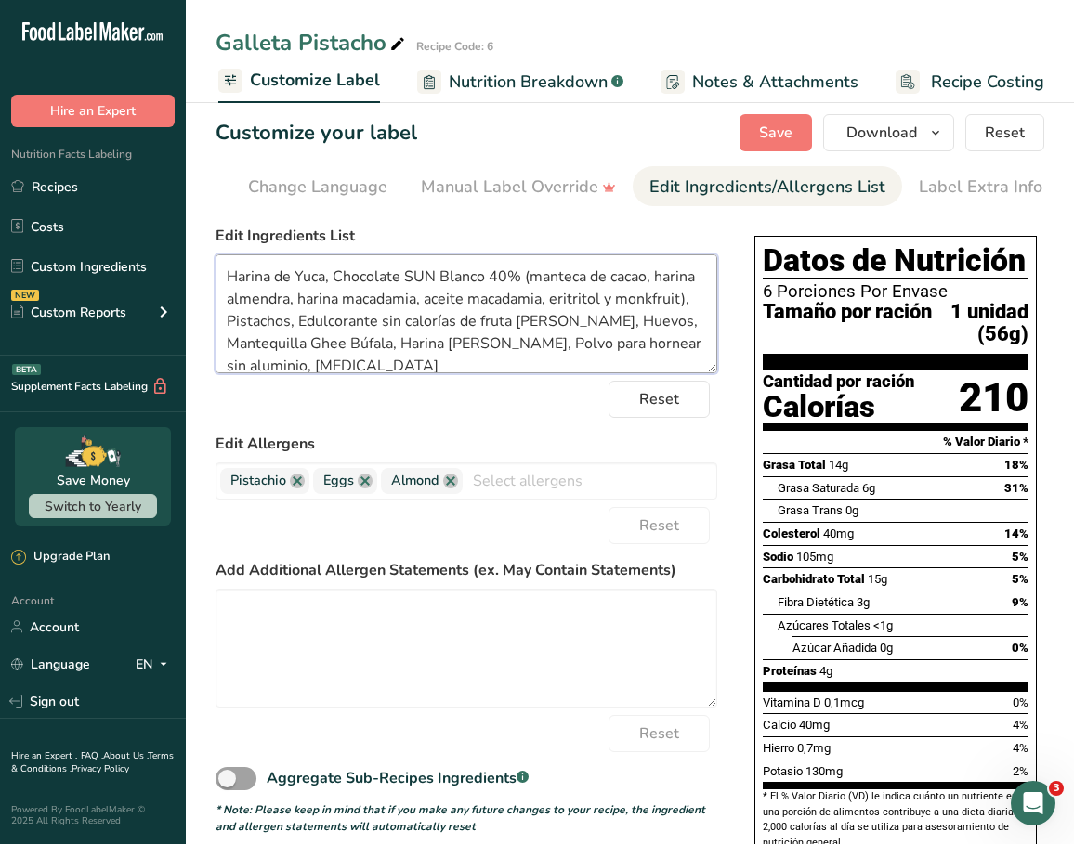
click at [296, 280] on textarea "Harina de Yuca, Chocolate SUN Blanco 40% (manteca de cacao, harina almendra, ha…" at bounding box center [467, 314] width 502 height 119
click at [340, 283] on textarea "Harina de yuca, Chocolate SUN Blanco 40% (manteca de cacao, harina almendra, ha…" at bounding box center [467, 314] width 502 height 119
click at [425, 288] on textarea "Harina de yuca, chocolate SUN Blanco 40% (manteca de cacao, harina almendra, ha…" at bounding box center [467, 314] width 502 height 119
click at [418, 286] on textarea "Harina de yuca, chocolate Blanco 40% (manteca de cacao, harina almendra, harina…" at bounding box center [467, 314] width 502 height 119
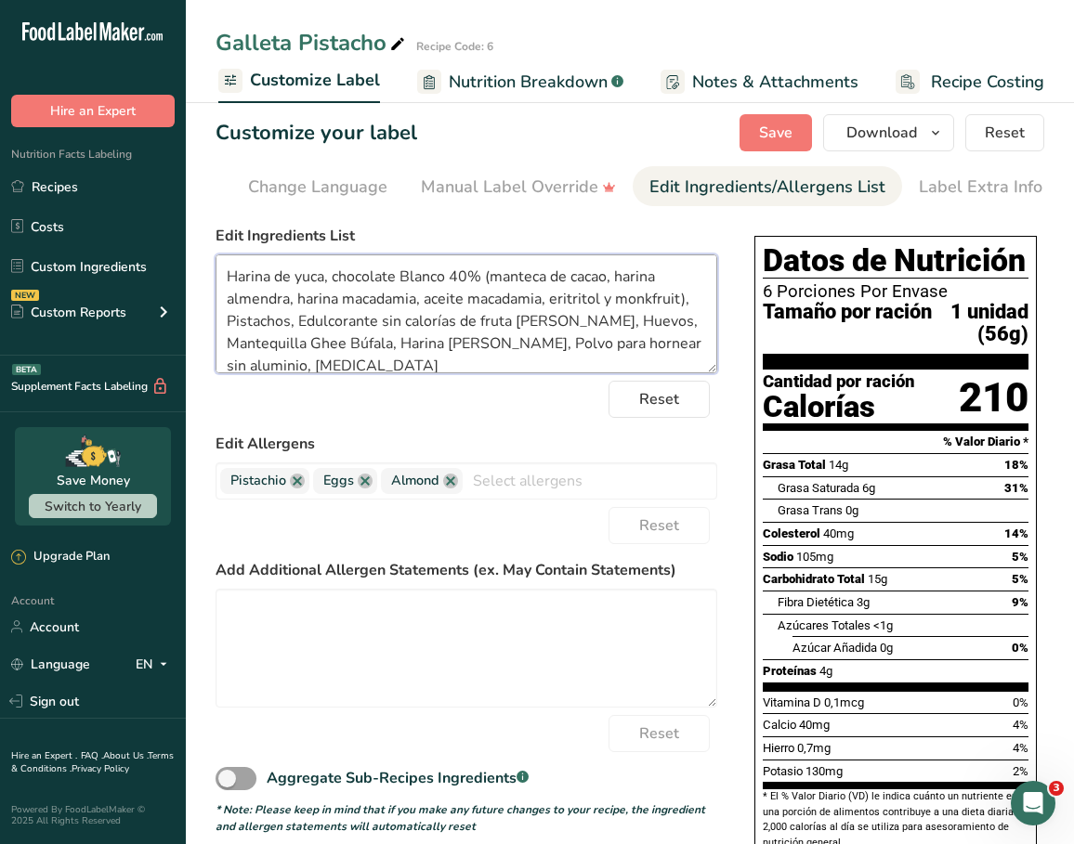
click at [418, 286] on textarea "Harina de yuca, chocolate Blanco 40% (manteca de cacao, harina almendra, harina…" at bounding box center [467, 314] width 502 height 119
click at [623, 288] on textarea "Harina de yuca, chocolate blanco (manteca de cacao, harina almendra, harina mac…" at bounding box center [467, 314] width 502 height 119
click at [627, 302] on textarea "Harina de yuca, chocolate blanco (manteca de cacao, harina almendra, harina mac…" at bounding box center [467, 314] width 502 height 119
drag, startPoint x: 228, startPoint y: 326, endPoint x: 508, endPoint y: 325, distance: 280.6
click at [508, 325] on textarea "Harina de yuca, chocolate blanco (manteca de cacao, harina almendra, harina mac…" at bounding box center [467, 314] width 502 height 119
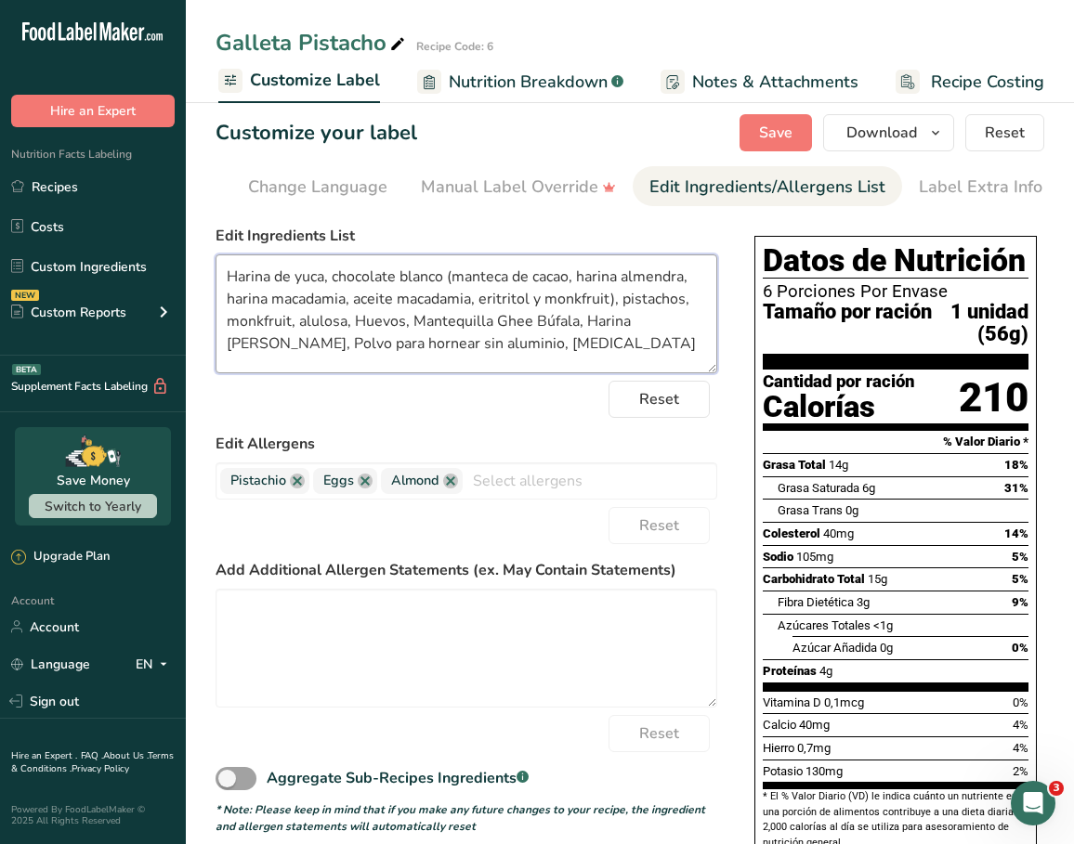
click at [375, 331] on textarea "Harina de yuca, chocolate blanco (manteca de cacao, harina almendra, harina mac…" at bounding box center [467, 314] width 502 height 119
click at [419, 323] on textarea "Harina de yuca, chocolate blanco (manteca de cacao, harina almendra, harina mac…" at bounding box center [467, 314] width 502 height 119
click at [411, 324] on textarea "Harina de yuca, chocolate blanco (manteca de cacao, harina almendra, harina mac…" at bounding box center [467, 314] width 502 height 119
click at [532, 325] on textarea "Harina de yuca, chocolate blanco (manteca de cacao, harina almendra, harina mac…" at bounding box center [467, 314] width 502 height 119
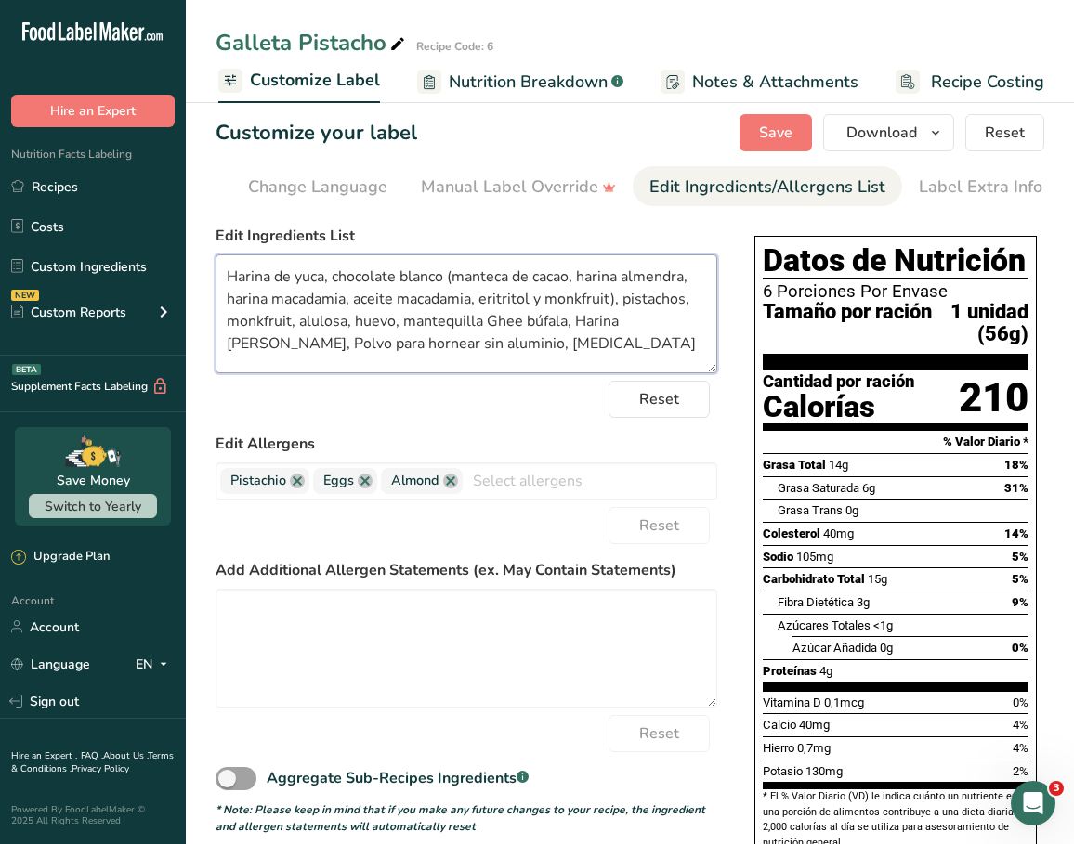
click at [582, 321] on textarea "Harina de yuca, chocolate blanco (manteca de cacao, harina almendra, harina mac…" at bounding box center [467, 314] width 502 height 119
click at [233, 350] on textarea "Harina de yuca, chocolate blanco (manteca de cacao, harina almendra, harina mac…" at bounding box center [467, 314] width 502 height 119
click at [287, 347] on textarea "Harina de yuca, chocolate blanco (manteca de cacao, harina almendra, harina mac…" at bounding box center [467, 314] width 502 height 119
drag, startPoint x: 342, startPoint y: 348, endPoint x: 419, endPoint y: 347, distance: 77.1
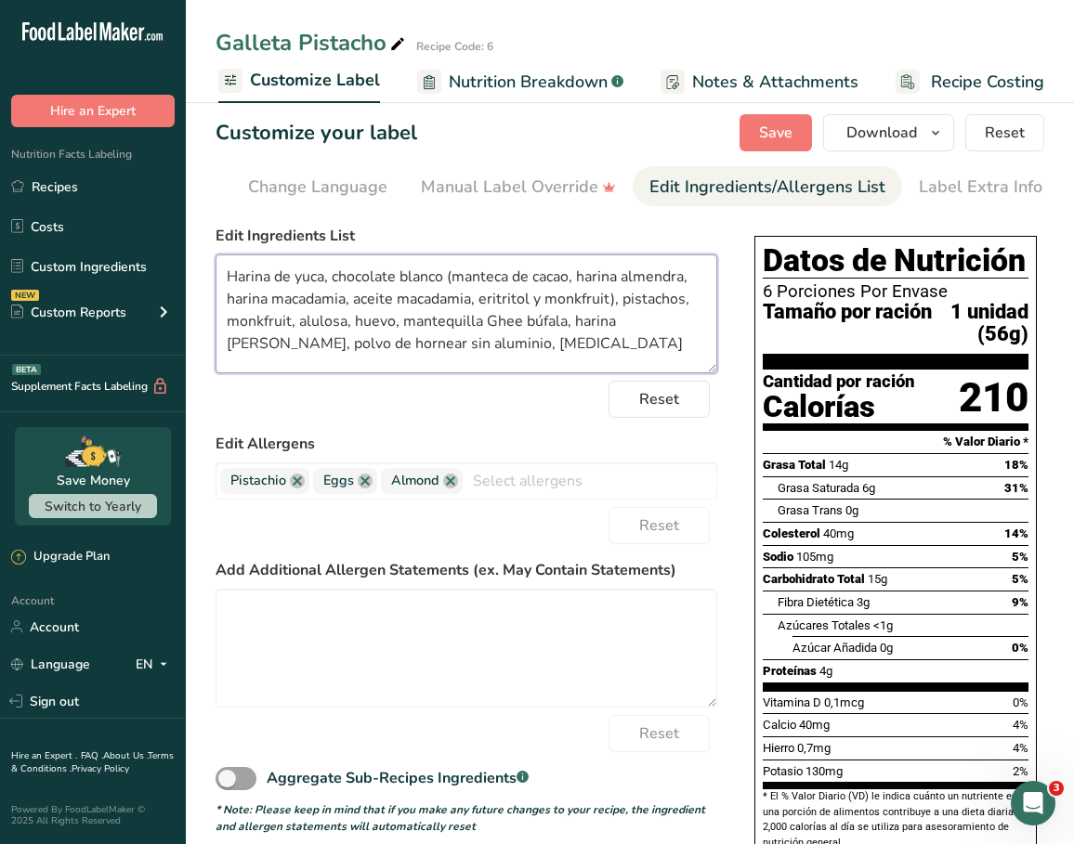
click at [419, 347] on textarea "Harina de yuca, chocolate blanco (manteca de cacao, harina almendra, harina mac…" at bounding box center [467, 314] width 502 height 119
click at [481, 353] on textarea "Harina de yuca, chocolate blanco (manteca de cacao, harina almendra, harina mac…" at bounding box center [467, 314] width 502 height 119
type textarea "Harina de yuca, chocolate blanco (manteca de cacao, harina almendra, harina mac…"
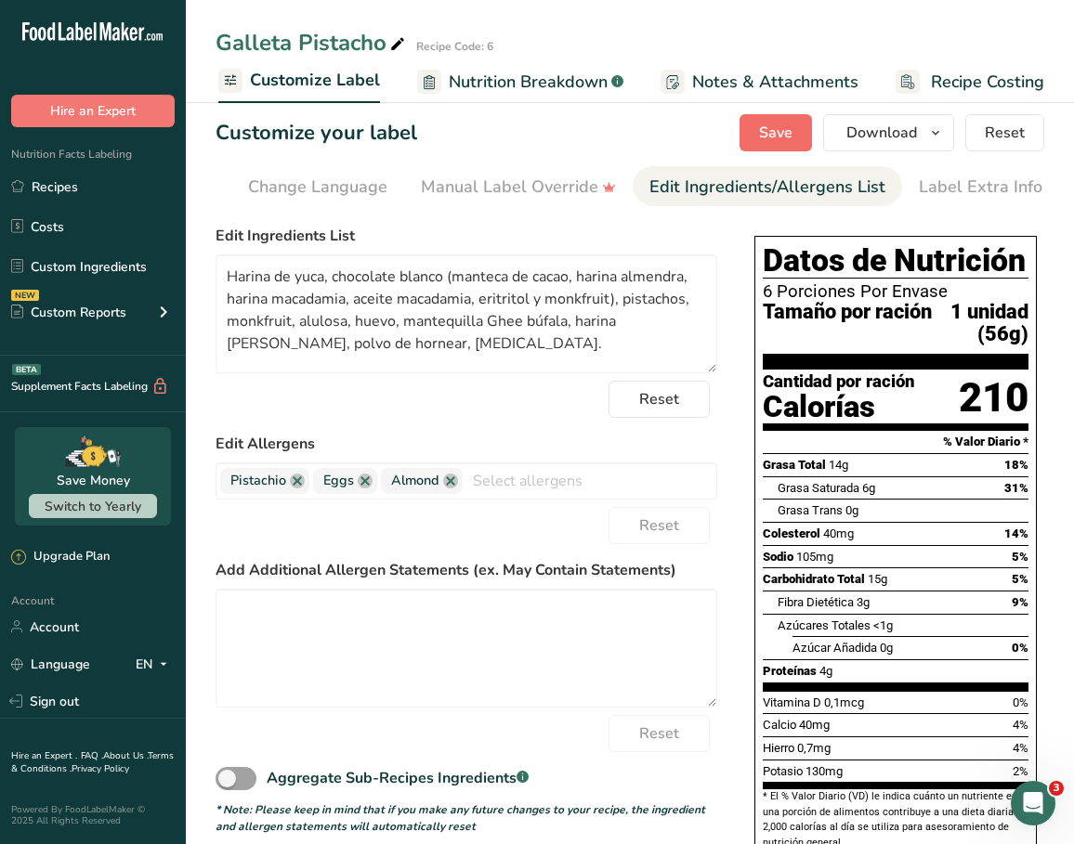
click at [767, 137] on span "Save" at bounding box center [775, 133] width 33 height 22
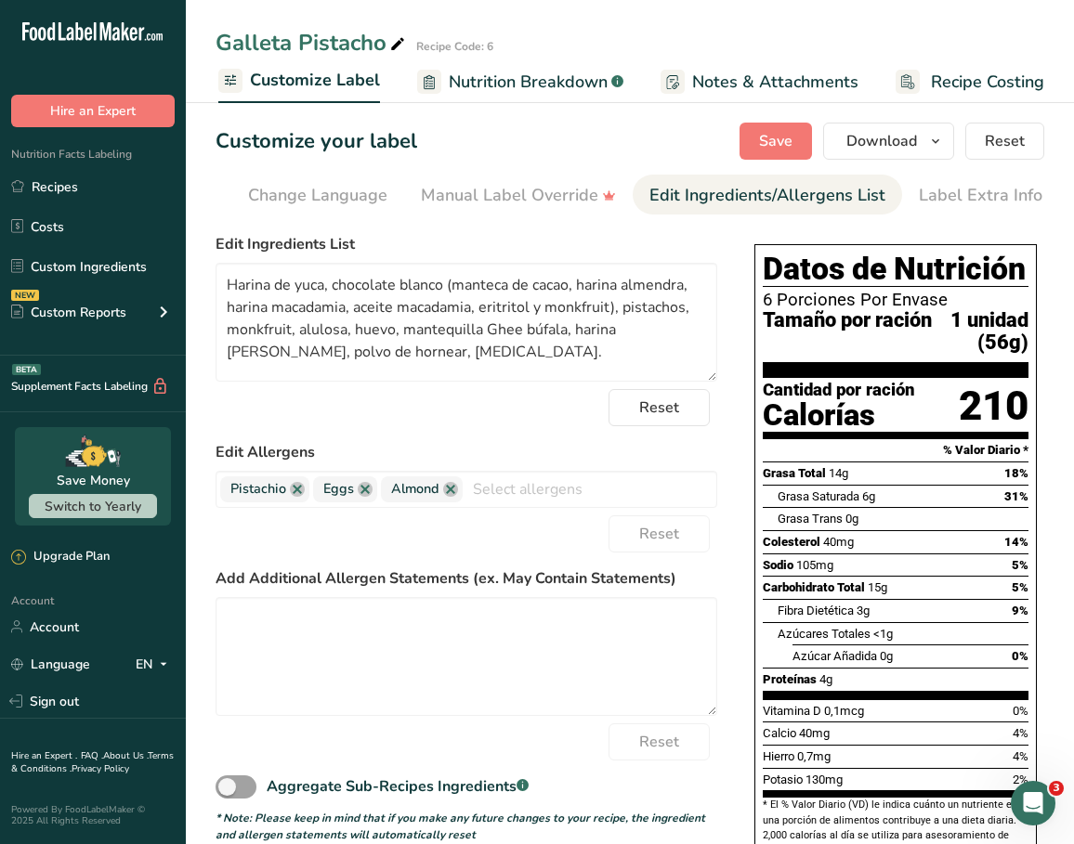
scroll to position [0, 0]
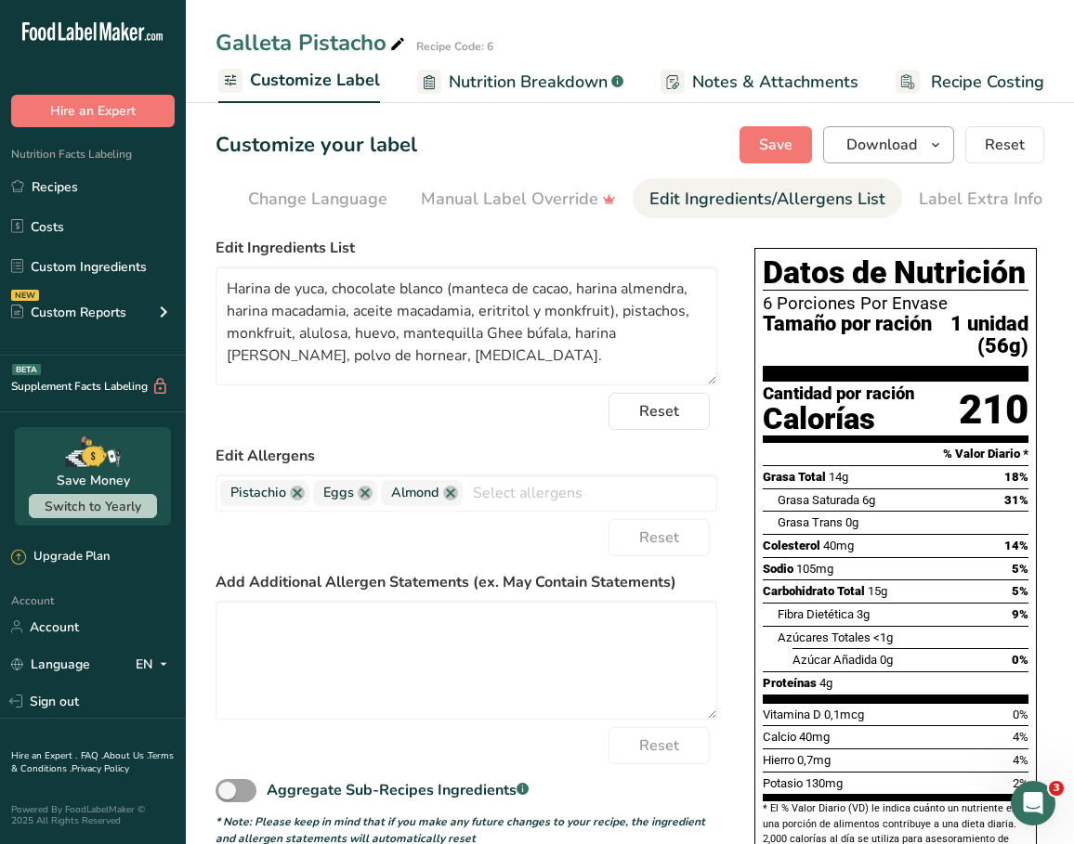
click at [901, 146] on span "Download" at bounding box center [881, 145] width 71 height 22
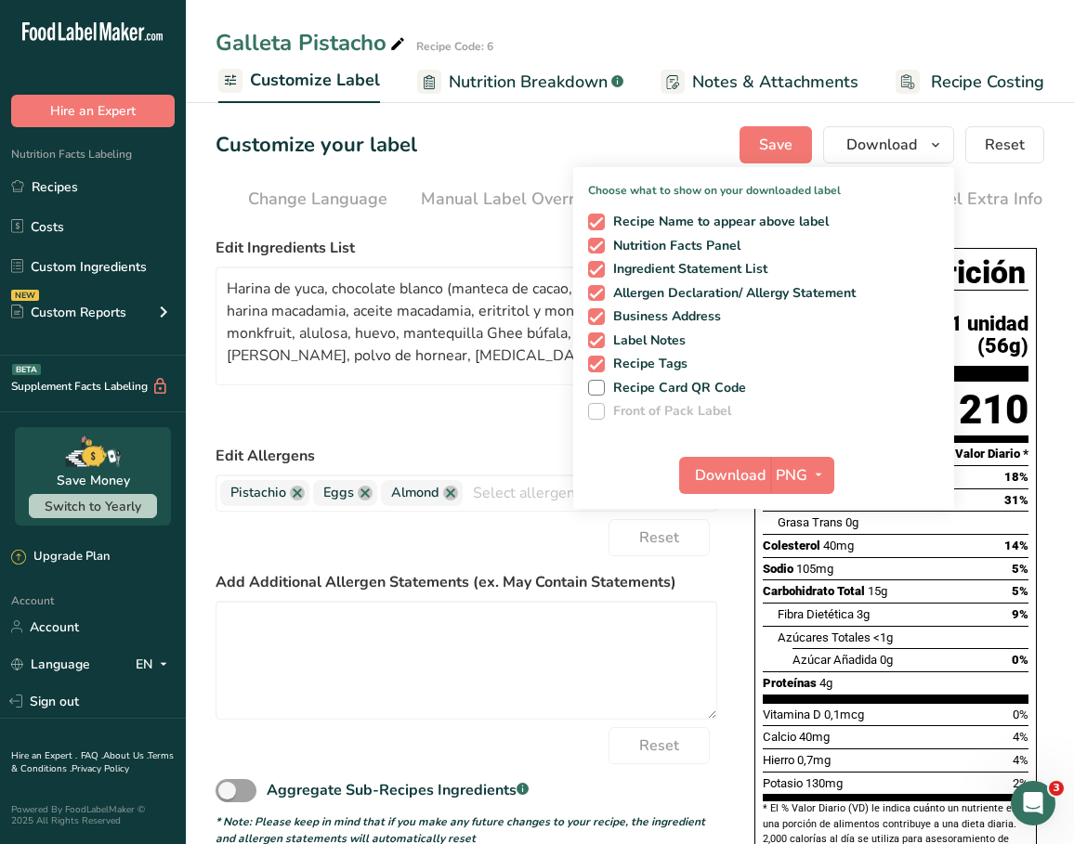
click at [704, 163] on div "Customize your label Save Download Choose what to show on your downloaded label…" at bounding box center [630, 144] width 829 height 37
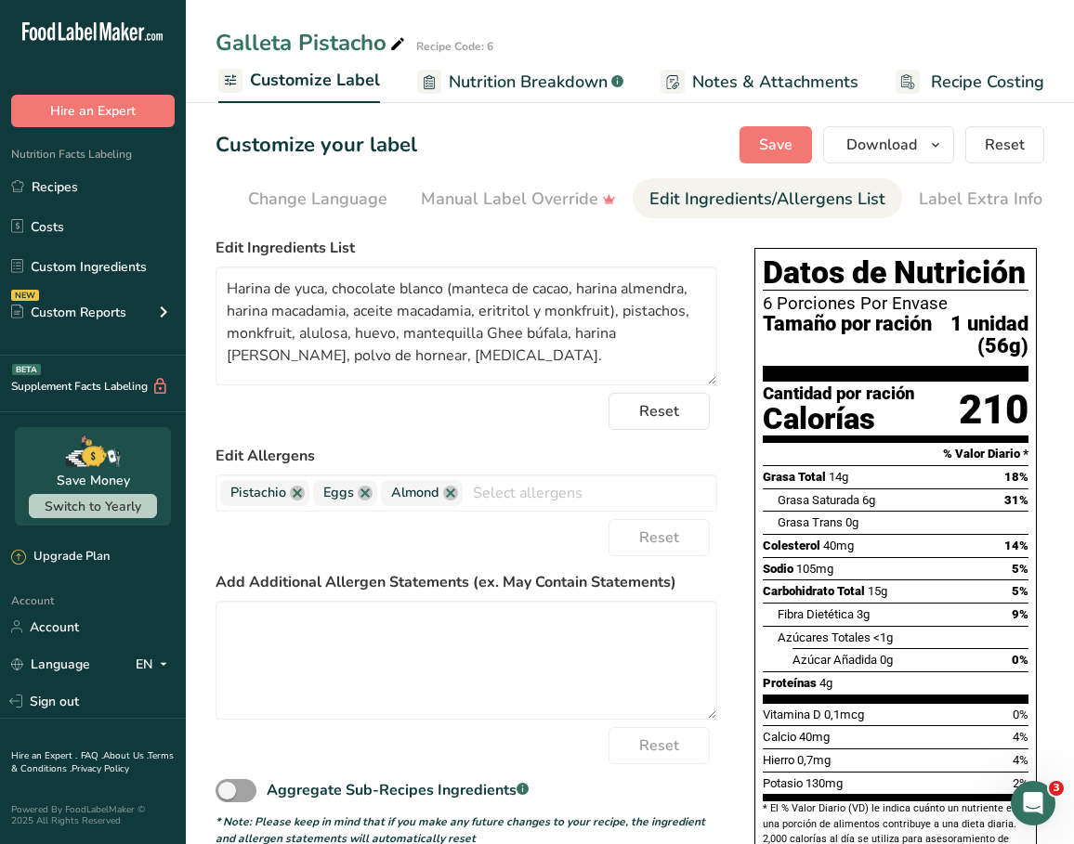
click at [312, 74] on span "Customize Label" at bounding box center [315, 80] width 130 height 25
click at [323, 77] on span "Customize Label" at bounding box center [315, 80] width 130 height 25
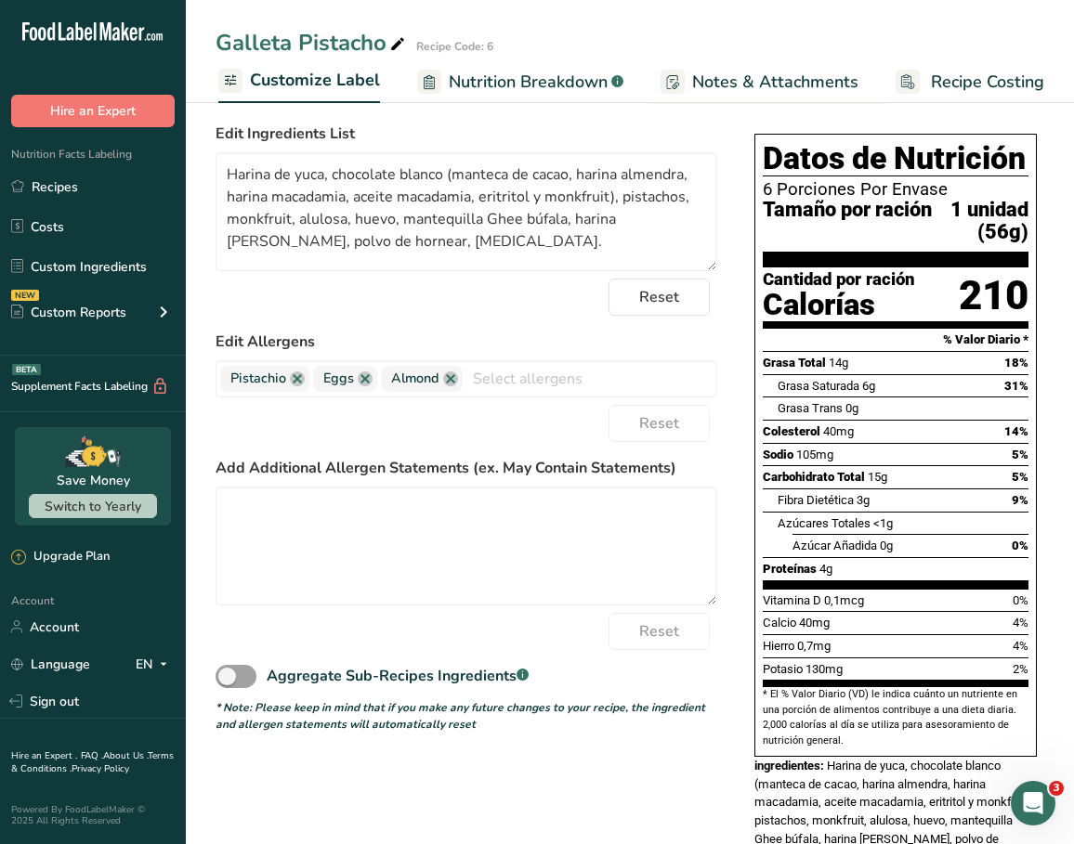
scroll to position [17, 0]
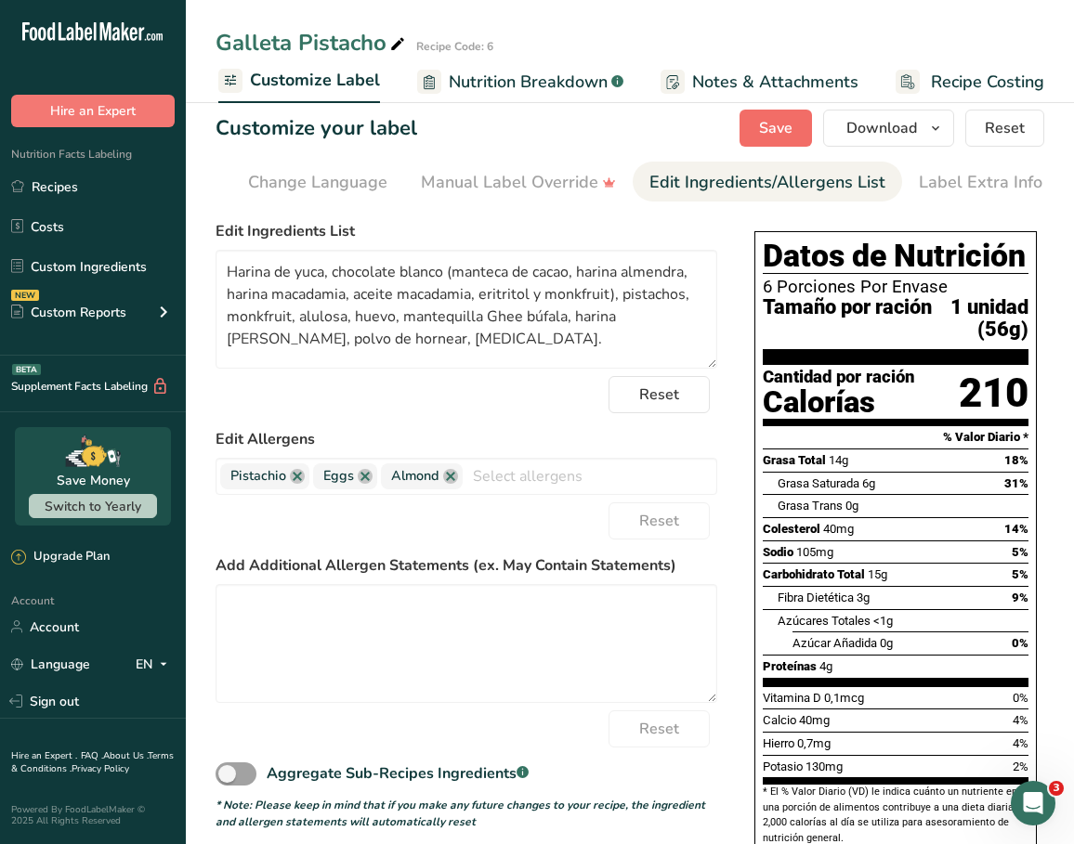
click at [761, 132] on span "Save" at bounding box center [775, 128] width 33 height 22
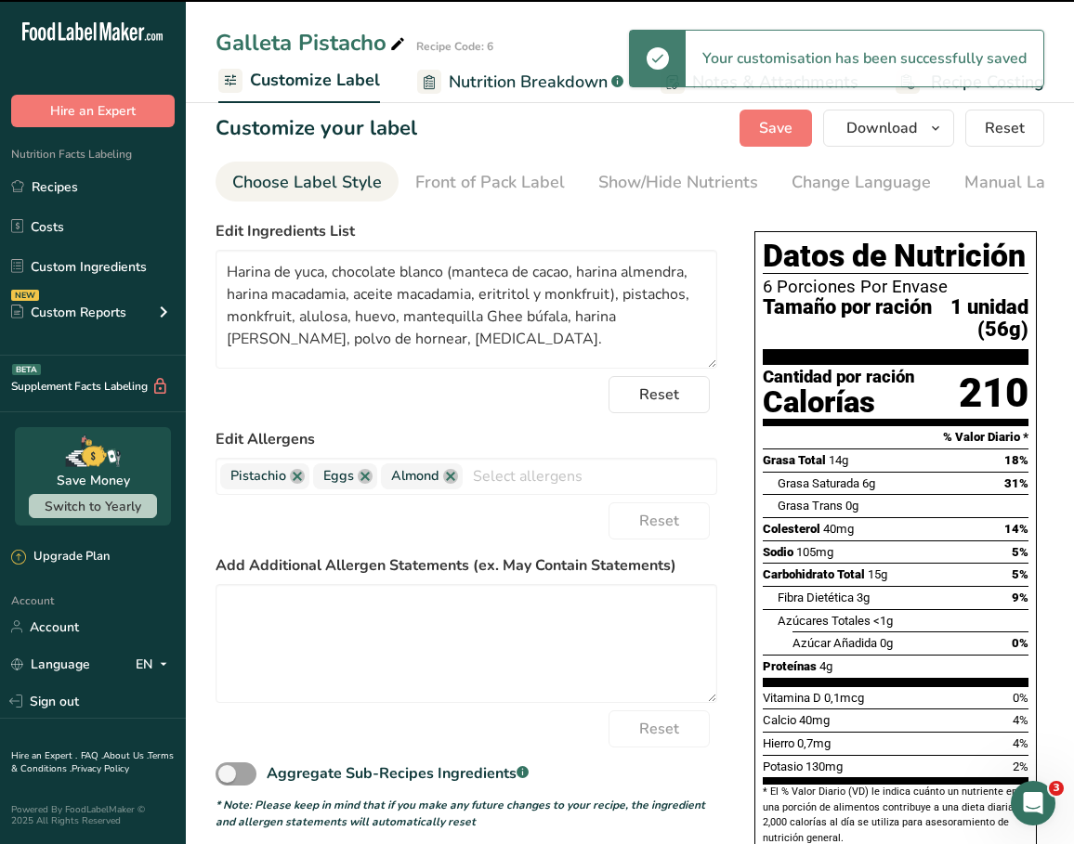
scroll to position [0, 0]
click at [242, 186] on div "Choose Label Style" at bounding box center [307, 182] width 150 height 25
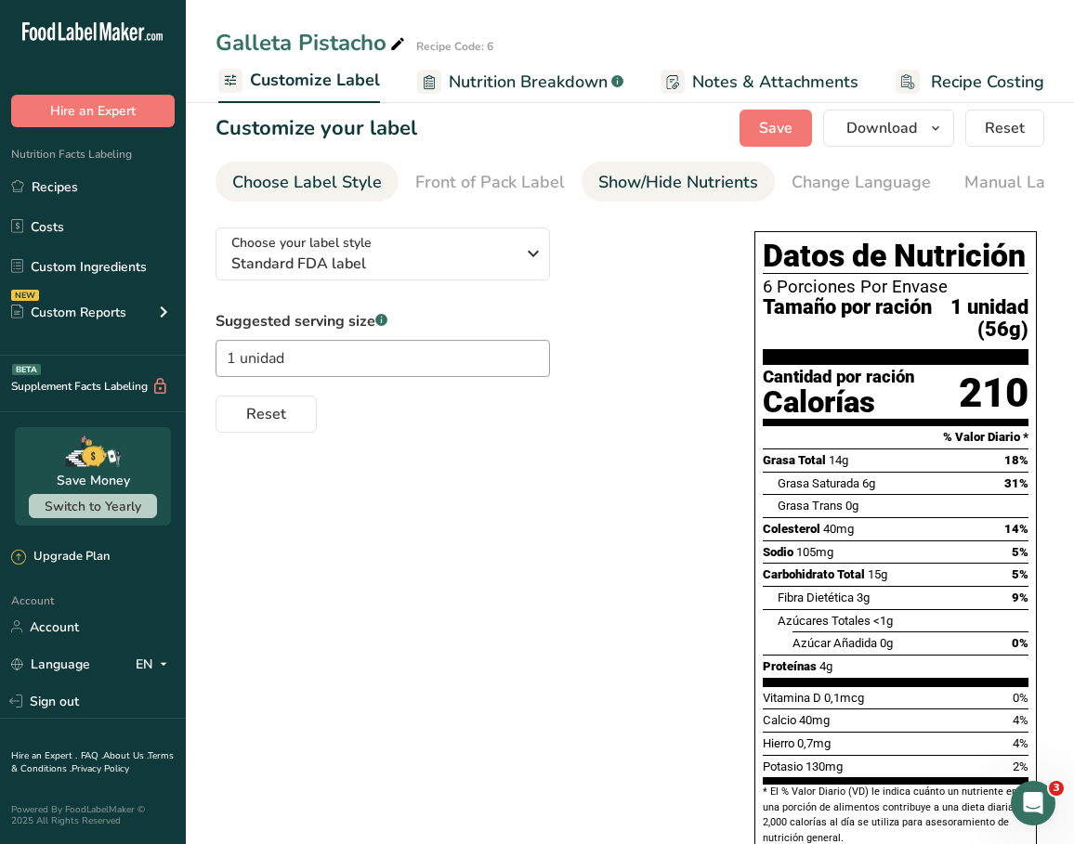
click at [695, 187] on div "Show/Hide Nutrients" at bounding box center [678, 182] width 160 height 25
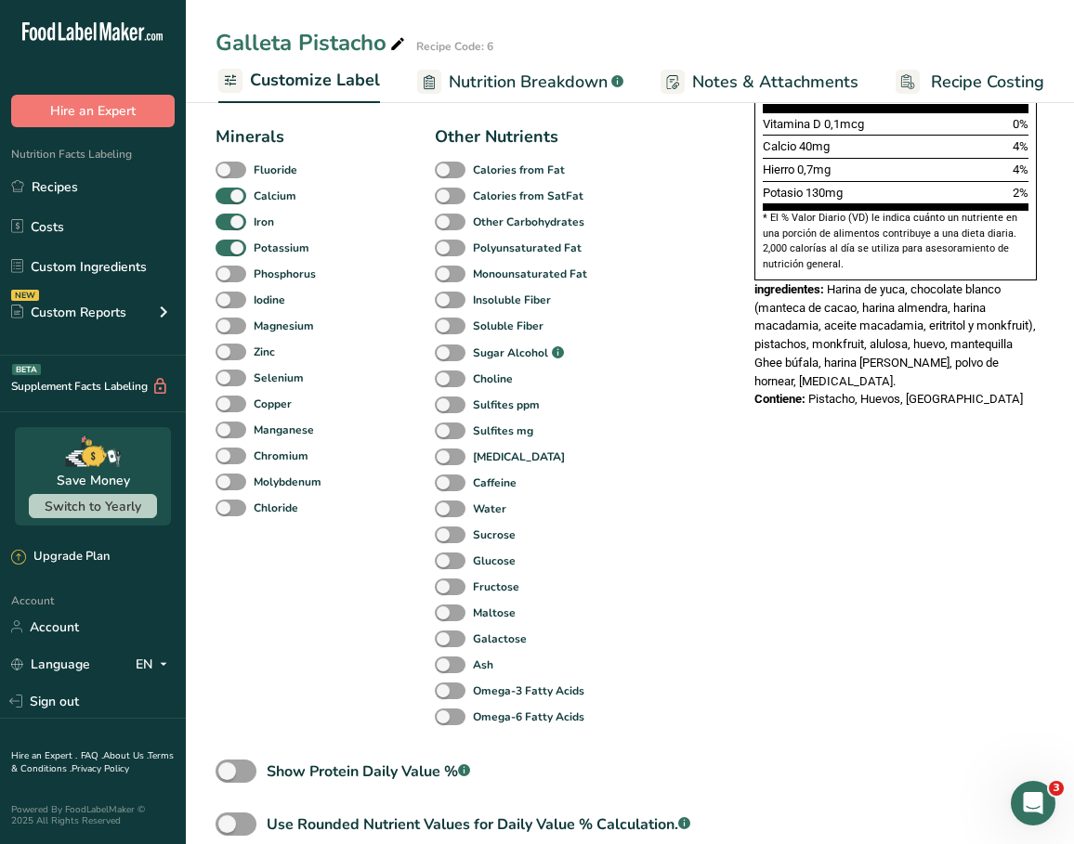
scroll to position [642, 0]
